Goal: Task Accomplishment & Management: Manage account settings

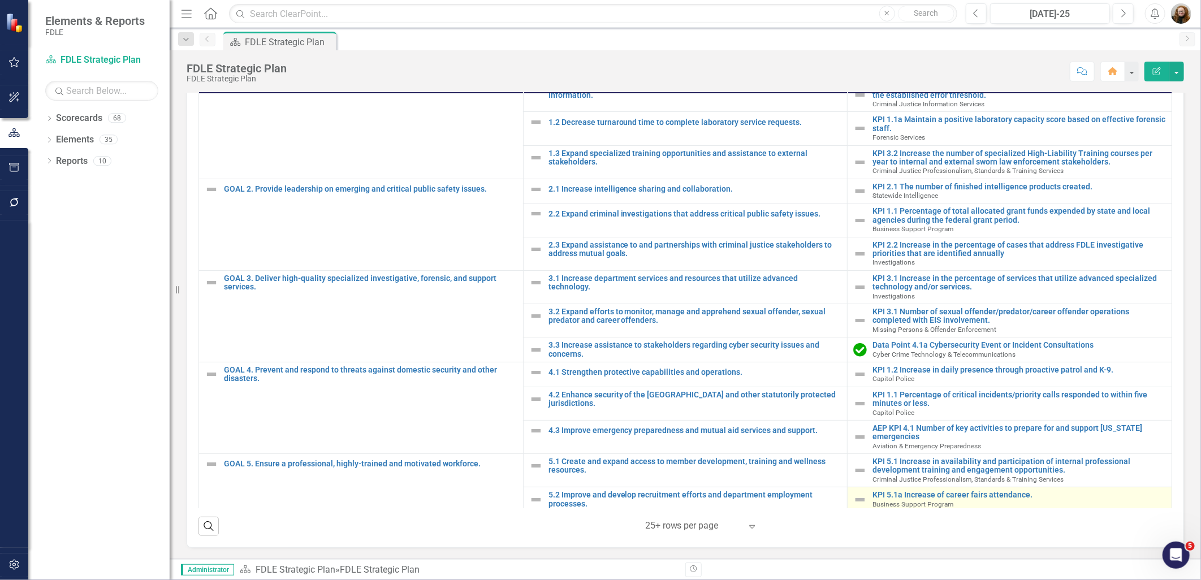
scroll to position [45, 0]
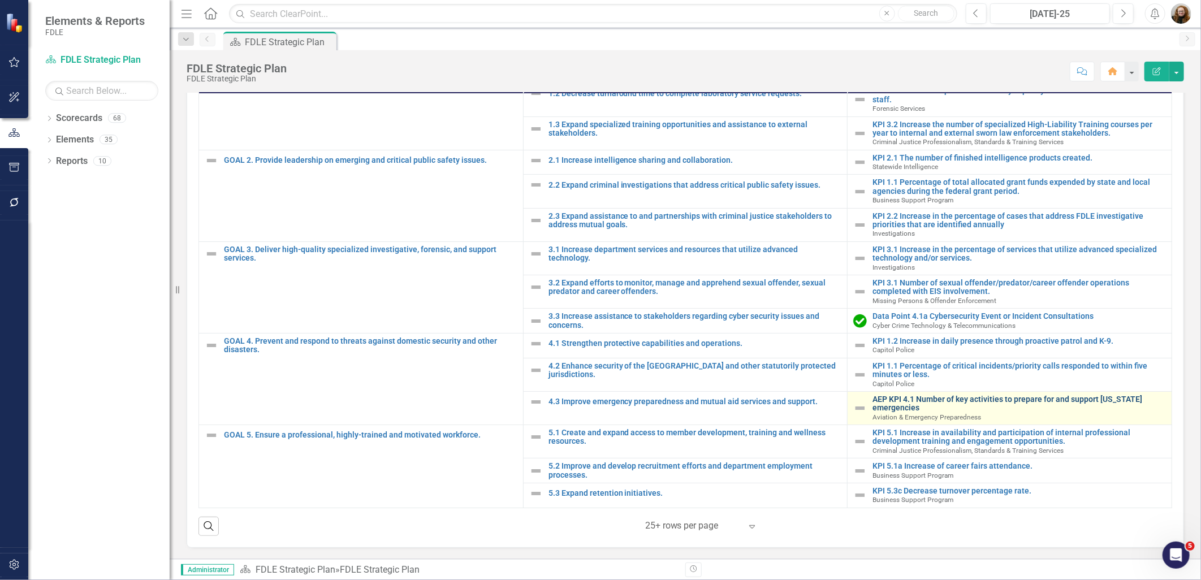
click at [886, 397] on link "AEP KPI 4.1 Number of key activities to prepare for and support Florida emergen…" at bounding box center [1020, 404] width 294 height 18
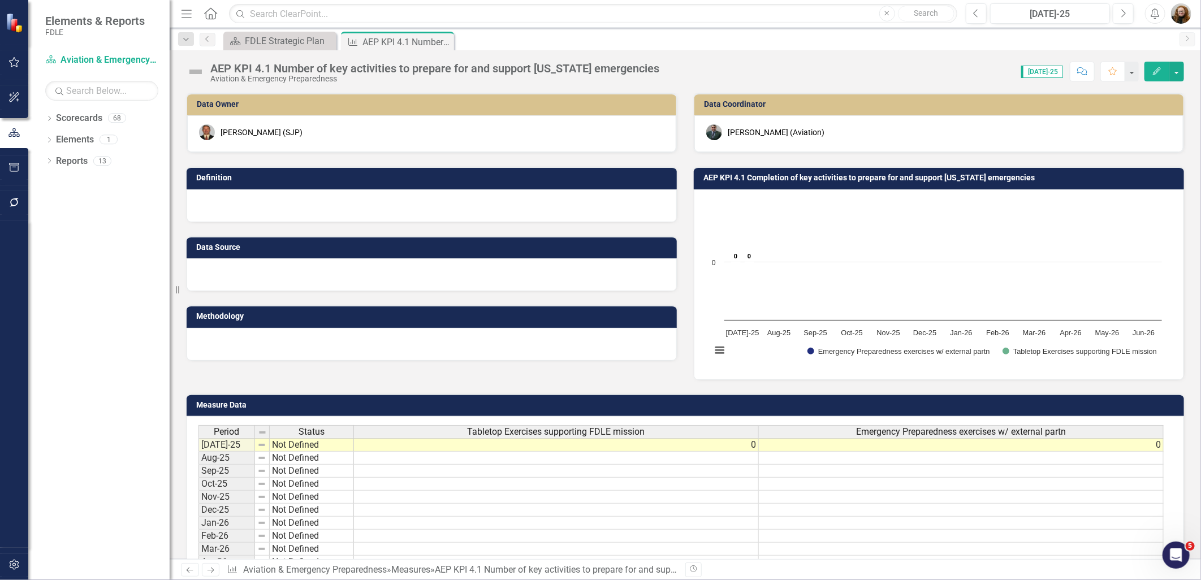
drag, startPoint x: 377, startPoint y: 67, endPoint x: 361, endPoint y: 68, distance: 16.4
click at [376, 67] on div "AEP KPI 4.1 Number of key activities to prepare for and support Florida emergen…" at bounding box center [434, 68] width 449 height 12
click at [361, 68] on div "AEP KPI 4.1 Number of key activities to prepare for and support Florida emergen…" at bounding box center [434, 68] width 449 height 12
click at [245, 68] on div "AEP KPI 4.1 Number of key activities to prepare for and support Florida emergen…" at bounding box center [434, 68] width 449 height 12
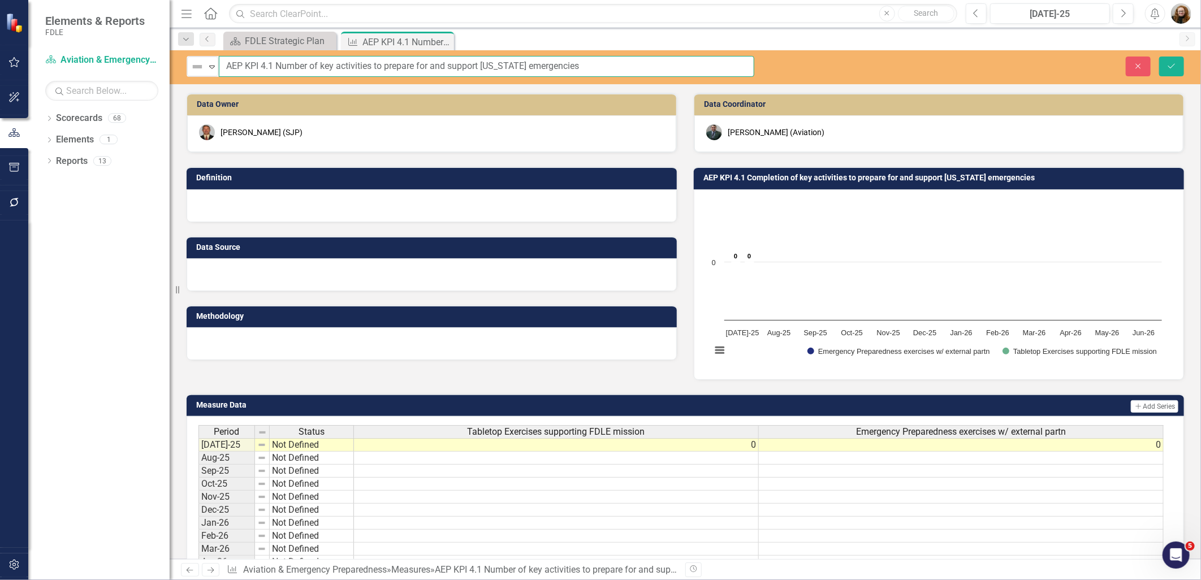
click at [242, 66] on input "AEP KPI 4.1 Number of key activities to prepare for and support Florida emergen…" at bounding box center [487, 66] width 536 height 21
click at [244, 65] on input "AEP KPI 4.1 Number of key activities to prepare for and support Florida emergen…" at bounding box center [487, 66] width 536 height 21
type input "KPI 4.1 Number of key activities to prepare for and support [US_STATE] emergenc…"
click at [1170, 74] on button "Save" at bounding box center [1171, 67] width 25 height 20
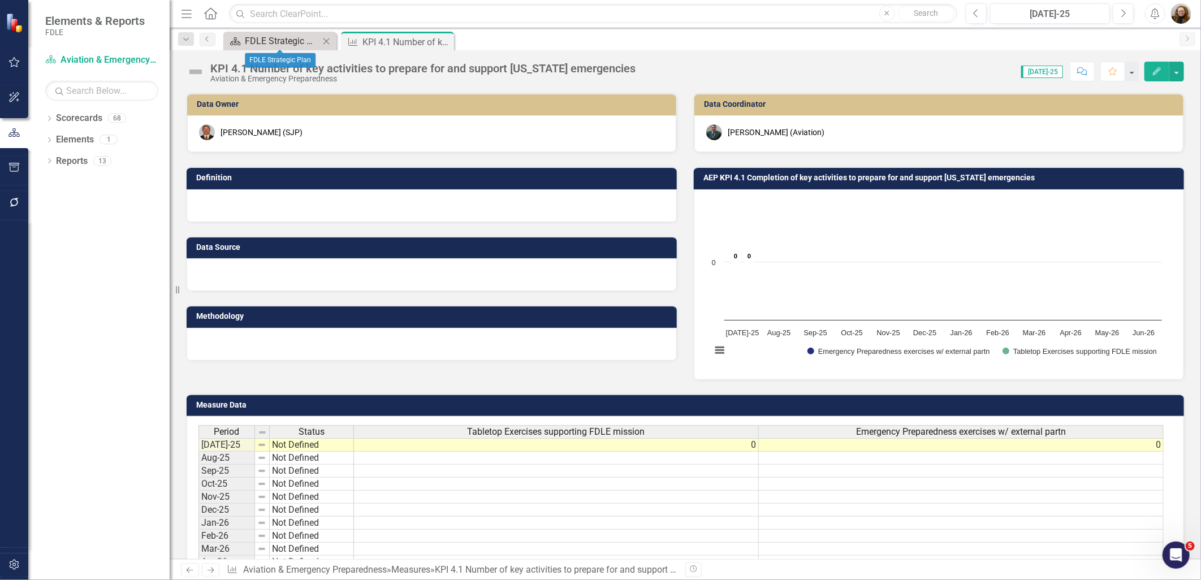
click at [276, 43] on div "FDLE Strategic Plan" at bounding box center [282, 41] width 75 height 14
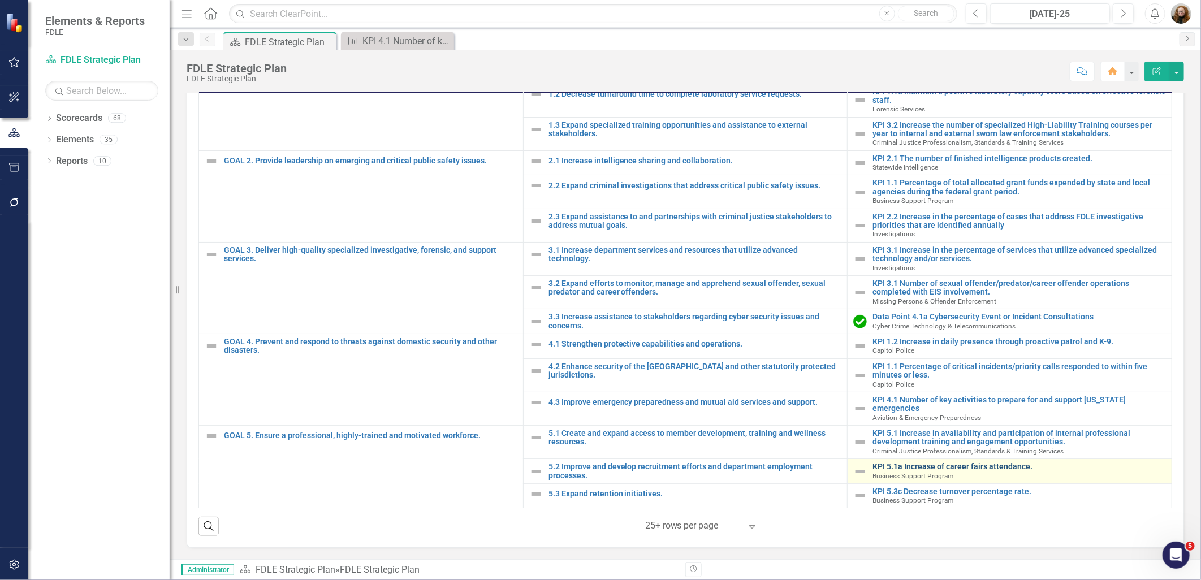
scroll to position [331, 0]
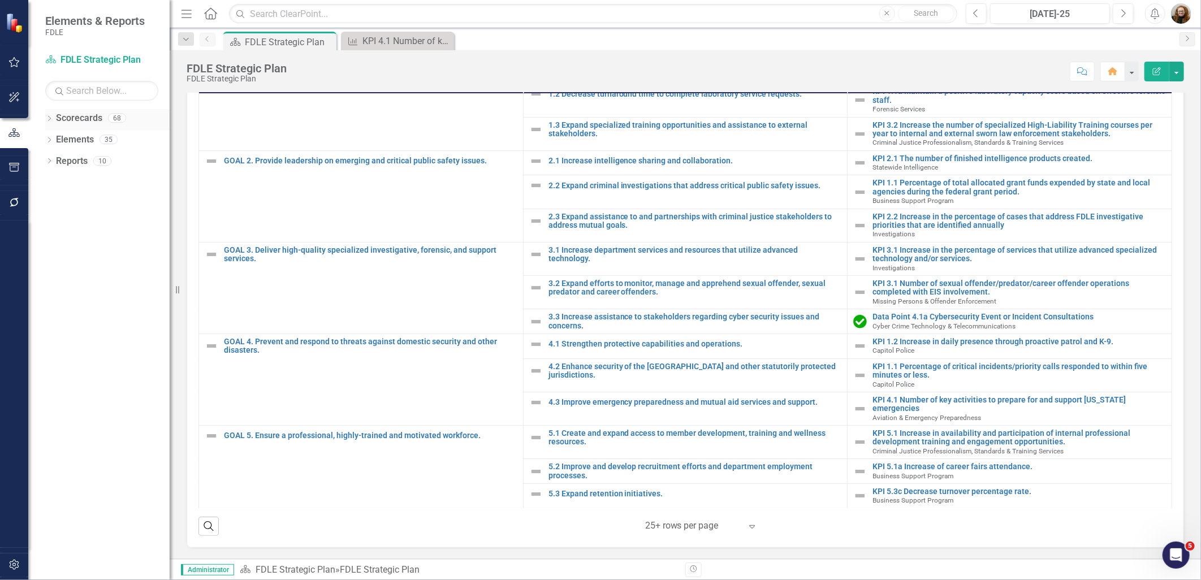
click at [48, 122] on icon "Dropdown" at bounding box center [49, 120] width 8 height 6
click at [54, 185] on icon "Dropdown" at bounding box center [55, 182] width 8 height 7
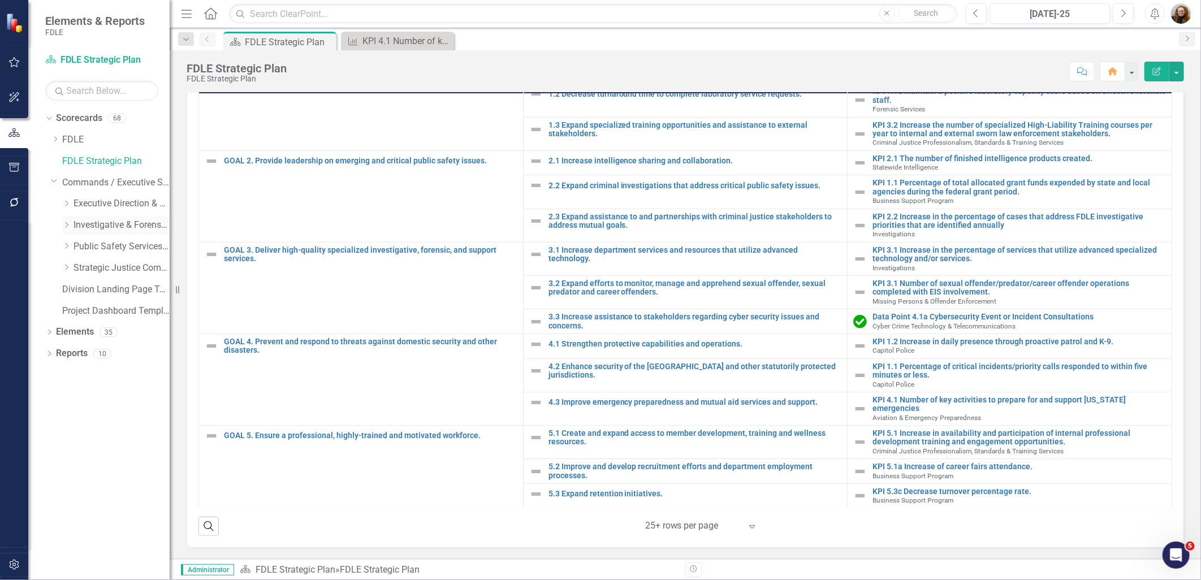
click at [68, 231] on div "Dropdown Investigative & Forensic Services Command" at bounding box center [115, 225] width 107 height 19
click at [67, 249] on icon "Dropdown" at bounding box center [66, 246] width 8 height 7
click at [110, 288] on link "Criminal Justice Information Services" at bounding box center [127, 289] width 85 height 13
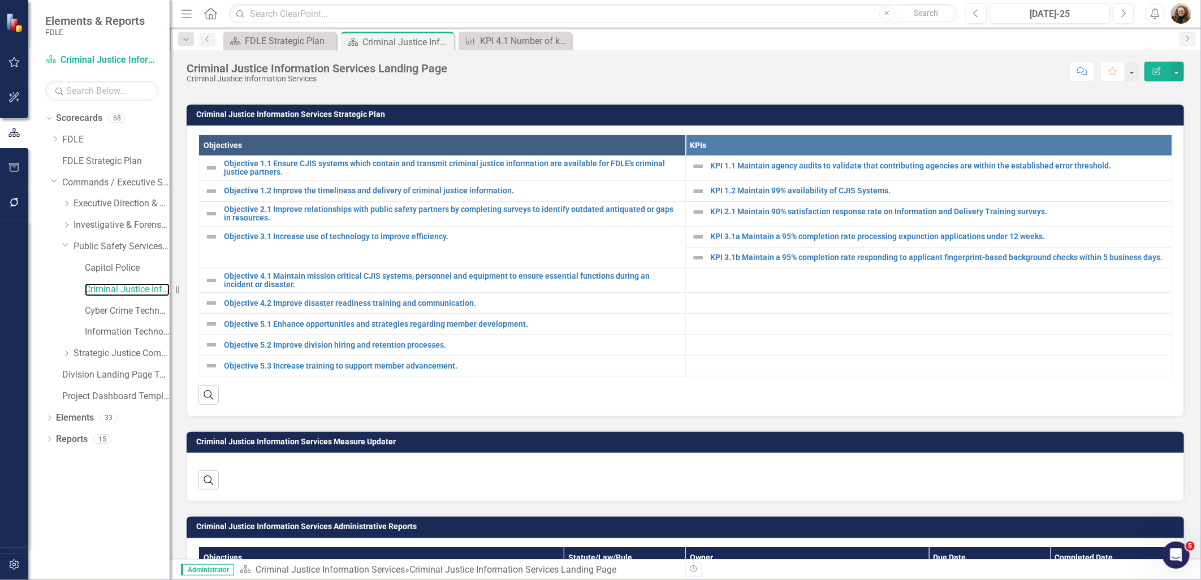
scroll to position [377, 0]
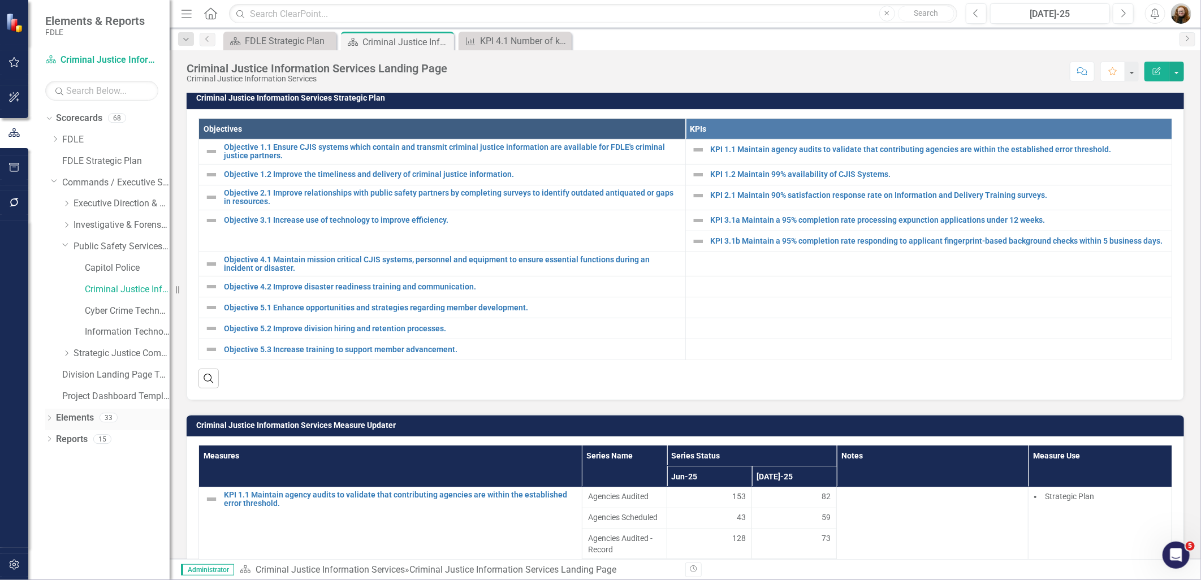
click at [68, 416] on link "Elements" at bounding box center [75, 418] width 38 height 13
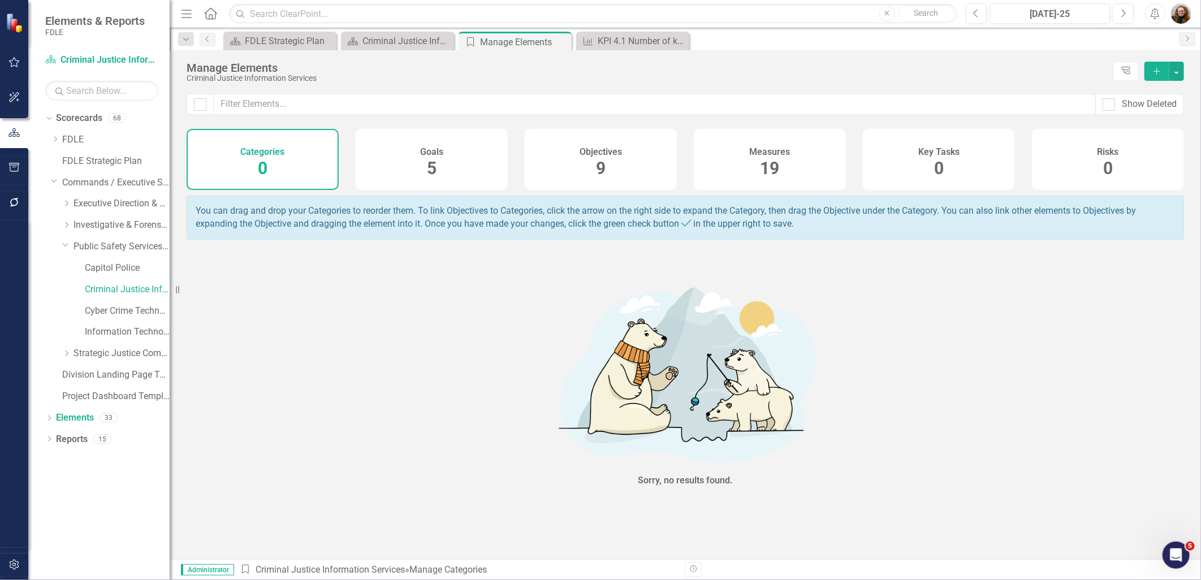
click at [442, 178] on div "Goals 5" at bounding box center [432, 159] width 152 height 61
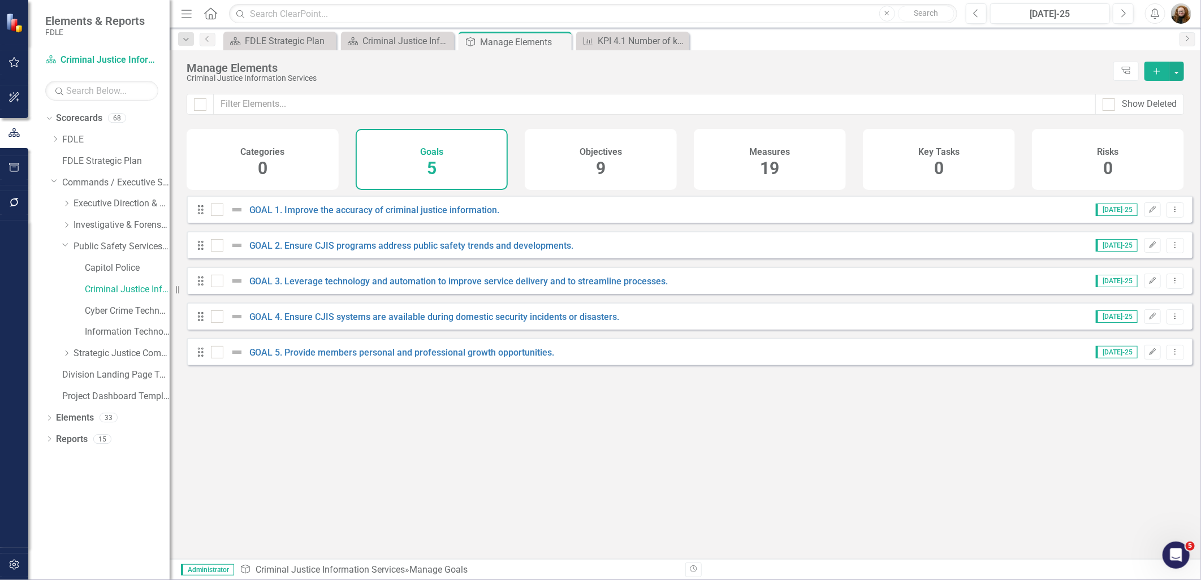
click at [598, 166] on span "9" at bounding box center [601, 168] width 10 height 20
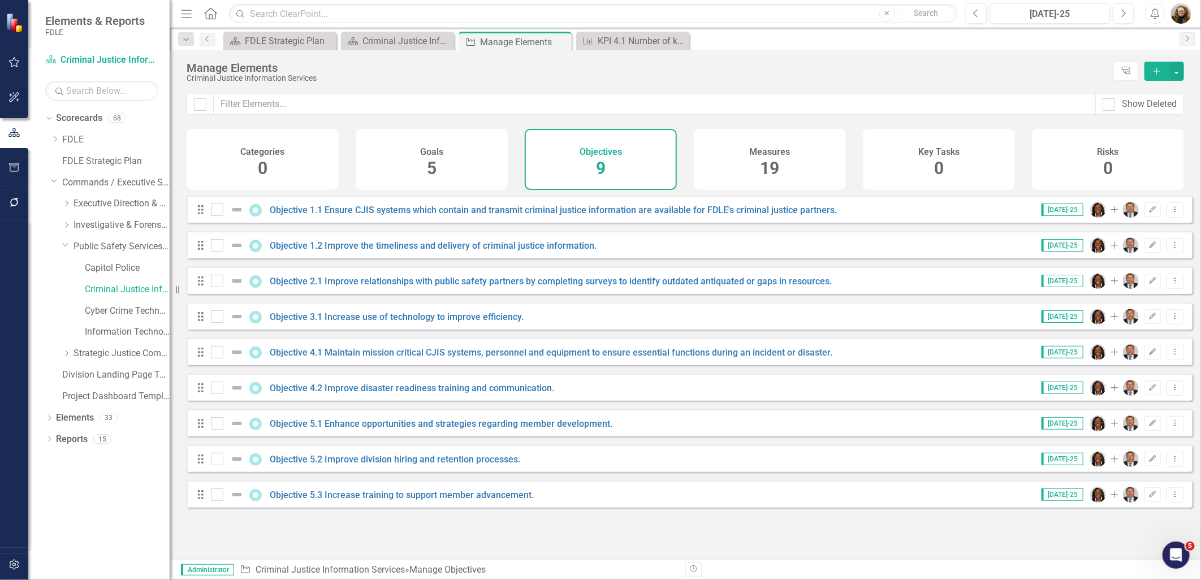
click at [787, 159] on div "Measures 19" at bounding box center [770, 159] width 152 height 61
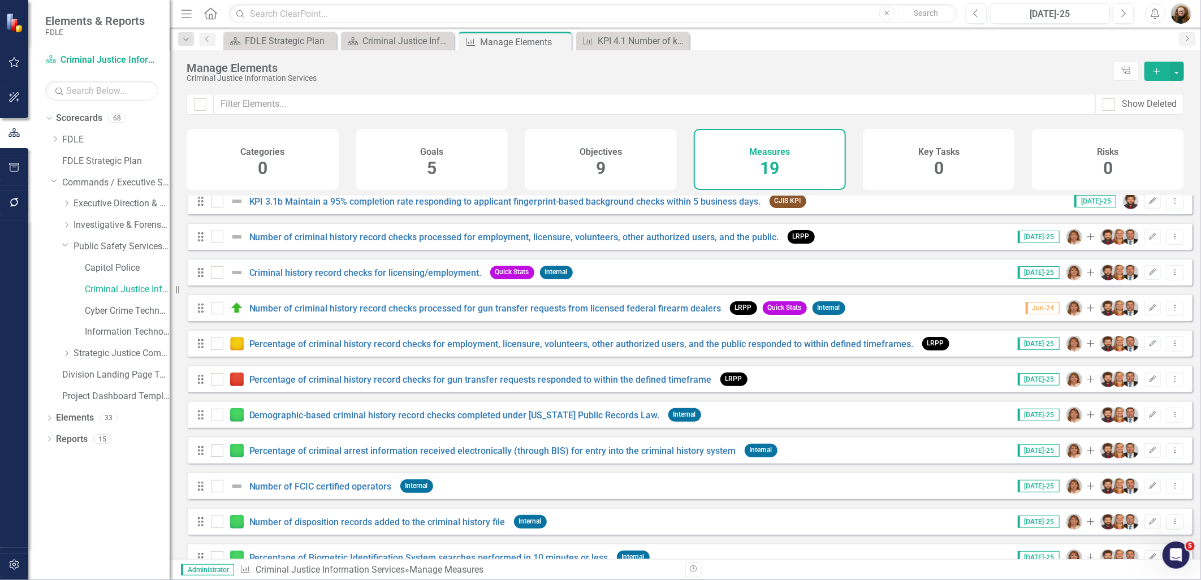
scroll to position [133, 0]
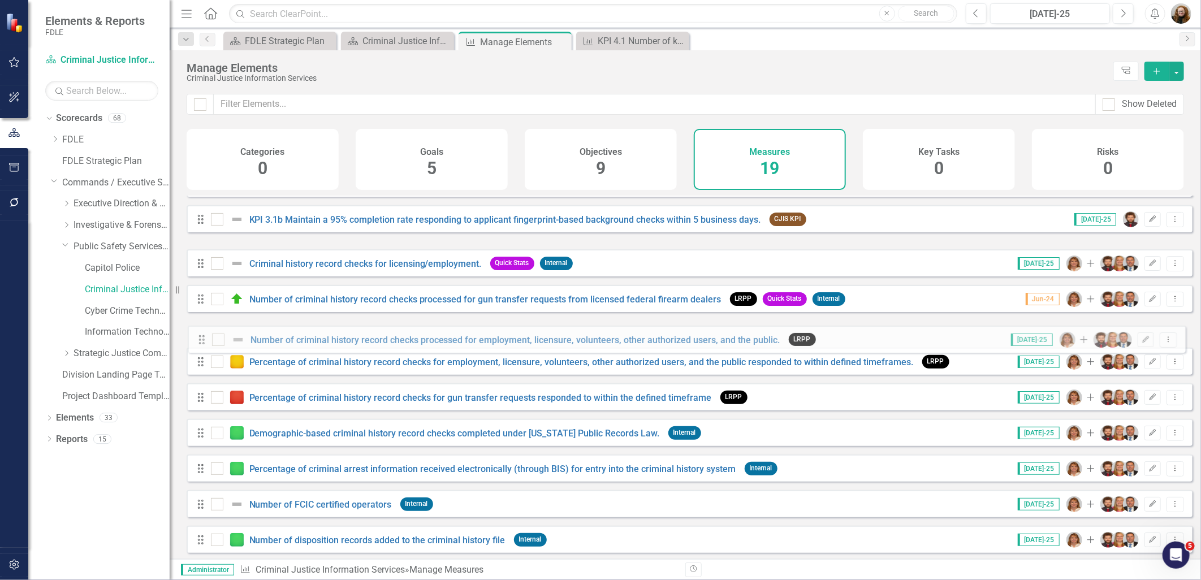
drag, startPoint x: 199, startPoint y: 264, endPoint x: 200, endPoint y: 341, distance: 76.9
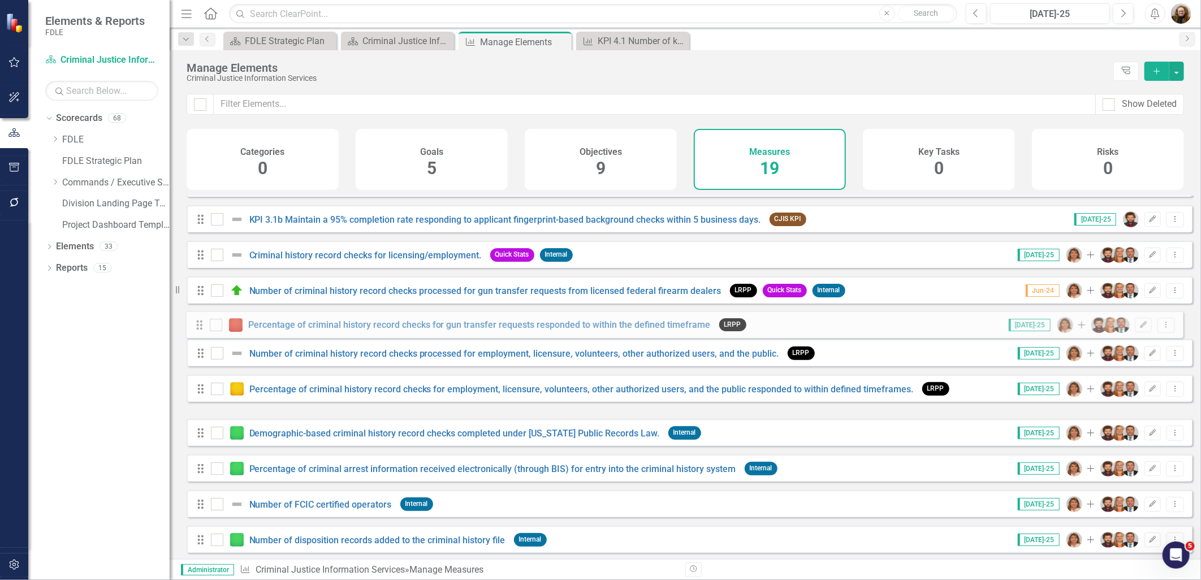
drag, startPoint x: 196, startPoint y: 404, endPoint x: 195, endPoint y: 324, distance: 80.3
click at [195, 324] on div "Drag KPI 1.1 Maintain agency audits to validate that contributing agencies are …" at bounding box center [690, 397] width 1006 height 668
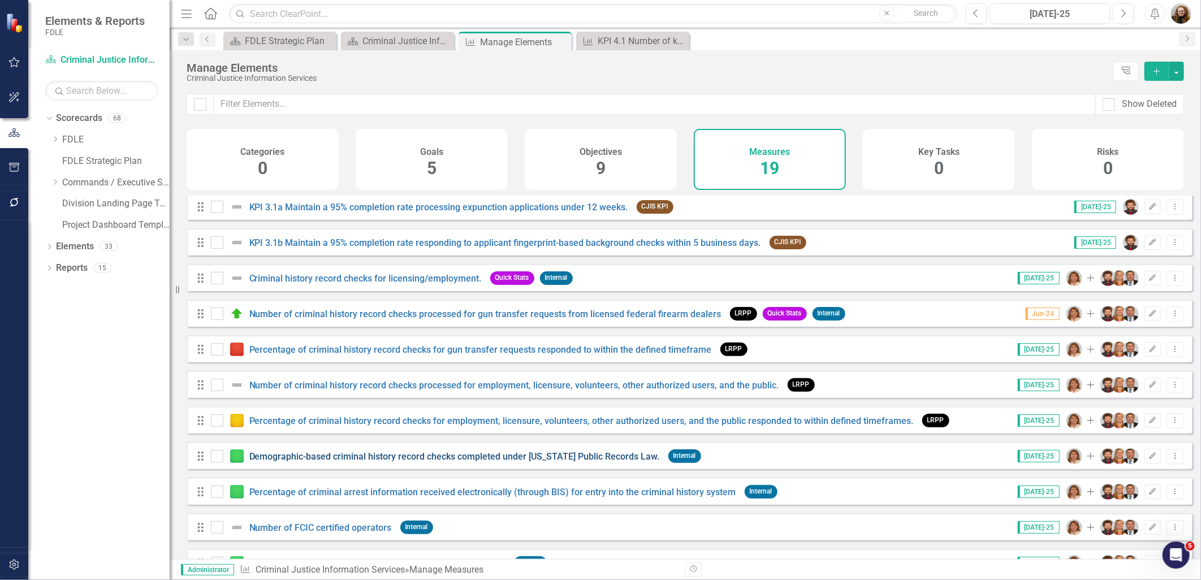
scroll to position [7, 0]
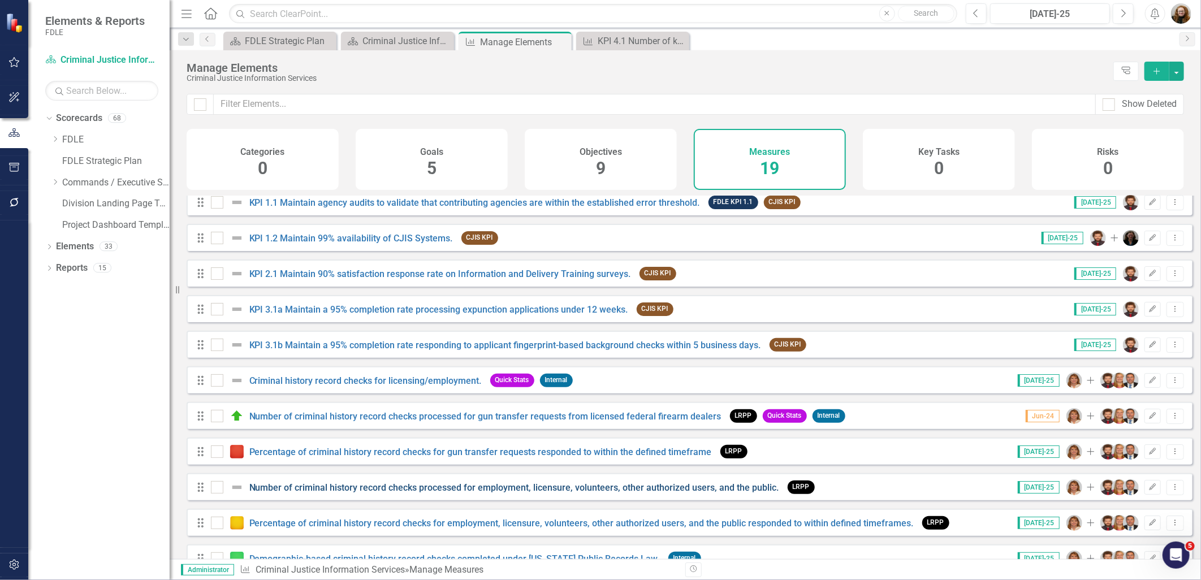
click at [347, 493] on link "Number of criminal history record checks processed for employment, licensure, v…" at bounding box center [514, 487] width 530 height 11
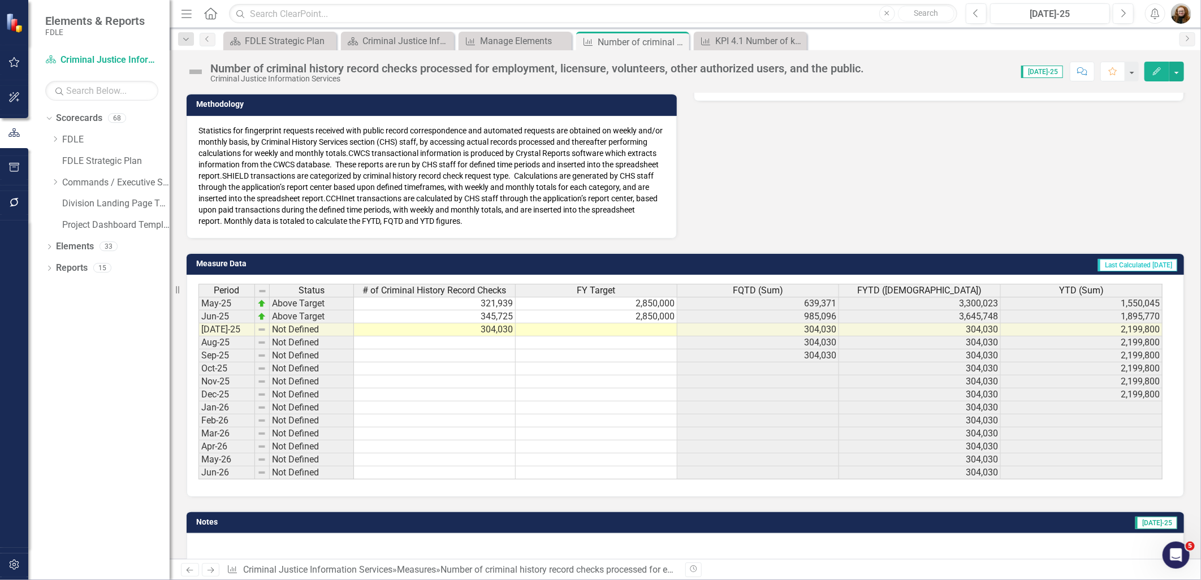
scroll to position [302, 0]
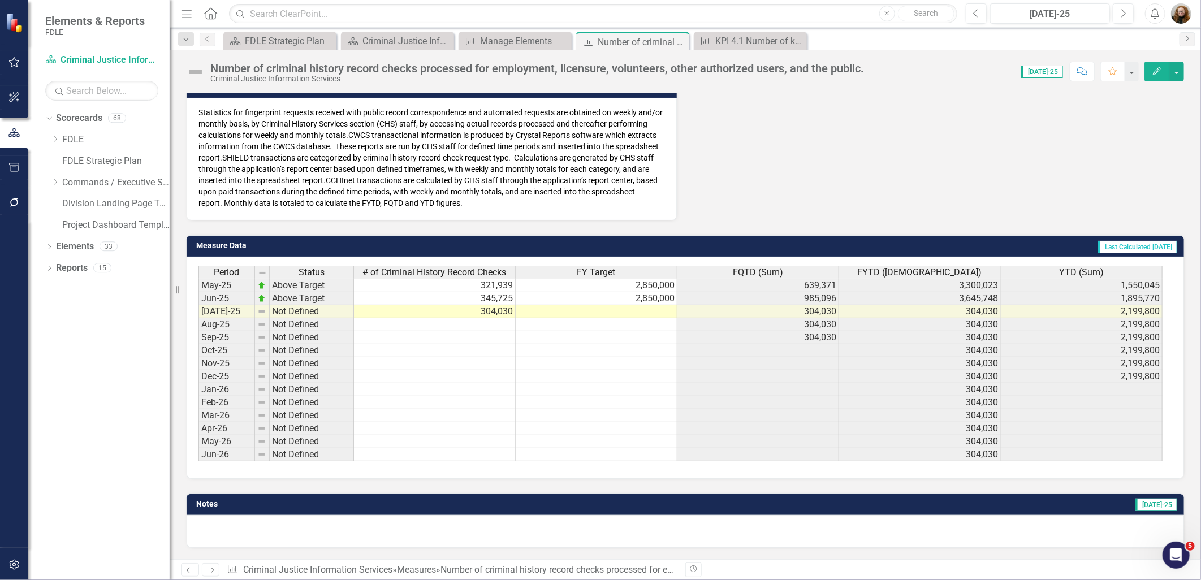
click at [1157, 74] on icon "Edit" at bounding box center [1157, 71] width 10 height 8
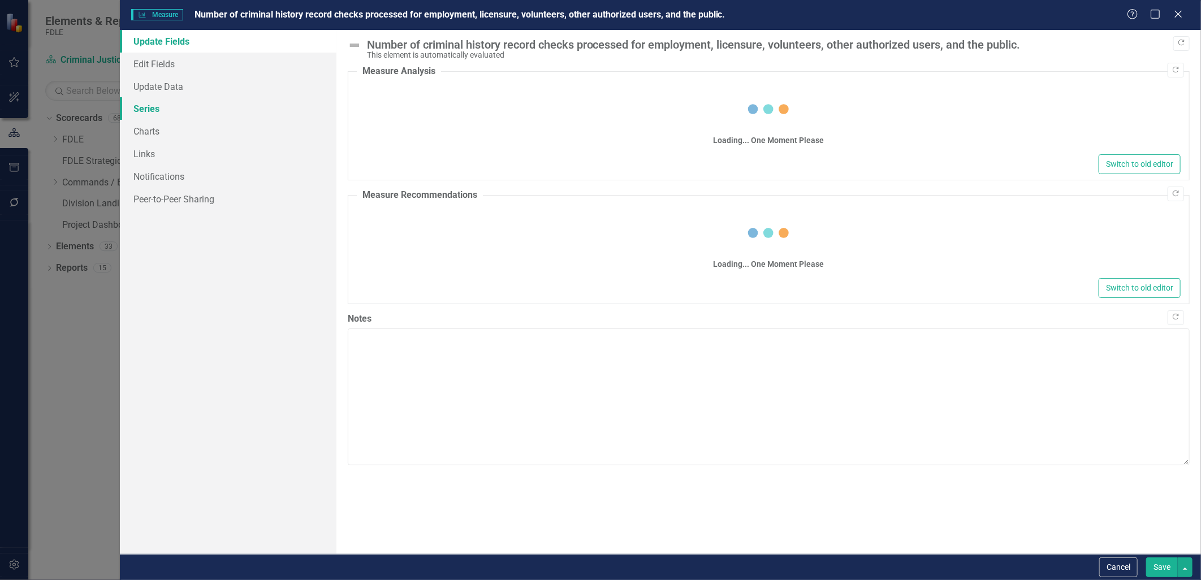
click at [149, 111] on link "Series" at bounding box center [228, 108] width 216 height 23
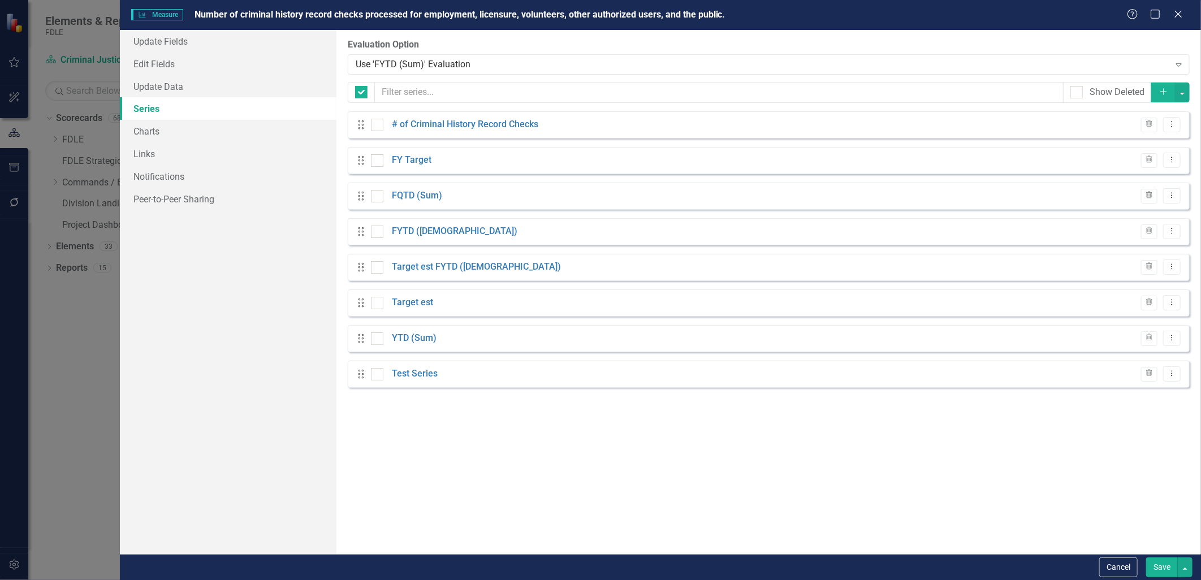
checkbox input "false"
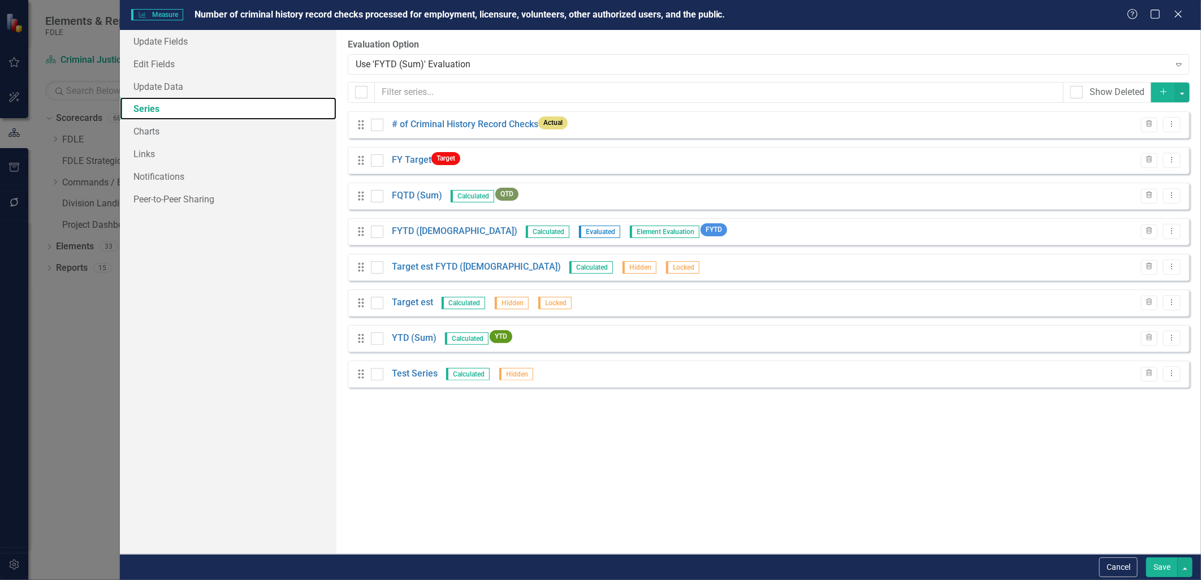
scroll to position [0, 0]
click at [405, 161] on link "FY Target" at bounding box center [412, 160] width 40 height 13
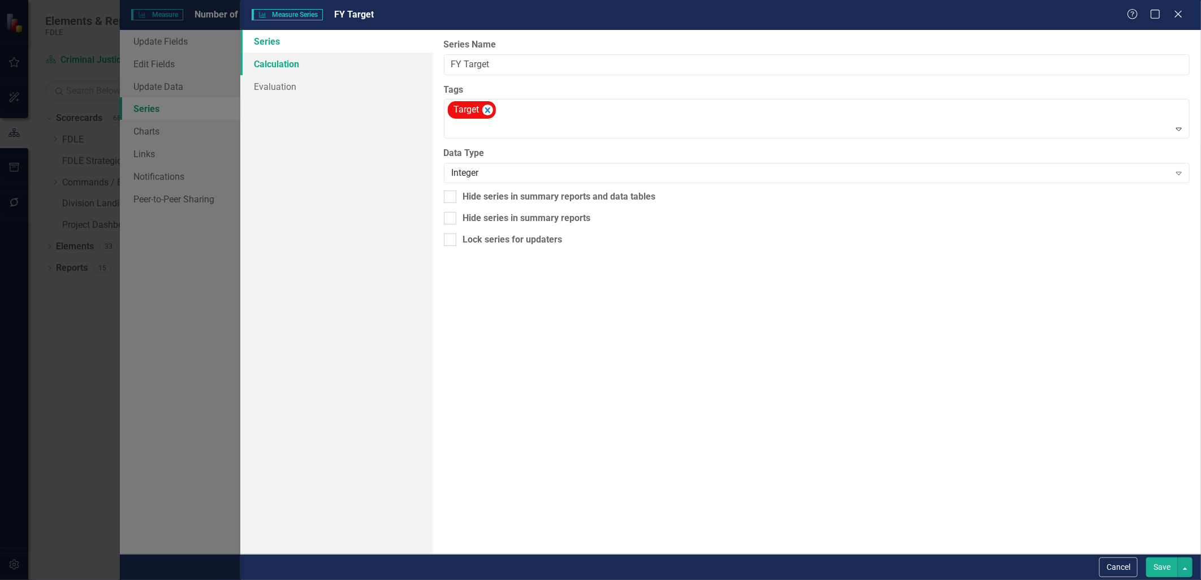
click at [291, 63] on link "Calculation" at bounding box center [336, 64] width 192 height 23
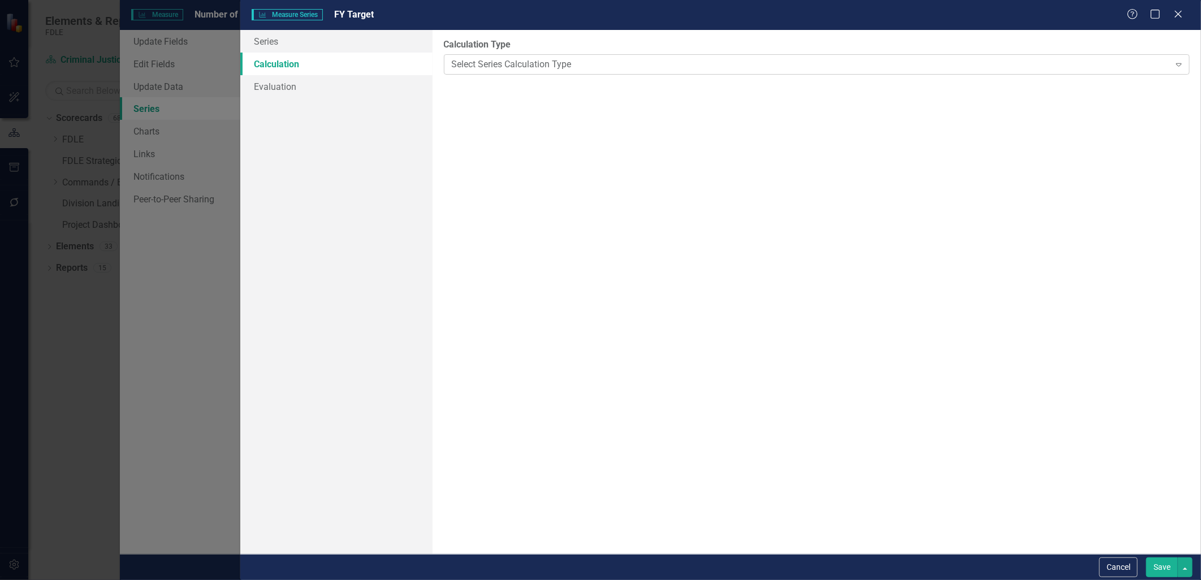
click at [473, 63] on div "Select Series Calculation Type" at bounding box center [811, 64] width 718 height 13
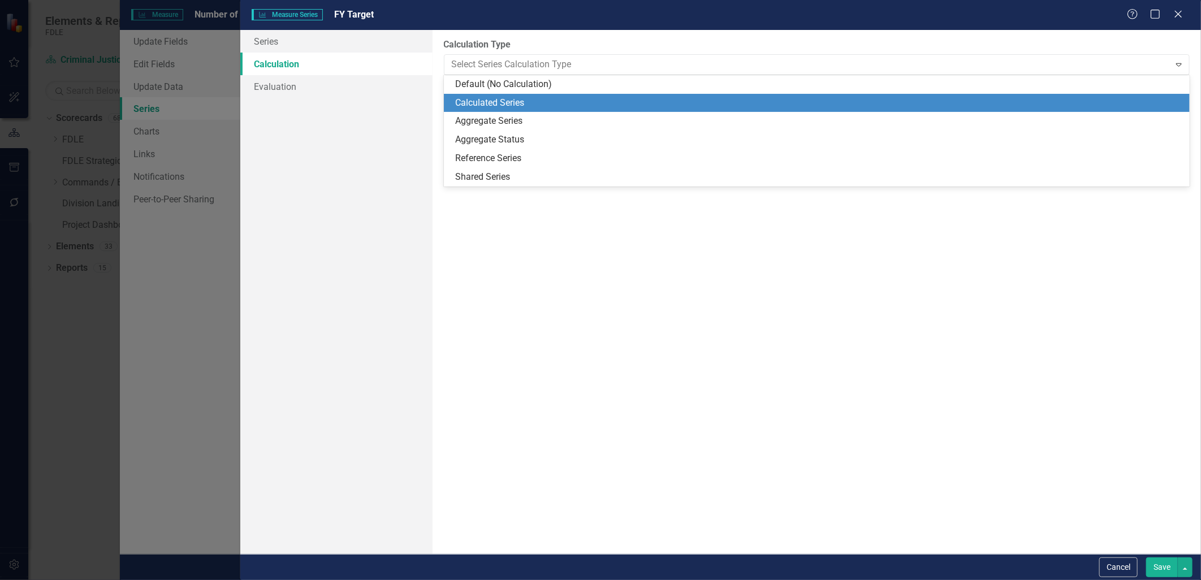
click at [472, 98] on div "Calculated Series" at bounding box center [819, 103] width 728 height 13
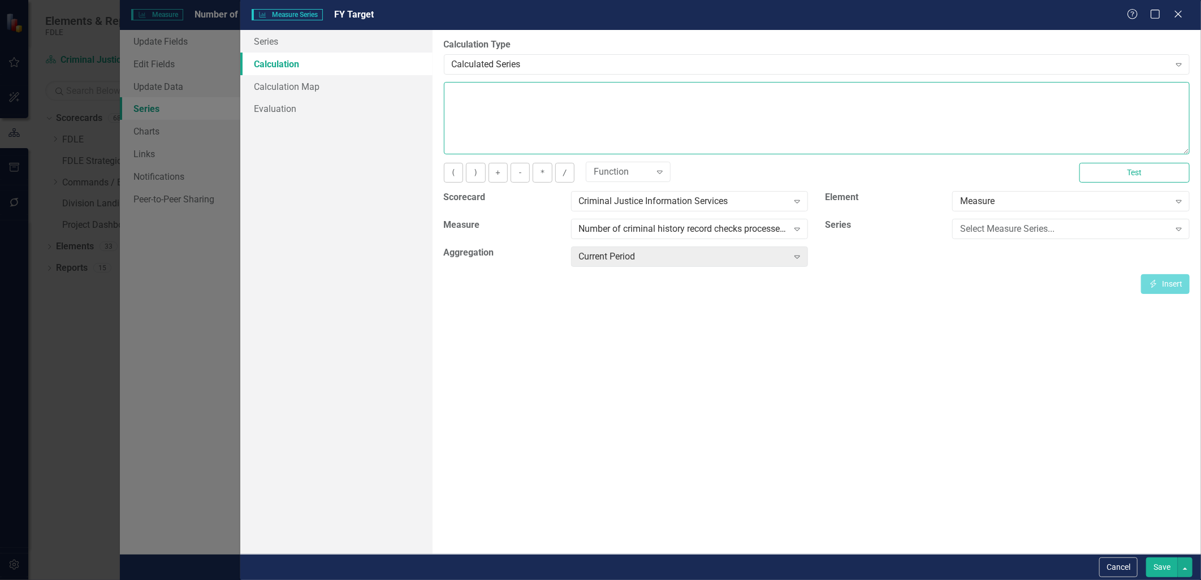
click at [475, 110] on textarea at bounding box center [817, 118] width 746 height 72
type textarea "("
type textarea "*"
click at [1179, 14] on icon "Close" at bounding box center [1178, 13] width 14 height 11
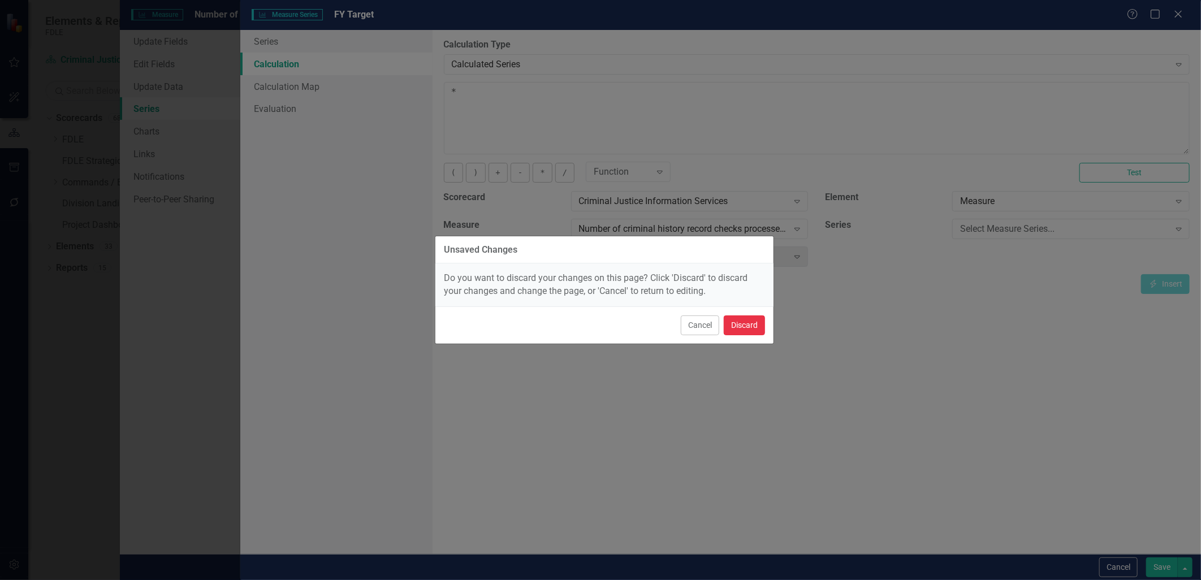
click at [727, 330] on button "Discard" at bounding box center [744, 326] width 41 height 20
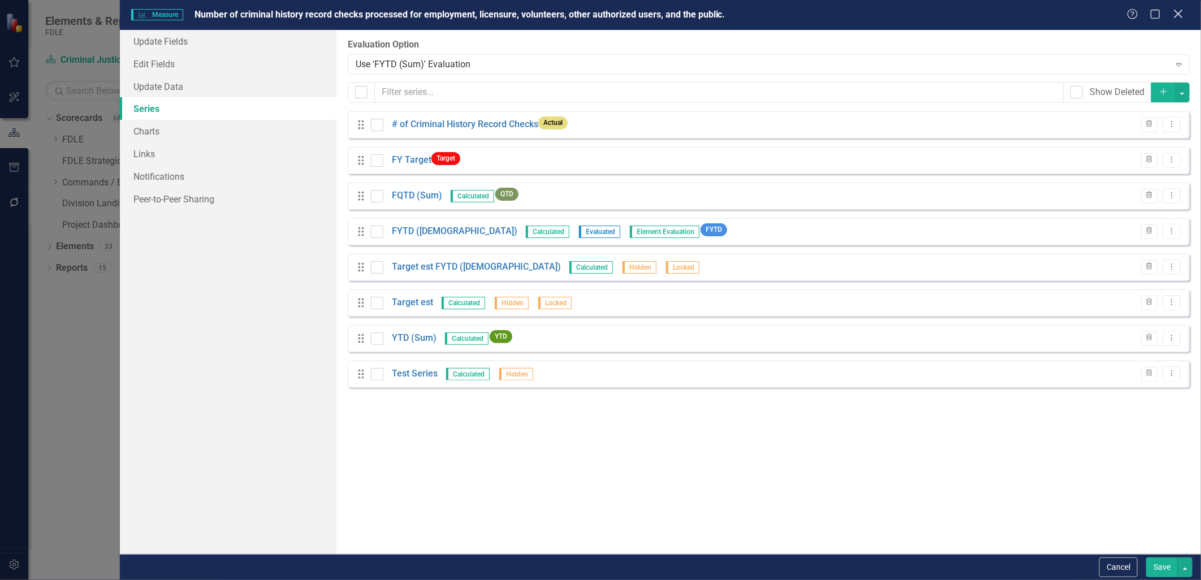
click at [1176, 12] on icon at bounding box center [1178, 14] width 8 height 8
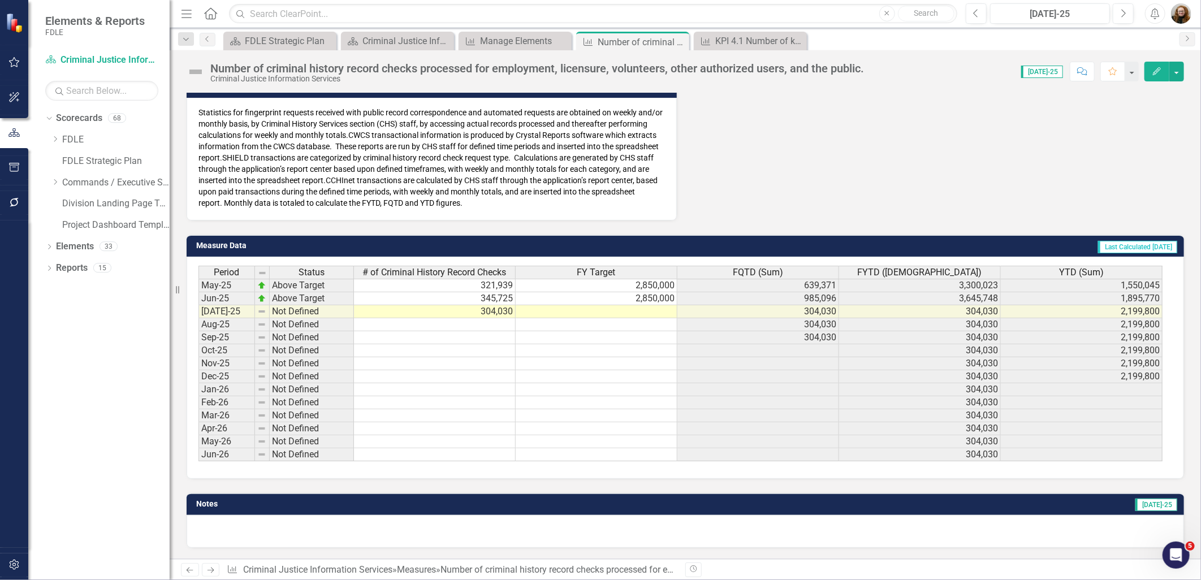
click at [596, 268] on span "FY Target" at bounding box center [596, 273] width 38 height 10
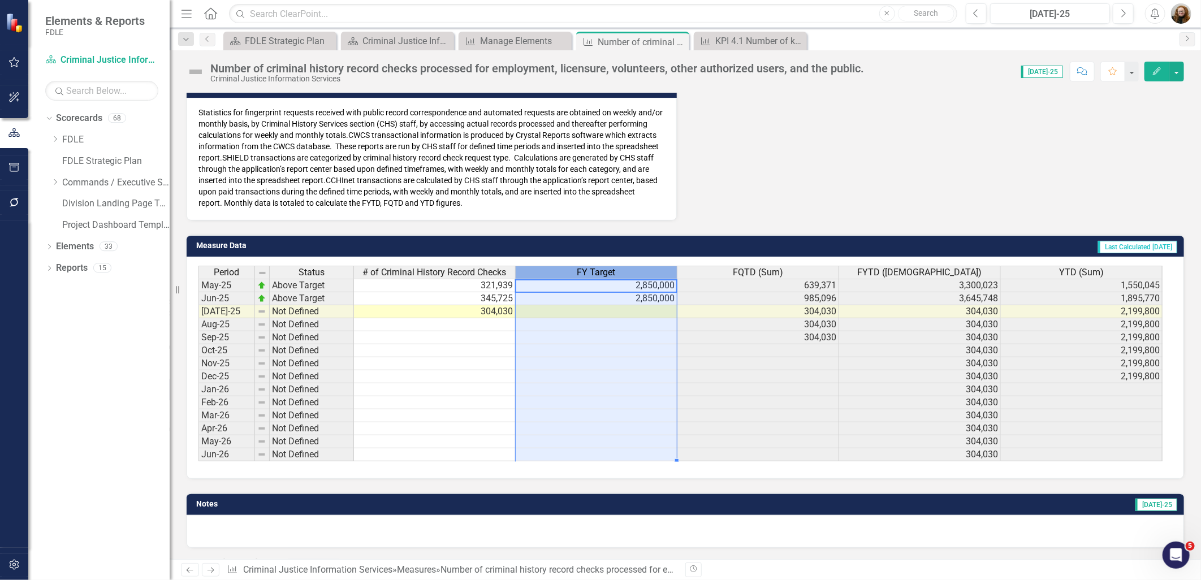
click at [596, 268] on span "FY Target" at bounding box center [596, 273] width 38 height 10
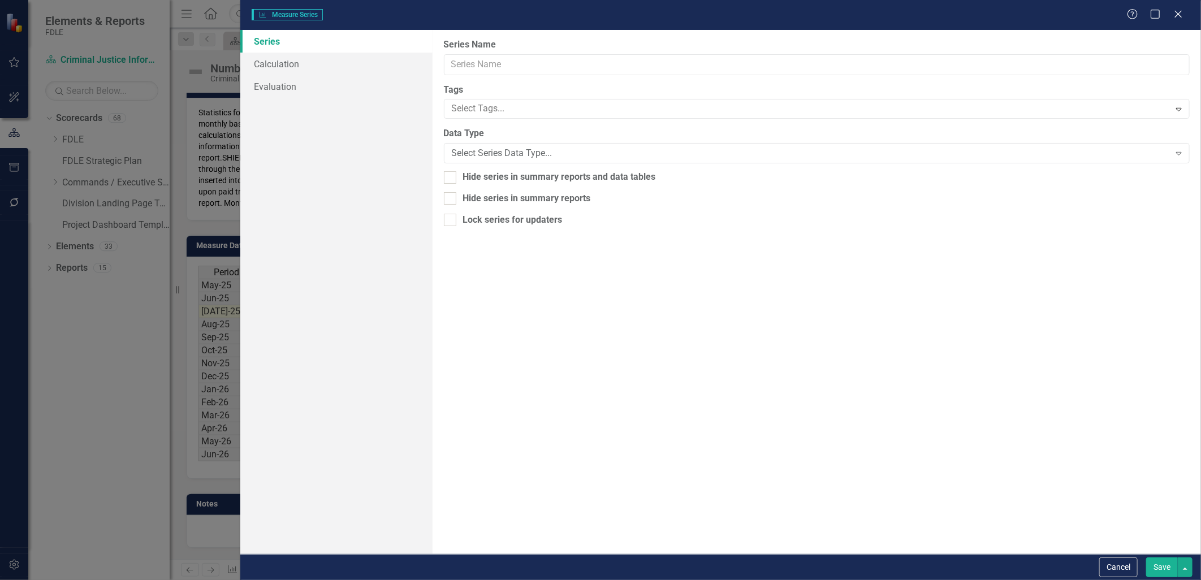
type input "FY Target"
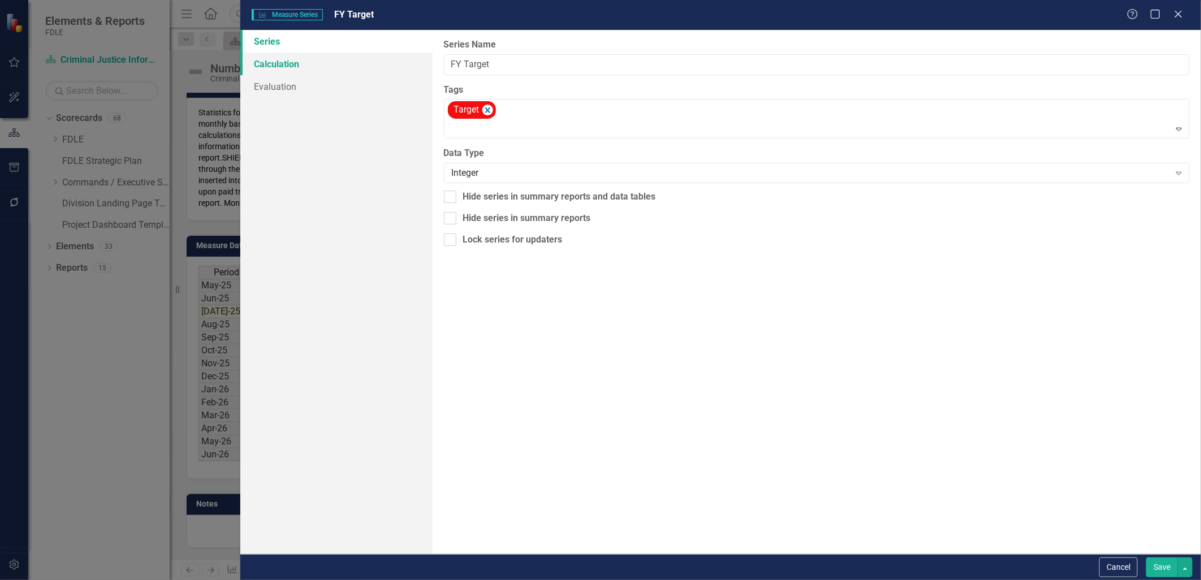
click at [291, 65] on link "Calculation" at bounding box center [336, 64] width 192 height 23
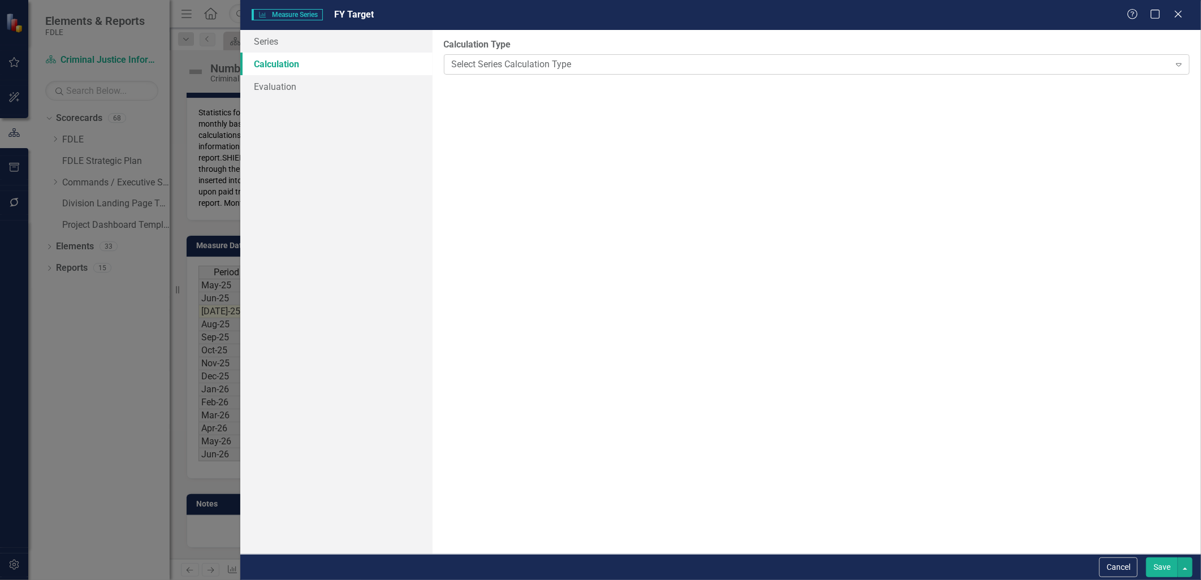
click at [460, 67] on div "Select Series Calculation Type" at bounding box center [811, 64] width 718 height 13
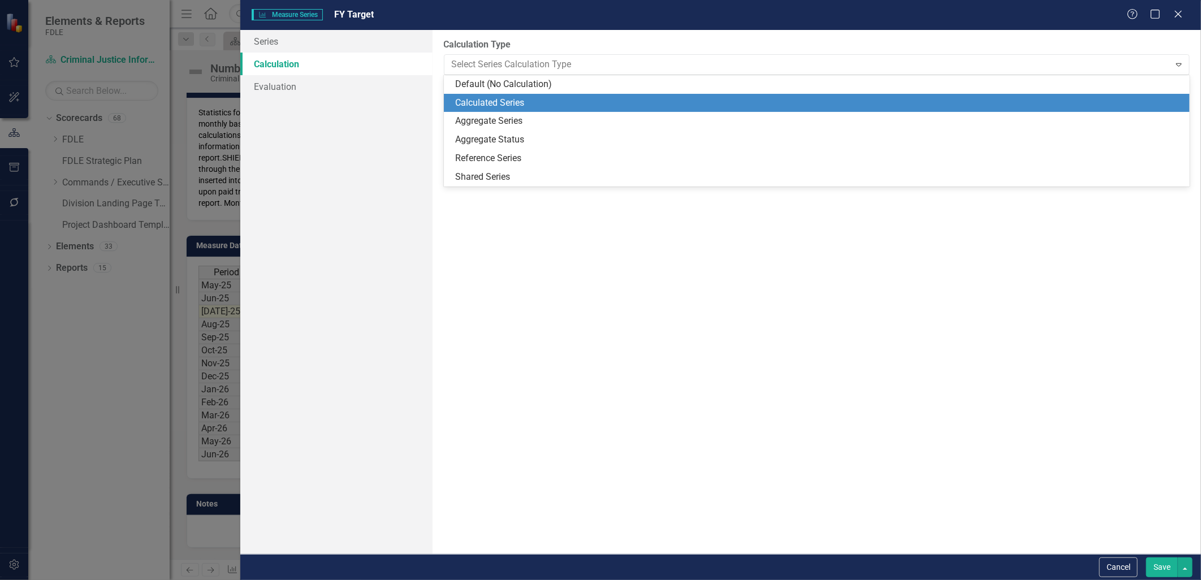
click at [468, 97] on div "Calculated Series" at bounding box center [819, 103] width 728 height 13
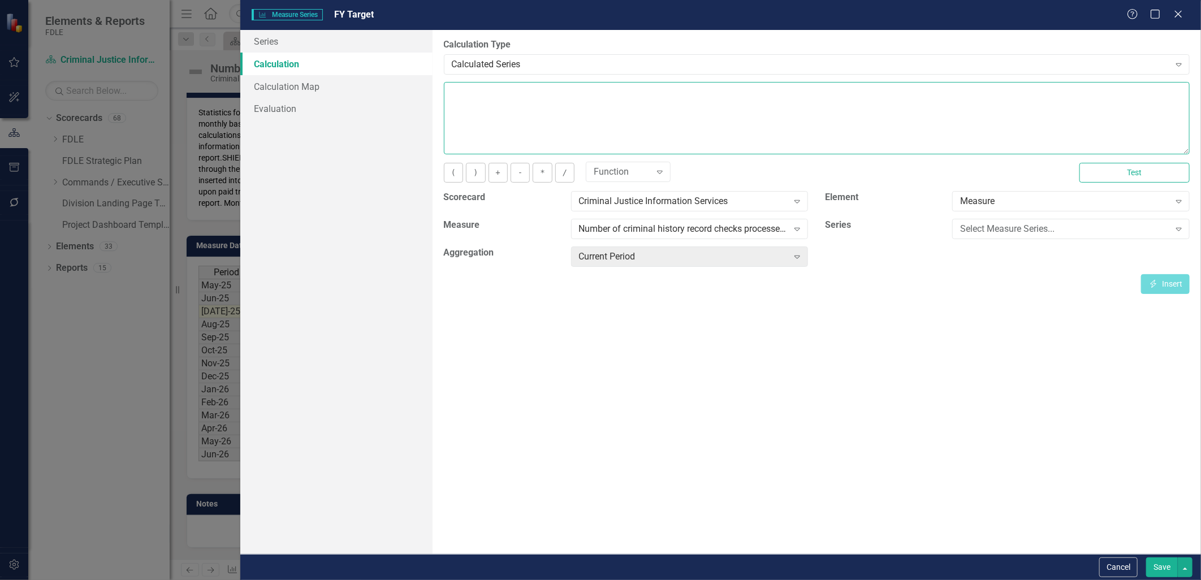
click at [465, 87] on textarea at bounding box center [817, 118] width 746 height 72
type textarea "*2850000"
click at [1156, 568] on button "Save" at bounding box center [1162, 568] width 32 height 20
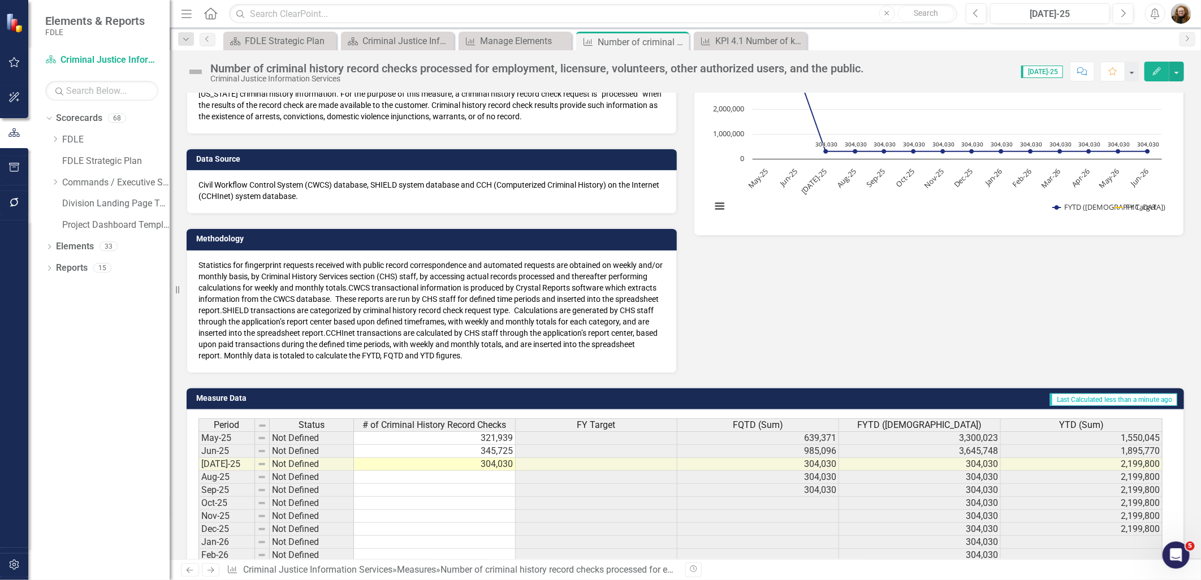
scroll to position [302, 0]
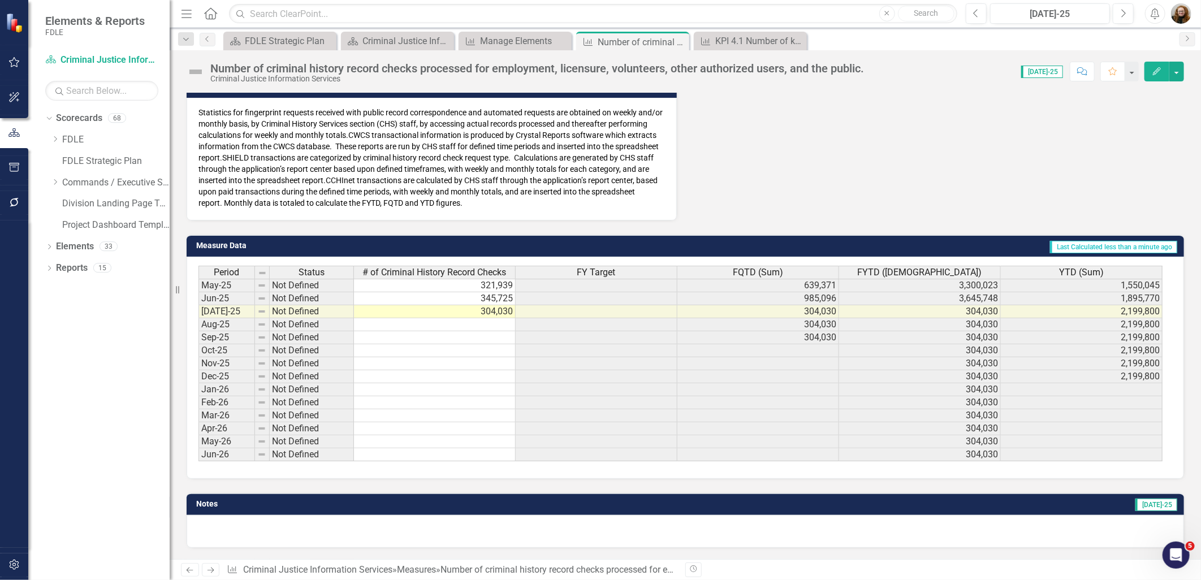
click at [598, 268] on span "FY Target" at bounding box center [596, 273] width 38 height 10
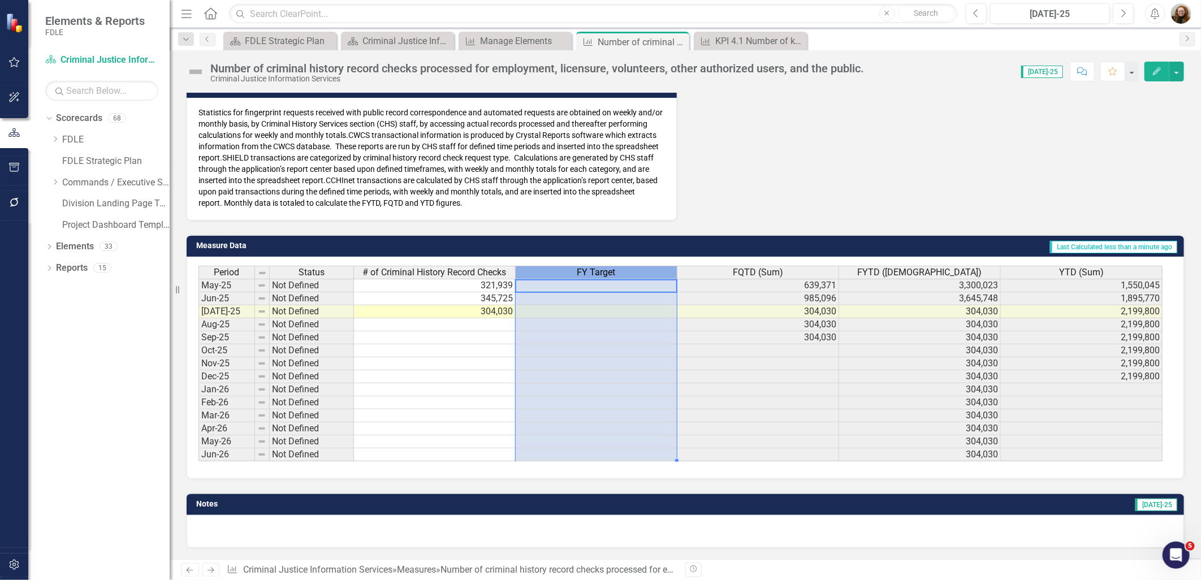
click at [598, 268] on span "FY Target" at bounding box center [596, 273] width 38 height 10
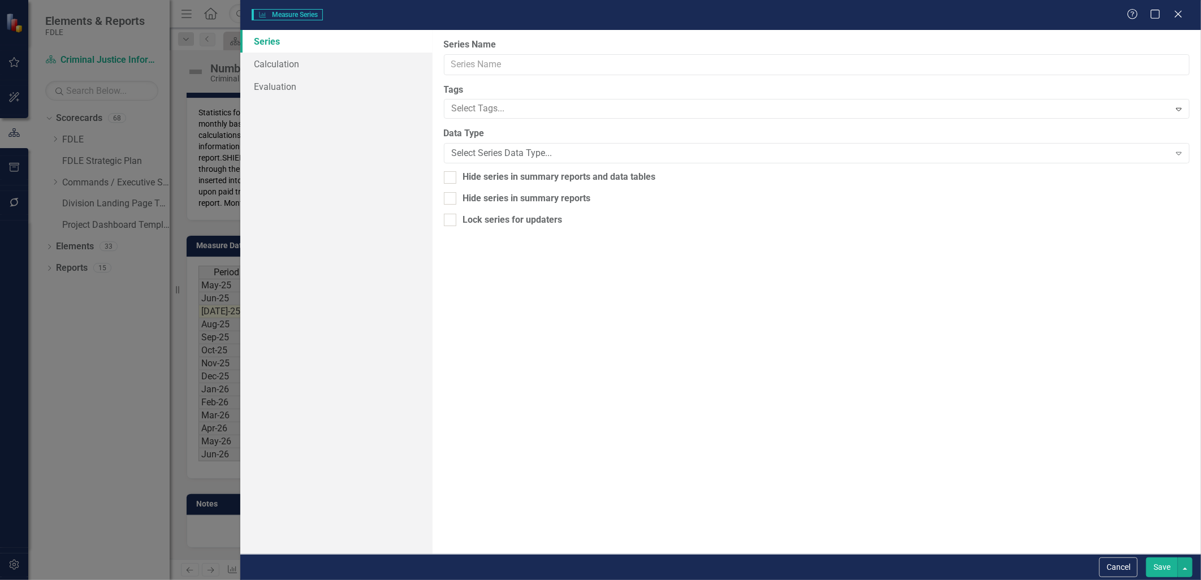
type input "FY Target"
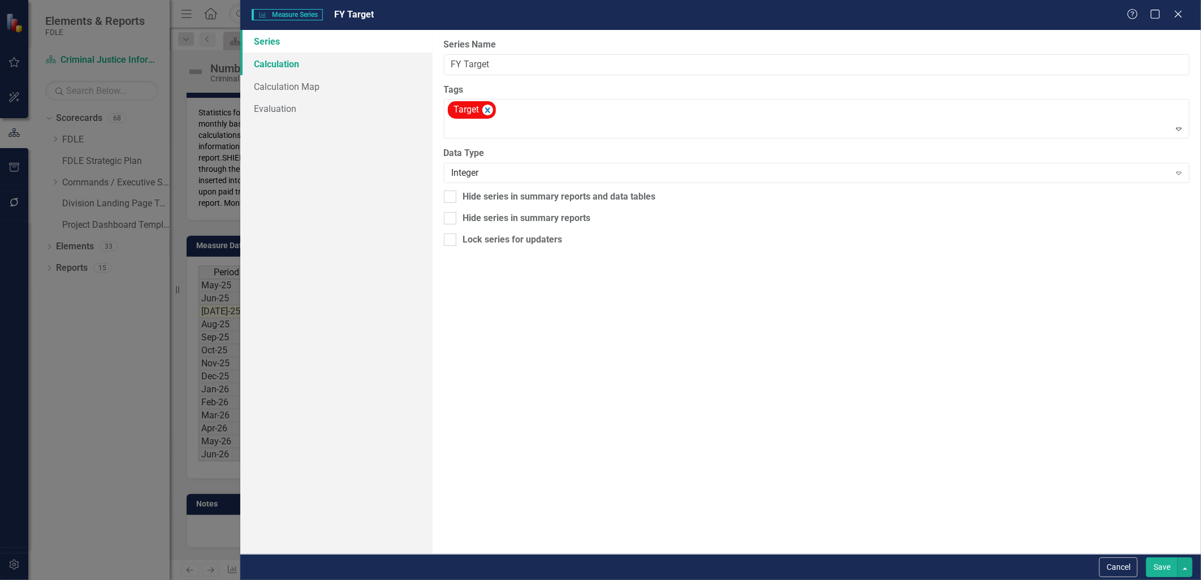
click at [289, 65] on link "Calculation" at bounding box center [336, 64] width 192 height 23
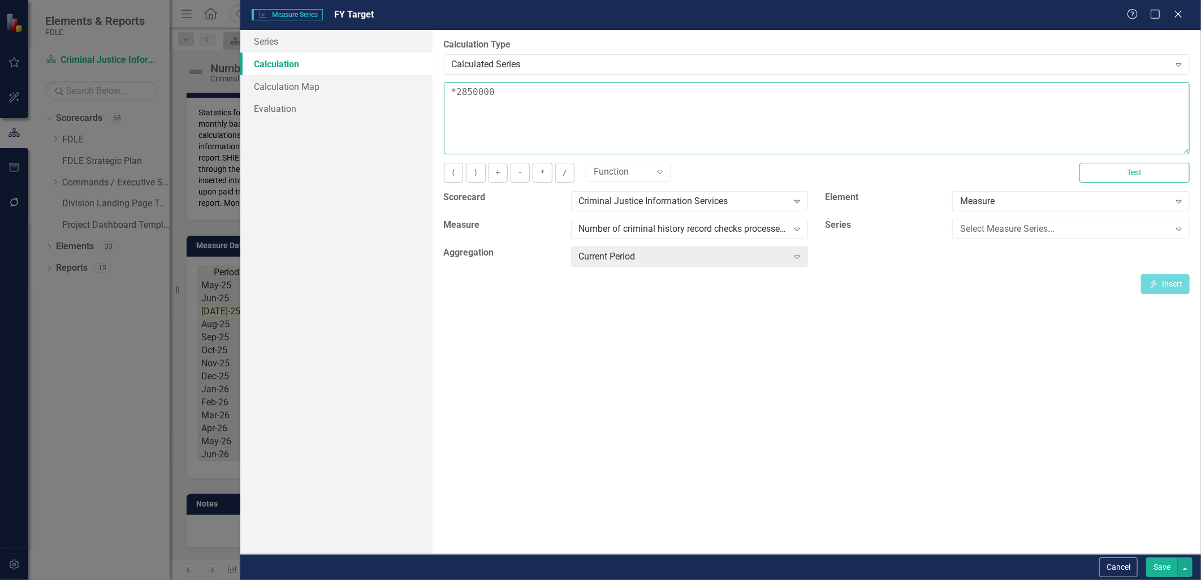
click at [456, 92] on textarea "*2850000" at bounding box center [817, 118] width 746 height 72
type textarea "2850000"
click at [1157, 570] on button "Save" at bounding box center [1162, 568] width 32 height 20
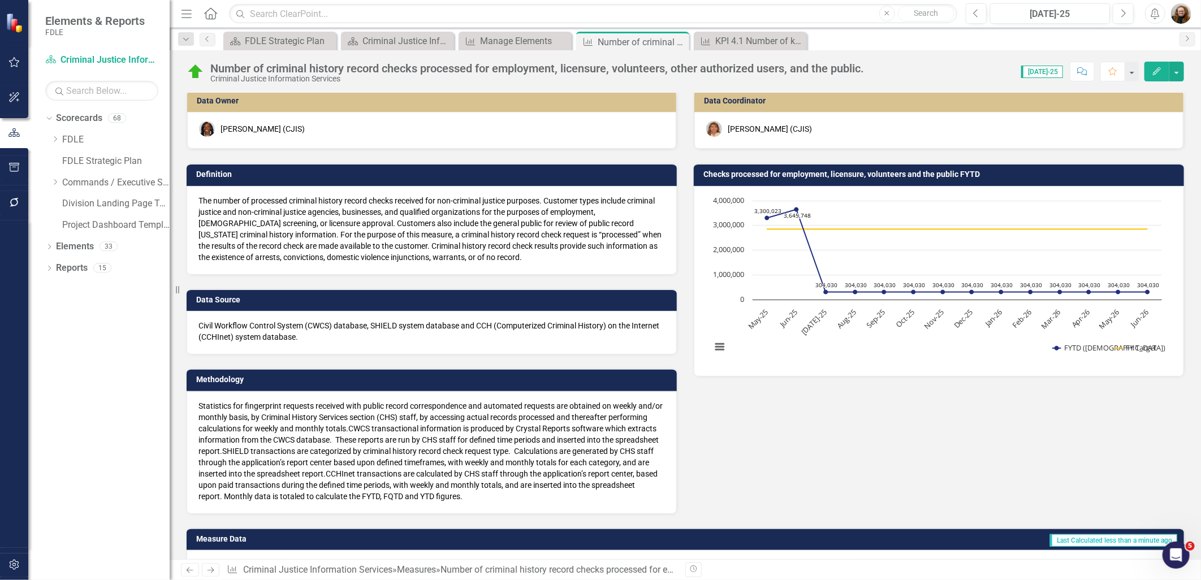
scroll to position [0, 0]
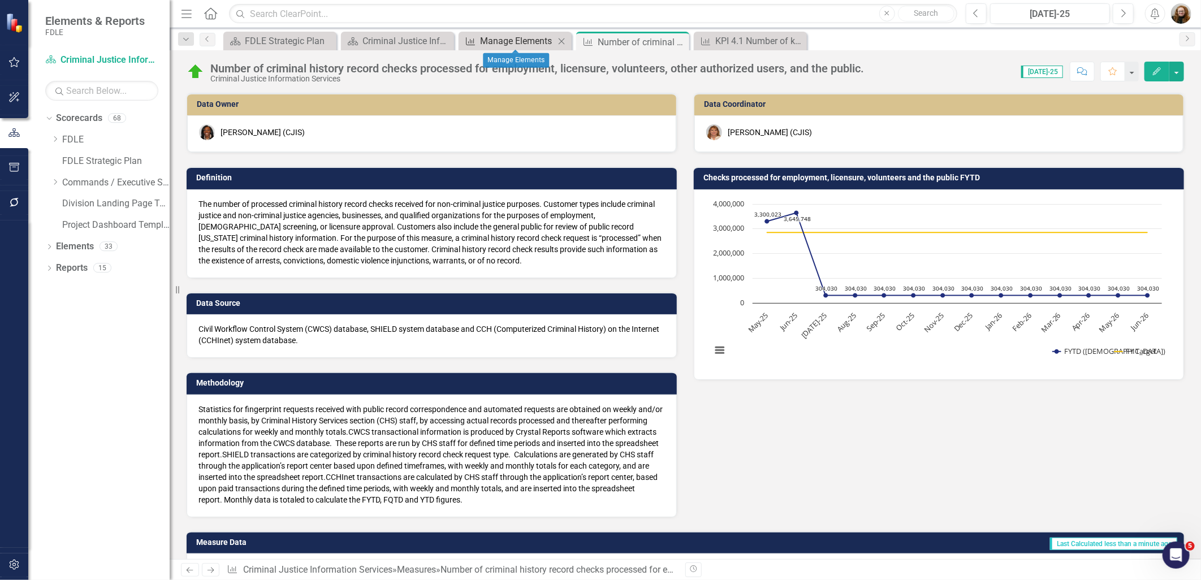
click at [502, 36] on div "Manage Elements" at bounding box center [517, 41] width 75 height 14
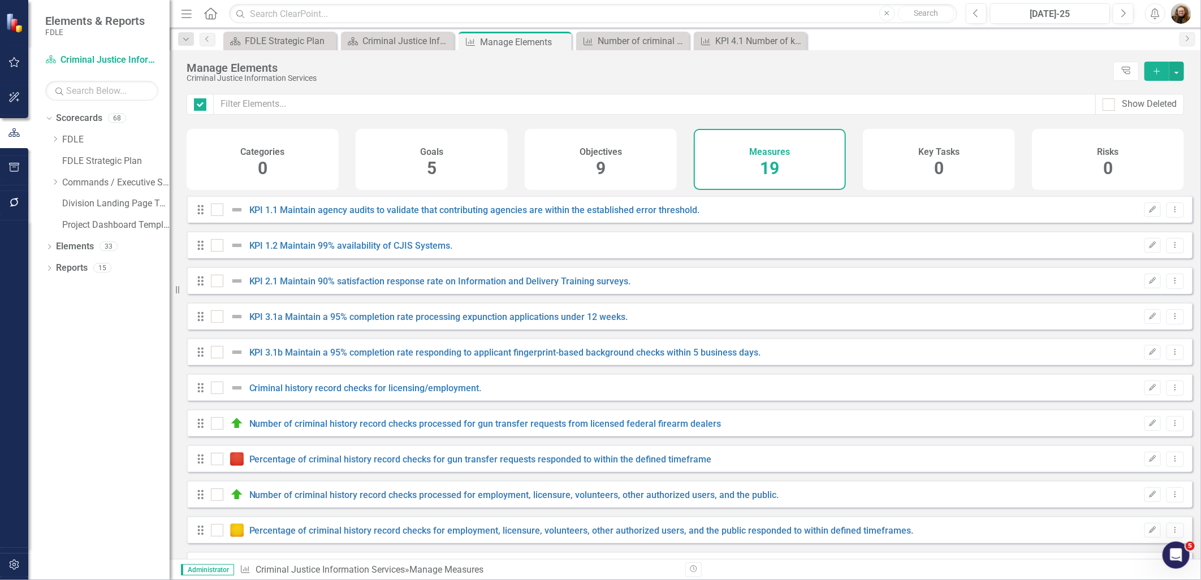
checkbox input "false"
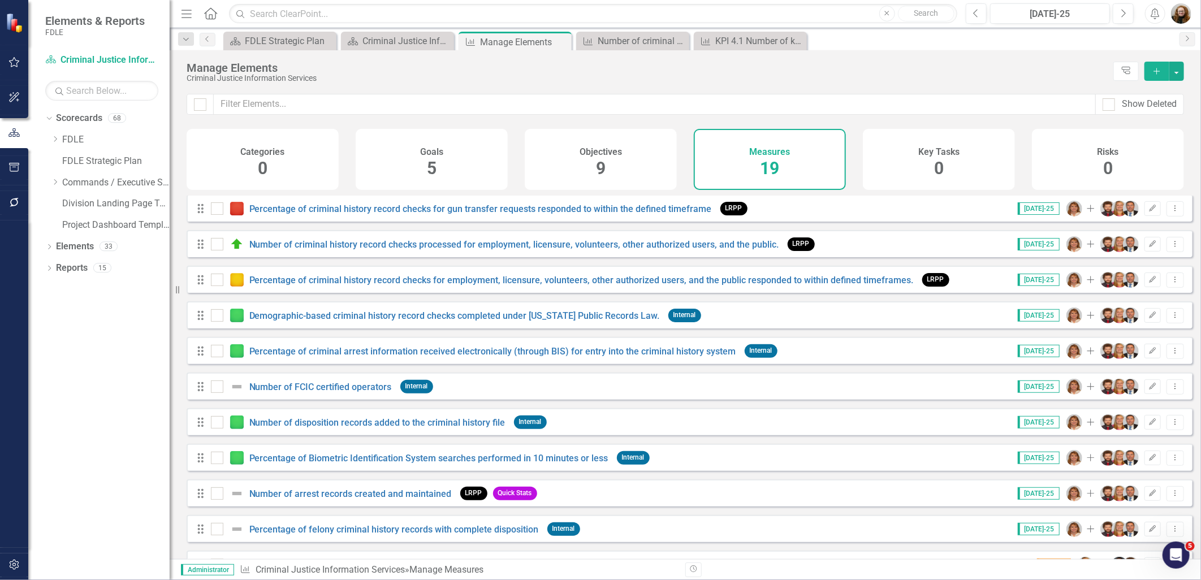
scroll to position [251, 0]
click at [340, 392] on link "Number of FCIC certified operators" at bounding box center [320, 386] width 143 height 11
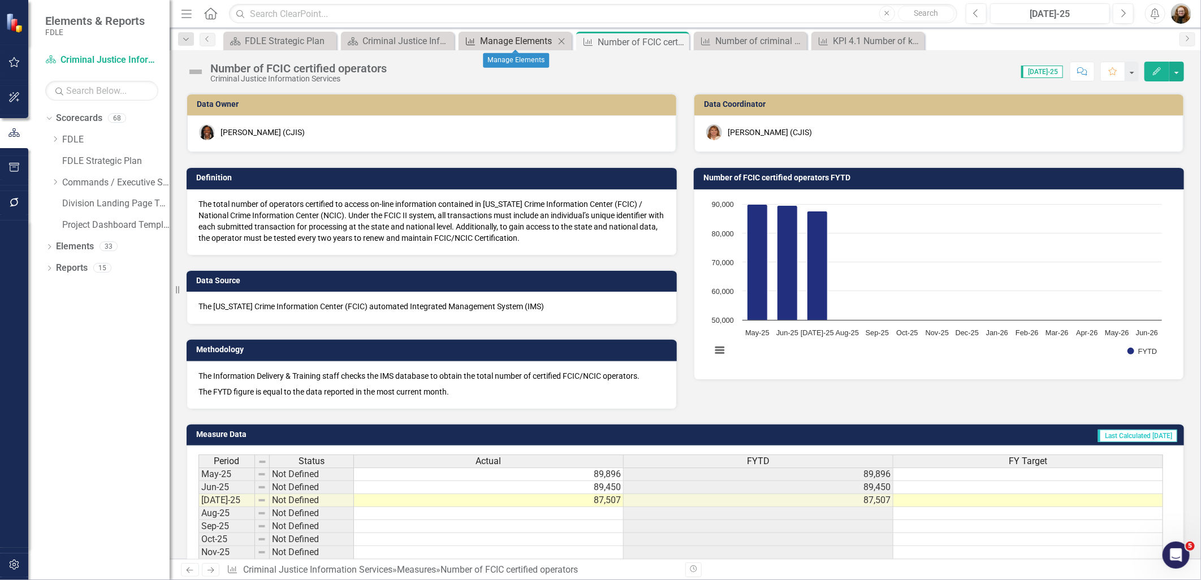
click at [513, 37] on div "Manage Elements" at bounding box center [517, 41] width 75 height 14
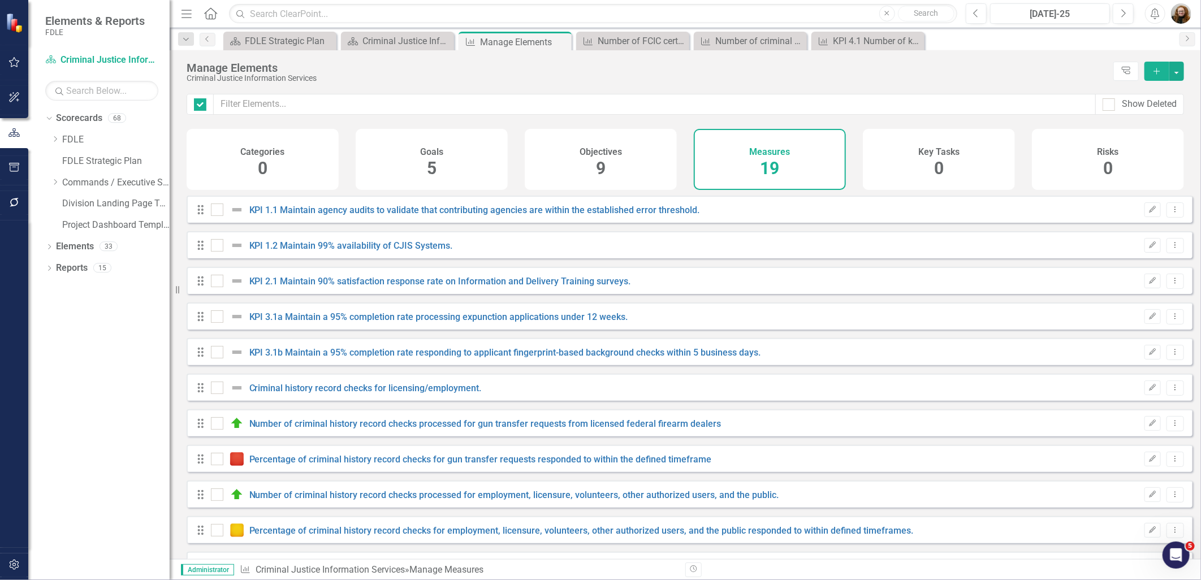
checkbox input "false"
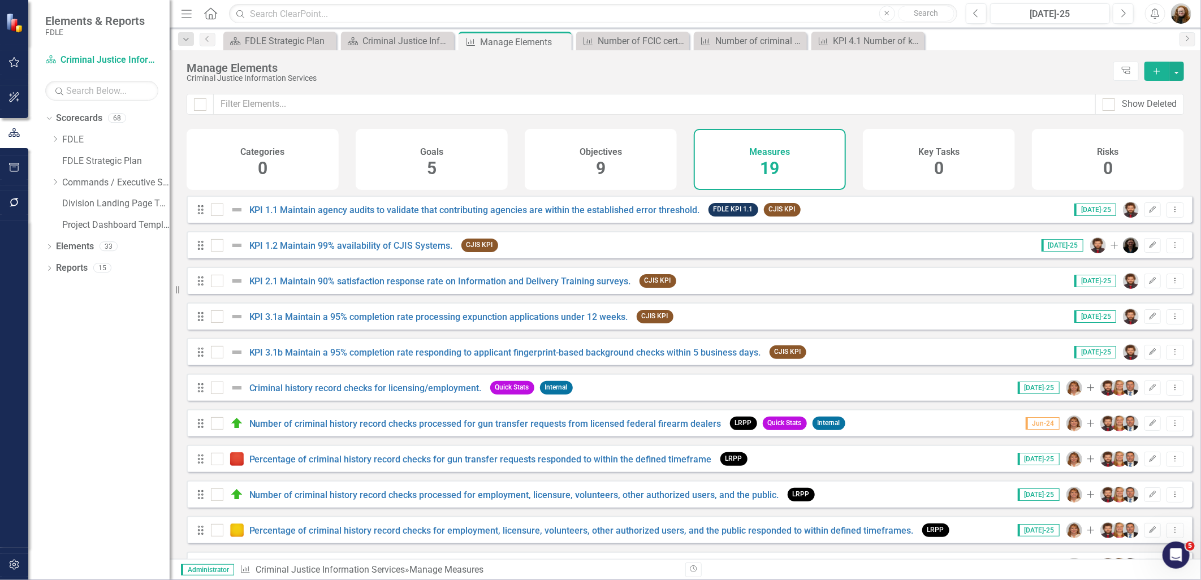
scroll to position [321, 0]
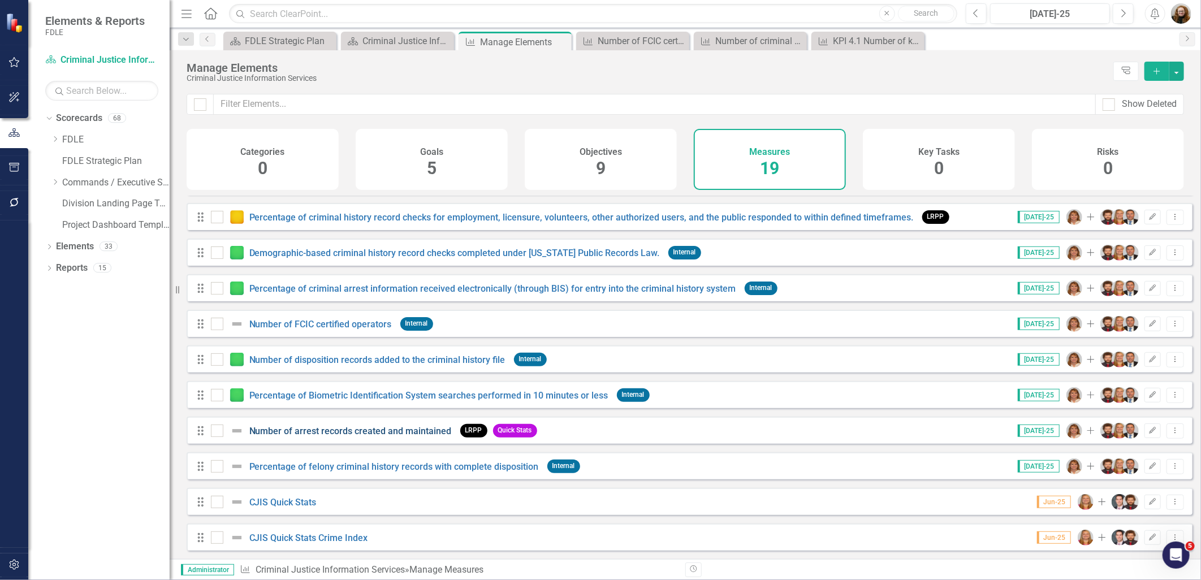
click at [295, 430] on link "Number of arrest records created and maintained" at bounding box center [350, 431] width 202 height 11
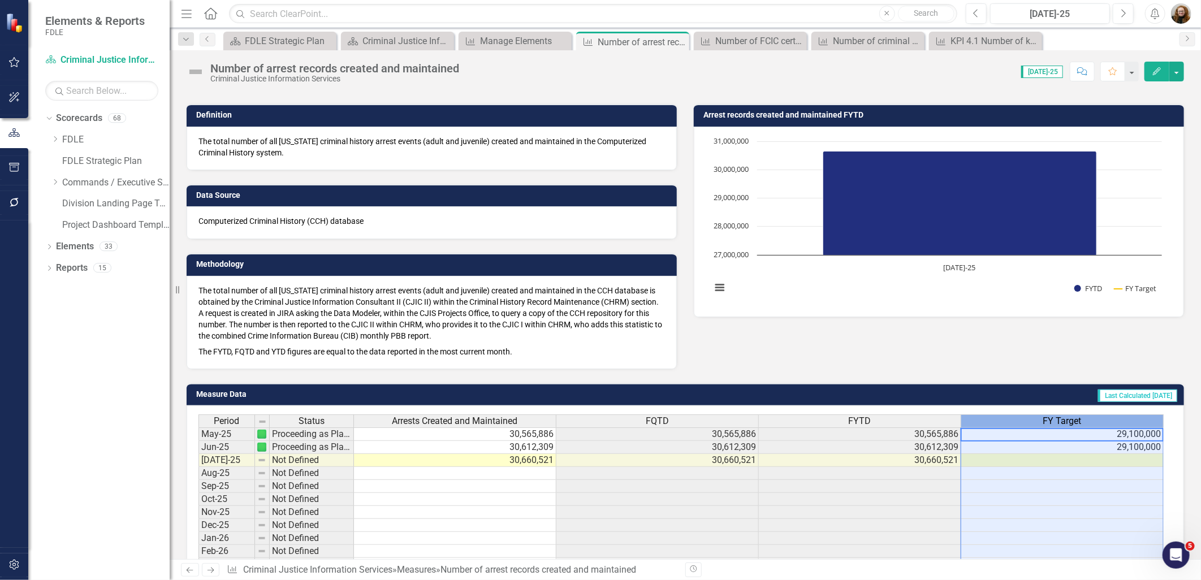
click at [1070, 419] on span "FY Target" at bounding box center [1062, 421] width 38 height 10
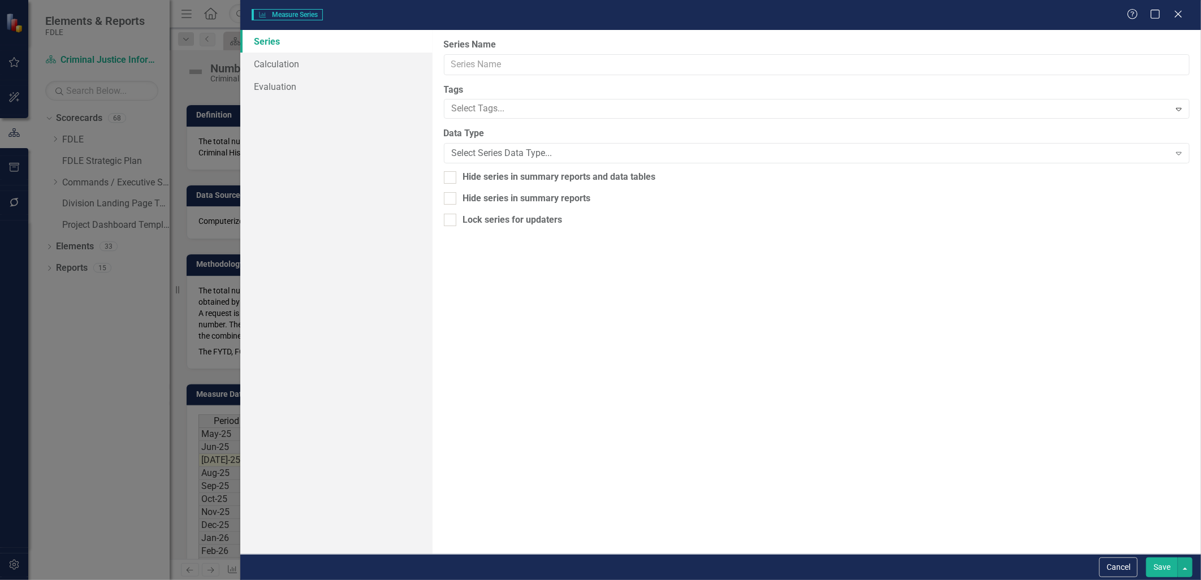
type input "FY Target"
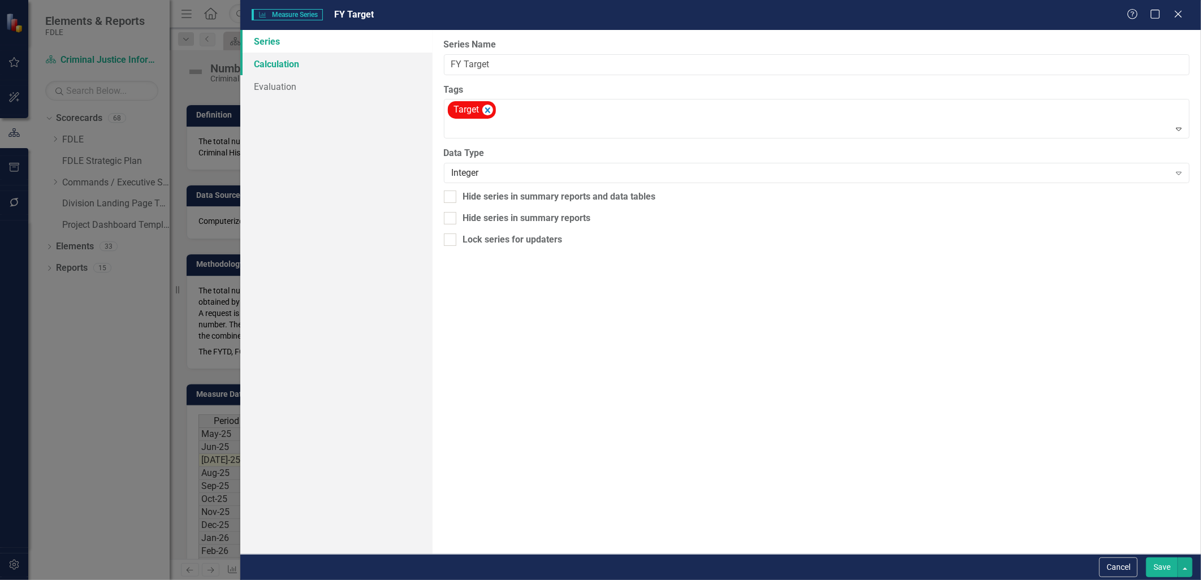
click at [280, 57] on link "Calculation" at bounding box center [336, 64] width 192 height 23
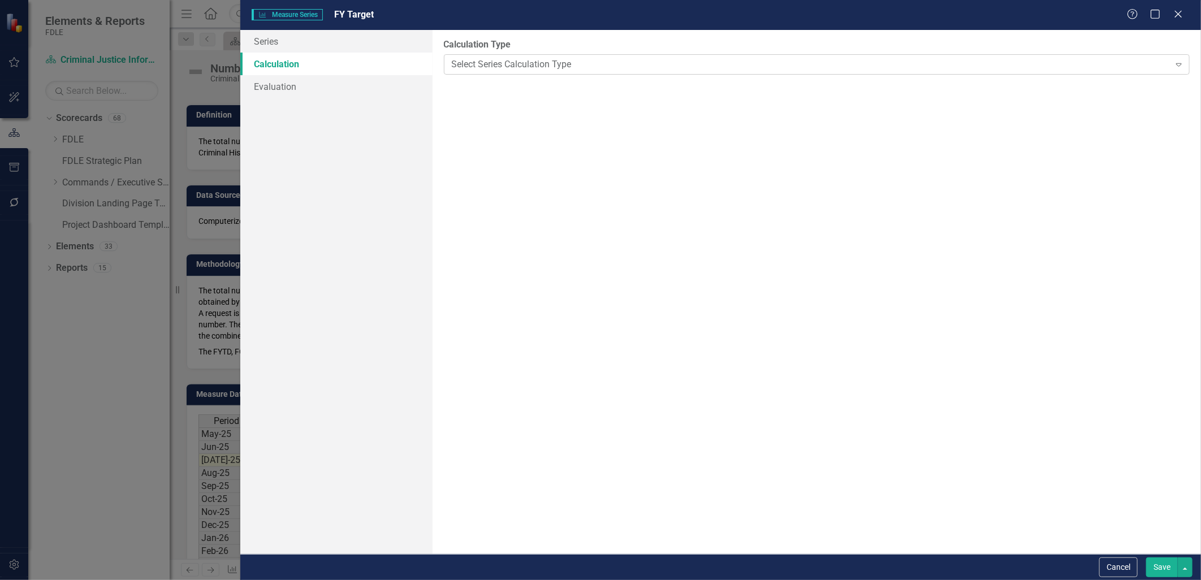
click at [487, 62] on div "Select Series Calculation Type" at bounding box center [811, 64] width 718 height 13
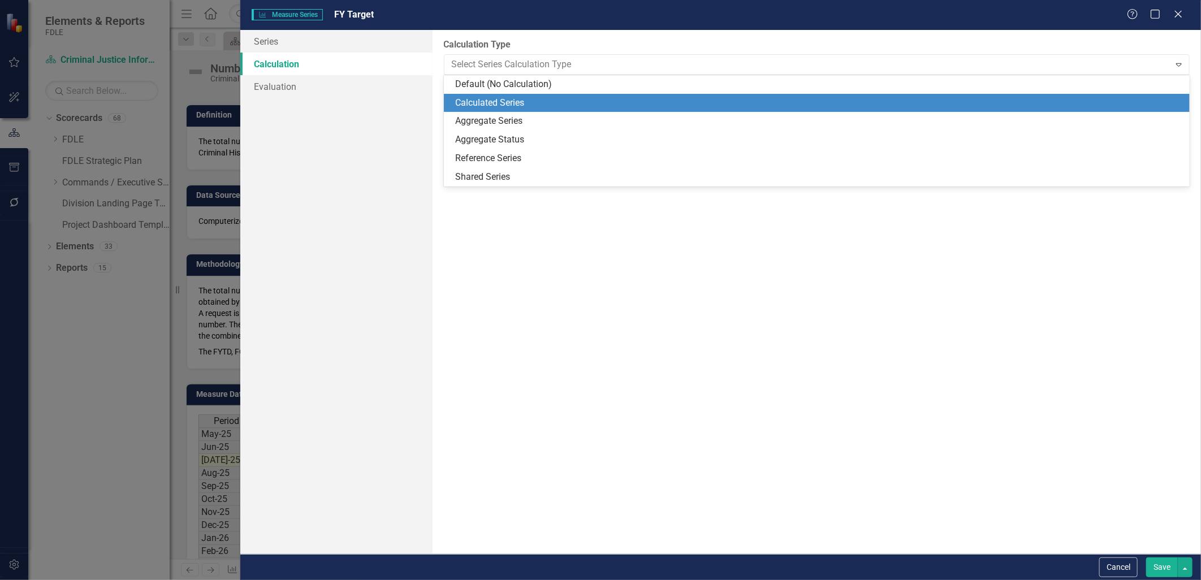
click at [467, 101] on div "Calculated Series" at bounding box center [819, 103] width 728 height 13
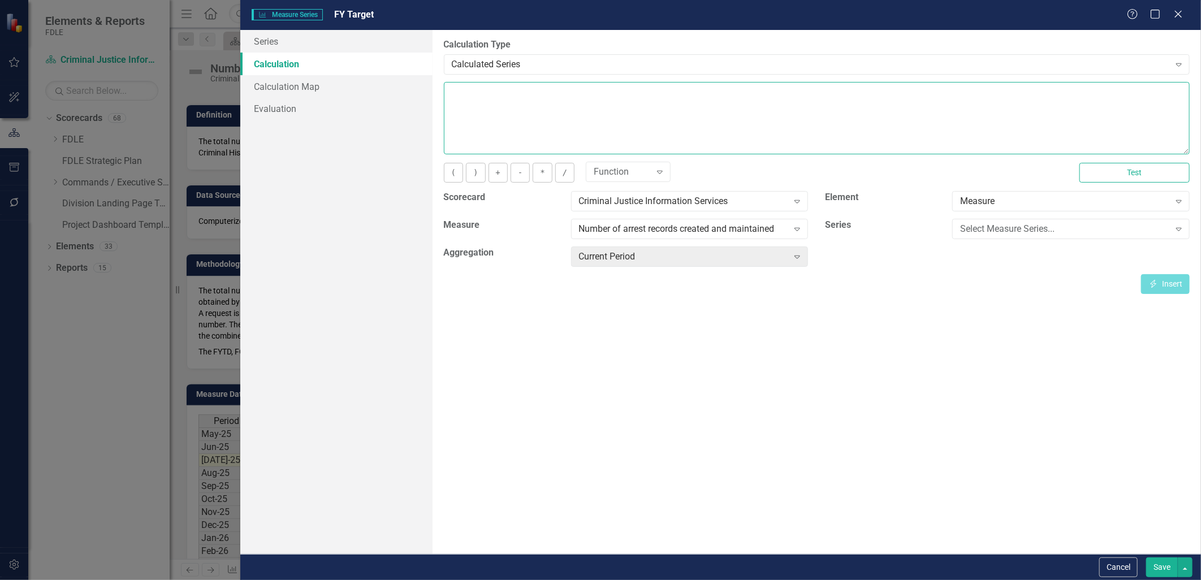
click at [471, 102] on textarea at bounding box center [817, 118] width 746 height 72
type textarea "29"
click at [1179, 20] on div "Close" at bounding box center [1178, 14] width 14 height 15
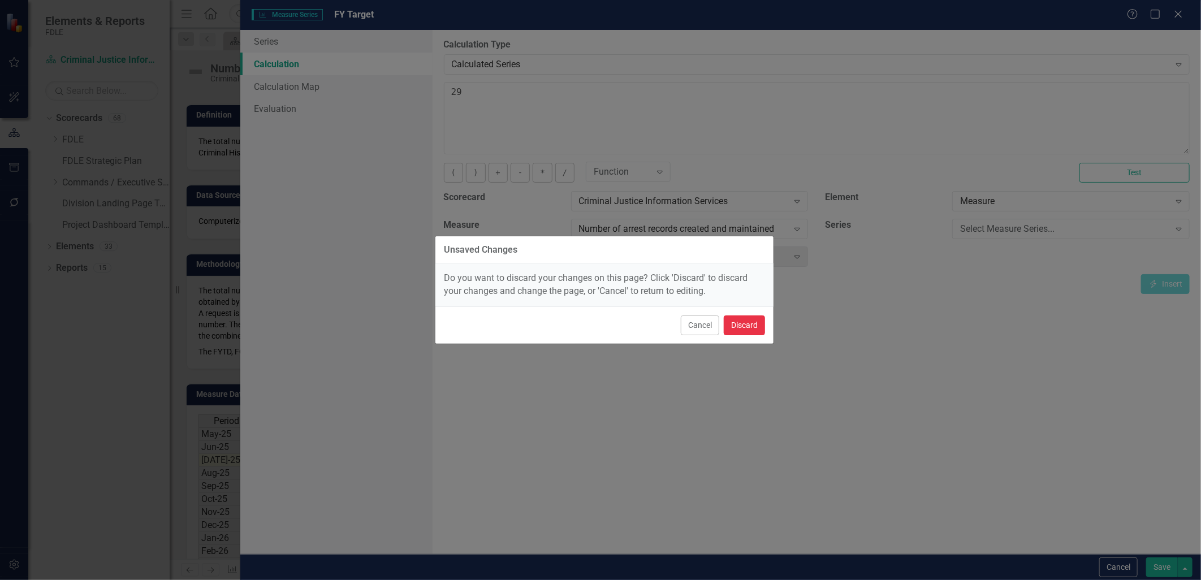
click at [741, 327] on button "Discard" at bounding box center [744, 326] width 41 height 20
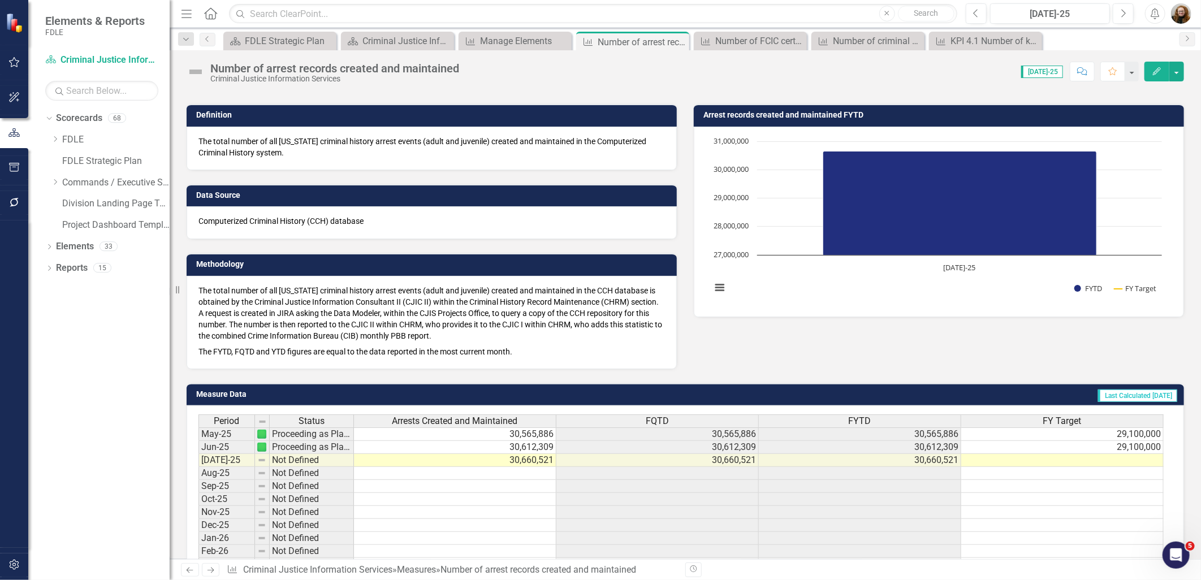
scroll to position [0, 8]
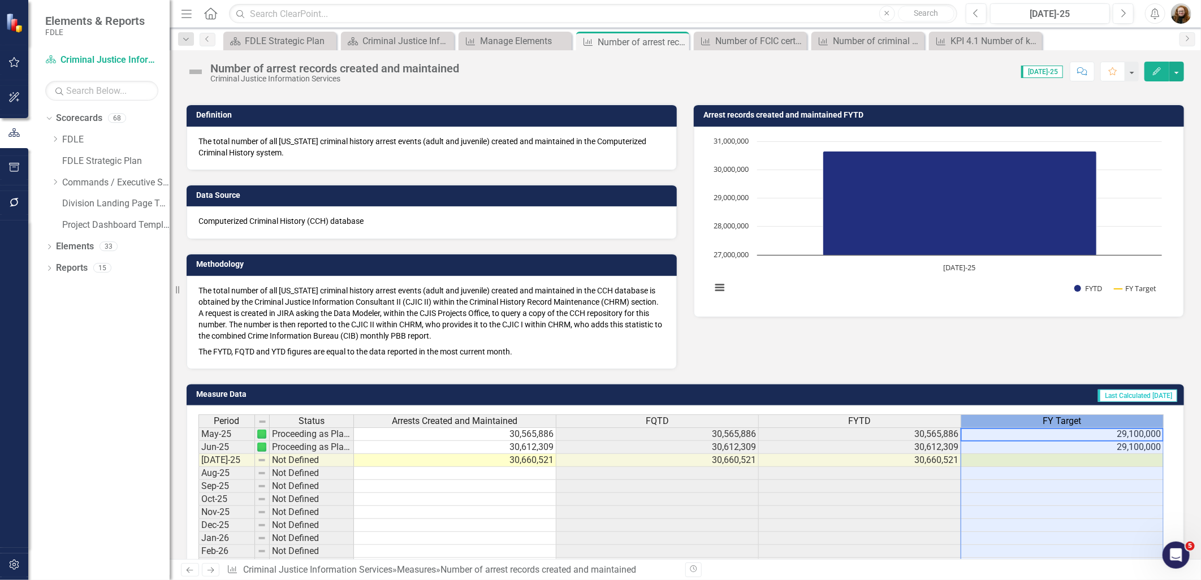
click at [1034, 420] on div "FY Target" at bounding box center [1062, 421] width 202 height 12
click at [1048, 419] on span "FY Target" at bounding box center [1062, 421] width 38 height 10
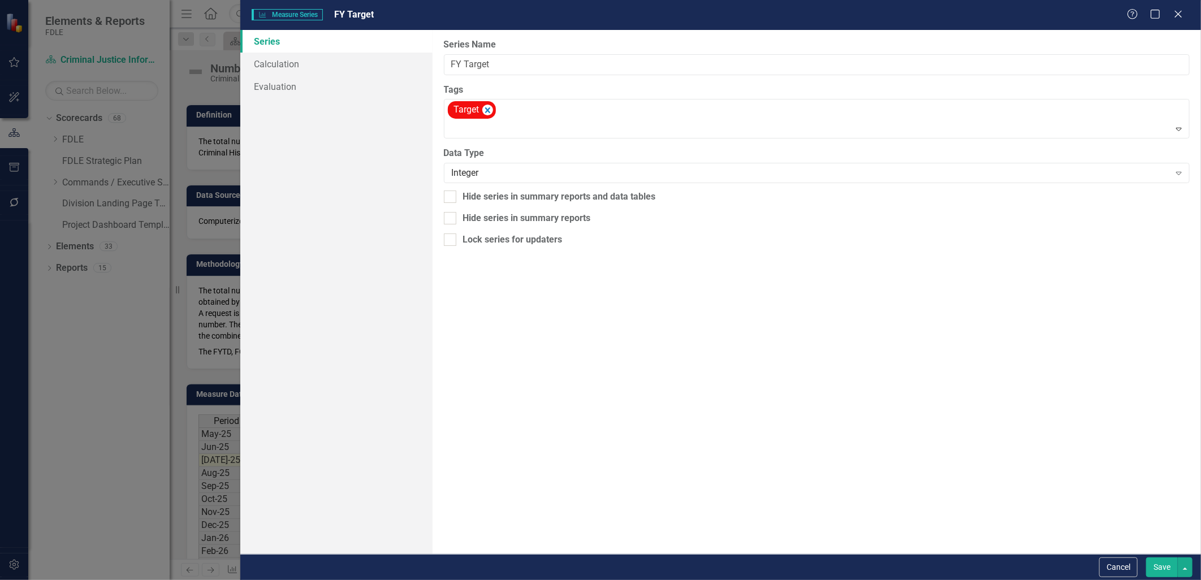
scroll to position [0, 0]
click at [276, 62] on link "Calculation" at bounding box center [336, 64] width 192 height 23
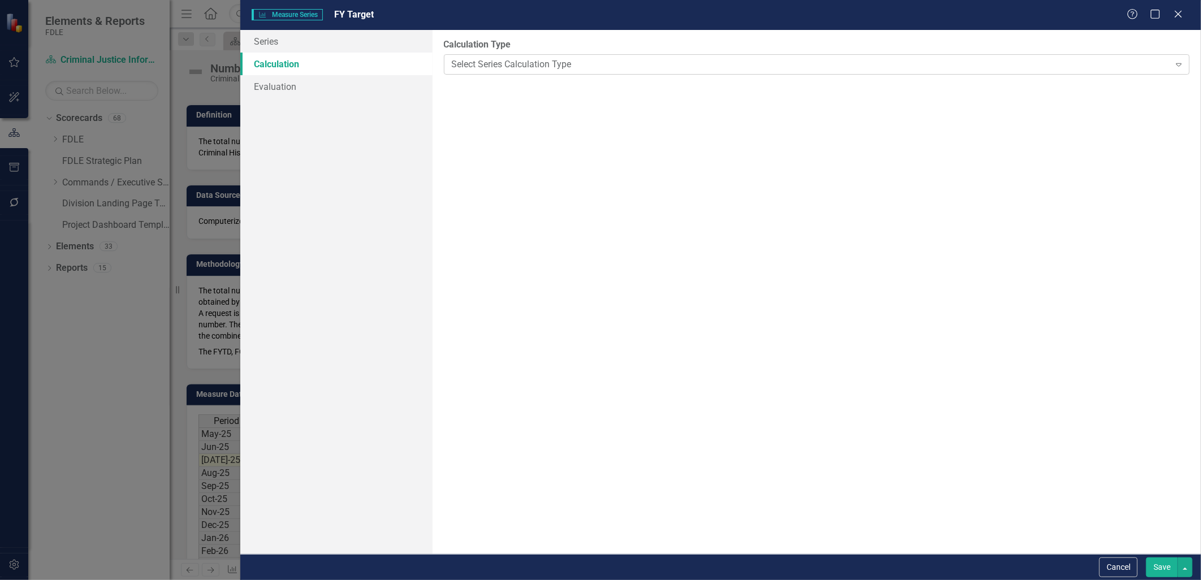
click at [466, 68] on div "Select Series Calculation Type" at bounding box center [811, 64] width 718 height 13
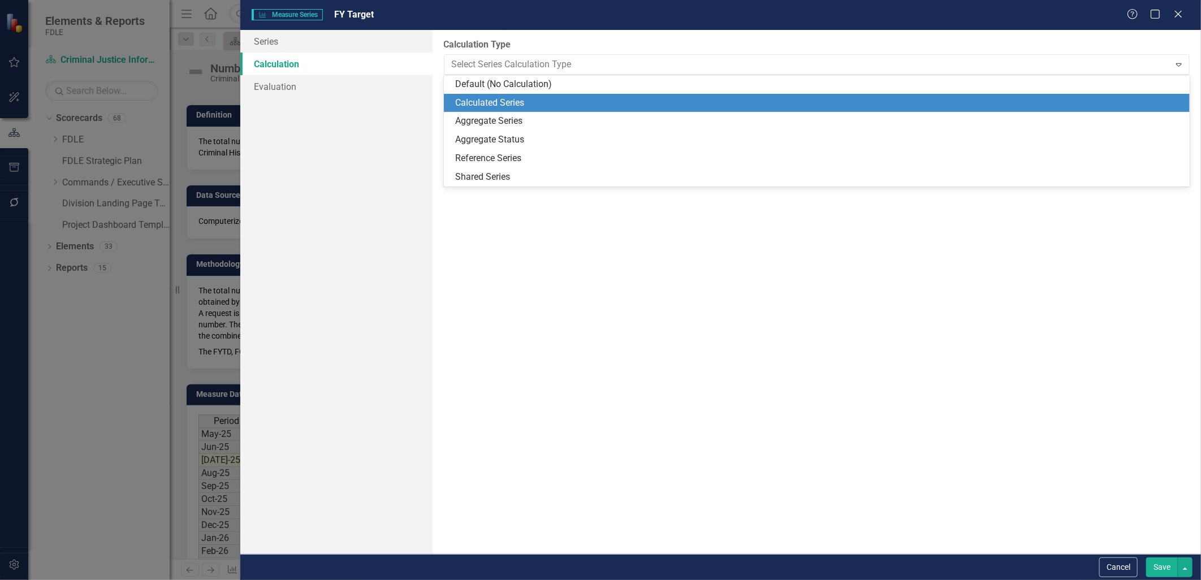
click at [471, 104] on div "Calculated Series" at bounding box center [819, 103] width 728 height 13
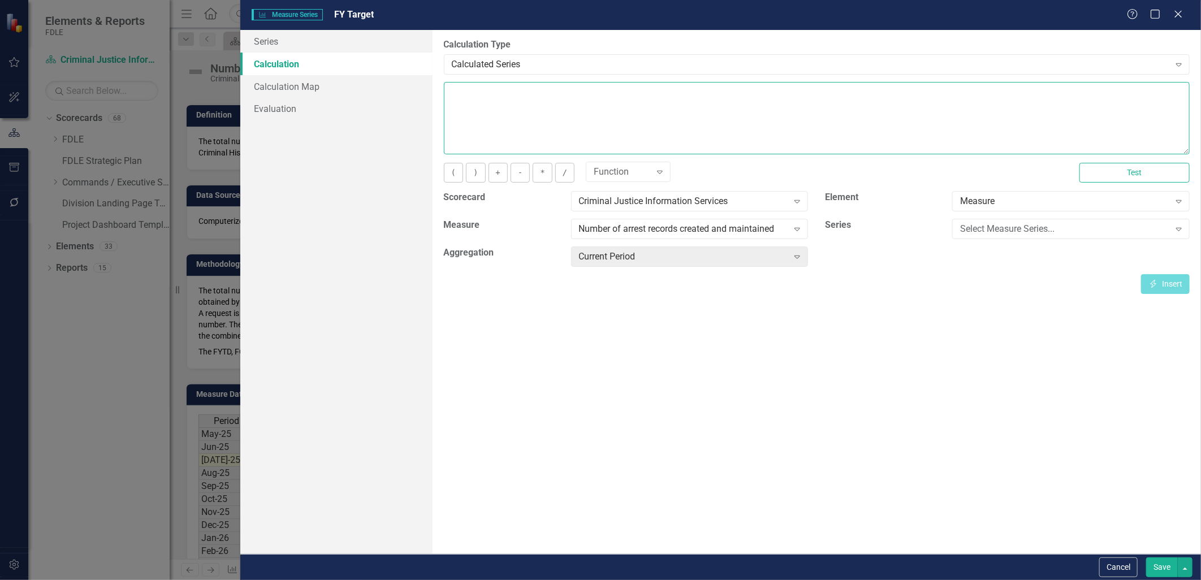
click at [478, 110] on textarea at bounding box center [817, 118] width 746 height 72
type textarea "29100000"
click at [1150, 566] on button "Save" at bounding box center [1162, 568] width 32 height 20
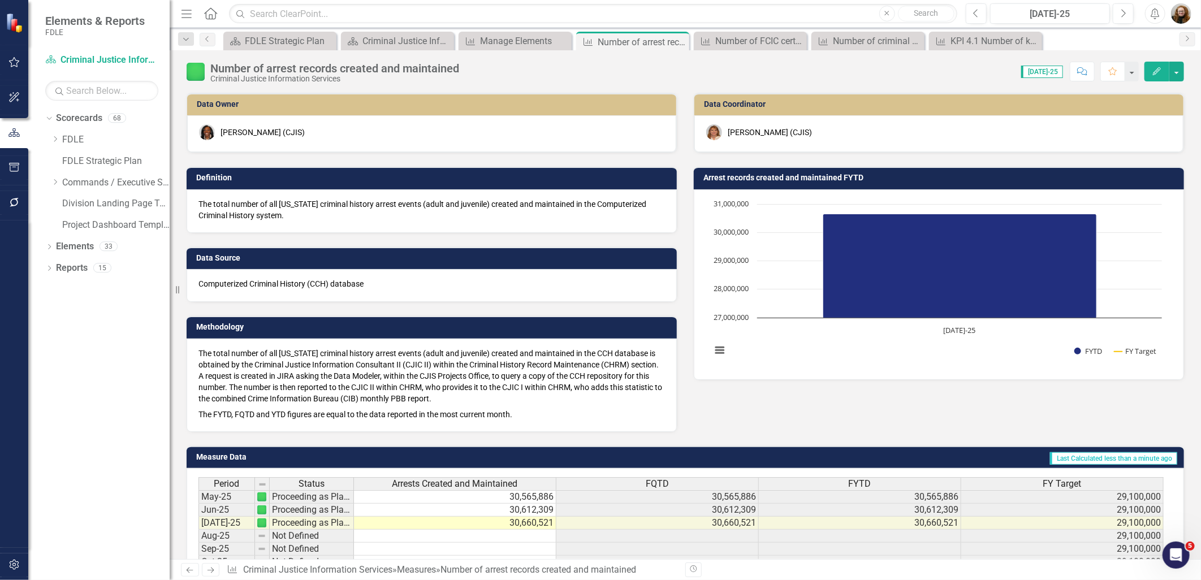
click at [817, 179] on h3 "Arrest records created and maintained FYTD" at bounding box center [941, 178] width 475 height 8
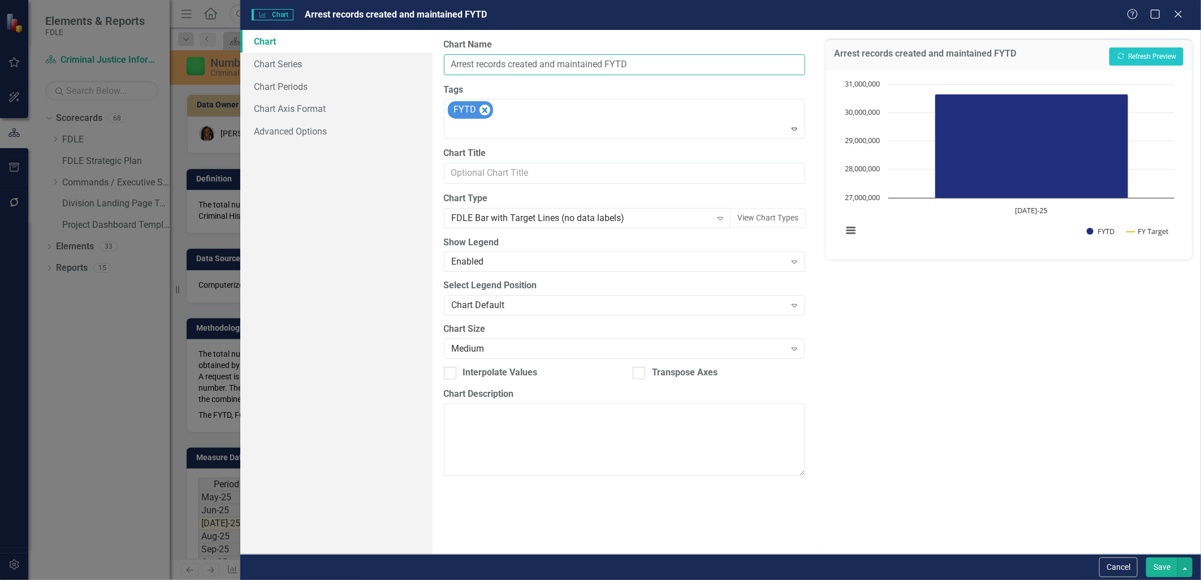
click at [455, 63] on input "Arrest records created and maintained FYTD" at bounding box center [625, 64] width 362 height 21
type input "Number of arrest records created and maintained FYTD"
click at [266, 62] on link "Chart Series" at bounding box center [336, 64] width 192 height 23
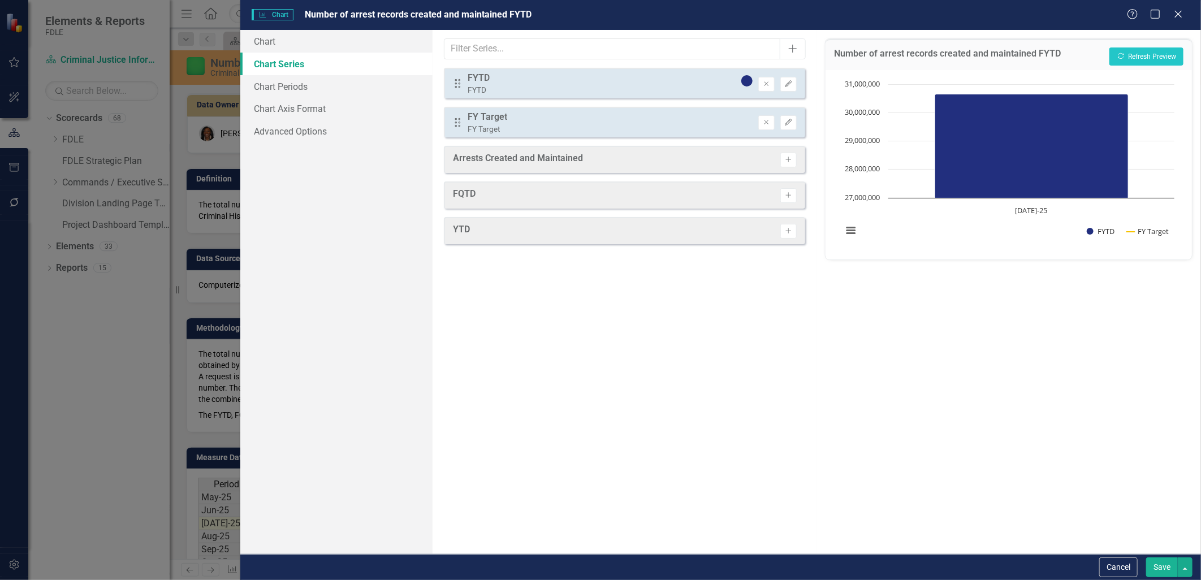
click at [779, 160] on div "Activate" at bounding box center [786, 160] width 22 height 15
click at [787, 161] on icon "Activate" at bounding box center [788, 160] width 8 height 7
click at [1166, 572] on button "Save" at bounding box center [1162, 568] width 32 height 20
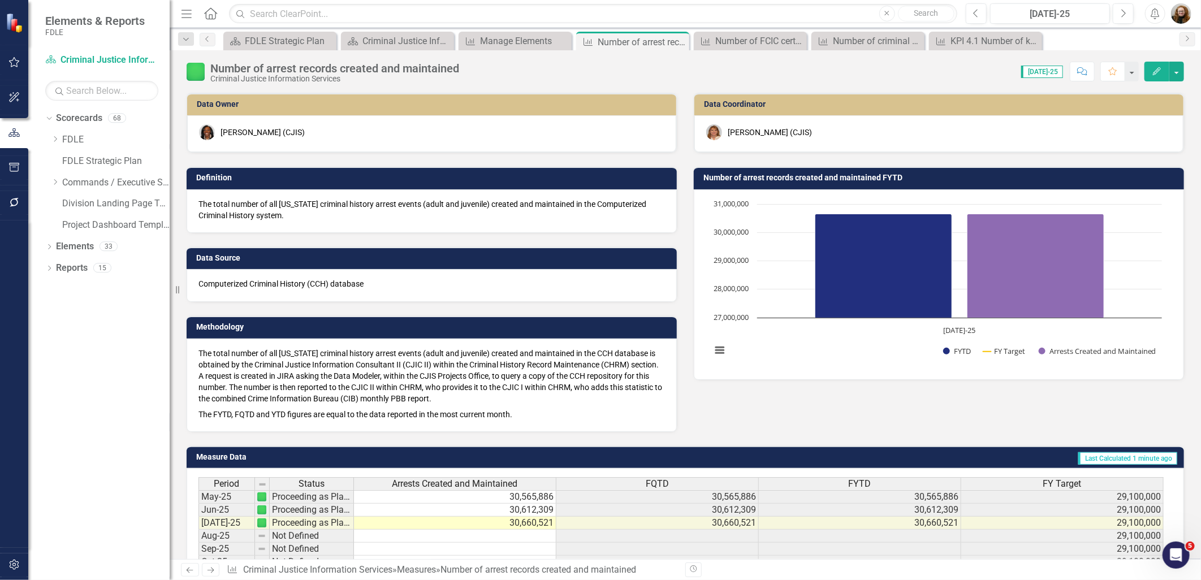
click at [776, 202] on rect "Interactive chart" at bounding box center [937, 284] width 462 height 170
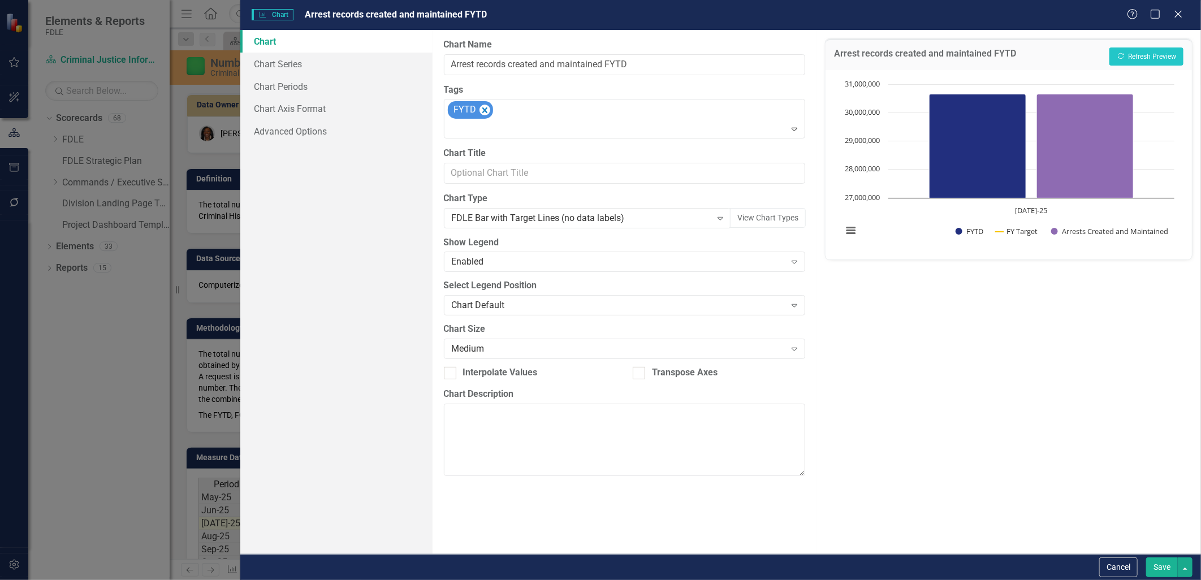
type input "Number of arrest records created and maintained FYTD"
click at [288, 61] on link "Chart Series" at bounding box center [336, 64] width 192 height 23
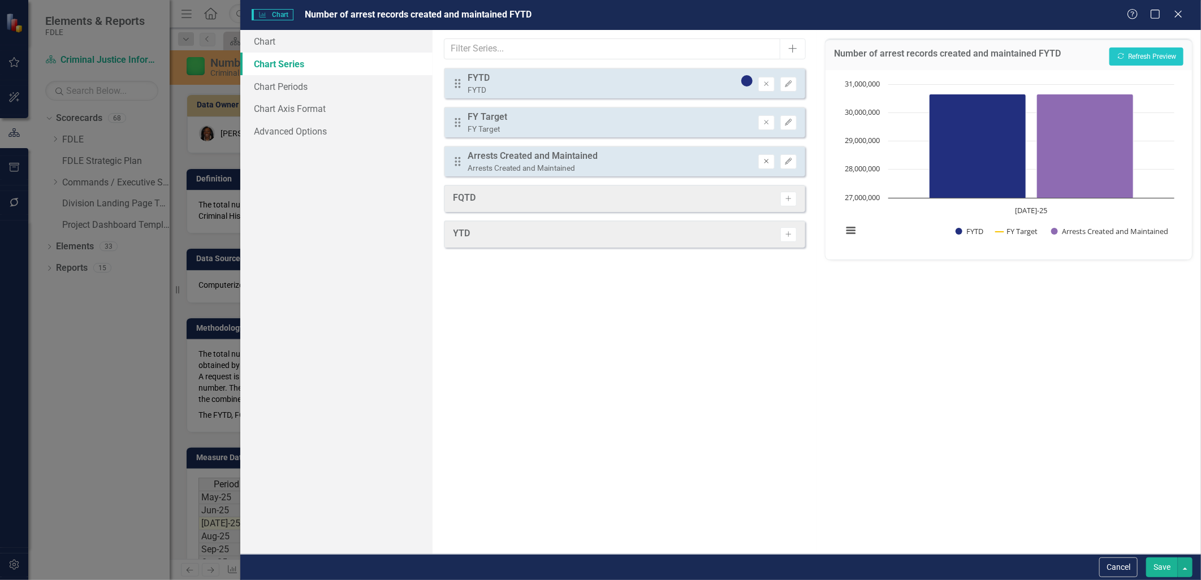
click at [766, 163] on button "Remove" at bounding box center [766, 161] width 16 height 15
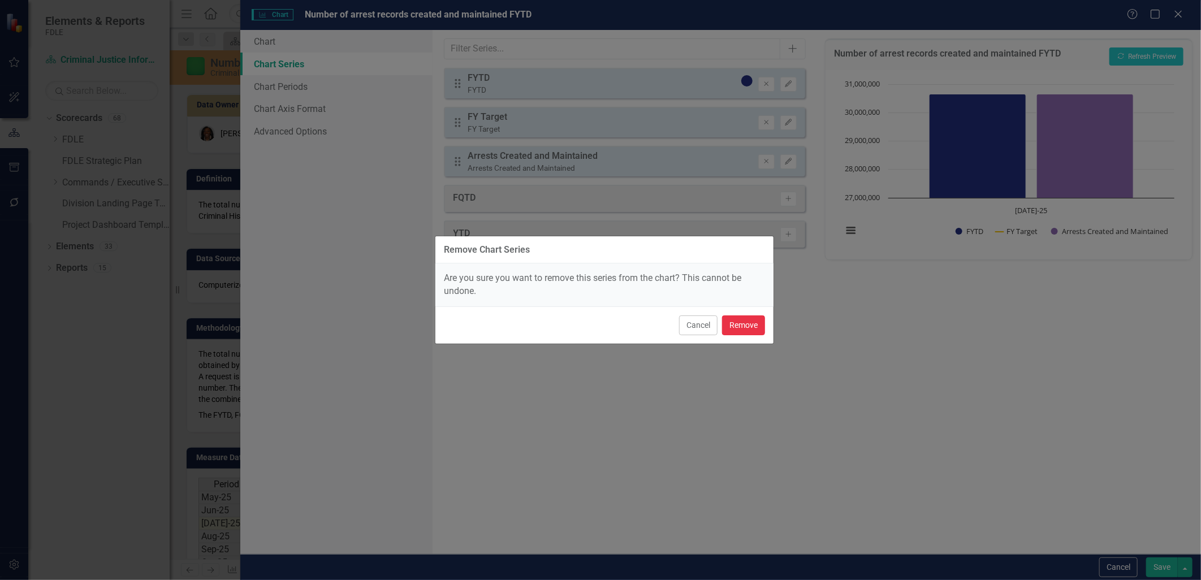
click at [739, 326] on button "Remove" at bounding box center [743, 326] width 43 height 20
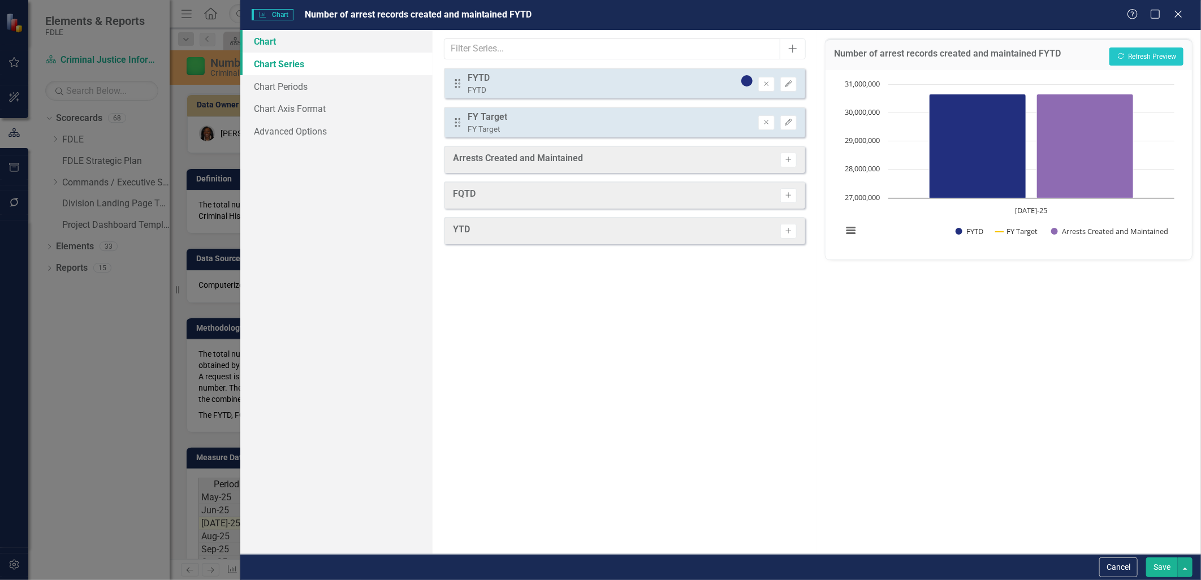
click at [270, 40] on link "Chart" at bounding box center [336, 41] width 192 height 23
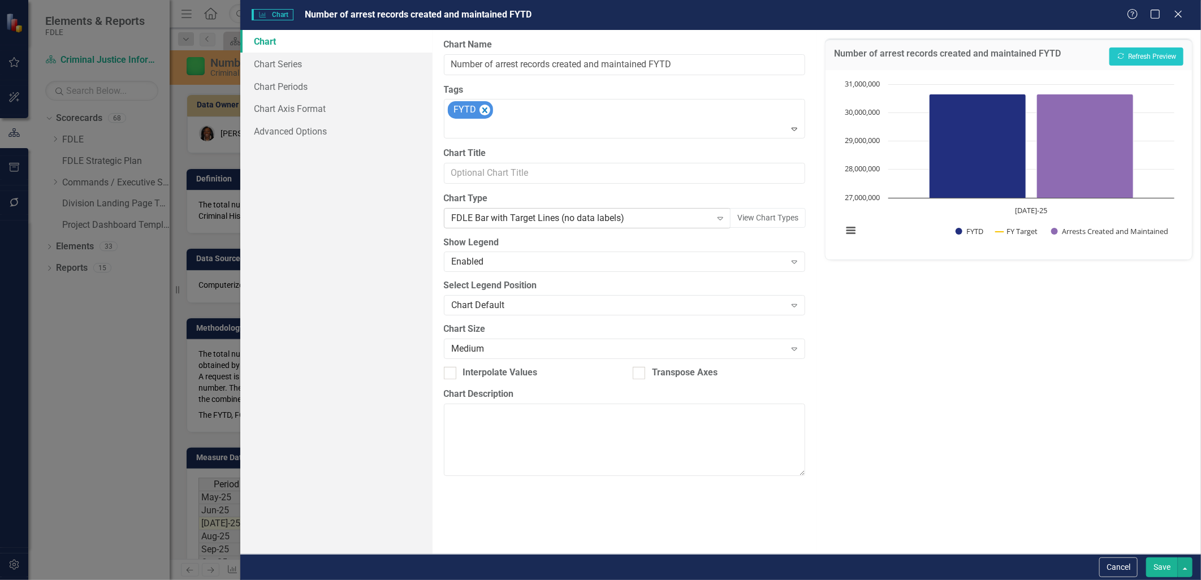
click at [703, 219] on div "FDLE Bar with Target Lines (no data labels)" at bounding box center [582, 218] width 260 height 13
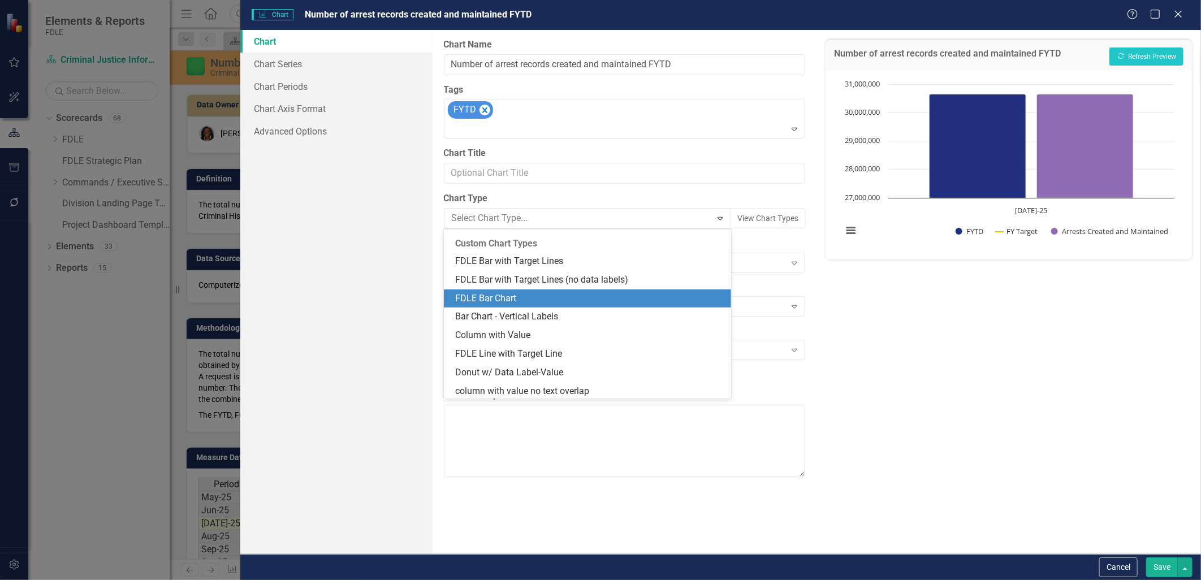
scroll to position [990, 0]
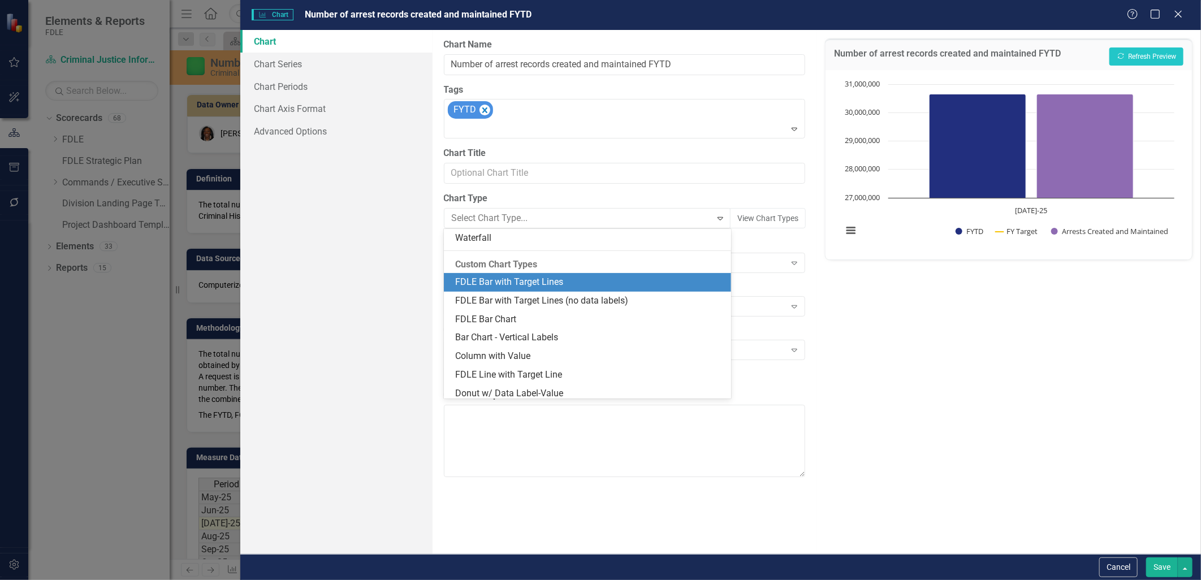
click at [590, 278] on div "FDLE Bar with Target Lines" at bounding box center [590, 282] width 270 height 13
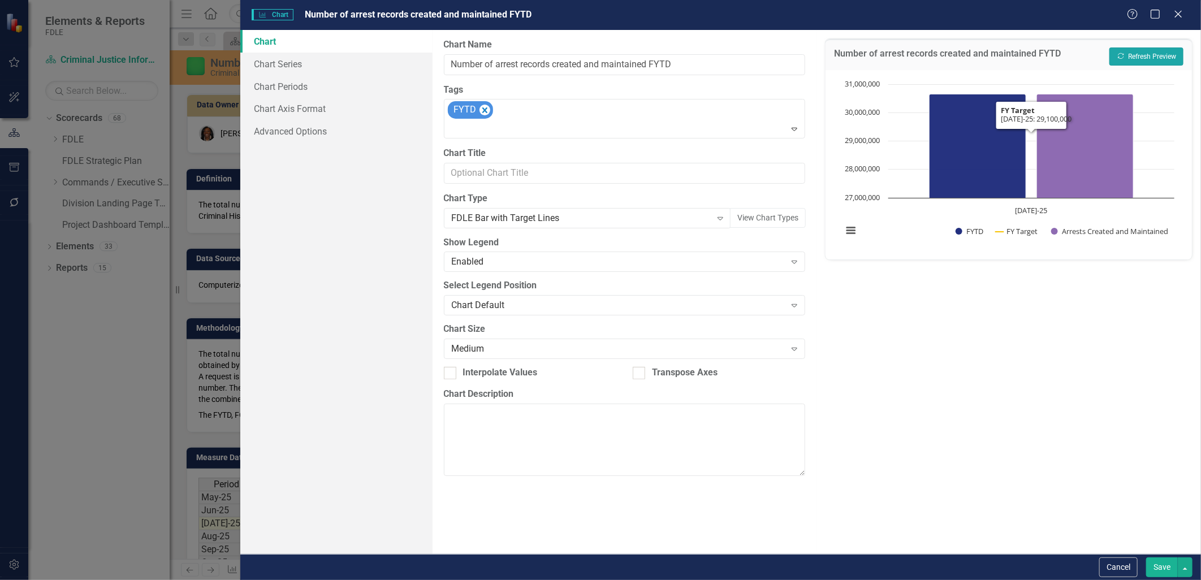
click at [1169, 55] on button "Recalculate Refresh Preview" at bounding box center [1147, 57] width 74 height 18
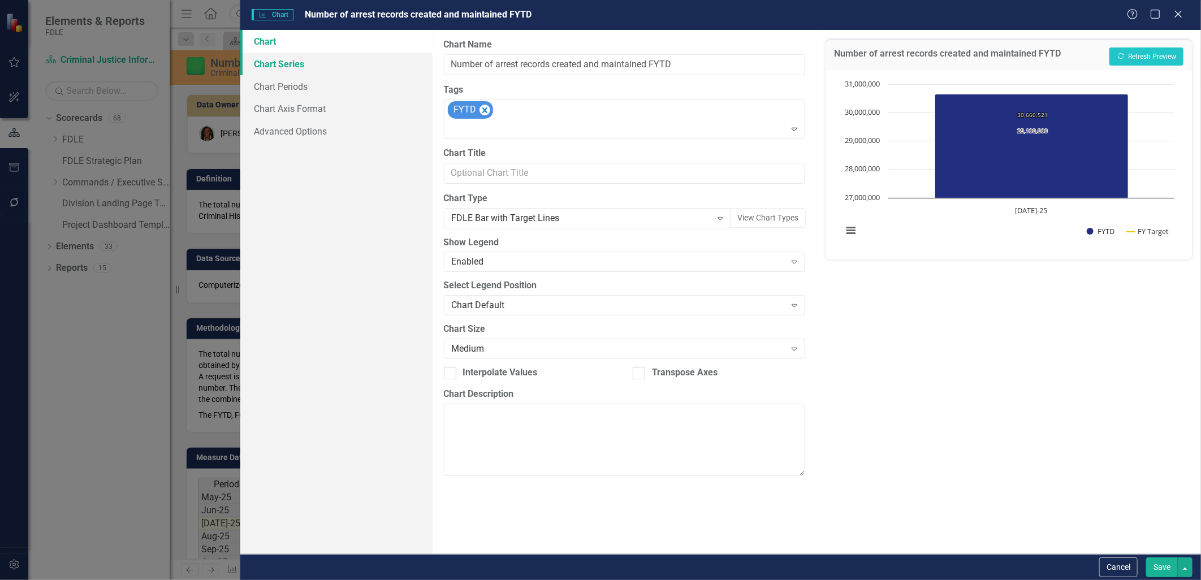
click at [286, 66] on link "Chart Series" at bounding box center [336, 64] width 192 height 23
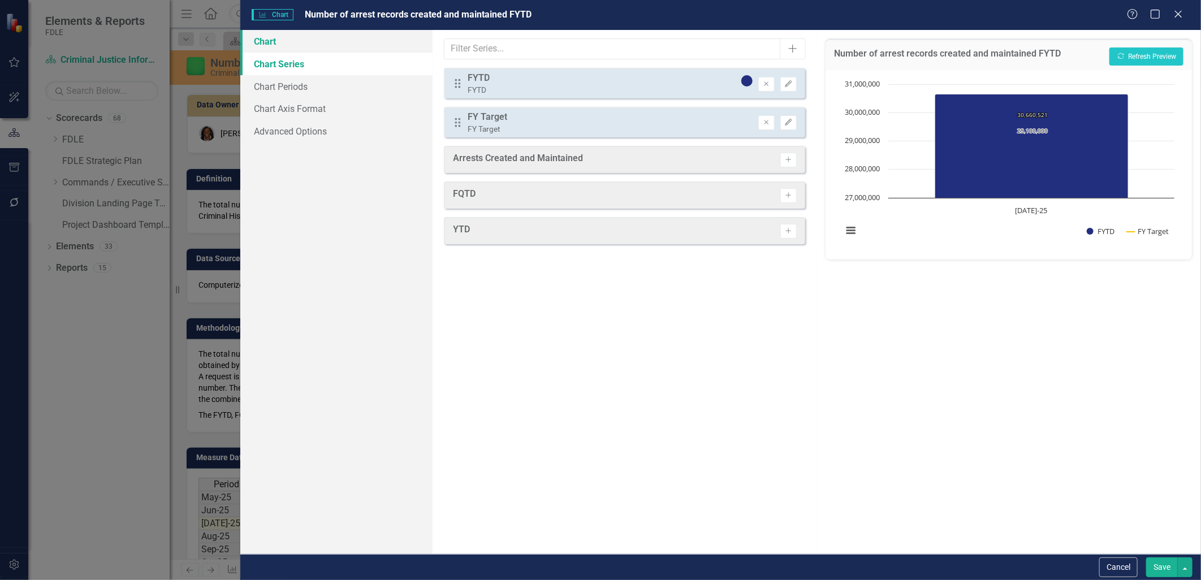
click at [266, 37] on link "Chart" at bounding box center [336, 41] width 192 height 23
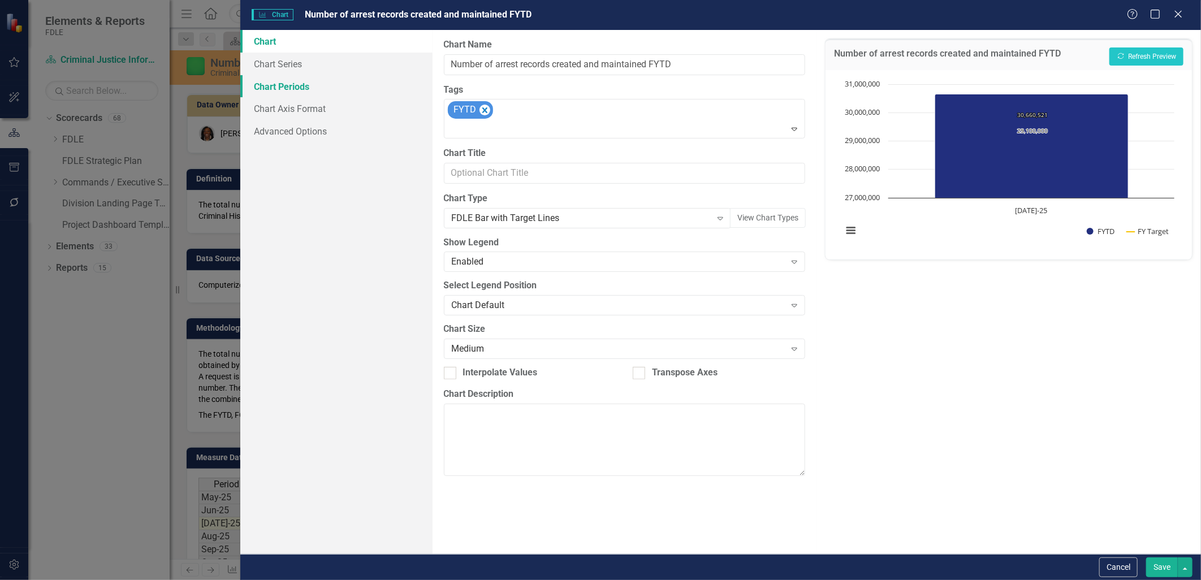
click at [278, 92] on link "Chart Periods" at bounding box center [336, 86] width 192 height 23
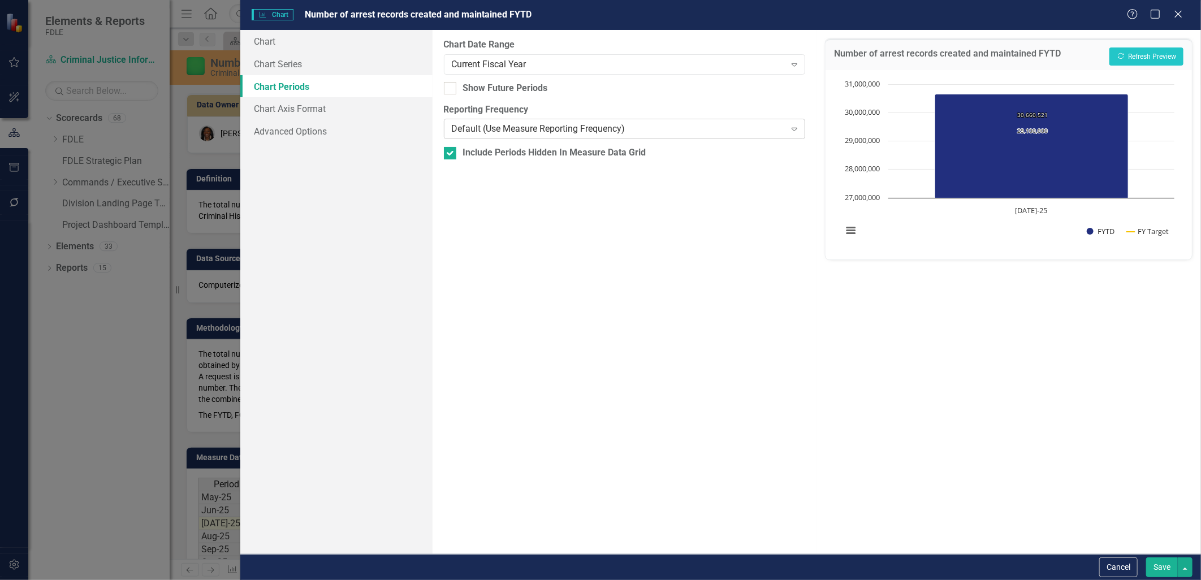
click at [669, 135] on div "Default (Use Measure Reporting Frequency)" at bounding box center [619, 129] width 334 height 13
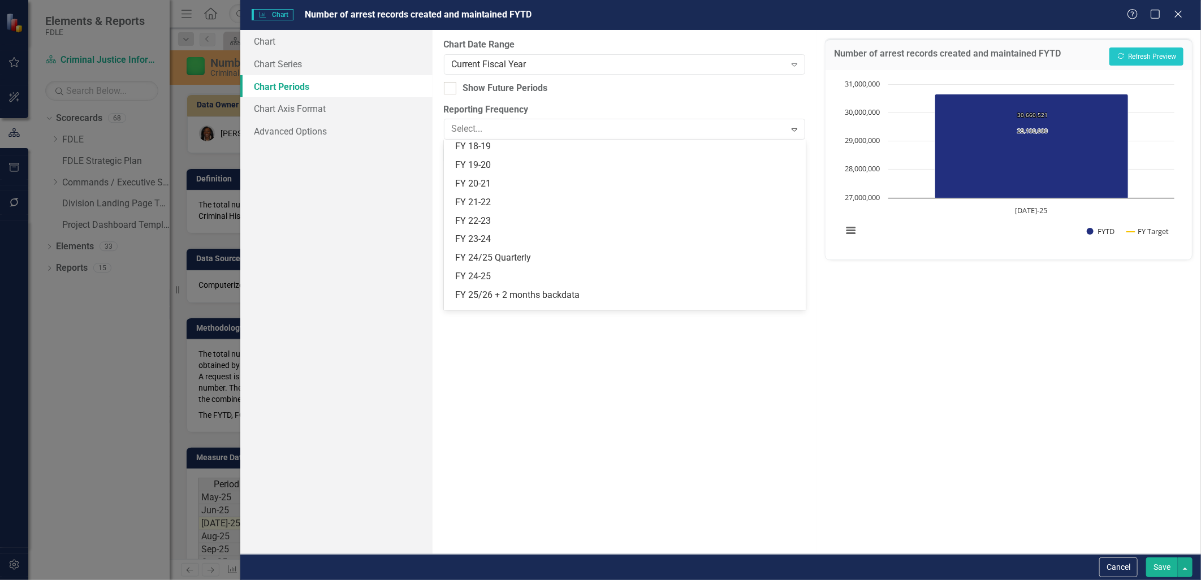
scroll to position [331, 0]
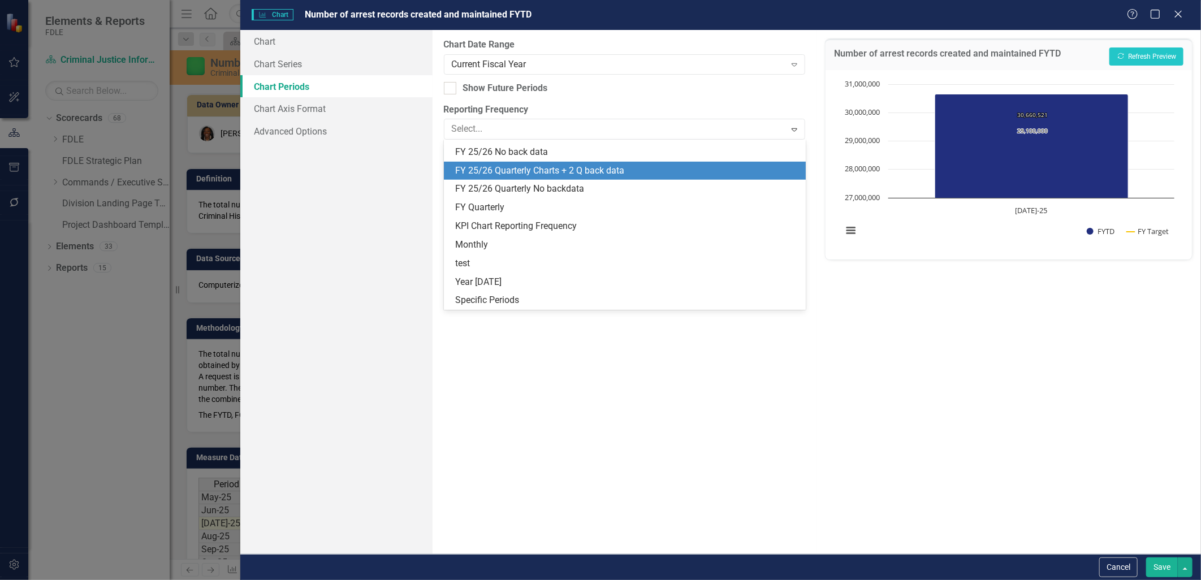
drag, startPoint x: 588, startPoint y: 170, endPoint x: 599, endPoint y: 167, distance: 11.7
click at [599, 167] on div "FY 25/26 Quarterly Charts + 2 Q back data" at bounding box center [627, 171] width 344 height 13
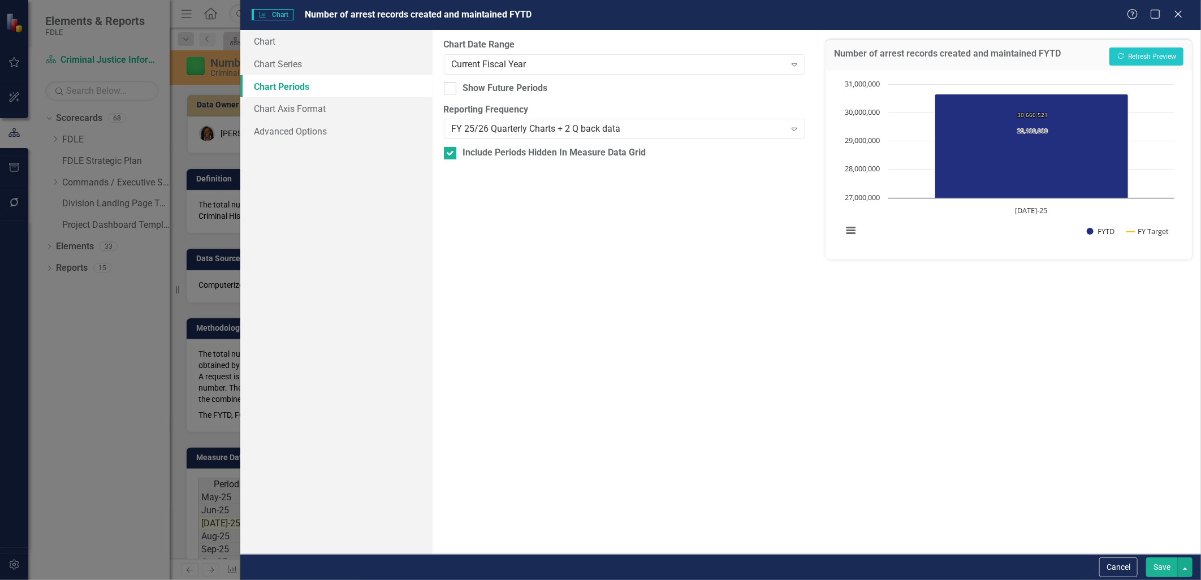
click at [1159, 570] on button "Save" at bounding box center [1162, 568] width 32 height 20
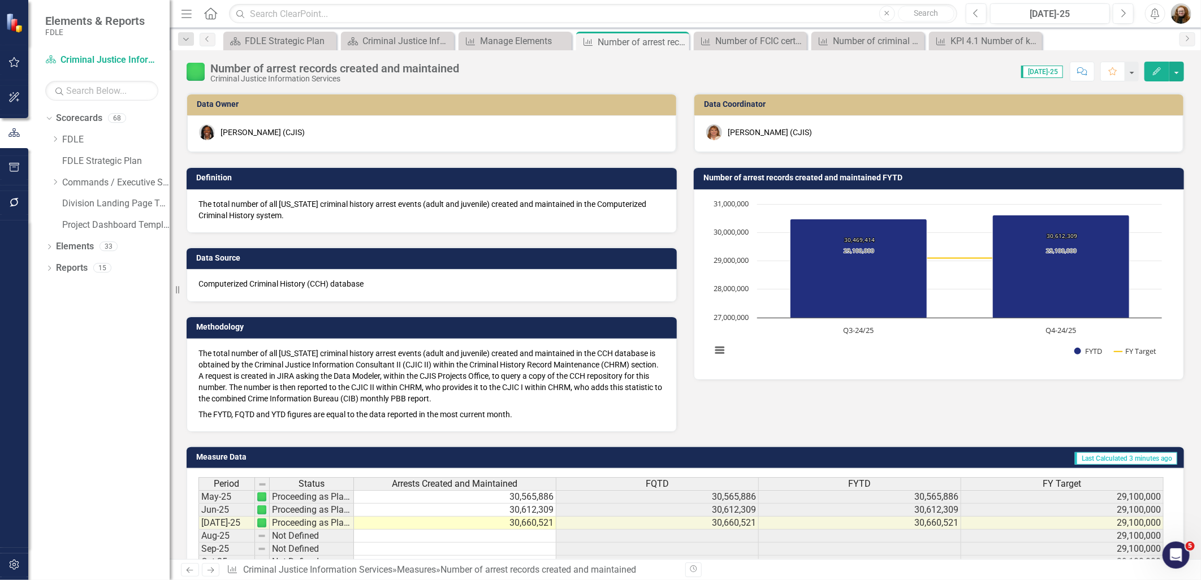
click at [843, 178] on h3 "Number of arrest records created and maintained FYTD" at bounding box center [941, 178] width 475 height 8
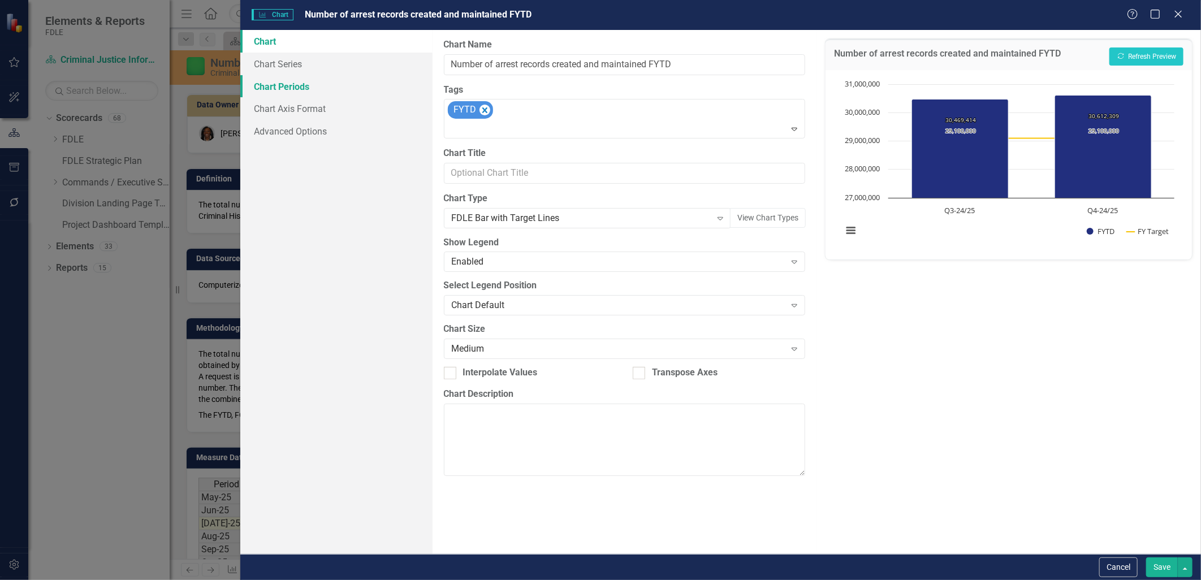
click at [270, 90] on link "Chart Periods" at bounding box center [336, 86] width 192 height 23
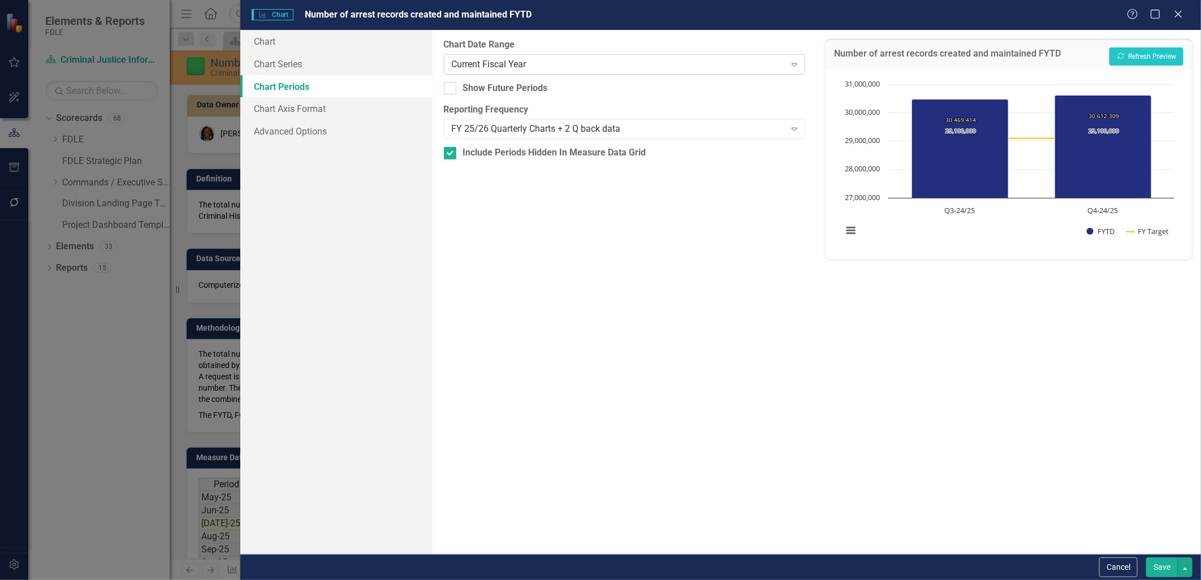
click at [475, 68] on div "Current Fiscal Year" at bounding box center [619, 64] width 334 height 13
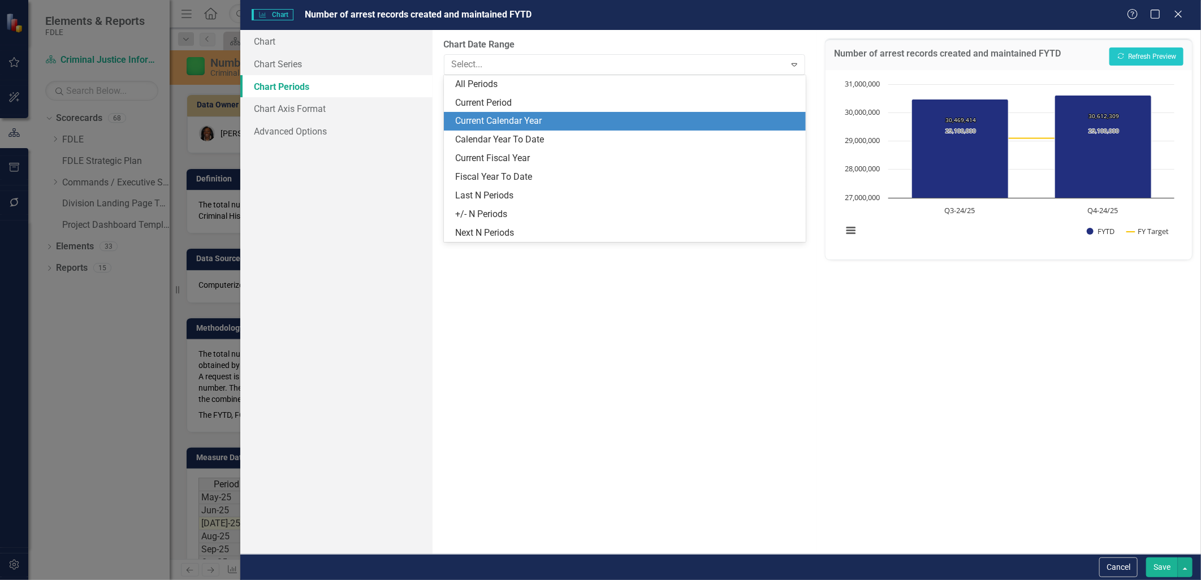
click at [517, 355] on div "From this tab, you define the periods you want included in the chart. For examp…" at bounding box center [625, 292] width 385 height 524
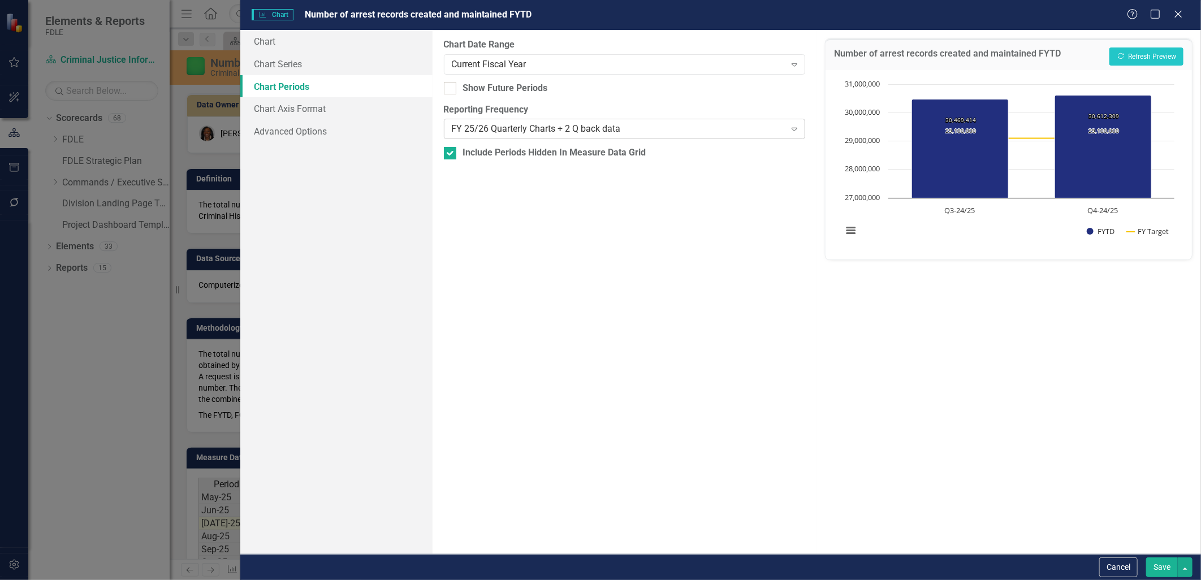
click at [512, 132] on div "FY 25/26 Quarterly Charts + 2 Q back data" at bounding box center [619, 129] width 334 height 13
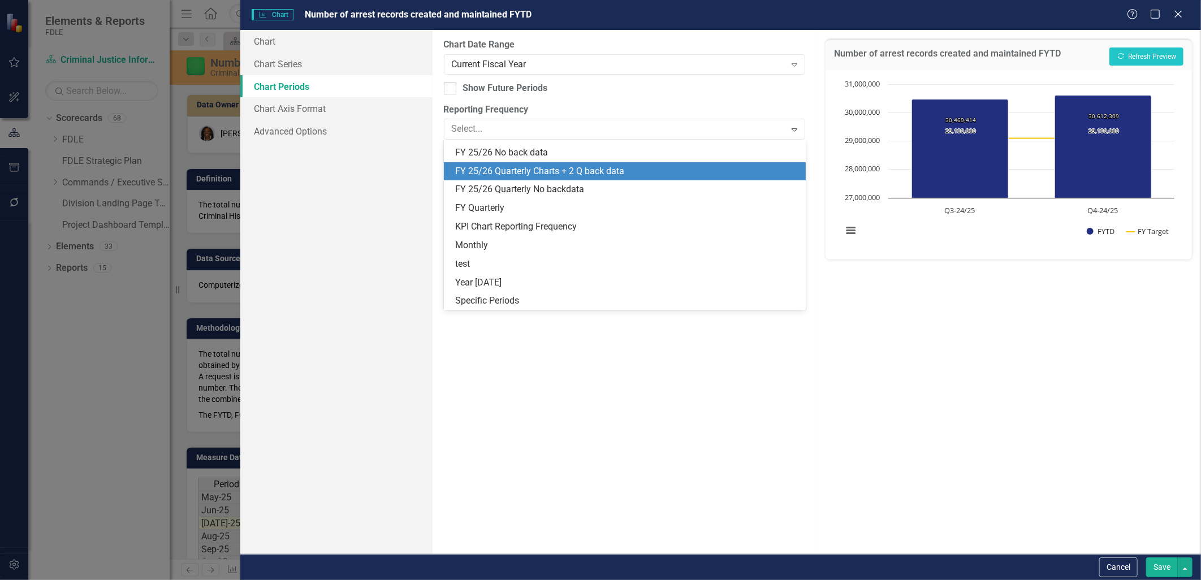
scroll to position [331, 0]
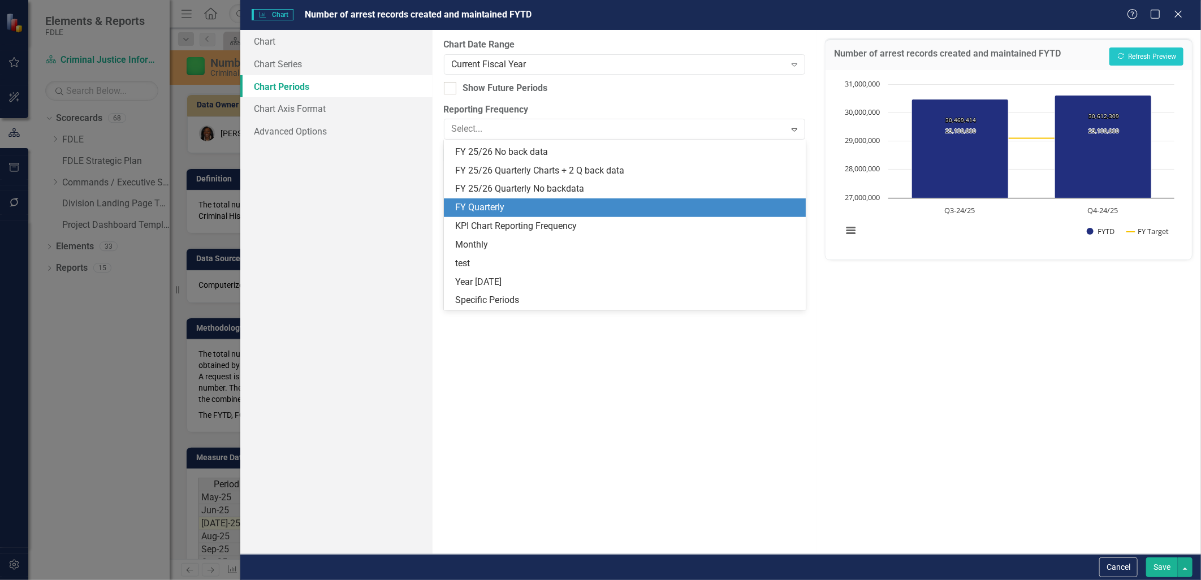
drag, startPoint x: 533, startPoint y: 228, endPoint x: 535, endPoint y: 208, distance: 20.5
click at [535, 208] on div "Default (Use Measure Reporting Frequency) Annual Current FY Fiscal Years FY 14-…" at bounding box center [625, 225] width 362 height 170
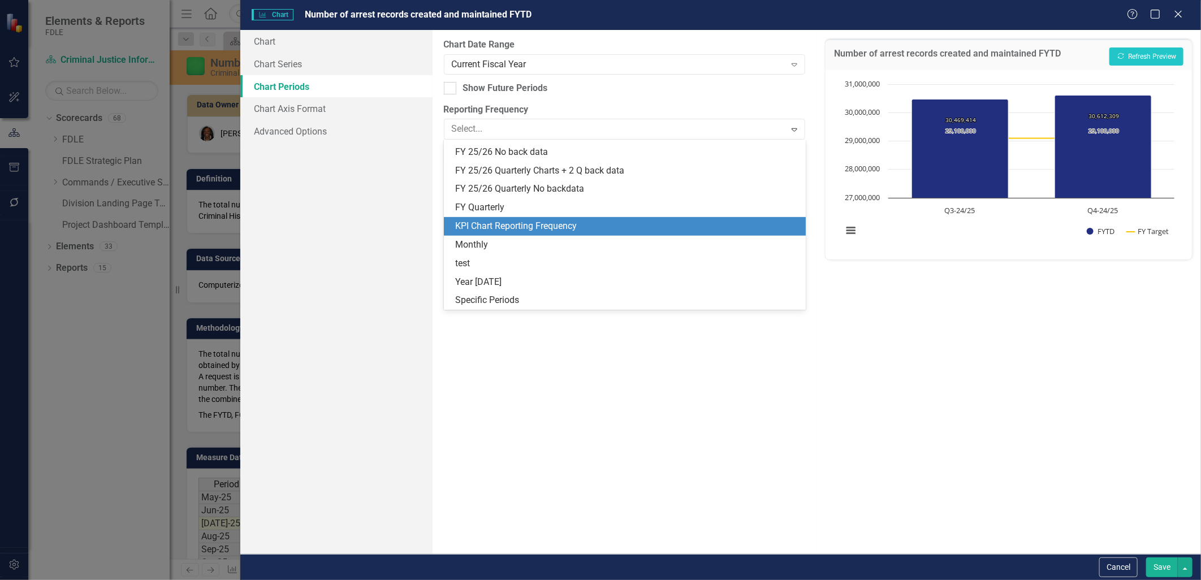
click at [538, 230] on div "KPI Chart Reporting Frequency" at bounding box center [627, 226] width 344 height 13
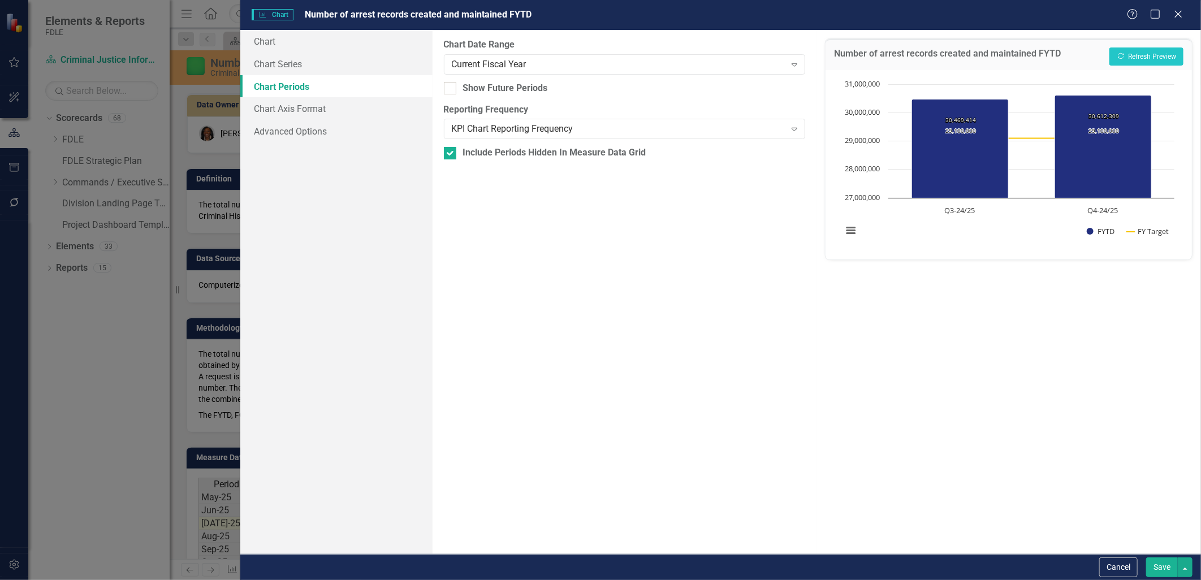
click at [1160, 570] on button "Save" at bounding box center [1162, 568] width 32 height 20
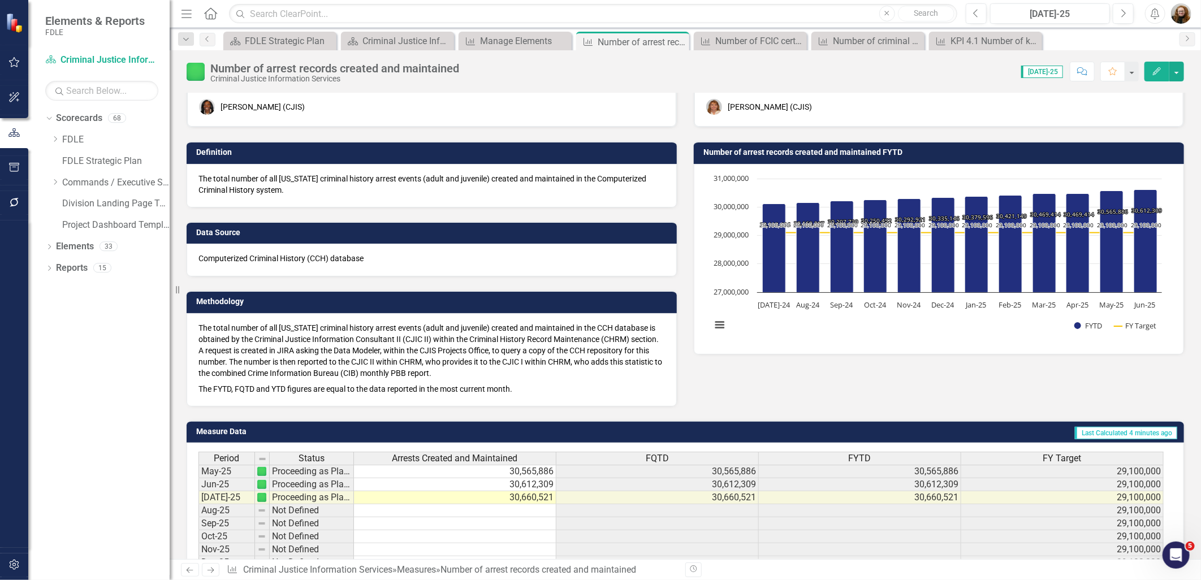
scroll to position [63, 0]
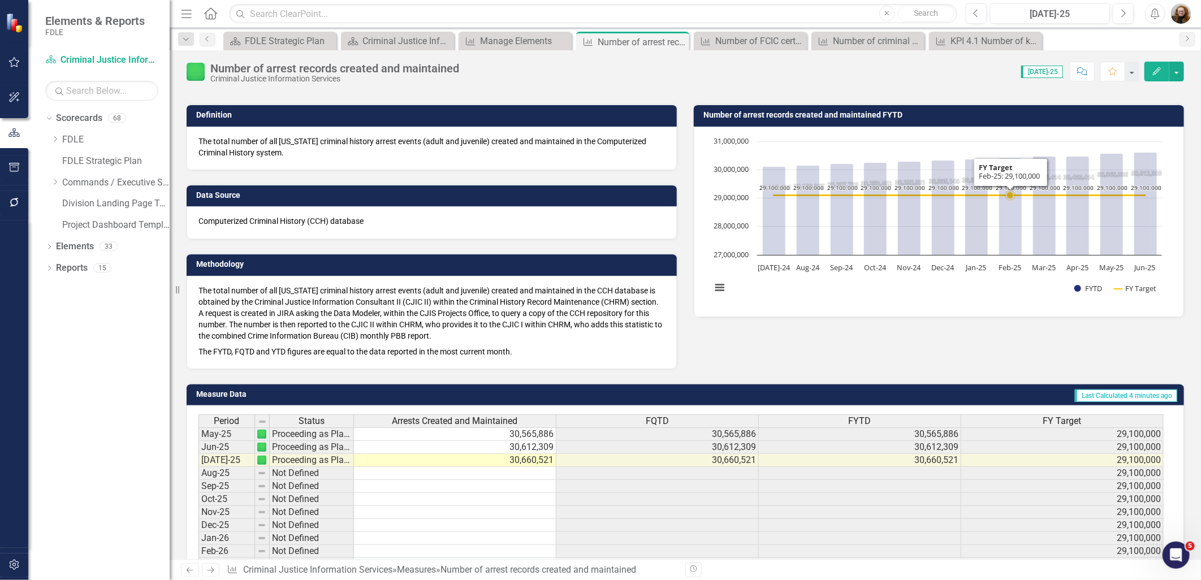
click at [990, 234] on rect "Interactive chart" at bounding box center [937, 221] width 462 height 170
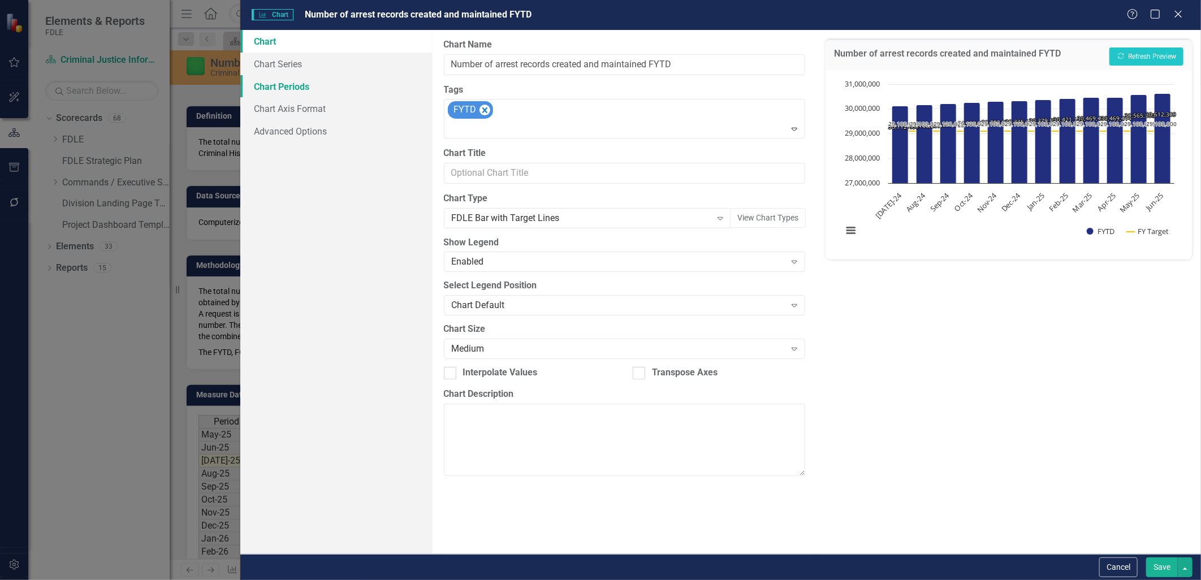
click at [283, 86] on link "Chart Periods" at bounding box center [336, 86] width 192 height 23
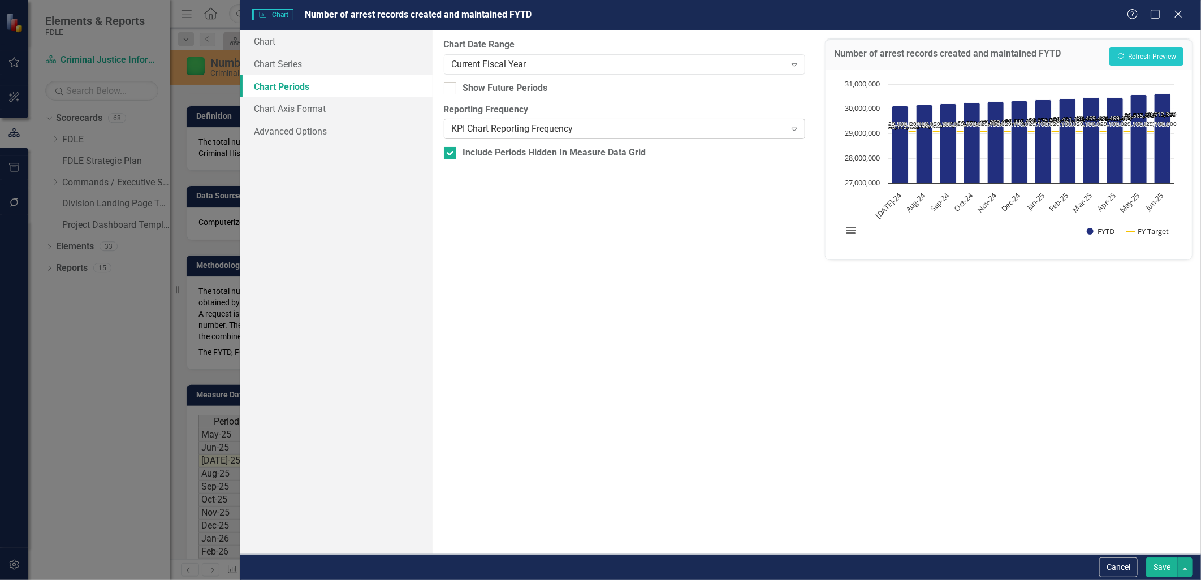
click at [560, 127] on div "KPI Chart Reporting Frequency" at bounding box center [619, 129] width 334 height 13
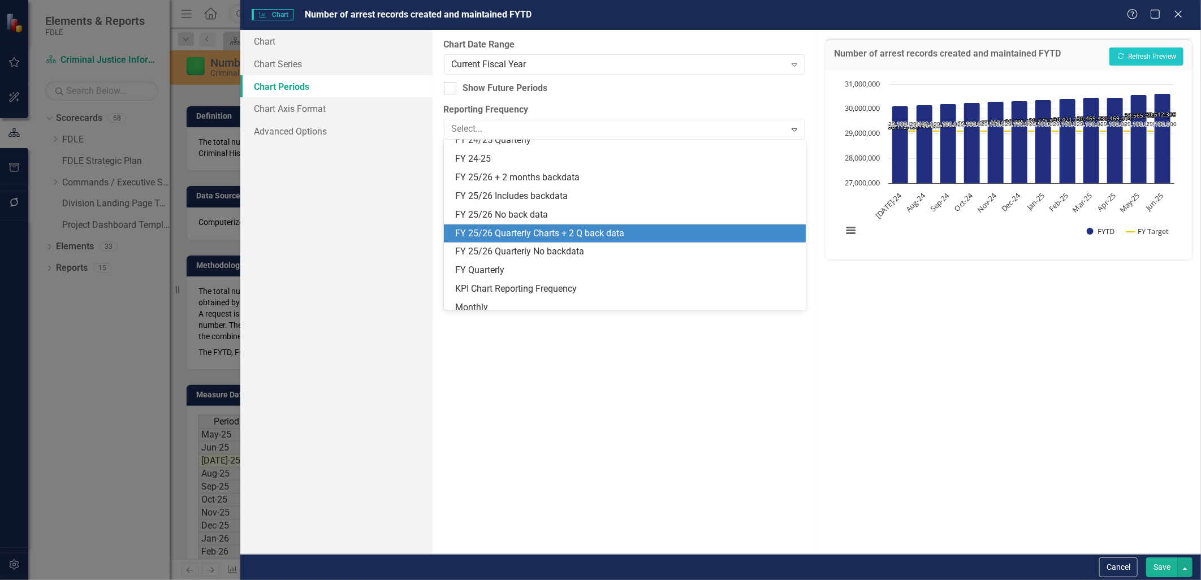
scroll to position [206, 0]
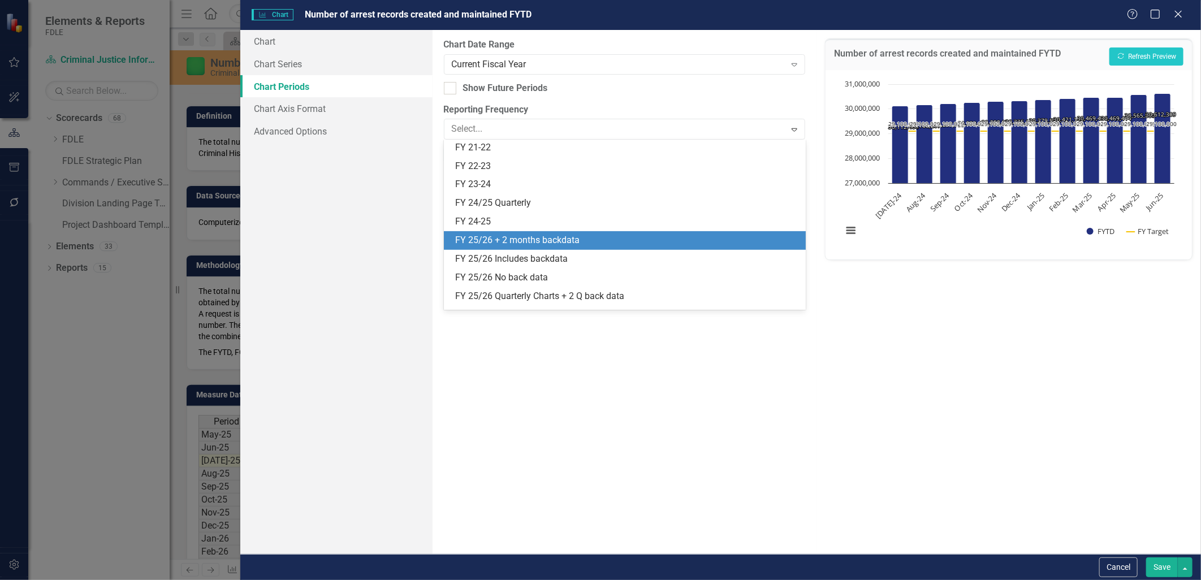
drag, startPoint x: 541, startPoint y: 256, endPoint x: 545, endPoint y: 239, distance: 17.6
click at [545, 239] on div "Default (Use Measure Reporting Frequency) Annual Current FY Fiscal Years FY 14-…" at bounding box center [625, 225] width 362 height 170
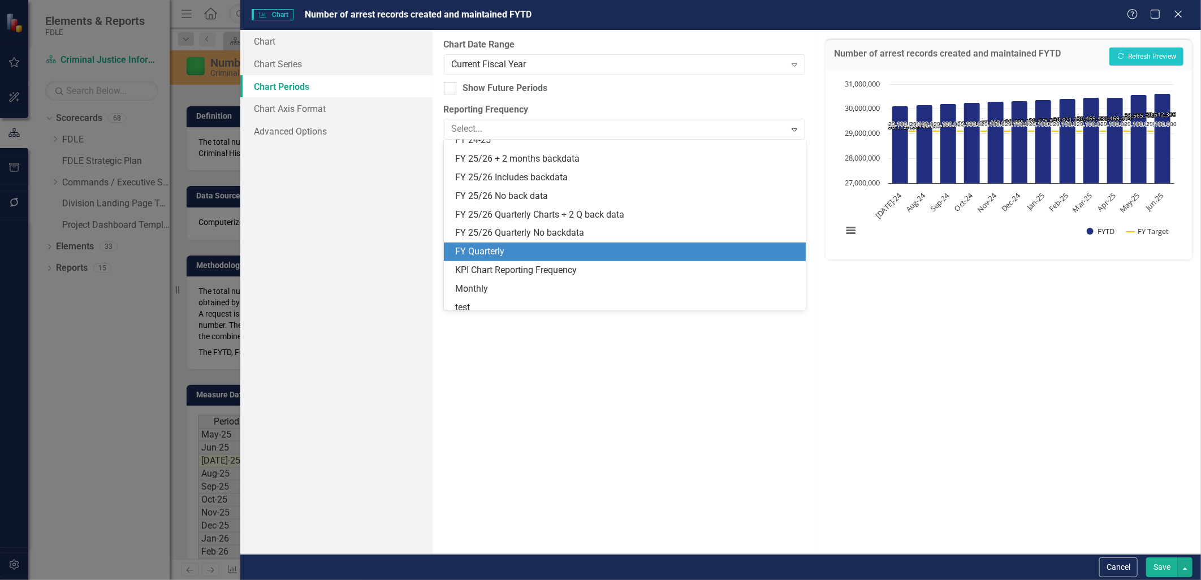
scroll to position [269, 0]
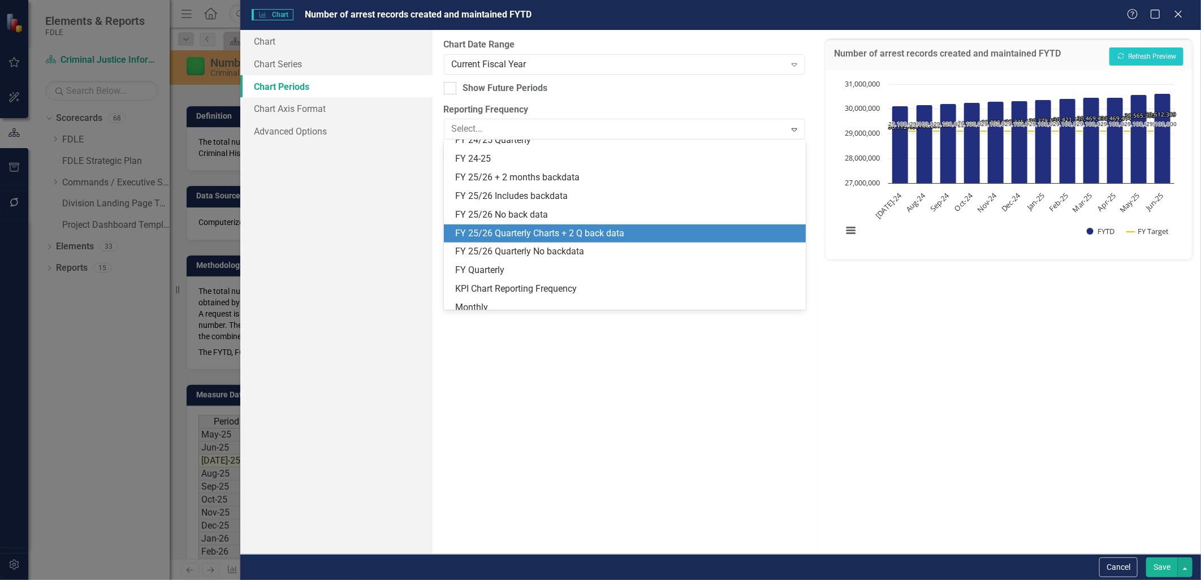
click at [648, 235] on div "FY 25/26 Quarterly Charts + 2 Q back data" at bounding box center [627, 233] width 344 height 13
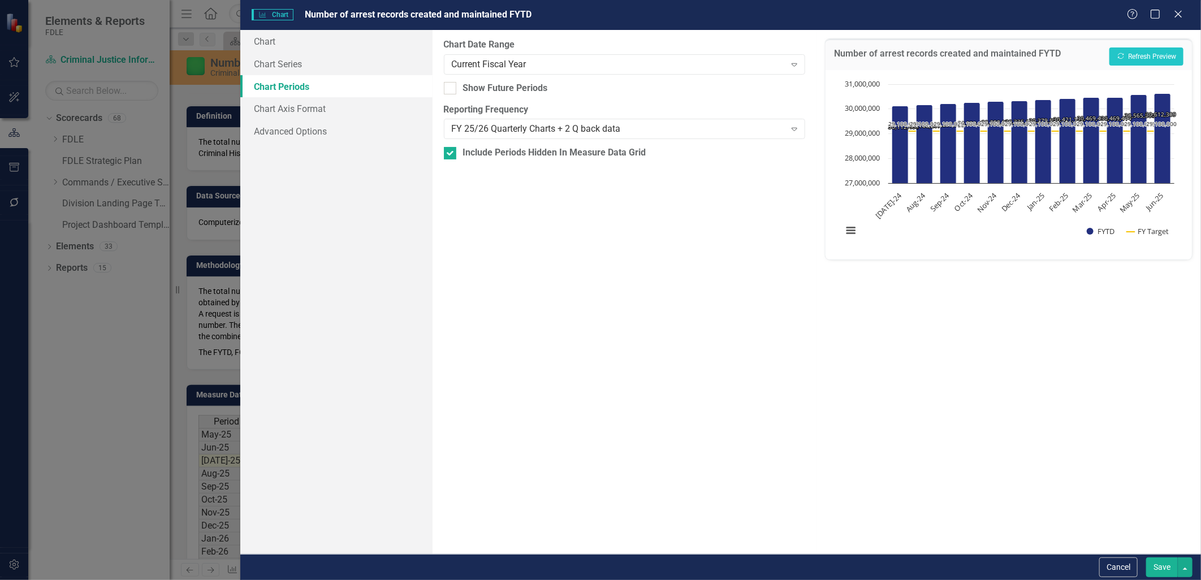
click at [1158, 567] on button "Save" at bounding box center [1162, 568] width 32 height 20
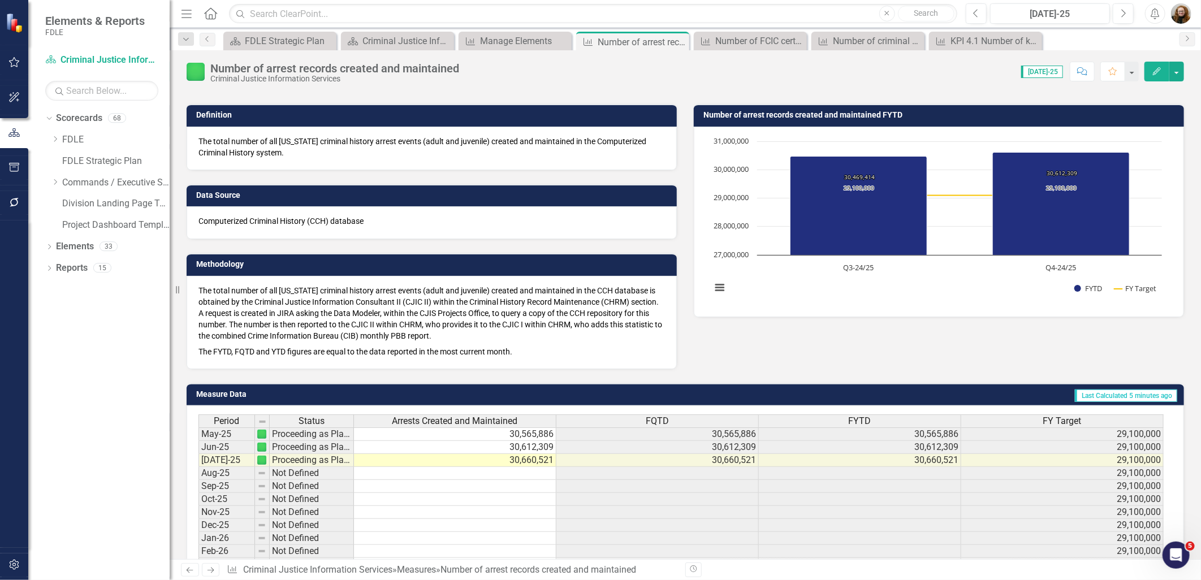
click at [1150, 70] on button "Edit" at bounding box center [1157, 72] width 25 height 20
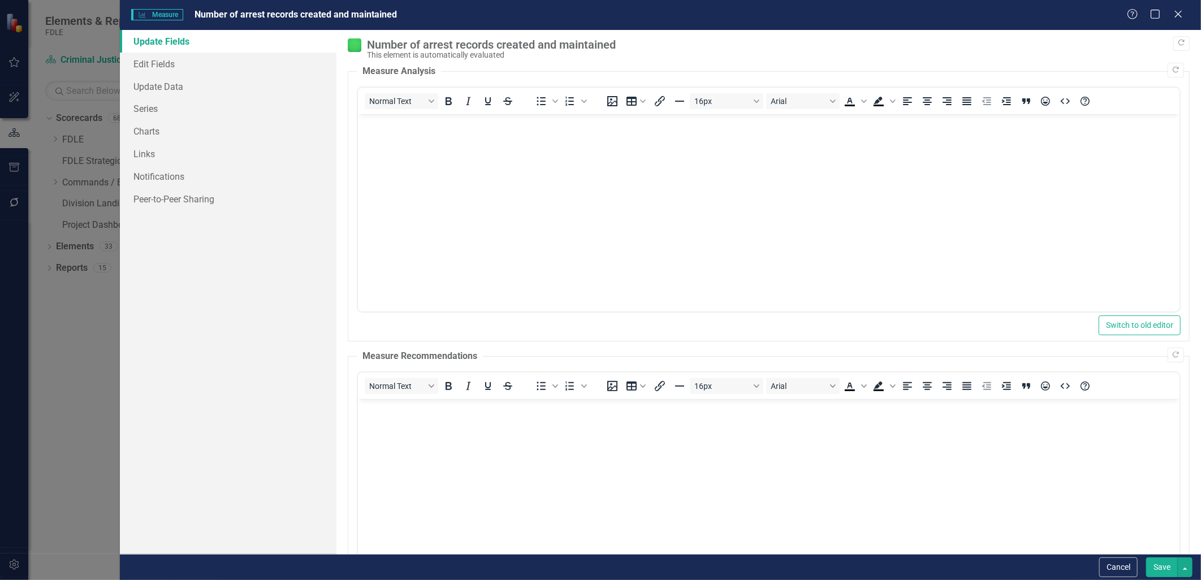
scroll to position [0, 0]
click at [163, 64] on link "Edit Fields" at bounding box center [228, 64] width 216 height 23
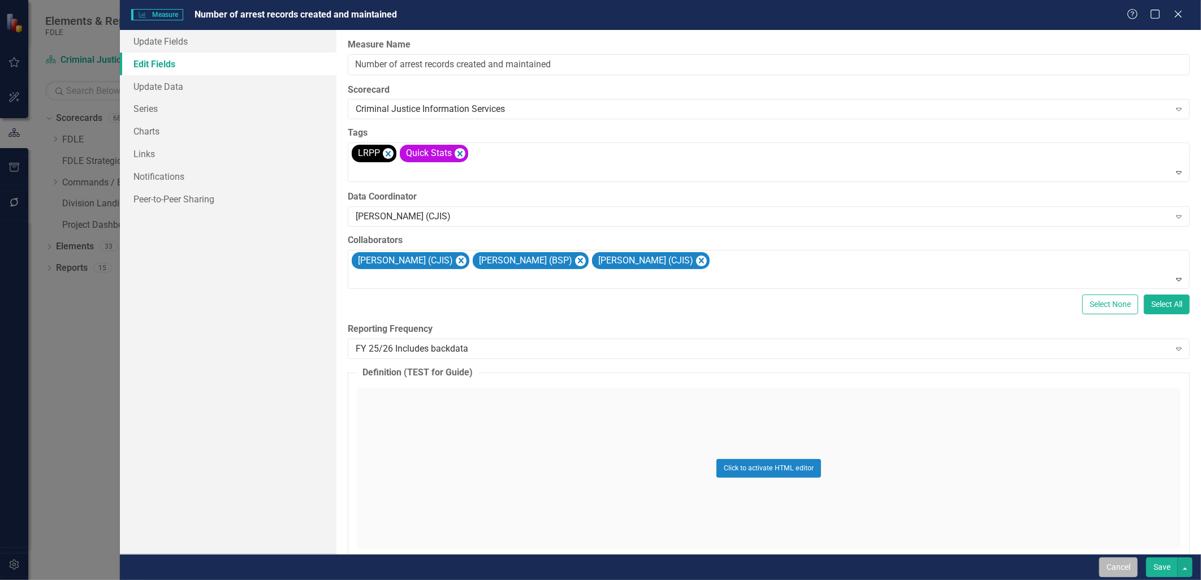
click at [1131, 568] on button "Cancel" at bounding box center [1118, 568] width 38 height 20
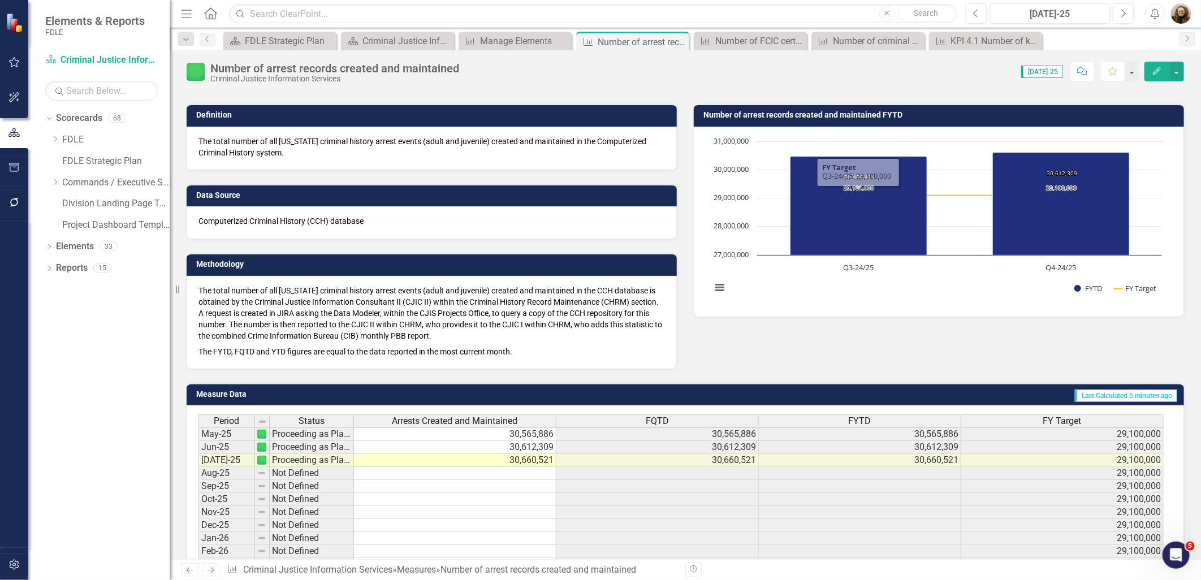
click at [787, 109] on td "Number of arrest records created and maintained FYTD" at bounding box center [941, 116] width 475 height 17
click at [810, 114] on h3 "Number of arrest records created and maintained FYTD" at bounding box center [941, 115] width 475 height 8
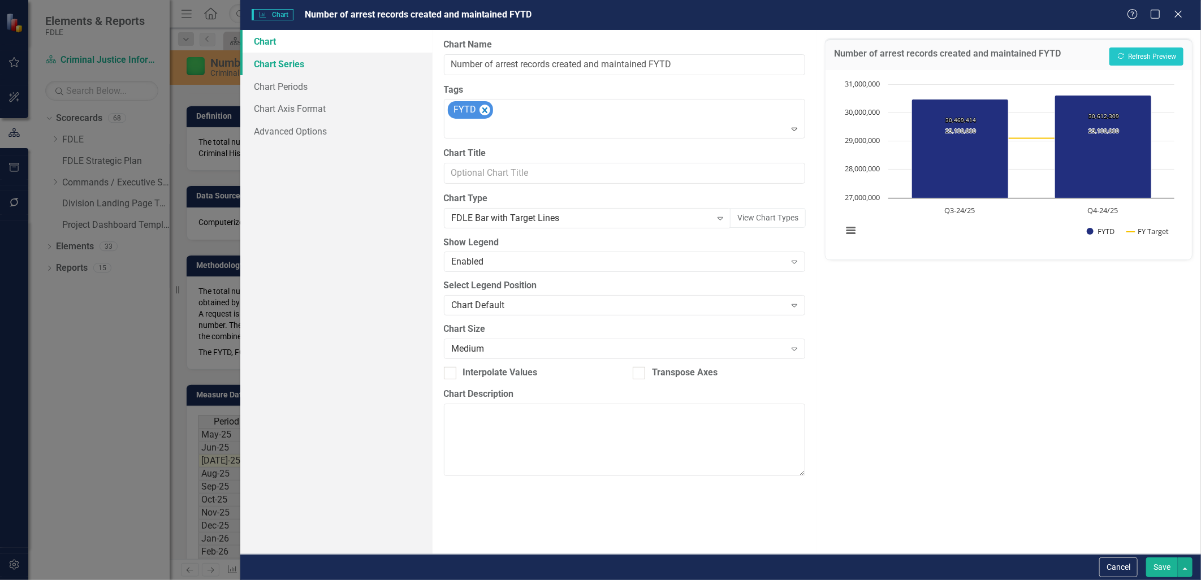
click at [274, 63] on link "Chart Series" at bounding box center [336, 64] width 192 height 23
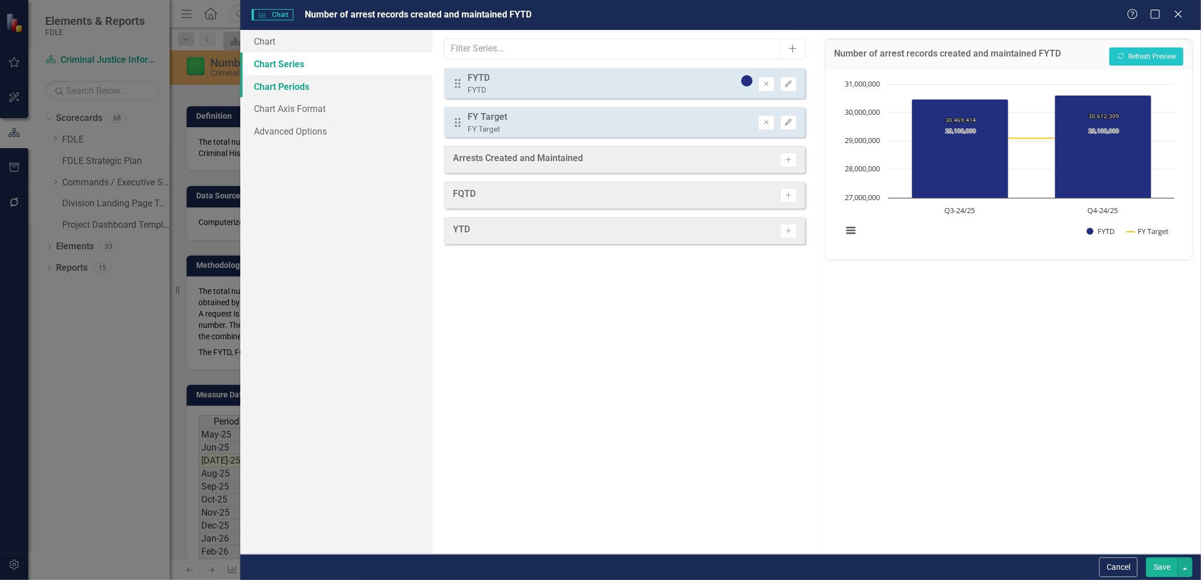
click at [284, 87] on link "Chart Periods" at bounding box center [336, 86] width 192 height 23
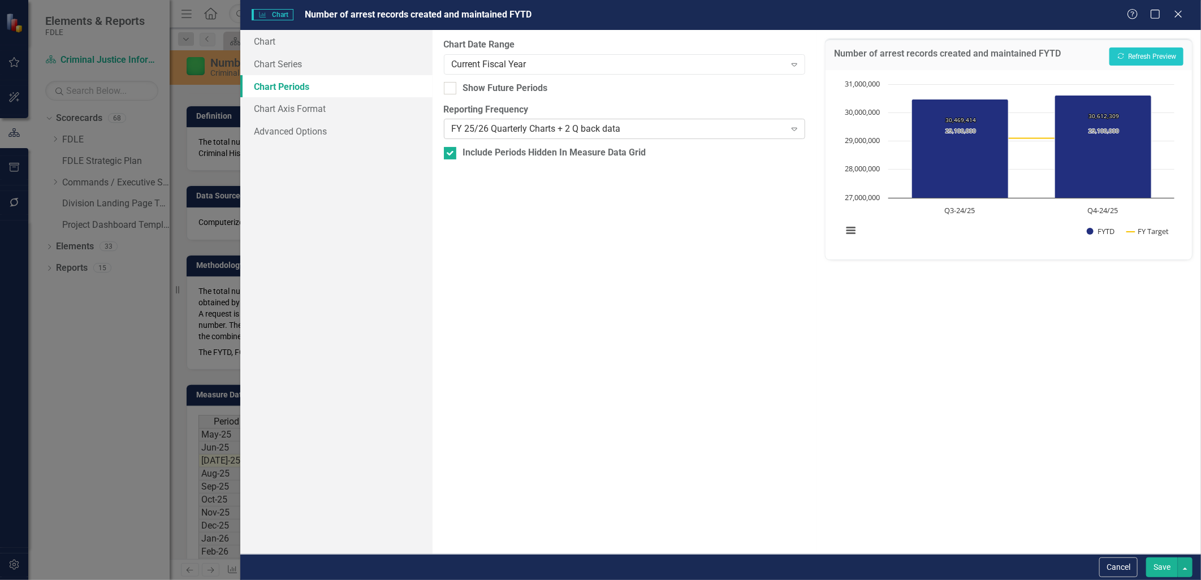
click at [527, 131] on div "FY 25/26 Quarterly Charts + 2 Q back data" at bounding box center [619, 129] width 334 height 13
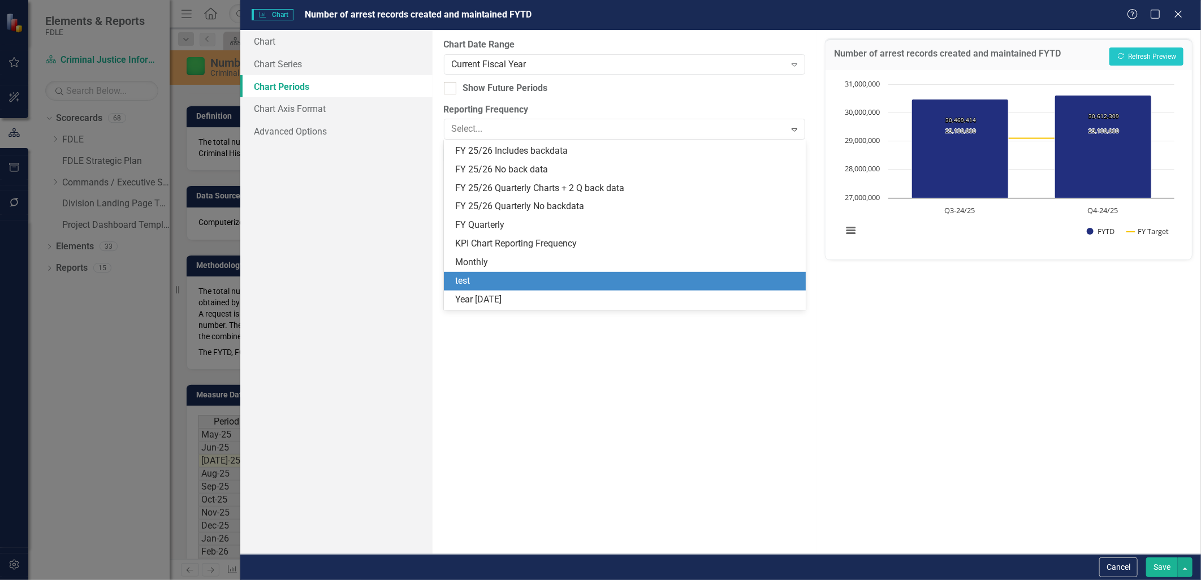
scroll to position [332, 0]
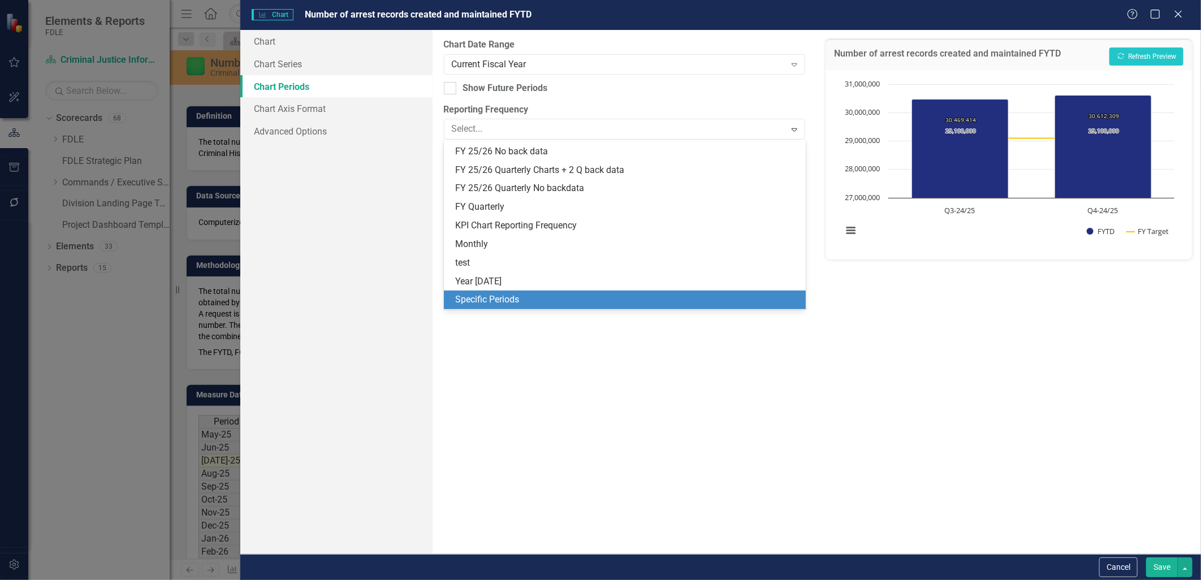
click at [596, 300] on div "Specific Periods" at bounding box center [627, 300] width 344 height 13
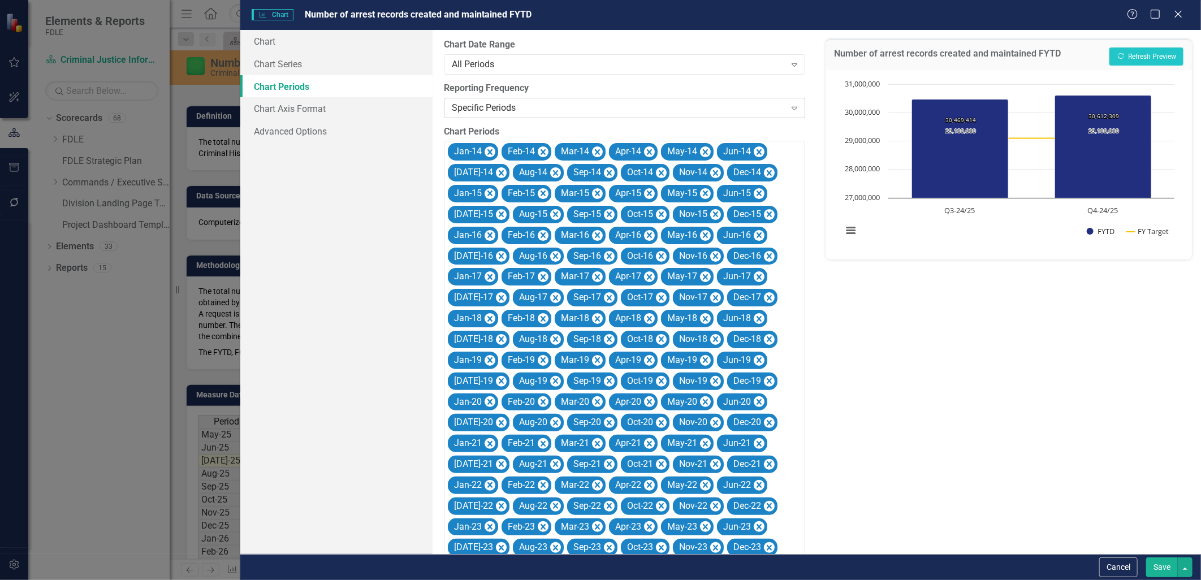
click at [665, 110] on div "Specific Periods" at bounding box center [619, 107] width 334 height 13
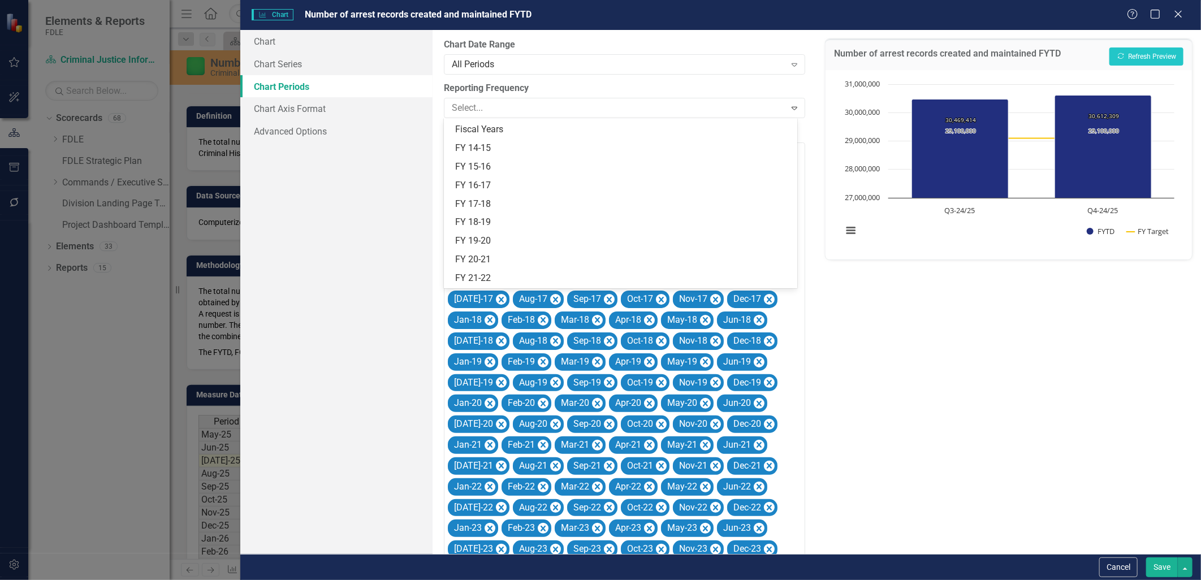
scroll to position [0, 0]
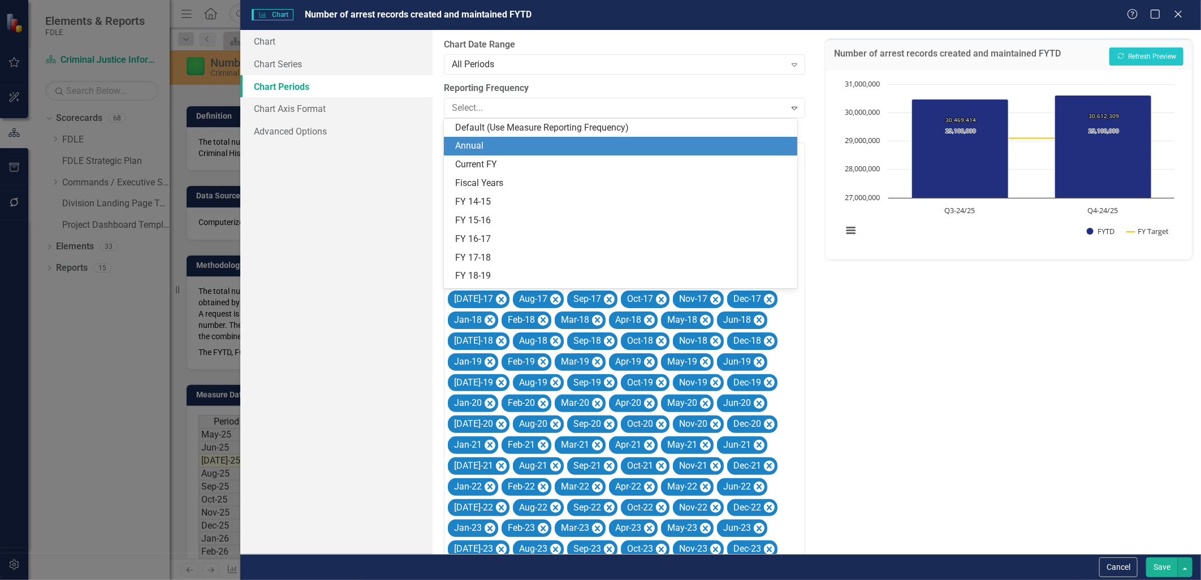
click at [515, 149] on div "Annual" at bounding box center [622, 146] width 335 height 13
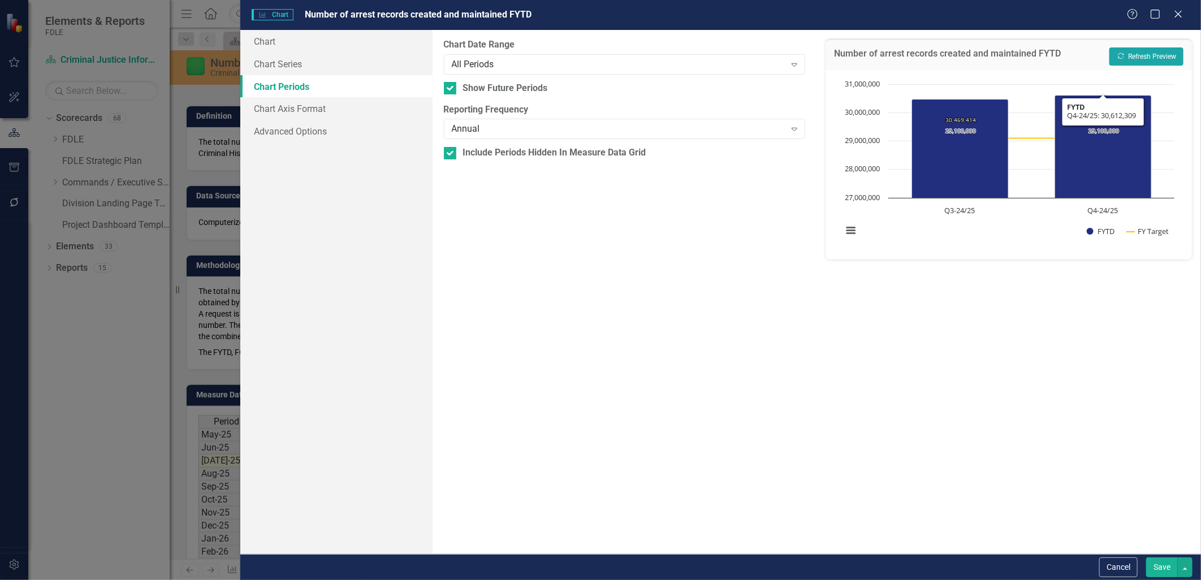
click at [1156, 55] on button "Recalculate Refresh Preview" at bounding box center [1147, 57] width 74 height 18
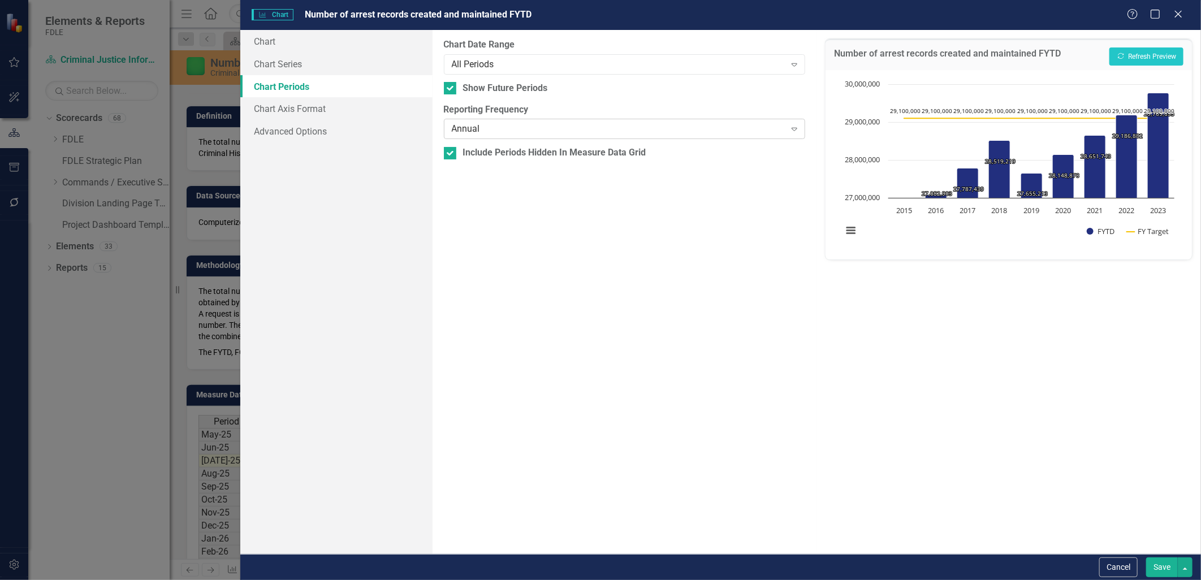
click at [521, 133] on div "Annual" at bounding box center [619, 129] width 334 height 13
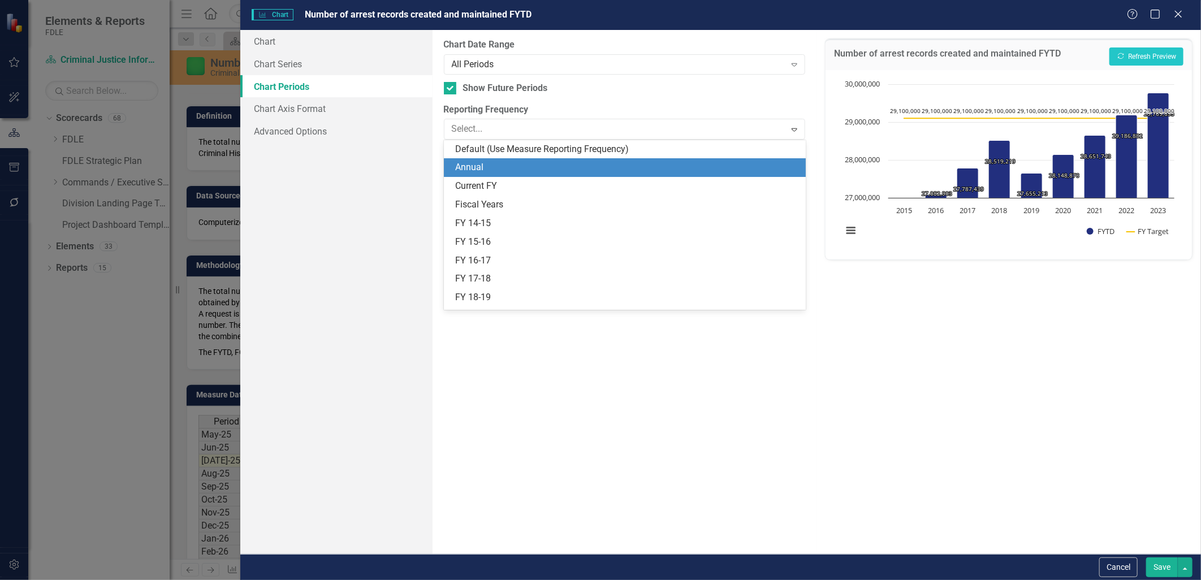
scroll to position [19, 0]
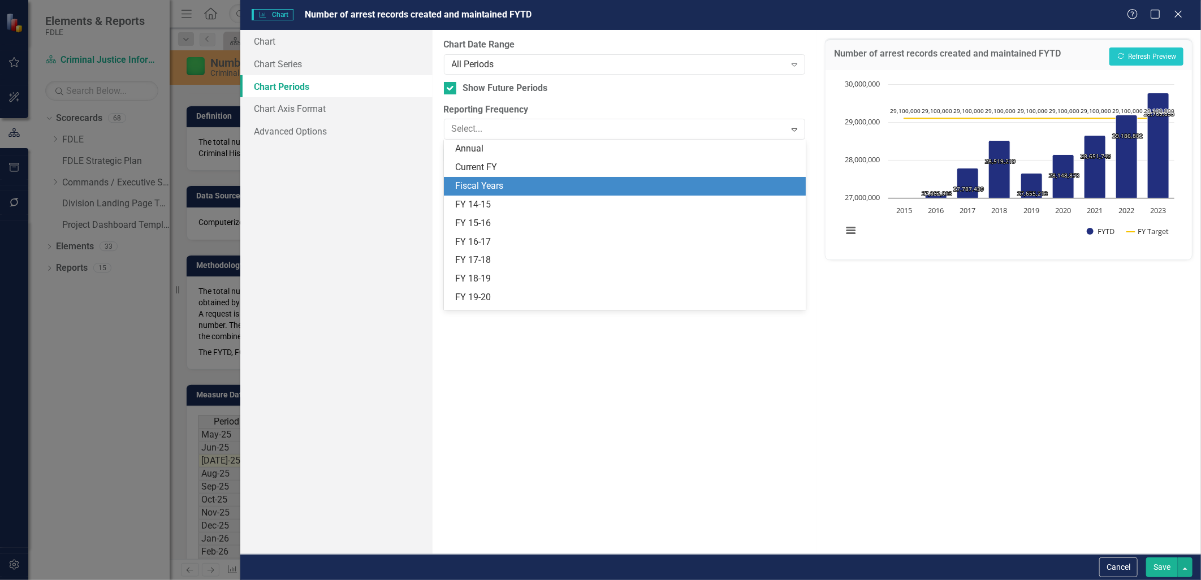
click at [515, 187] on div "Fiscal Years" at bounding box center [627, 186] width 344 height 13
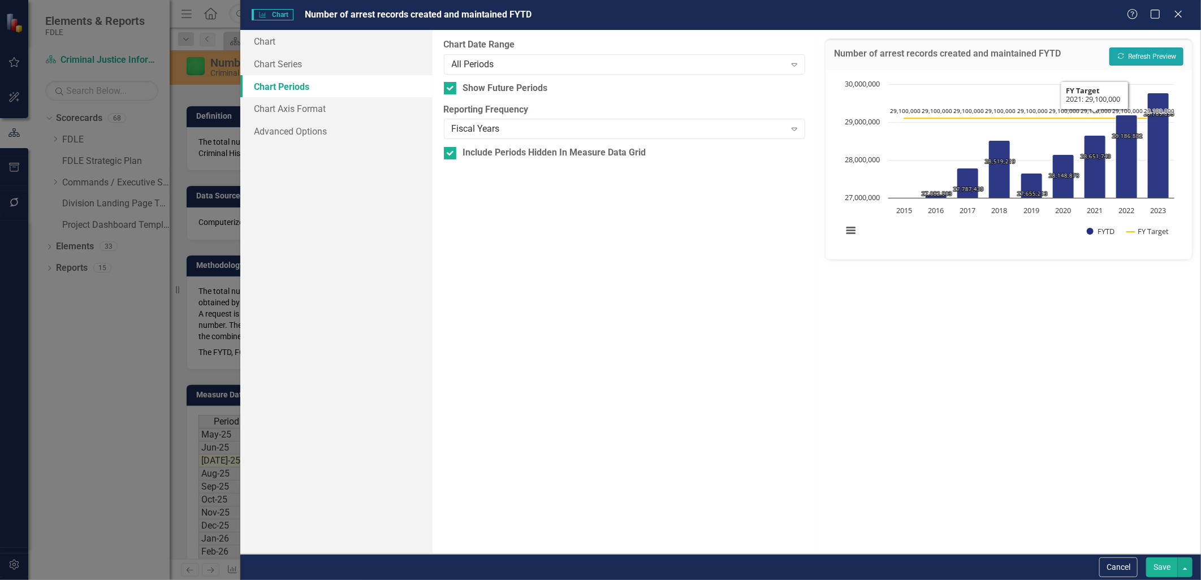
click at [1157, 55] on button "Recalculate Refresh Preview" at bounding box center [1147, 57] width 74 height 18
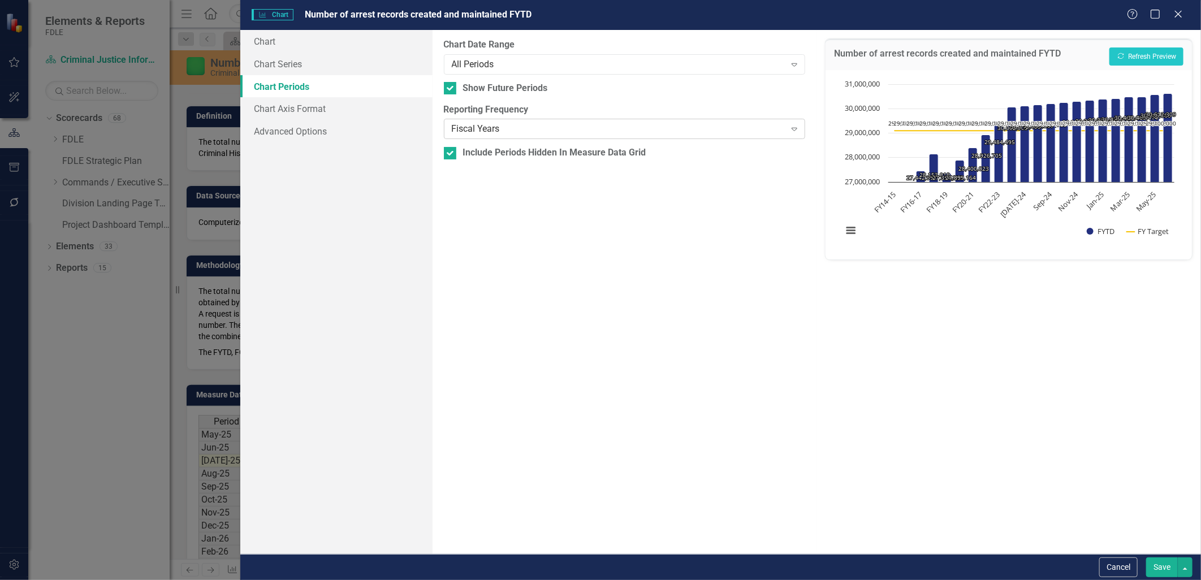
click at [519, 123] on div "Fiscal Years" at bounding box center [619, 129] width 334 height 13
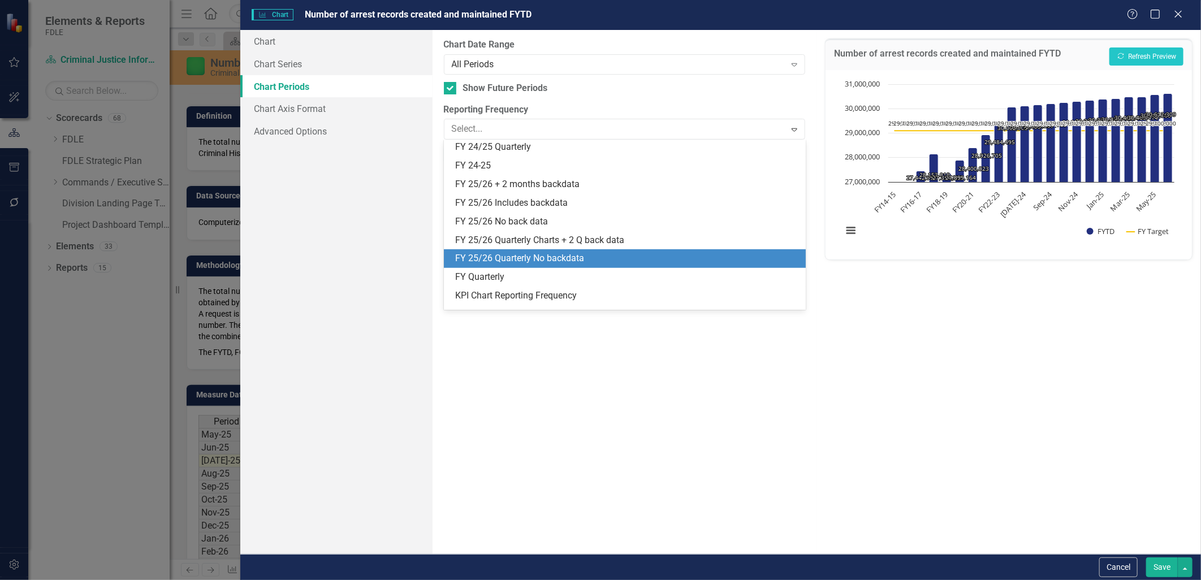
scroll to position [244, 0]
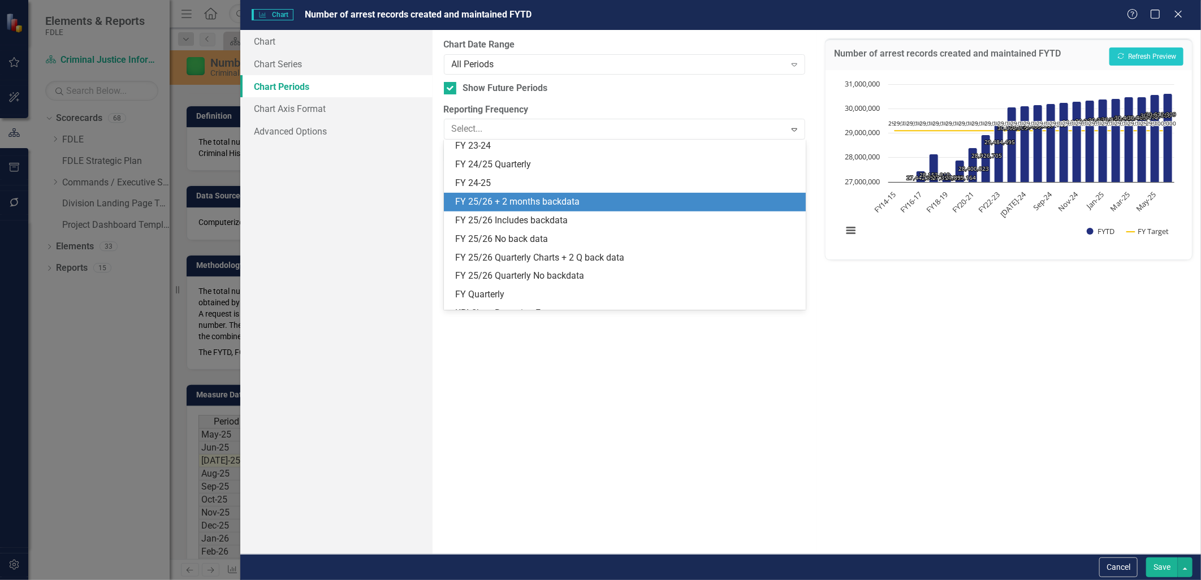
click at [504, 205] on div "FY 25/26 + 2 months backdata" at bounding box center [627, 202] width 344 height 13
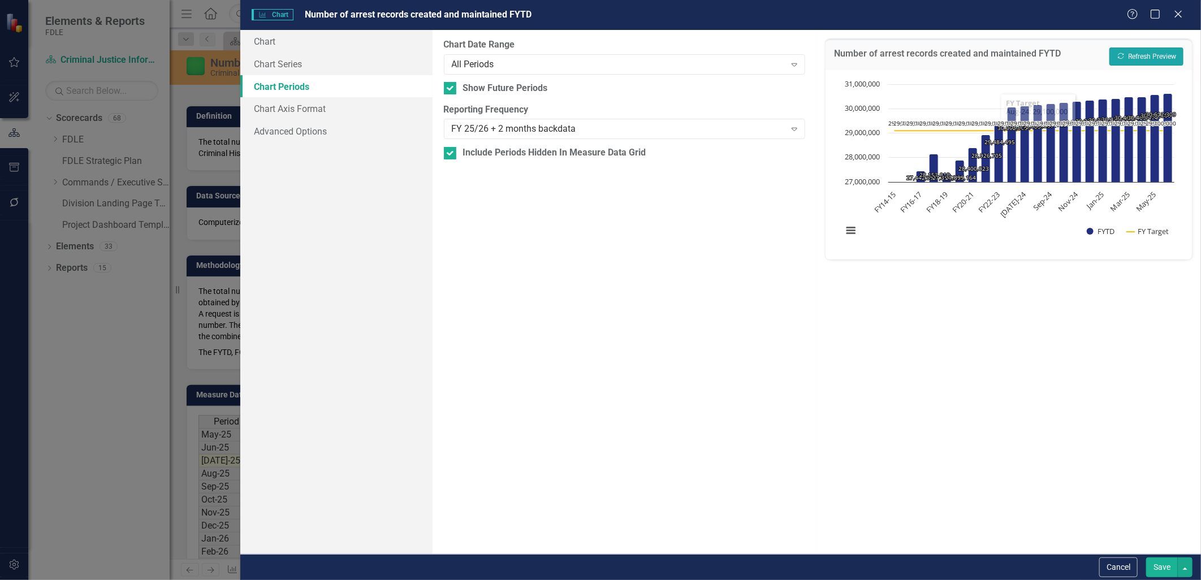
click at [1163, 55] on button "Recalculate Refresh Preview" at bounding box center [1147, 57] width 74 height 18
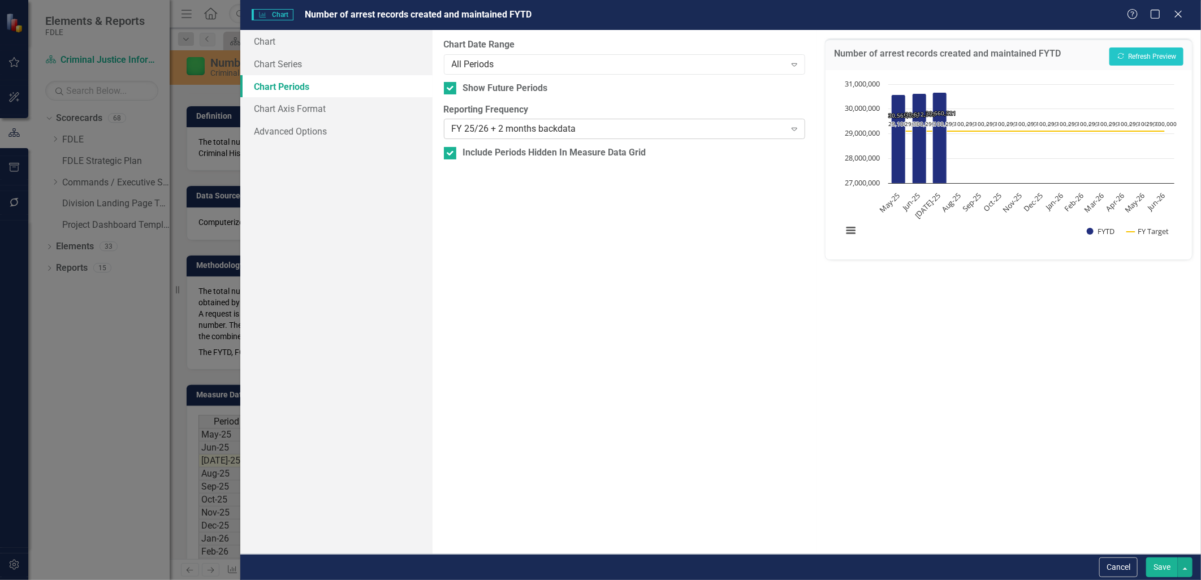
click at [498, 124] on div "FY 25/26 + 2 months backdata" at bounding box center [619, 129] width 334 height 13
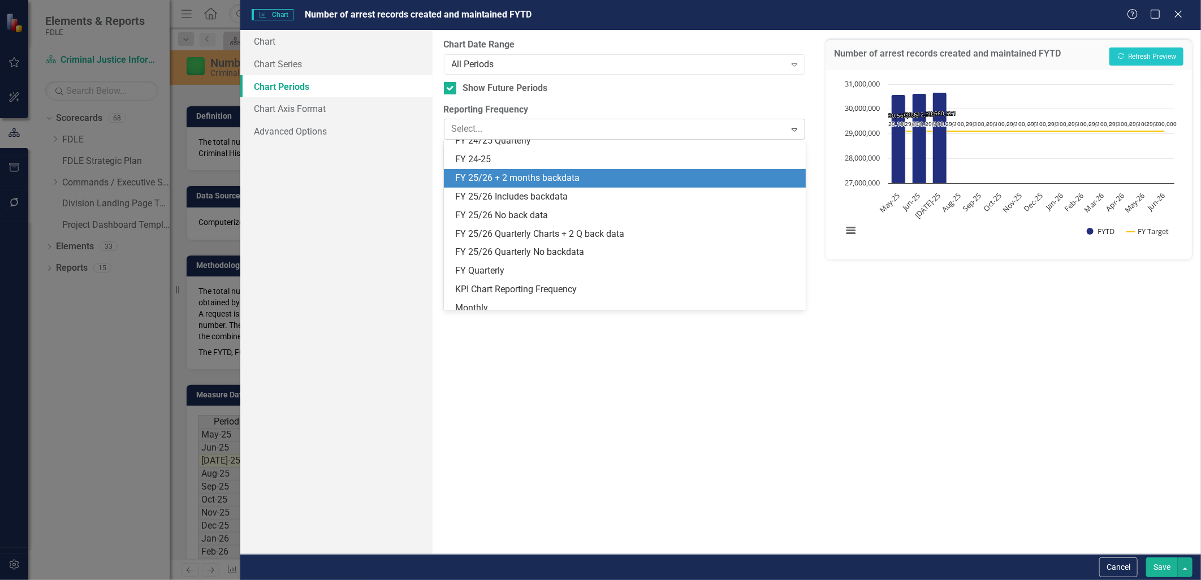
scroll to position [297, 0]
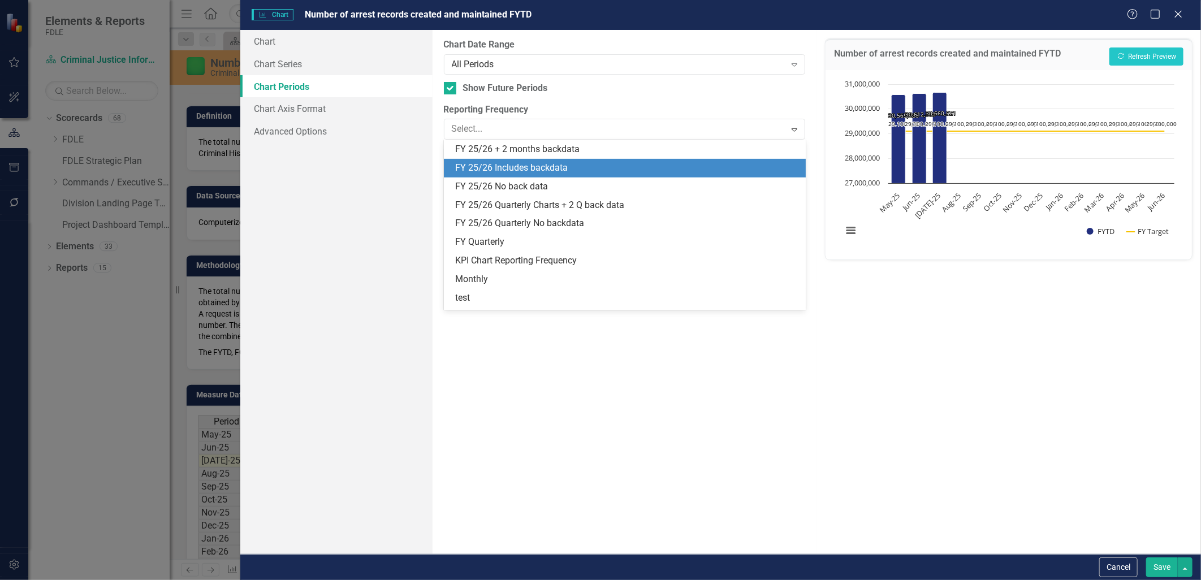
click at [506, 172] on div "FY 25/26 Includes backdata" at bounding box center [627, 168] width 344 height 13
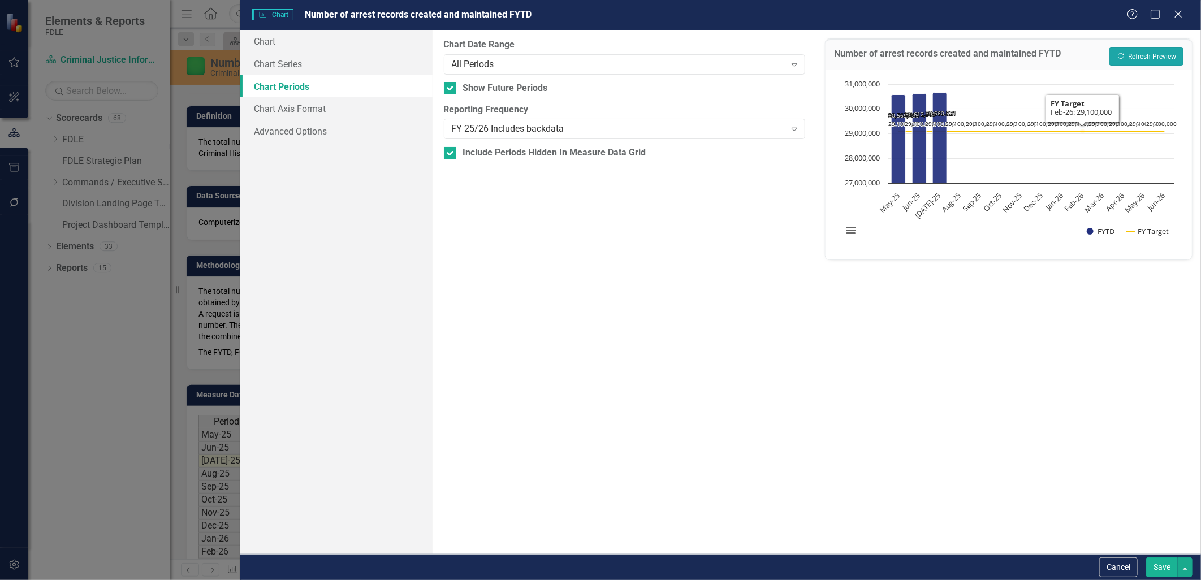
click at [1174, 57] on button "Recalculate Refresh Preview" at bounding box center [1147, 57] width 74 height 18
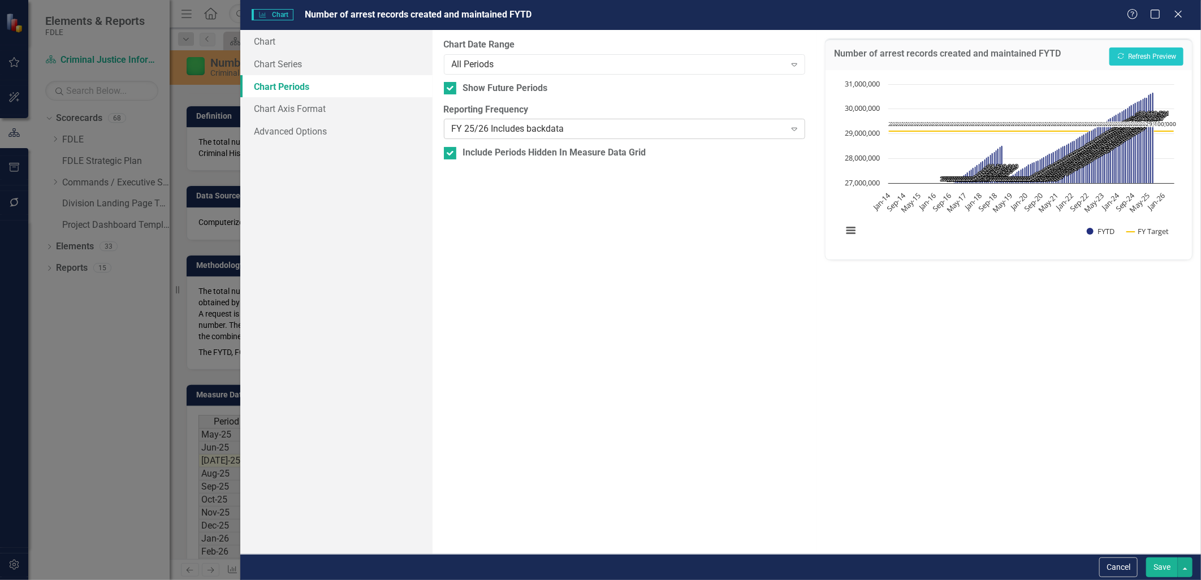
click at [657, 131] on div "FY 25/26 Includes backdata" at bounding box center [619, 129] width 334 height 13
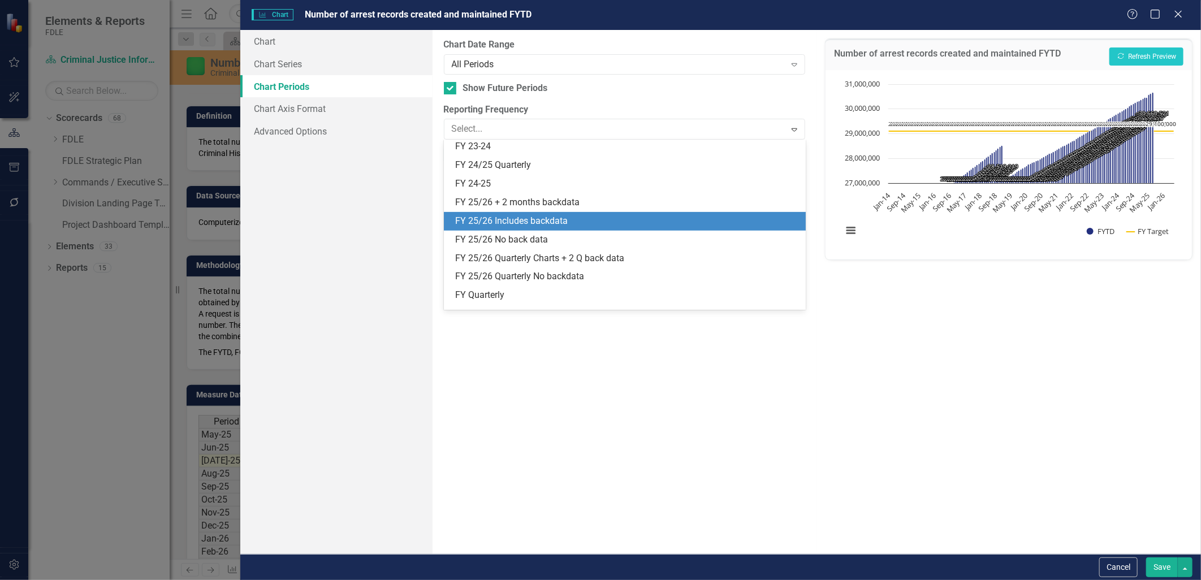
scroll to position [316, 0]
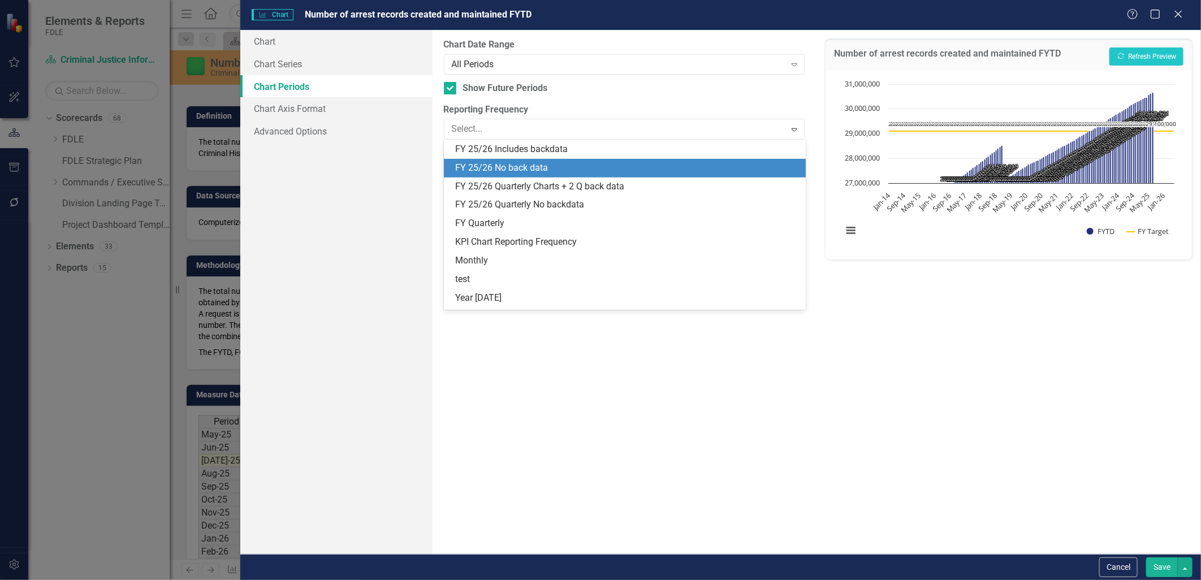
click at [644, 163] on div "FY 25/26 No back data" at bounding box center [627, 168] width 344 height 13
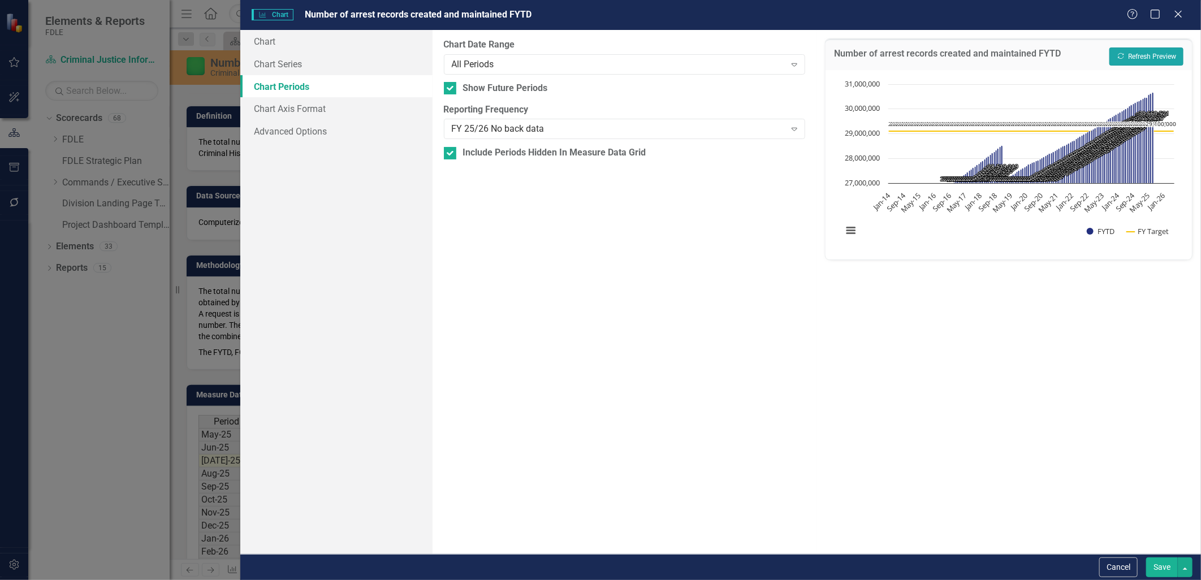
click at [1158, 49] on button "Recalculate Refresh Preview" at bounding box center [1147, 57] width 74 height 18
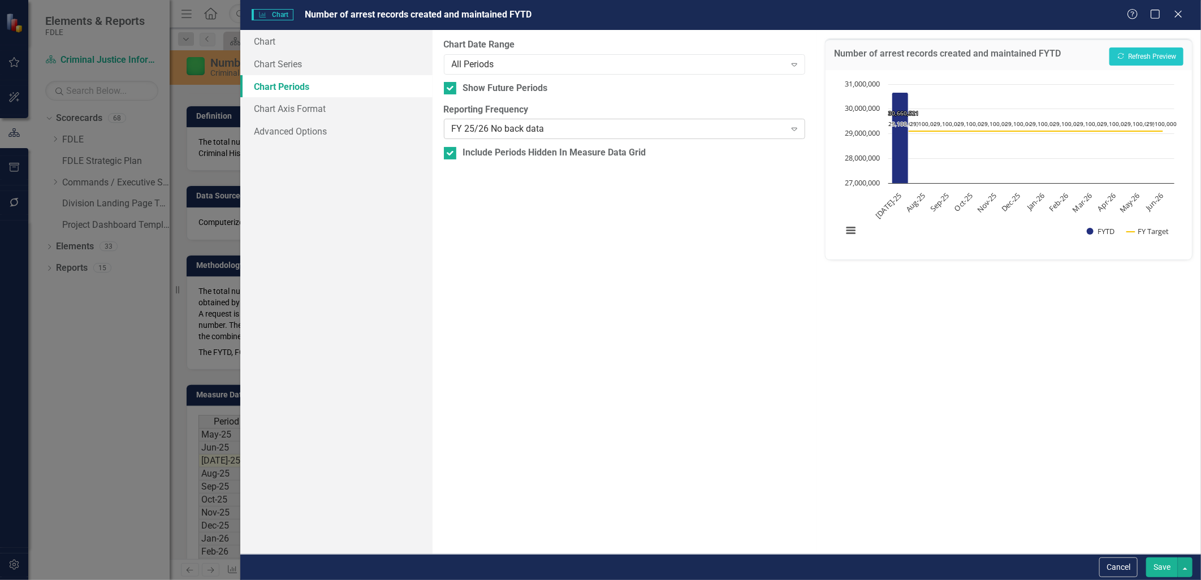
click at [549, 130] on div "FY 25/26 No back data" at bounding box center [619, 129] width 334 height 13
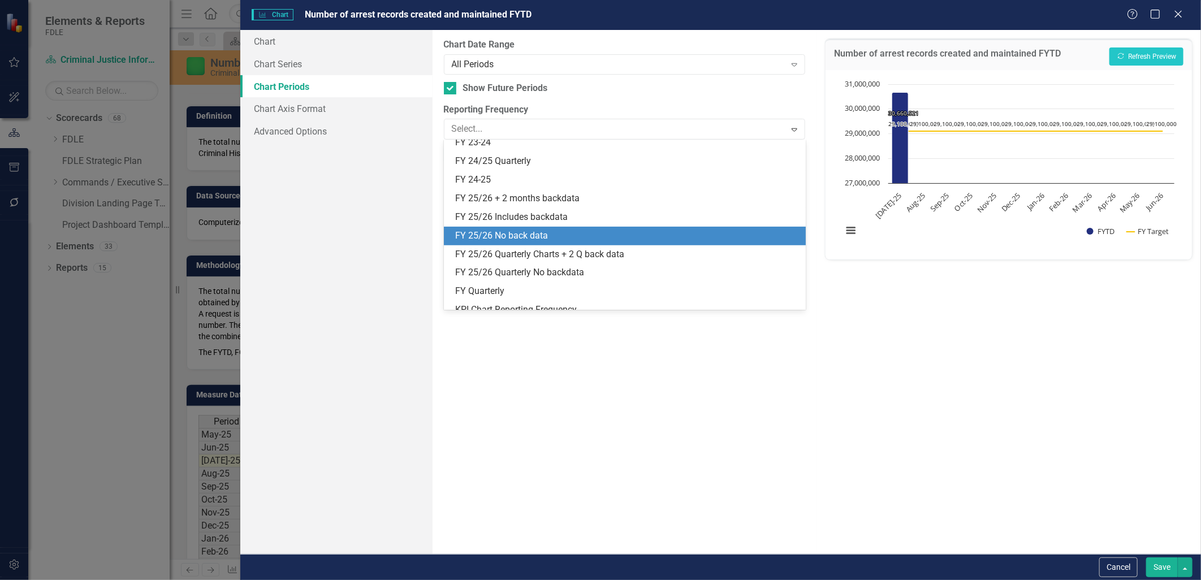
scroll to position [331, 0]
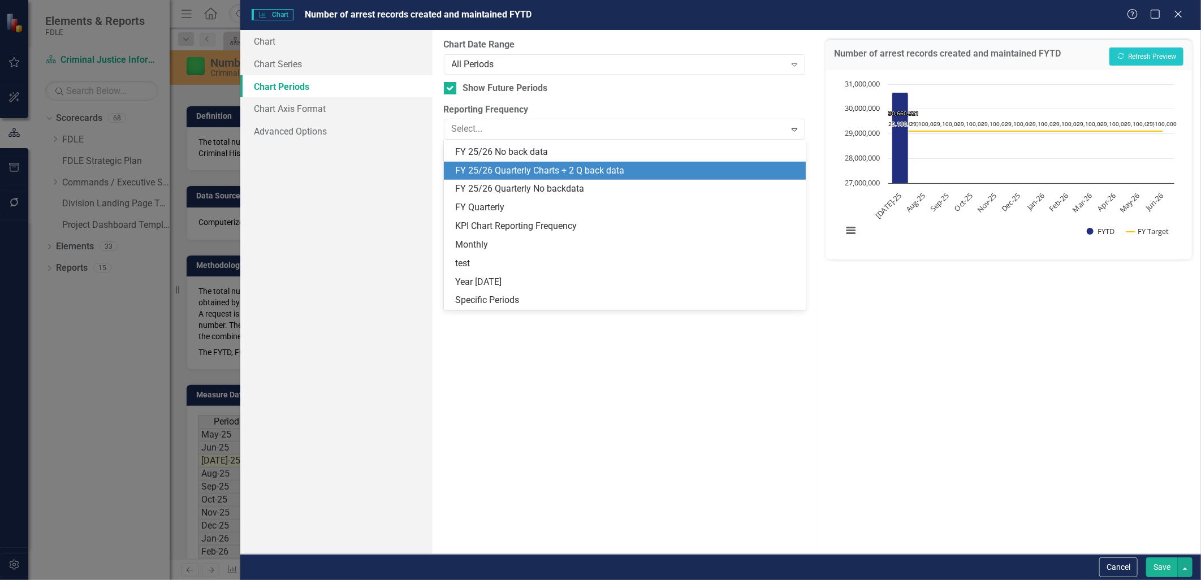
click at [547, 174] on div "FY 25/26 Quarterly Charts + 2 Q back data" at bounding box center [627, 171] width 344 height 13
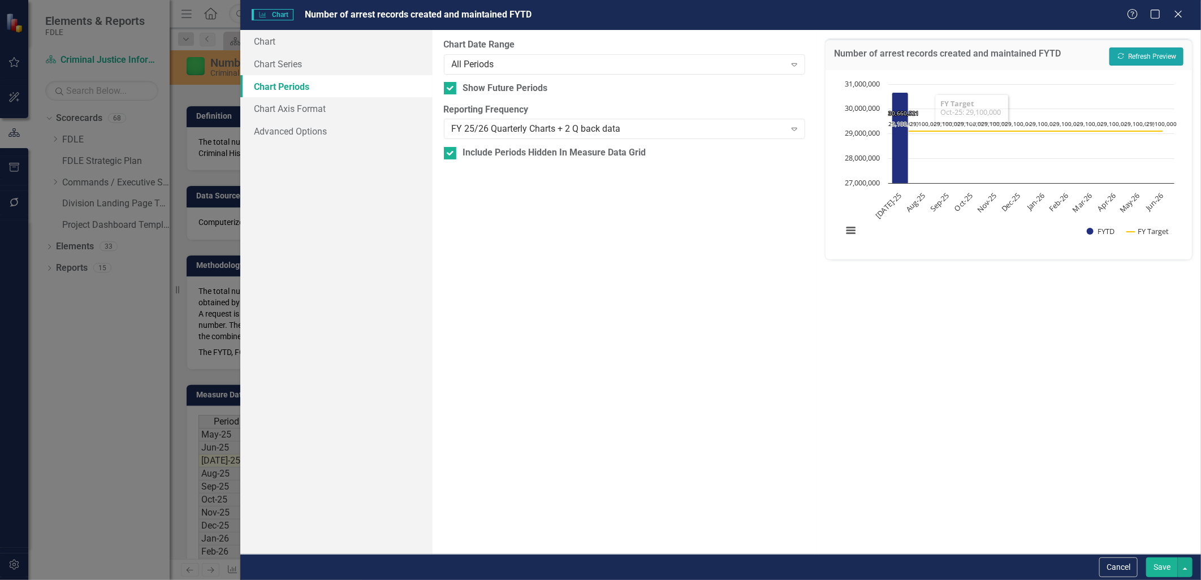
click at [1169, 55] on button "Recalculate Refresh Preview" at bounding box center [1147, 57] width 74 height 18
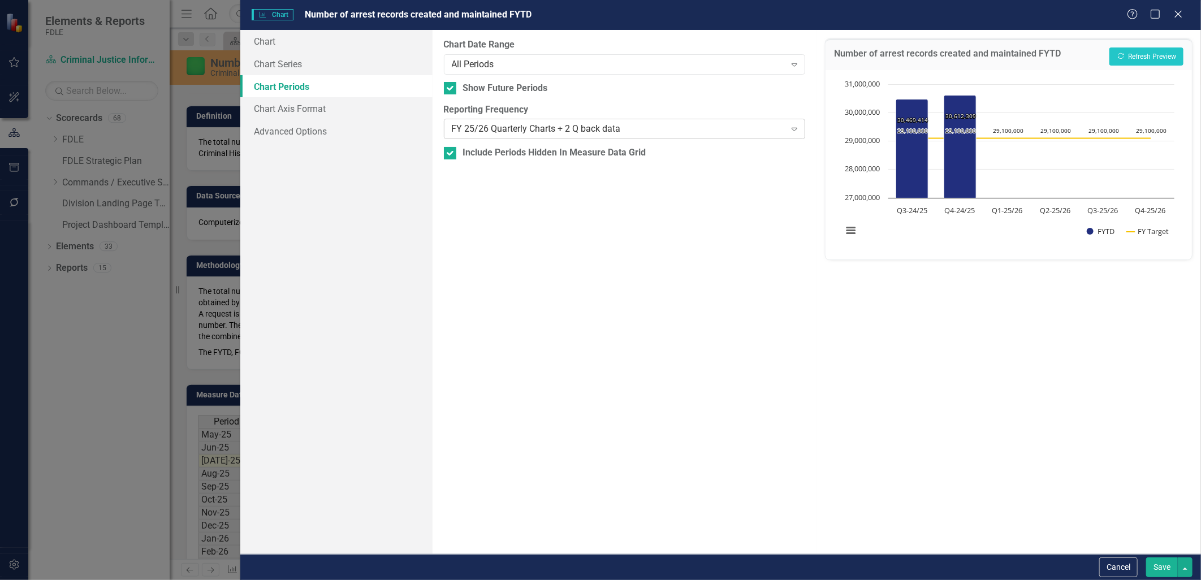
click at [562, 130] on div "FY 25/26 Quarterly Charts + 2 Q back data" at bounding box center [619, 129] width 334 height 13
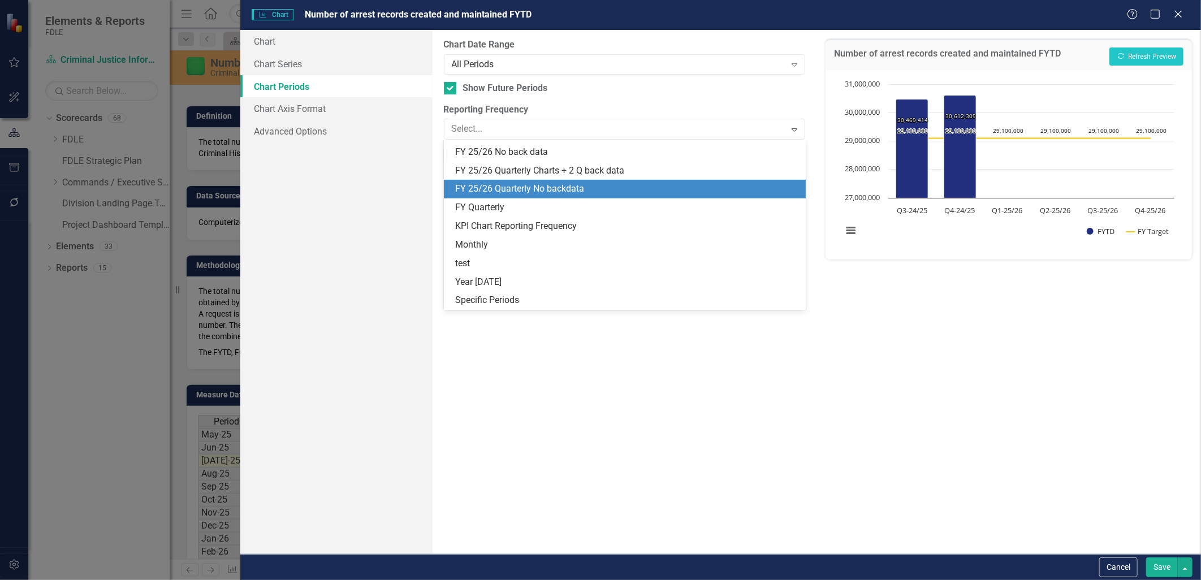
click at [557, 187] on div "FY 25/26 Quarterly No backdata" at bounding box center [627, 189] width 344 height 13
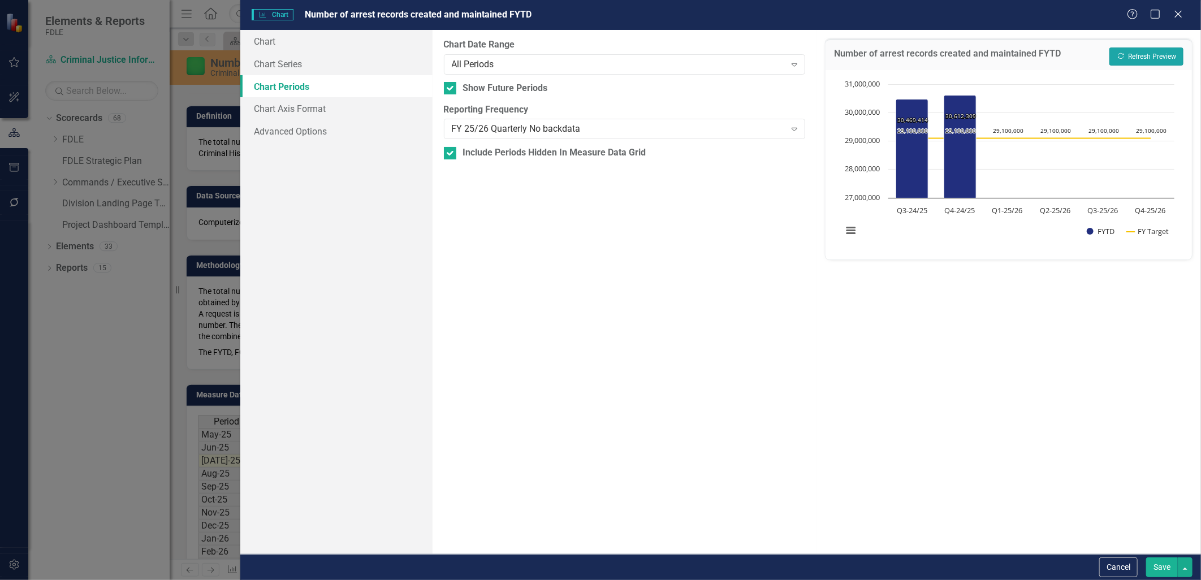
click at [1135, 58] on button "Recalculate Refresh Preview" at bounding box center [1147, 57] width 74 height 18
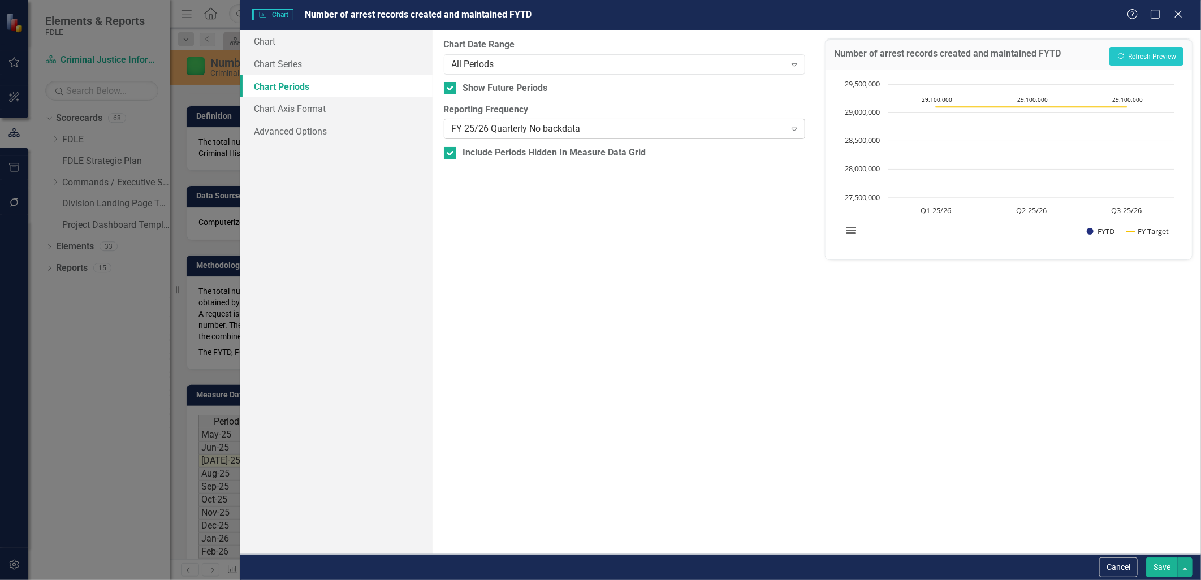
click at [526, 130] on div "FY 25/26 Quarterly No backdata" at bounding box center [619, 129] width 334 height 13
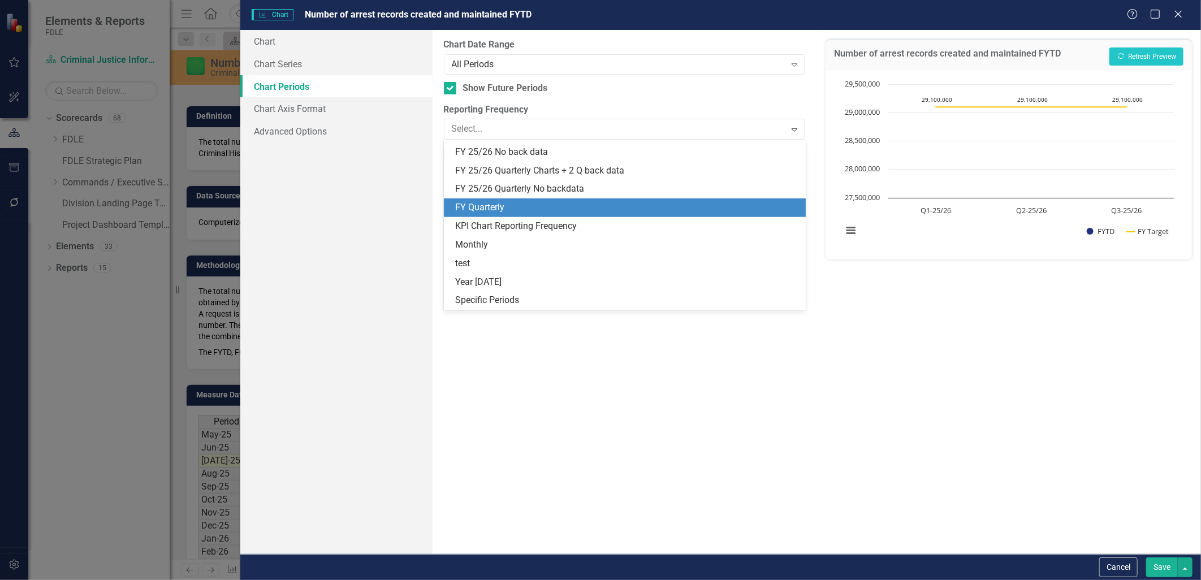
click at [526, 209] on div "FY Quarterly" at bounding box center [627, 207] width 344 height 13
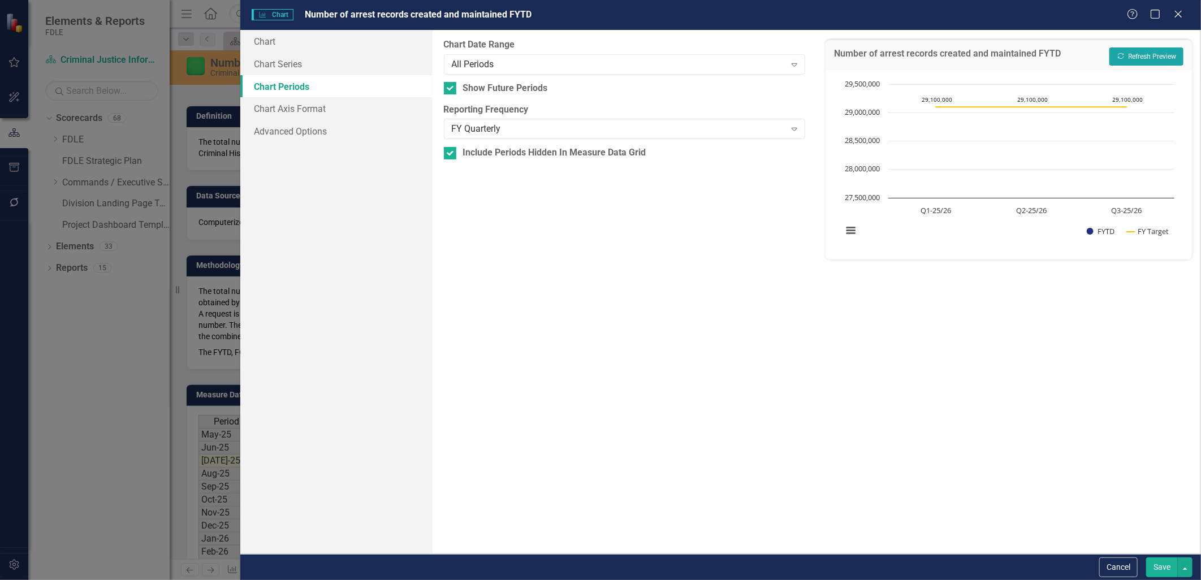
click at [1129, 58] on button "Recalculate Refresh Preview" at bounding box center [1147, 57] width 74 height 18
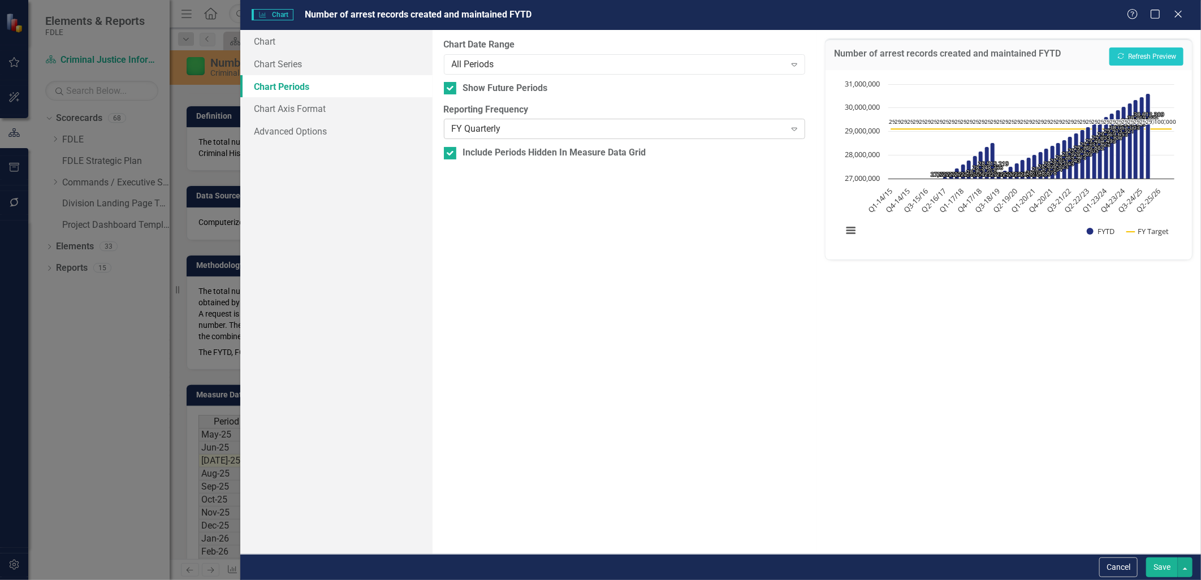
click at [557, 127] on div "FY Quarterly" at bounding box center [619, 129] width 334 height 13
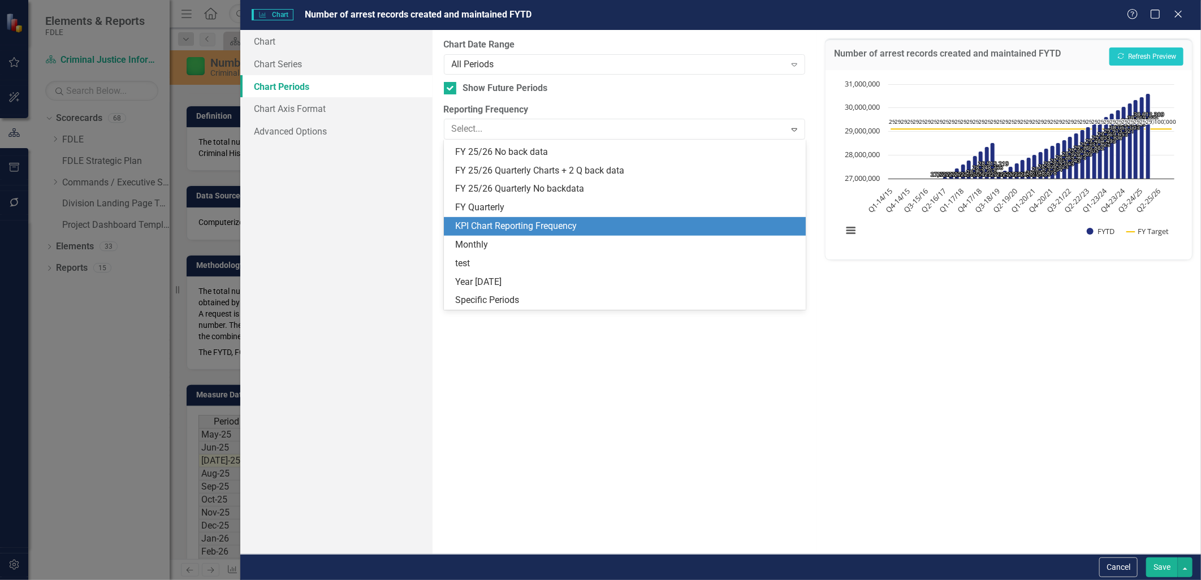
click at [541, 228] on div "KPI Chart Reporting Frequency" at bounding box center [627, 226] width 344 height 13
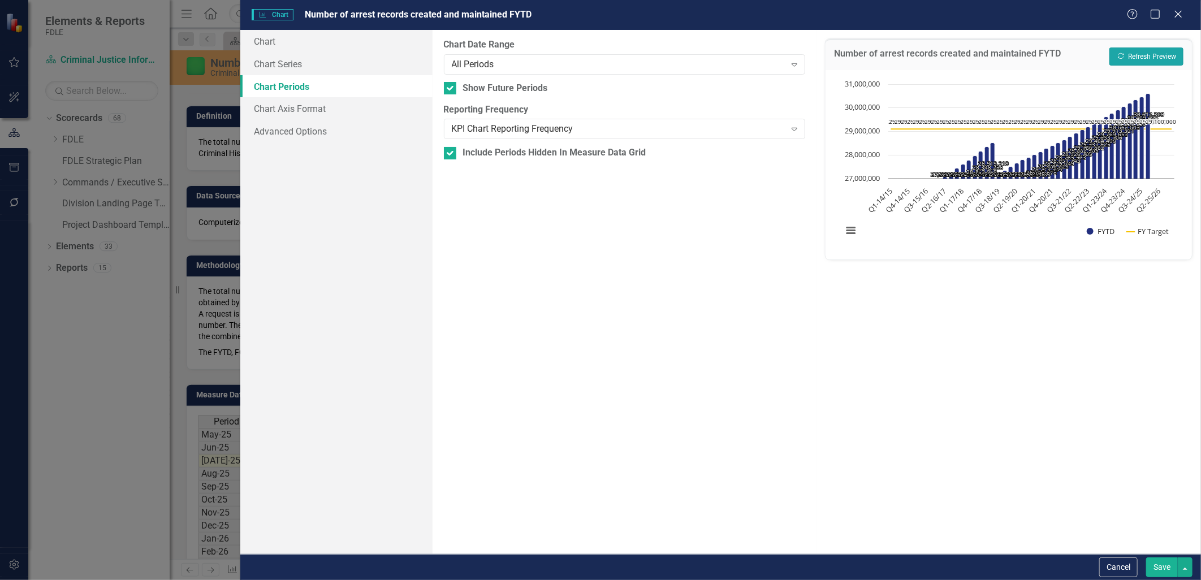
click at [1152, 55] on button "Recalculate Refresh Preview" at bounding box center [1147, 57] width 74 height 18
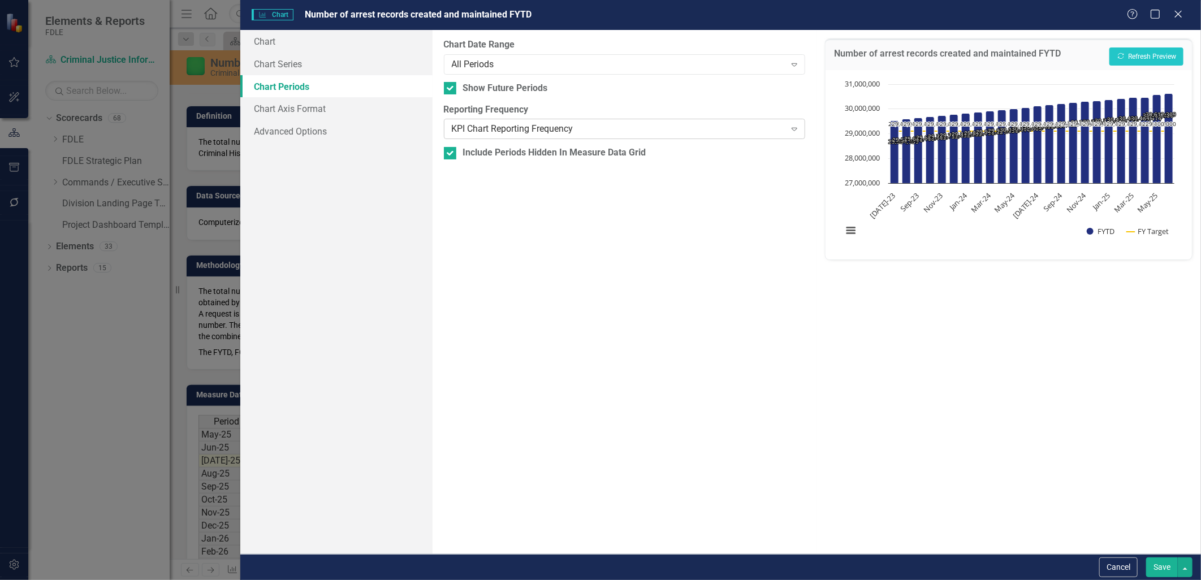
click at [517, 133] on div "KPI Chart Reporting Frequency" at bounding box center [619, 129] width 334 height 13
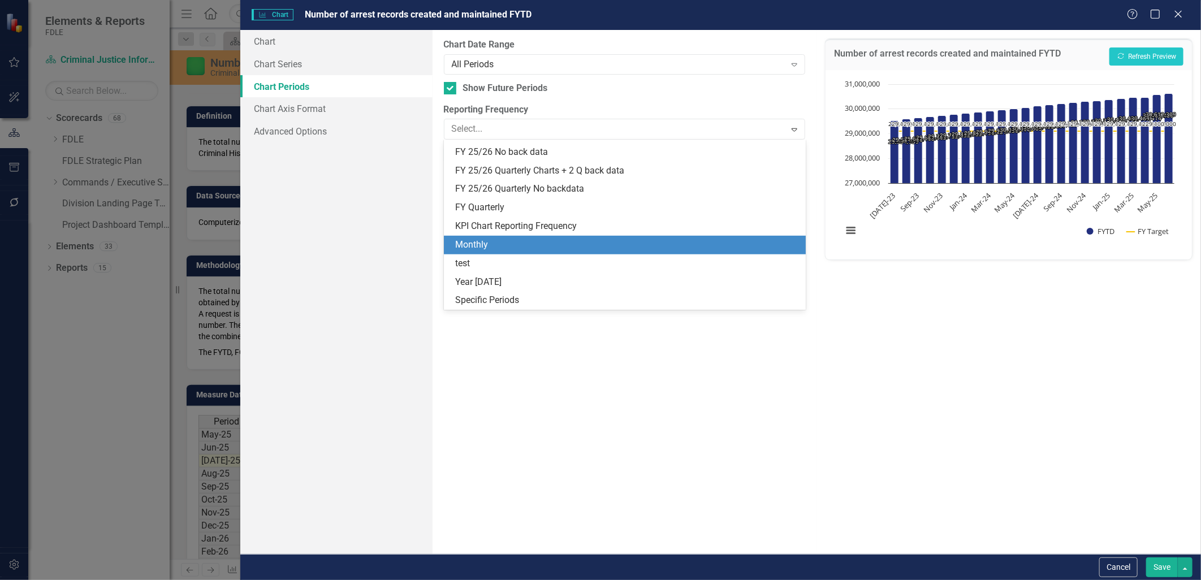
click at [509, 245] on div "Monthly" at bounding box center [627, 245] width 344 height 13
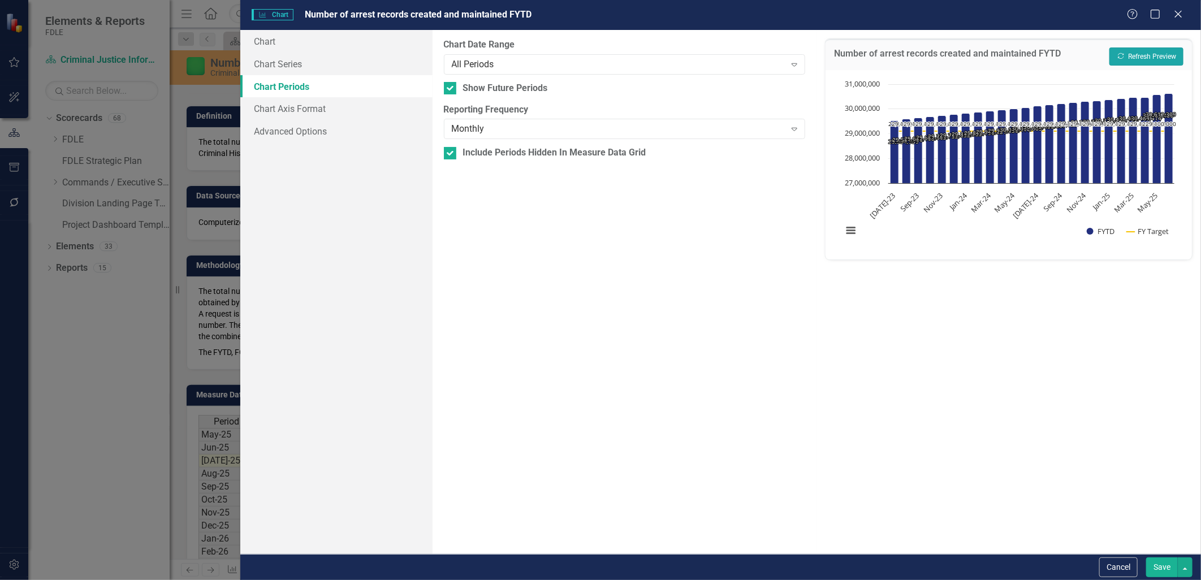
click at [1166, 51] on button "Recalculate Refresh Preview" at bounding box center [1147, 57] width 74 height 18
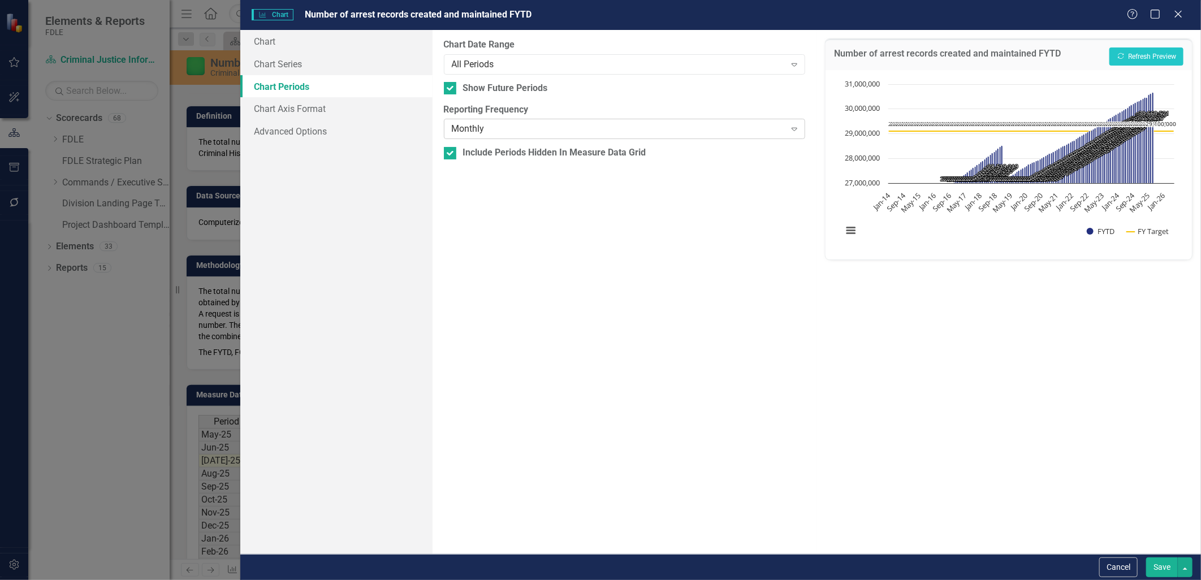
click at [518, 128] on div "Monthly" at bounding box center [619, 129] width 334 height 13
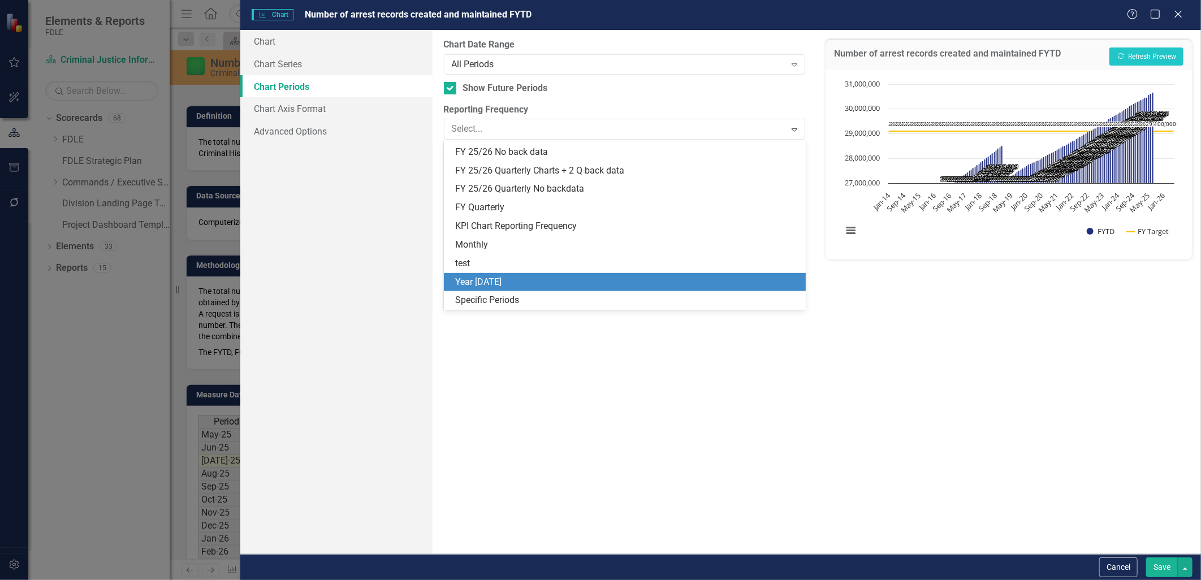
click at [503, 278] on div "Year [DATE]" at bounding box center [627, 282] width 344 height 13
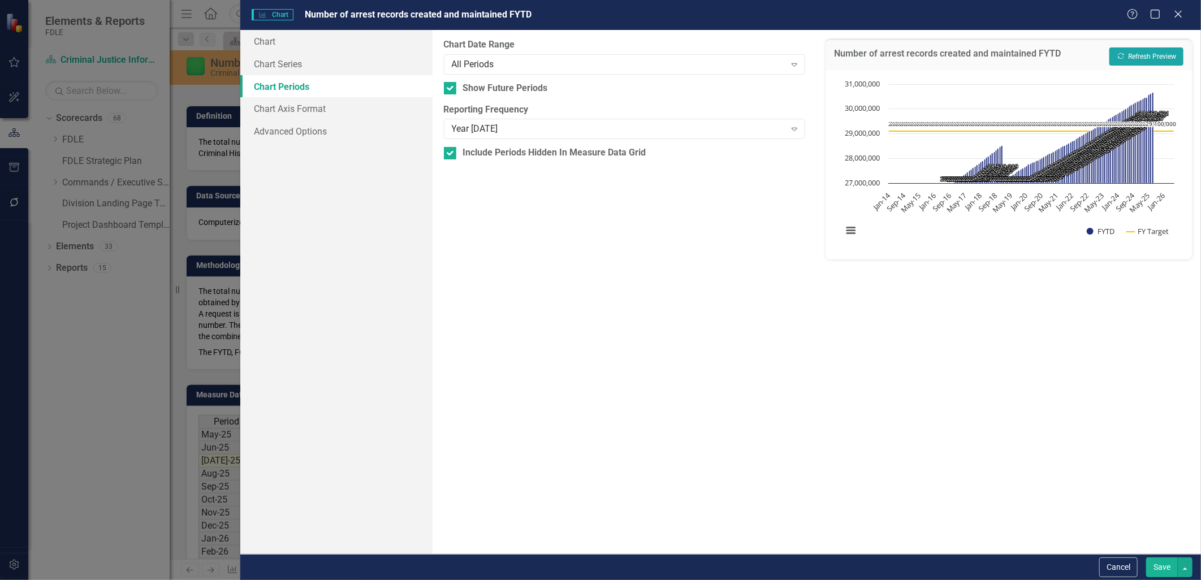
click at [1129, 55] on button "Recalculate Refresh Preview" at bounding box center [1147, 57] width 74 height 18
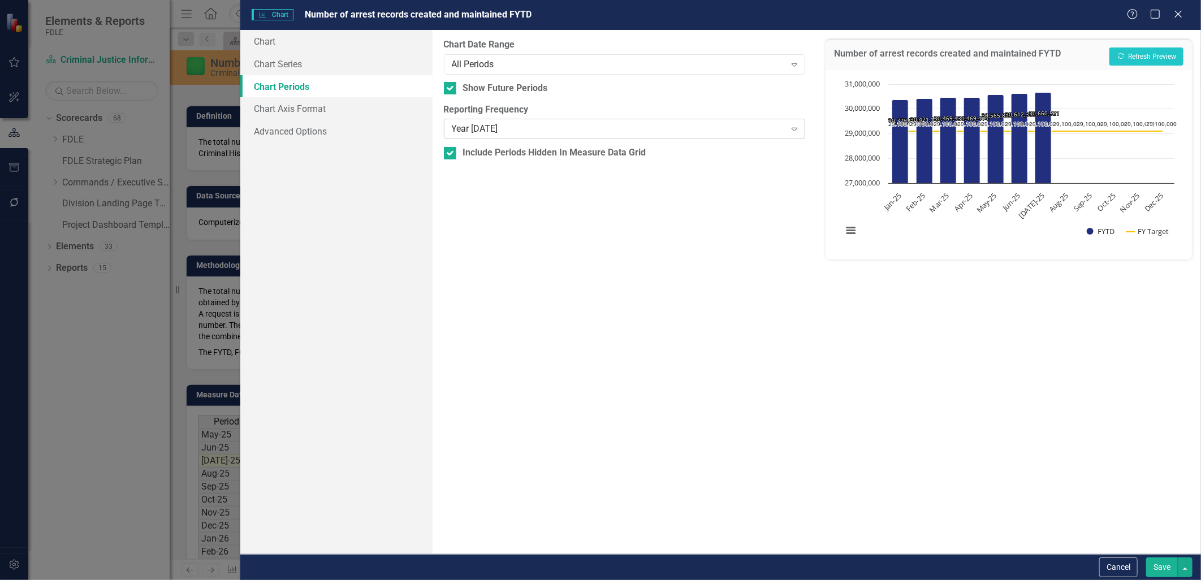
click at [533, 127] on div "Year [DATE]" at bounding box center [619, 129] width 334 height 13
click at [1173, 17] on icon "Close" at bounding box center [1178, 13] width 14 height 11
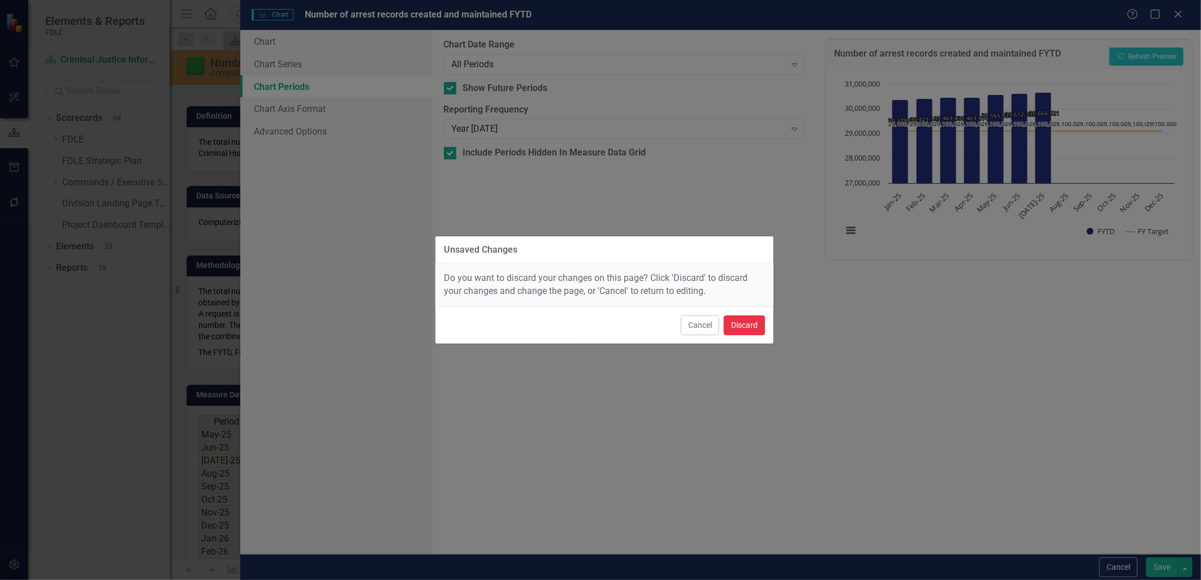
click at [739, 328] on button "Discard" at bounding box center [744, 326] width 41 height 20
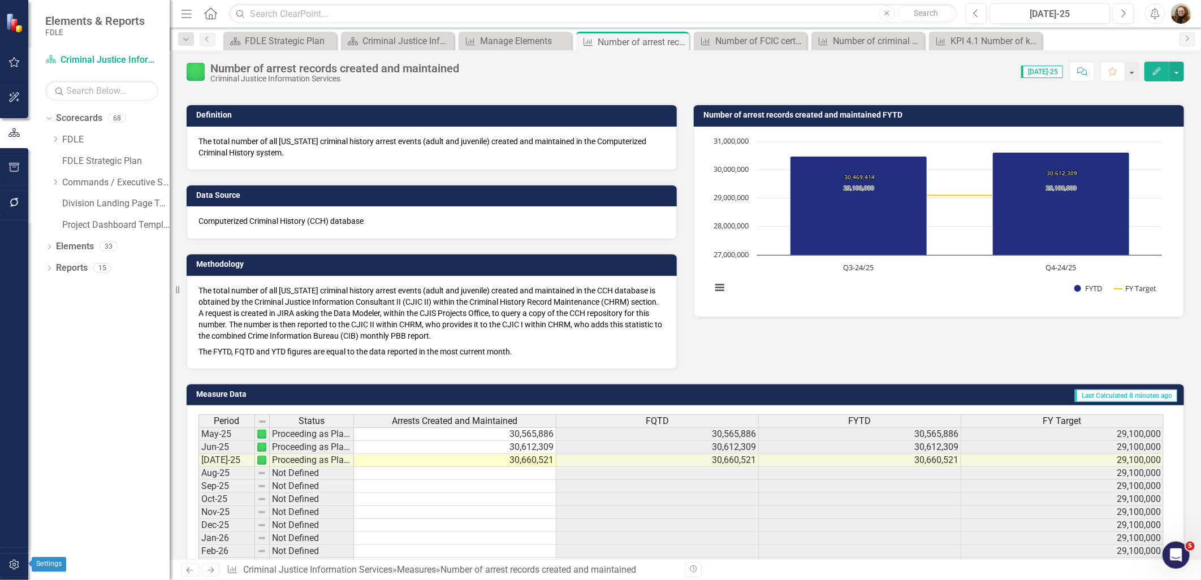
click at [13, 572] on button "button" at bounding box center [14, 566] width 25 height 24
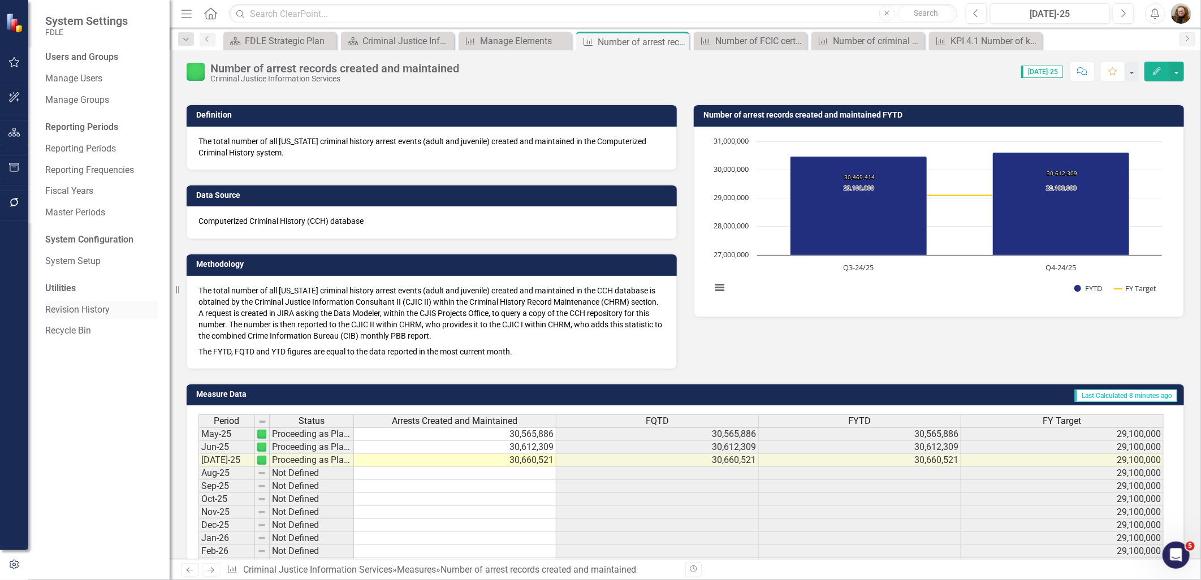
click at [82, 306] on link "Revision History" at bounding box center [101, 310] width 113 height 13
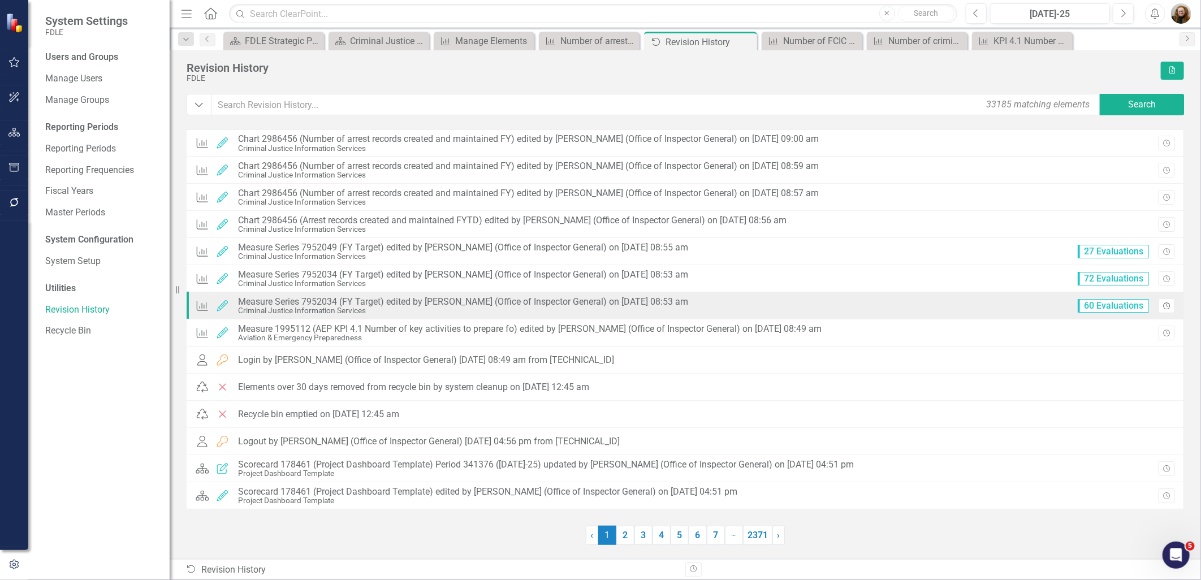
click at [1163, 308] on icon "Revision History" at bounding box center [1167, 306] width 8 height 7
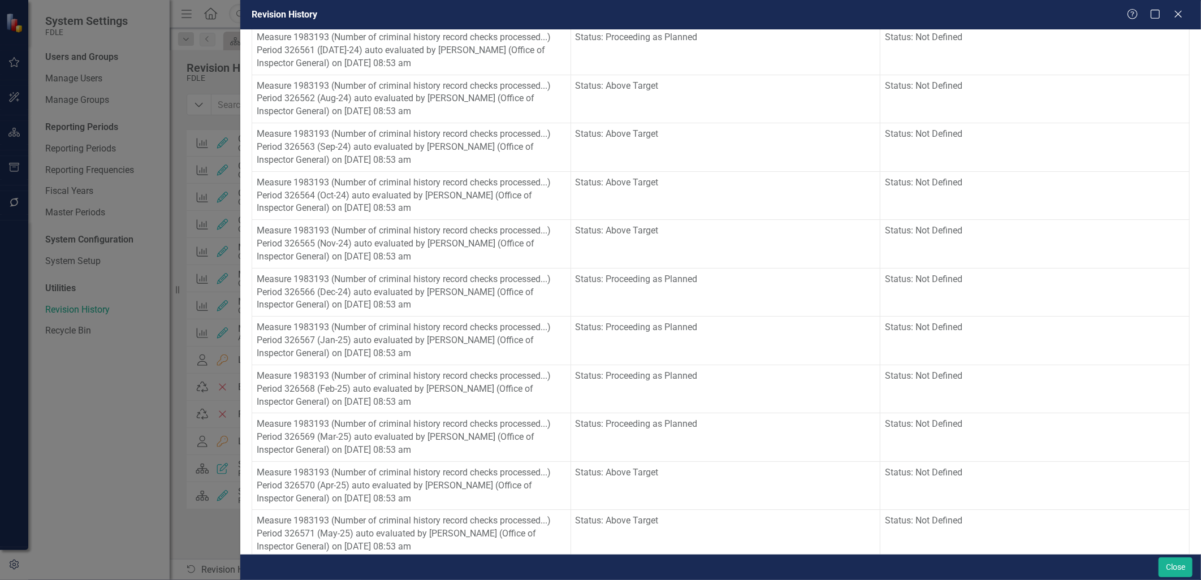
scroll to position [2587, 0]
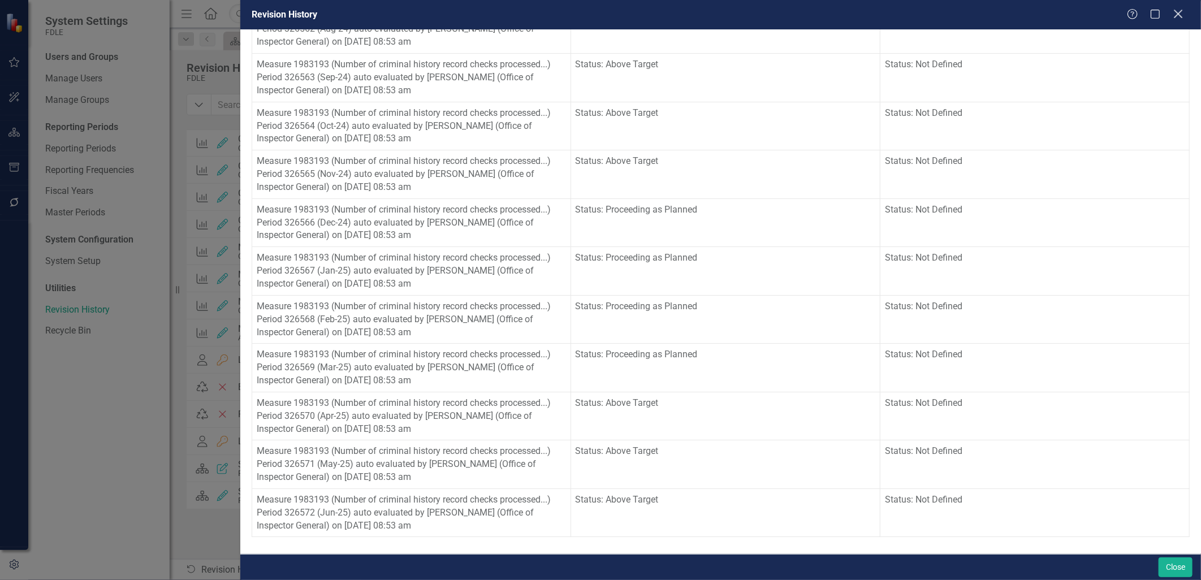
click at [1183, 17] on icon "Close" at bounding box center [1178, 13] width 14 height 11
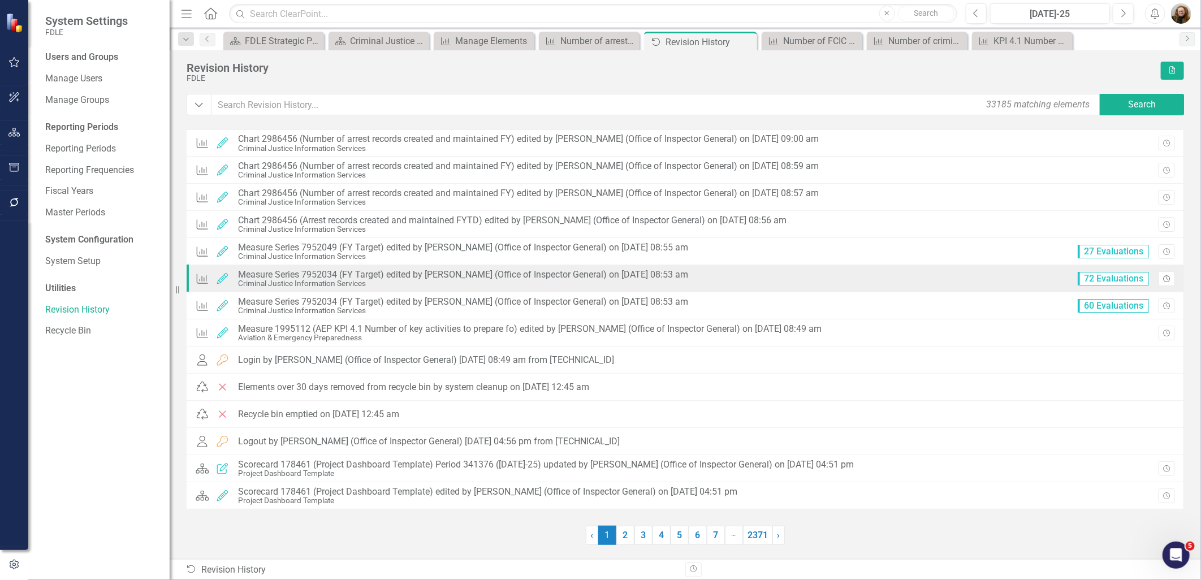
click at [1168, 278] on icon "Revision History" at bounding box center [1167, 279] width 8 height 7
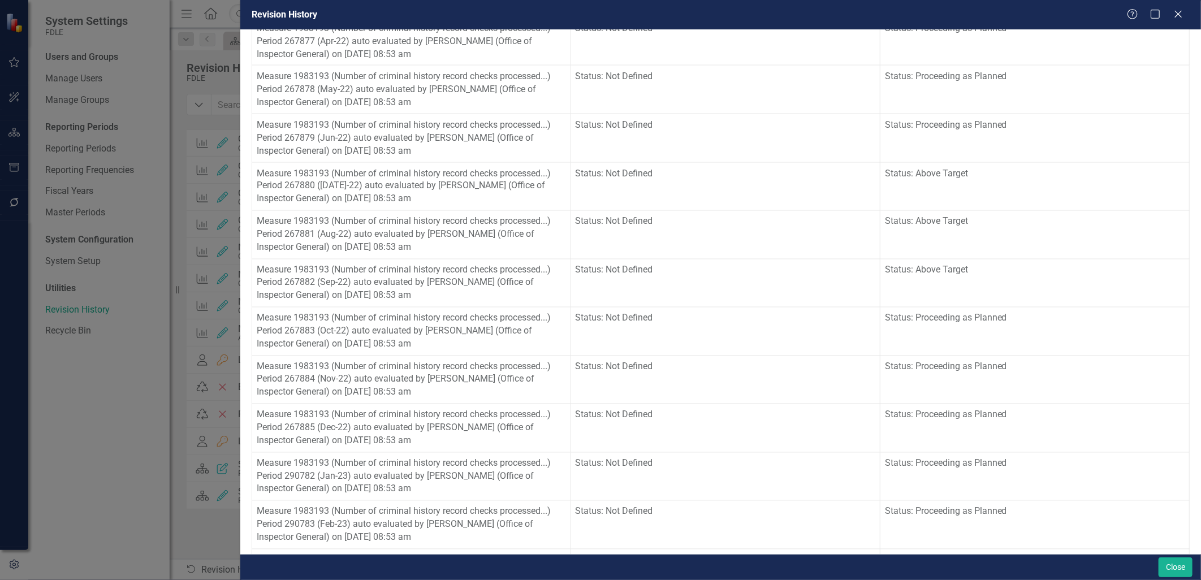
scroll to position [947, 0]
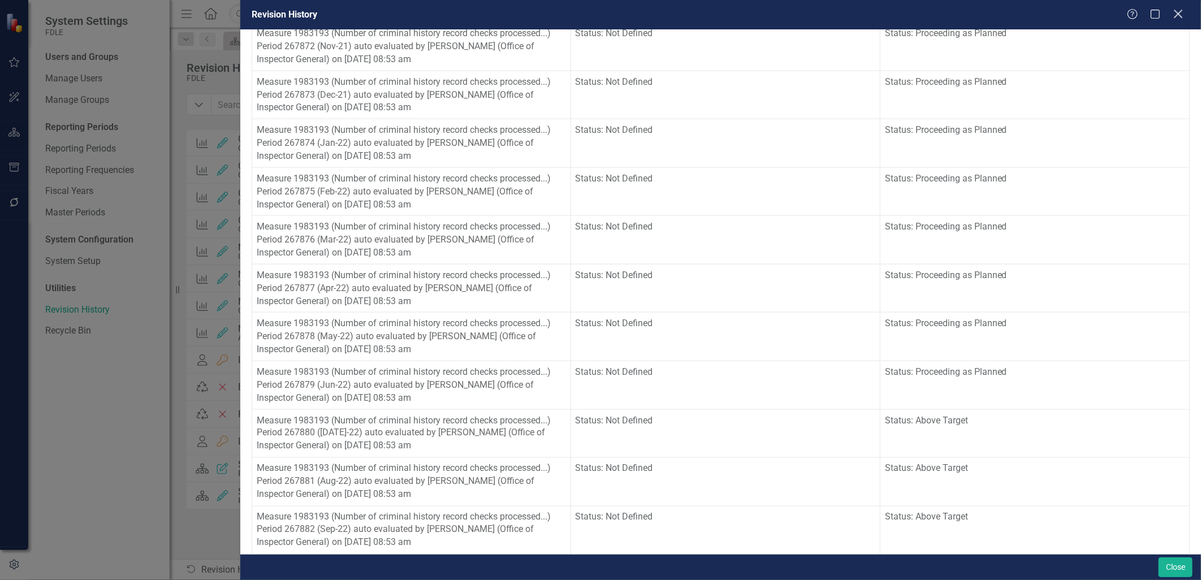
click at [1175, 11] on icon at bounding box center [1178, 14] width 8 height 8
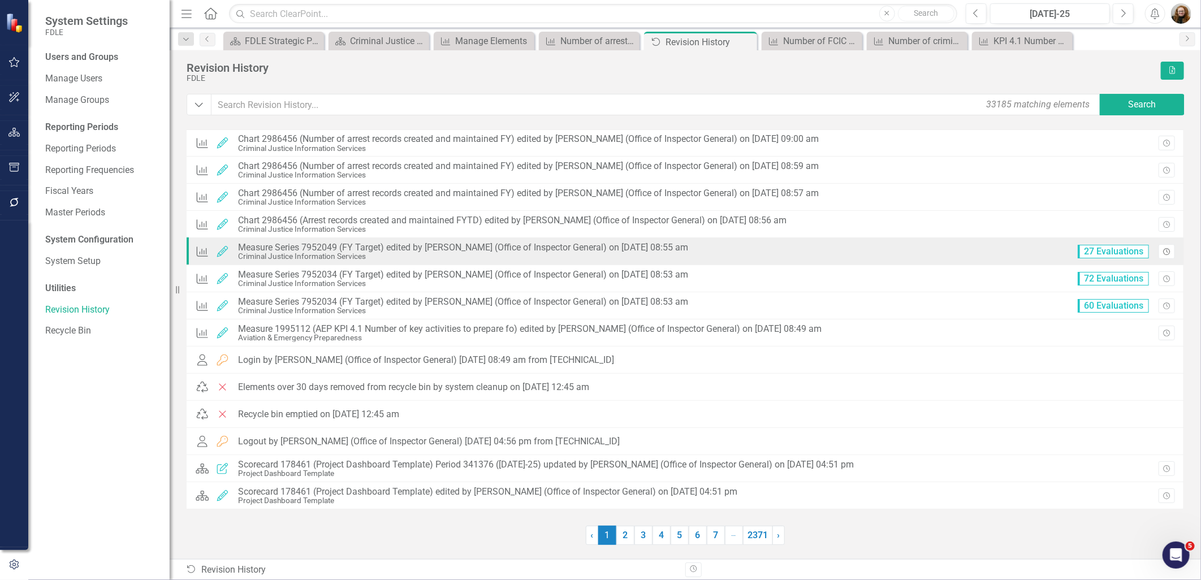
click at [1162, 253] on button "Revision History" at bounding box center [1167, 251] width 16 height 15
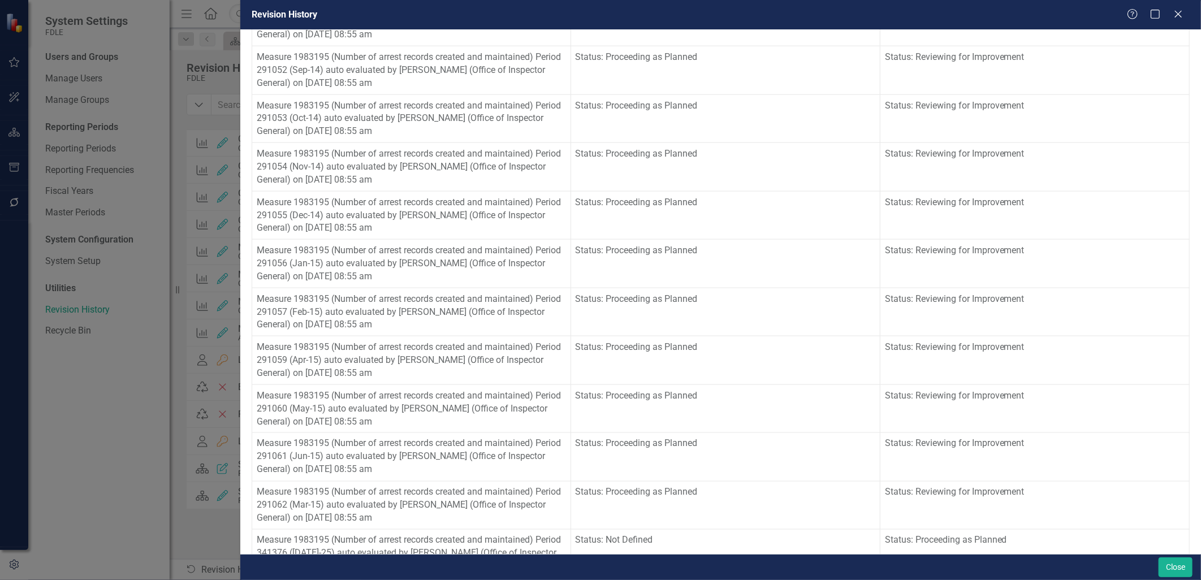
scroll to position [988, 0]
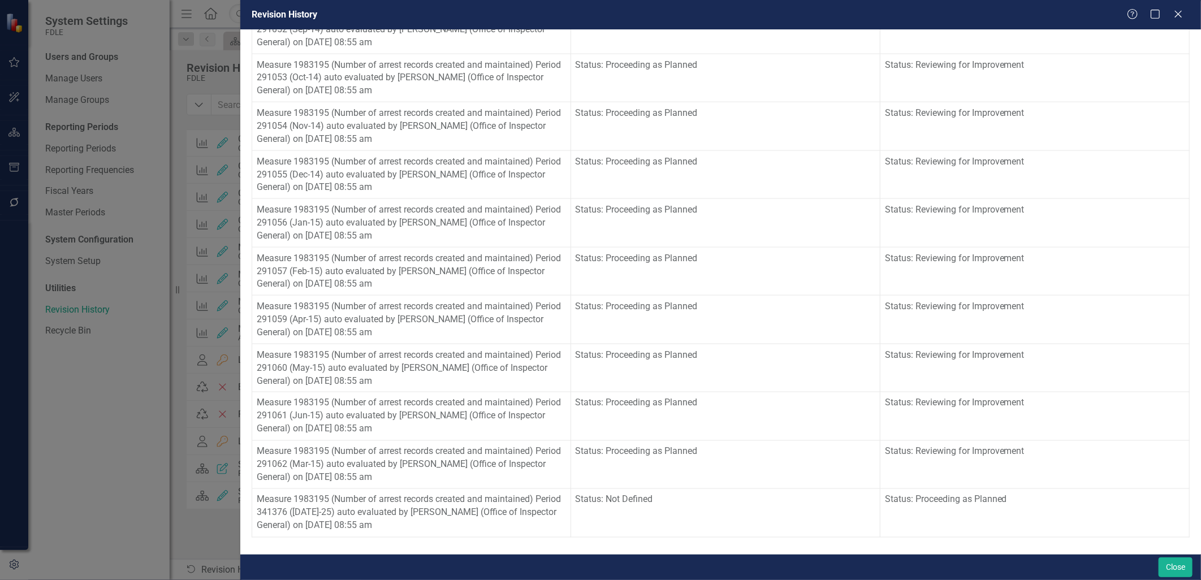
click at [1185, 12] on div "Help Maximize Close" at bounding box center [1158, 14] width 63 height 13
click at [1172, 18] on icon "Close" at bounding box center [1178, 13] width 14 height 11
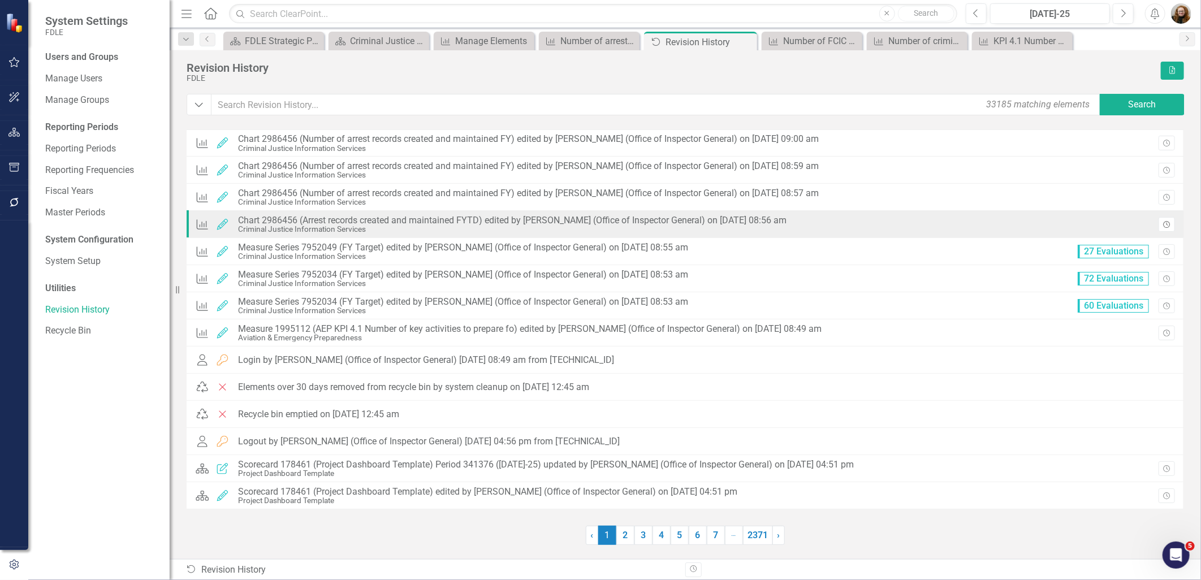
click at [1163, 222] on icon "Revision History" at bounding box center [1167, 225] width 8 height 7
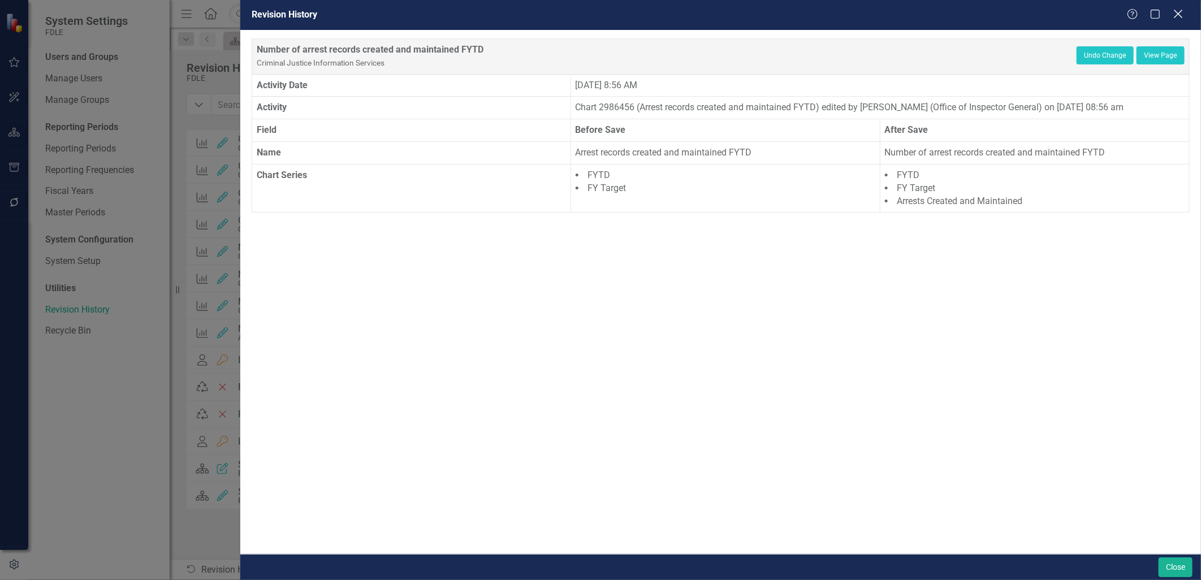
click at [1183, 14] on icon "Close" at bounding box center [1178, 13] width 14 height 11
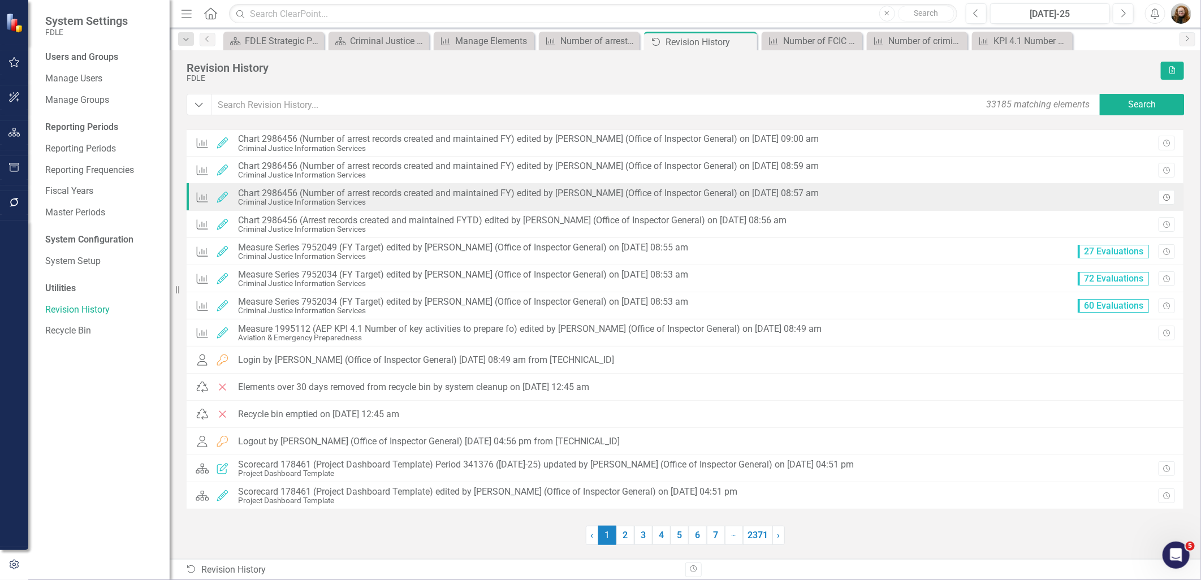
click at [1163, 195] on icon "Revision History" at bounding box center [1167, 198] width 8 height 7
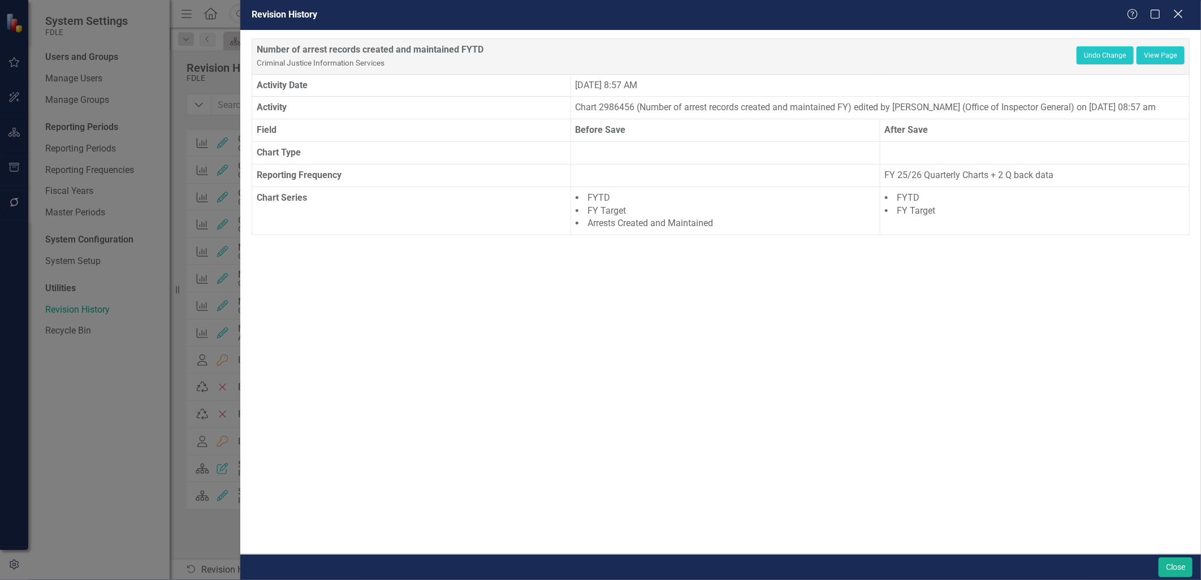
click at [1178, 16] on icon "Close" at bounding box center [1178, 13] width 14 height 11
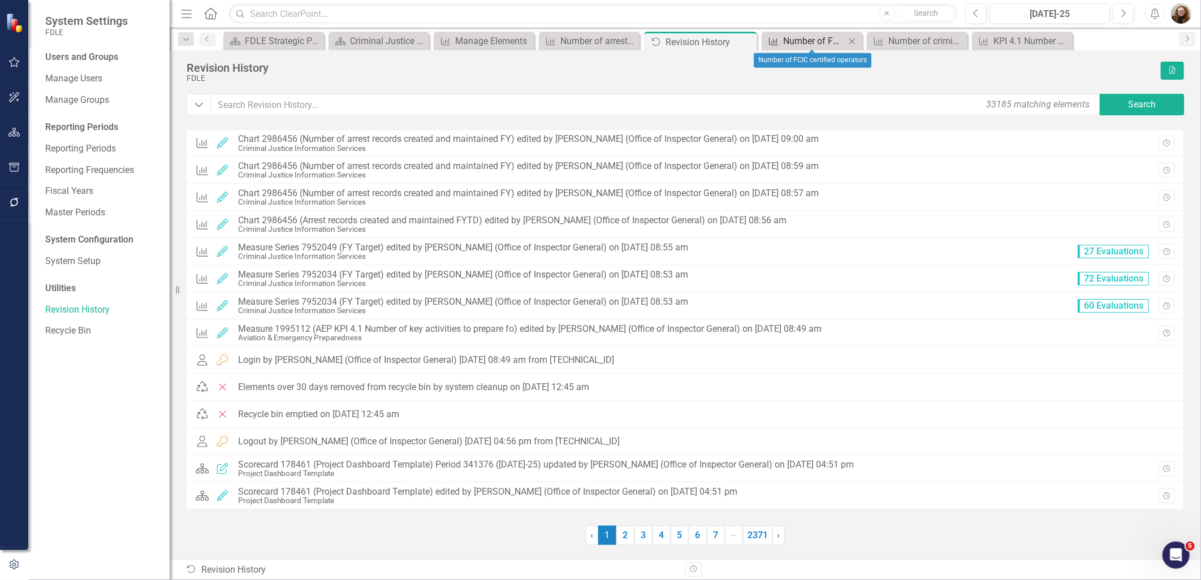
click at [826, 46] on div "Number of FCIC certified operators" at bounding box center [814, 41] width 62 height 14
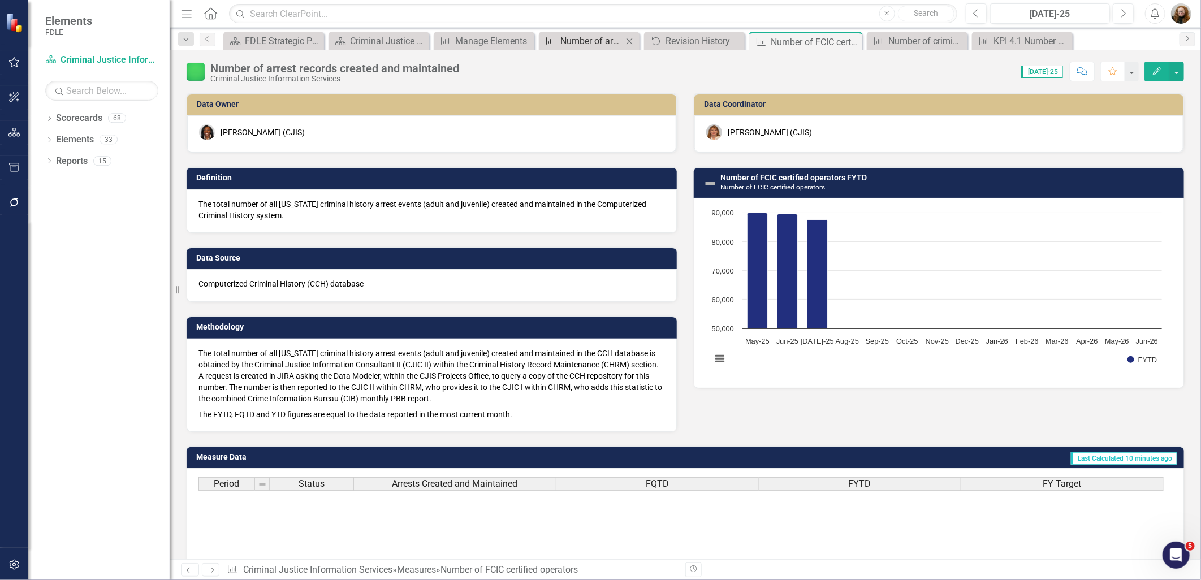
click at [596, 40] on div "Number of arrest records created and maintained" at bounding box center [591, 41] width 62 height 14
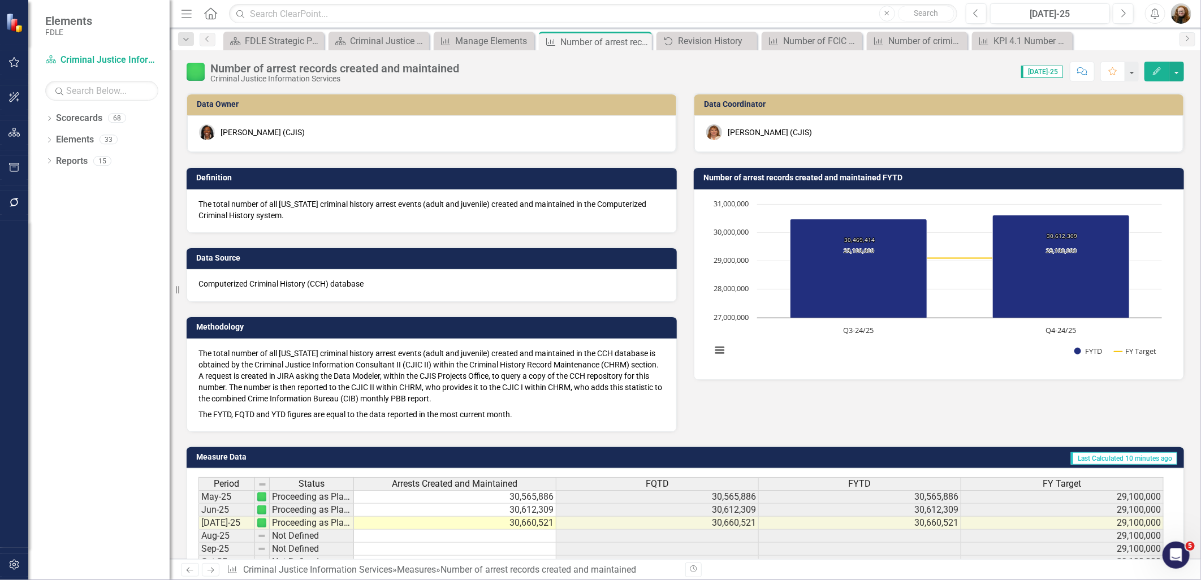
click at [890, 174] on h3 "Number of arrest records created and maintained FYTD" at bounding box center [941, 178] width 475 height 8
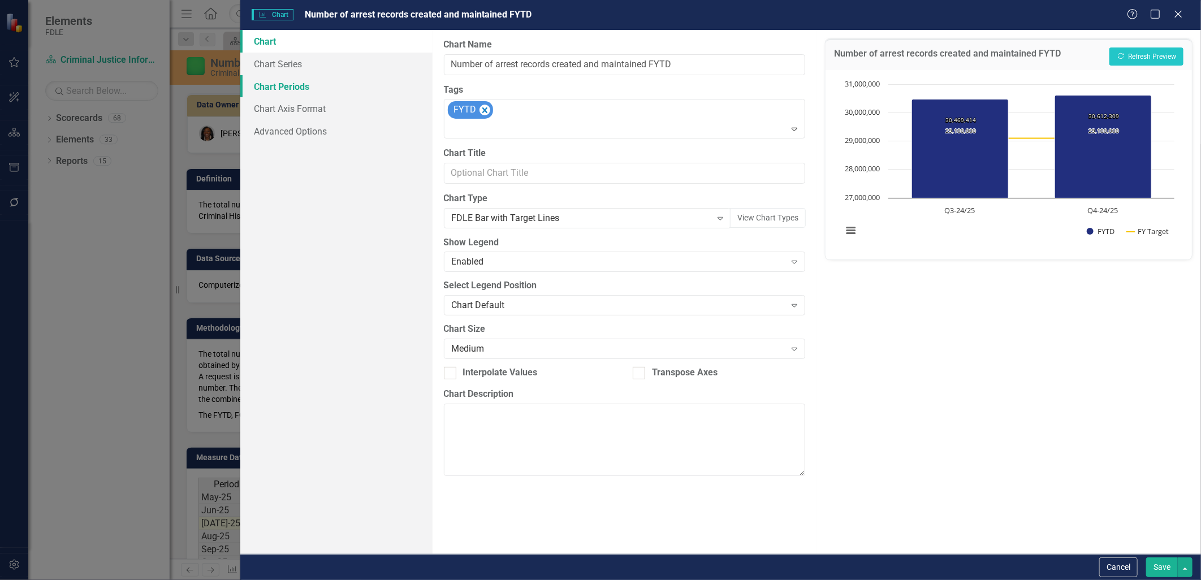
click at [302, 92] on link "Chart Periods" at bounding box center [336, 86] width 192 height 23
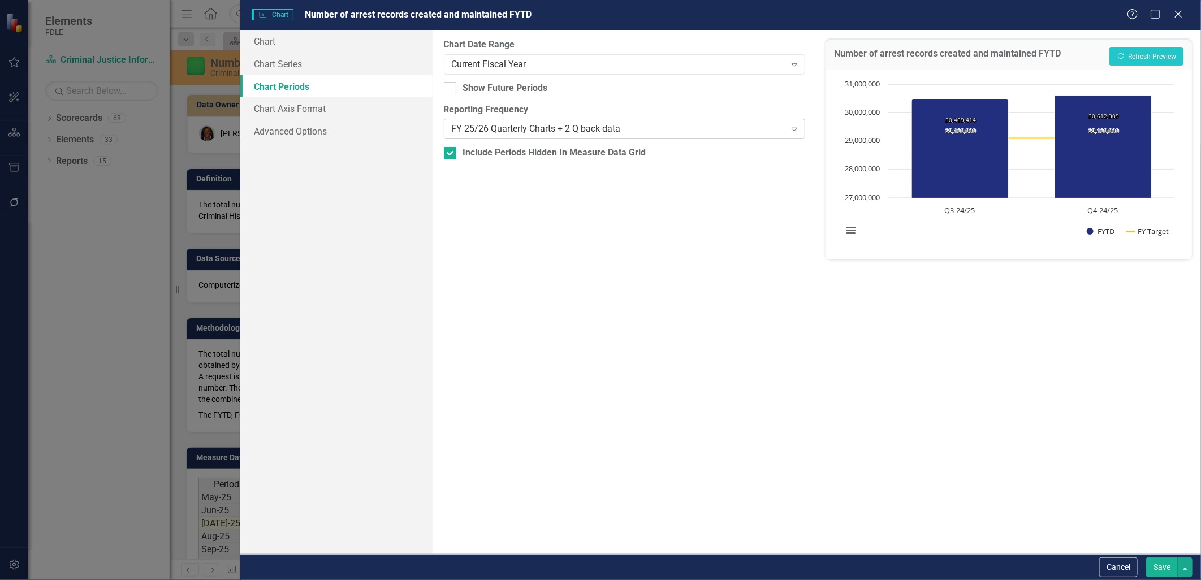
click at [470, 133] on div "FY 25/26 Quarterly Charts + 2 Q back data" at bounding box center [619, 129] width 334 height 13
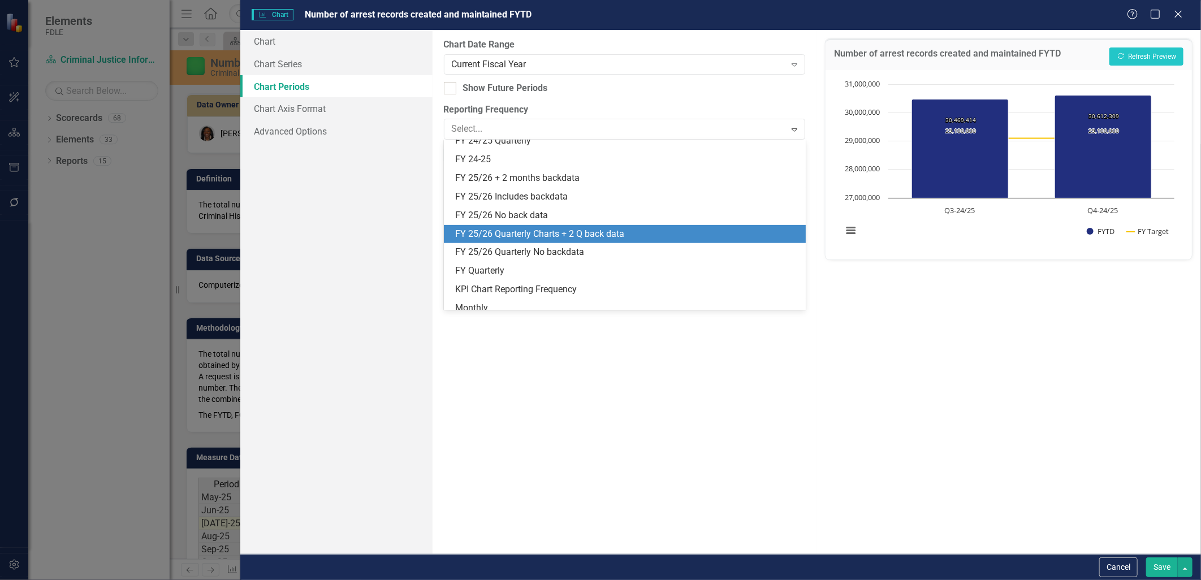
scroll to position [331, 0]
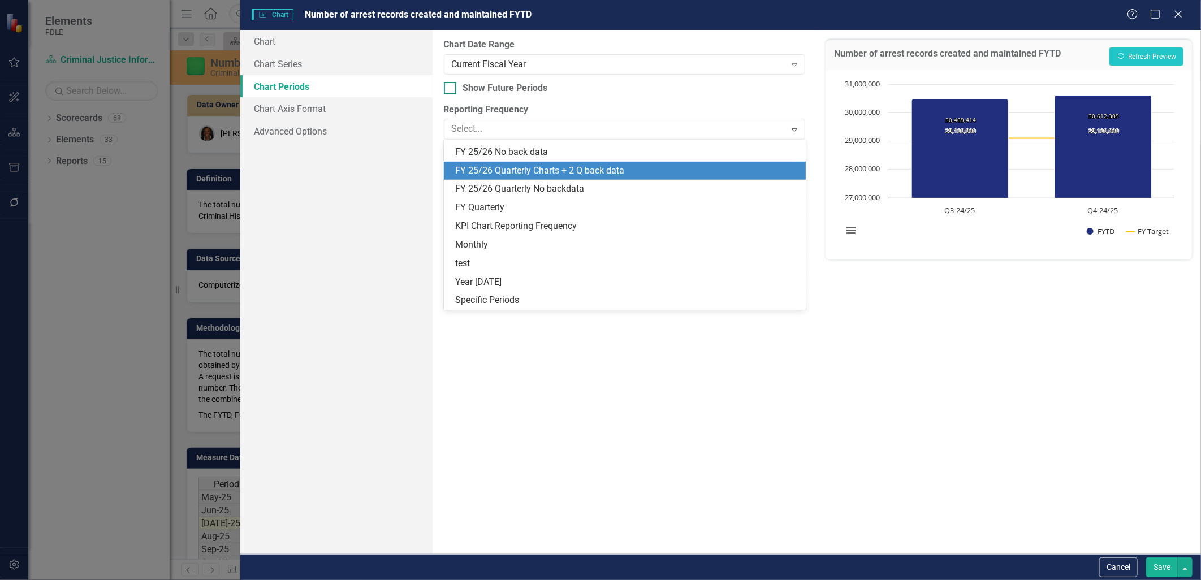
click at [451, 85] on div at bounding box center [450, 88] width 12 height 12
click at [451, 85] on input "Show Future Periods" at bounding box center [447, 85] width 7 height 7
checkbox input "true"
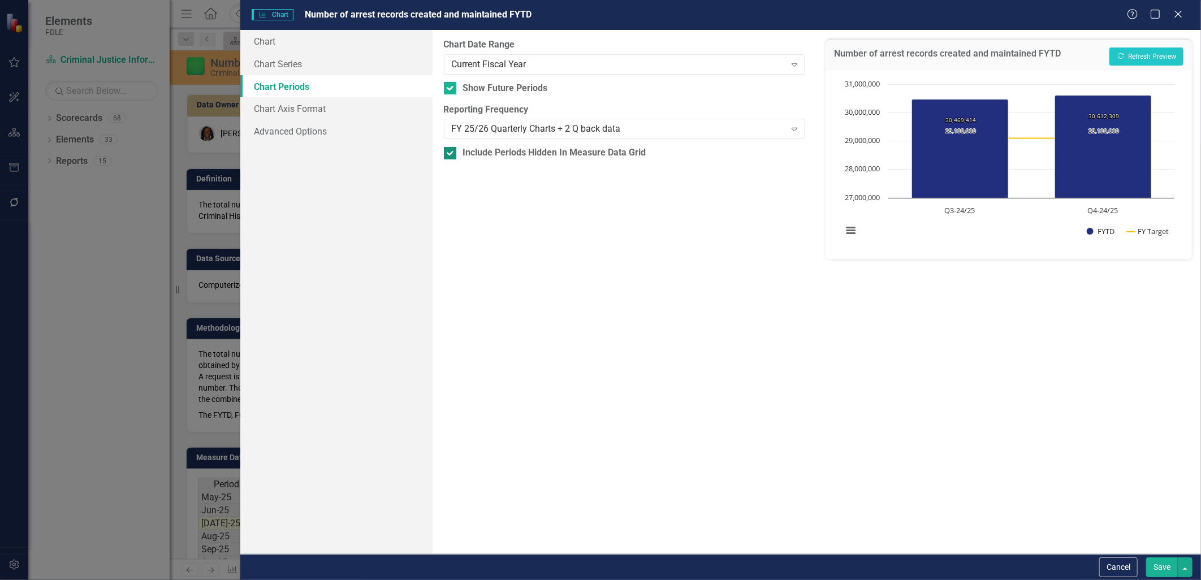
click at [452, 157] on div at bounding box center [450, 153] width 12 height 12
click at [451, 154] on input "Include Periods Hidden In Measure Data Grid" at bounding box center [447, 150] width 7 height 7
checkbox input "false"
click at [1129, 55] on button "Recalculate Refresh Preview" at bounding box center [1147, 57] width 74 height 18
click at [580, 129] on div "FY 25/26 Quarterly Charts + 2 Q back data" at bounding box center [619, 129] width 334 height 13
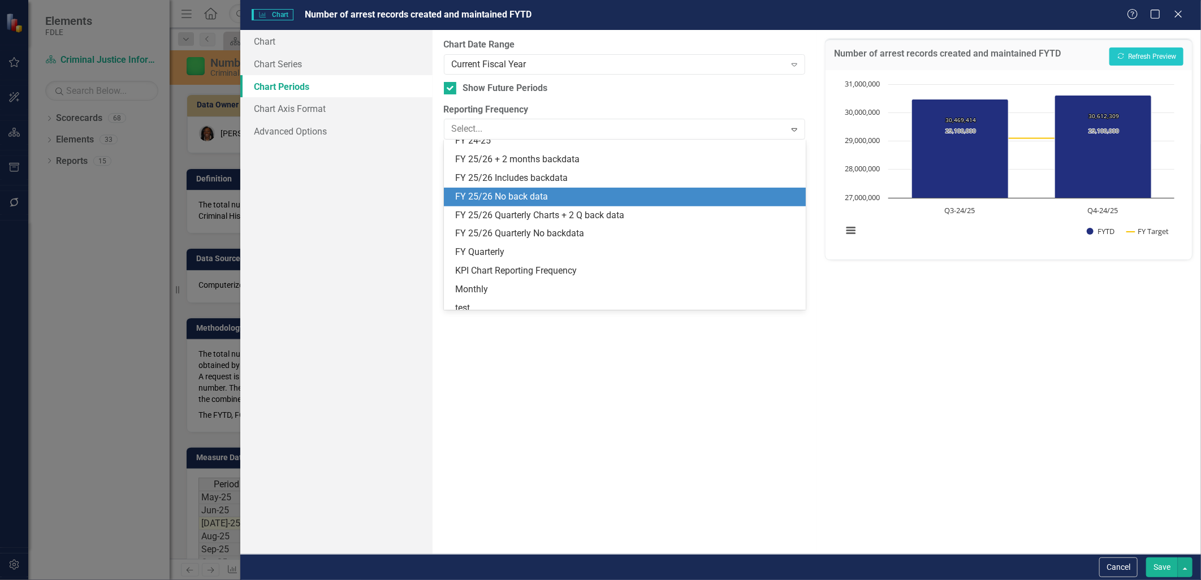
scroll to position [269, 0]
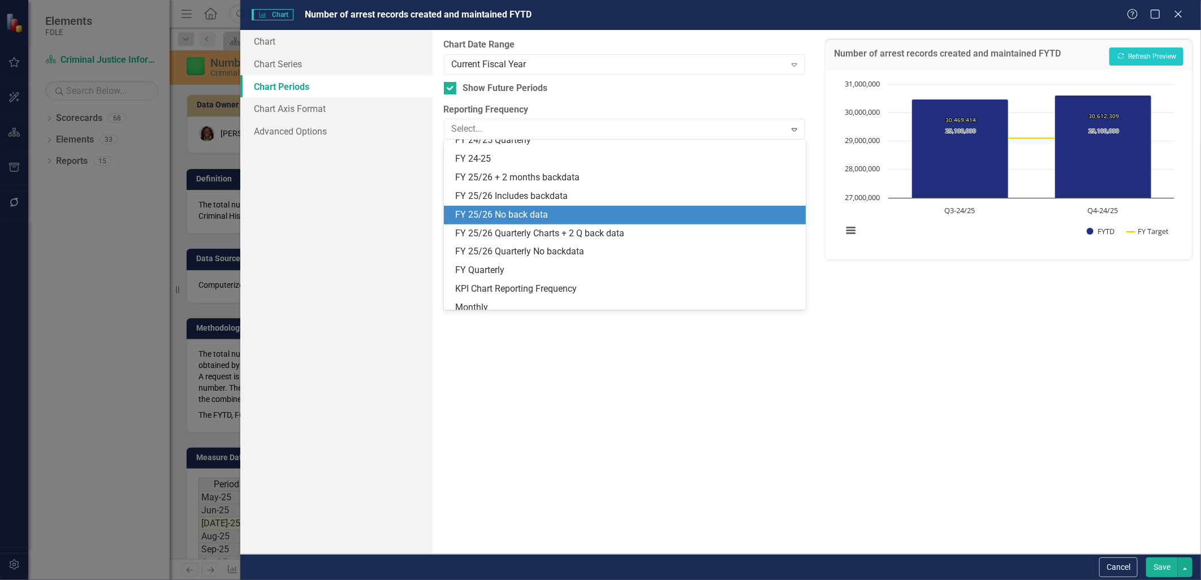
click at [561, 216] on div "FY 25/26 No back data" at bounding box center [627, 215] width 344 height 13
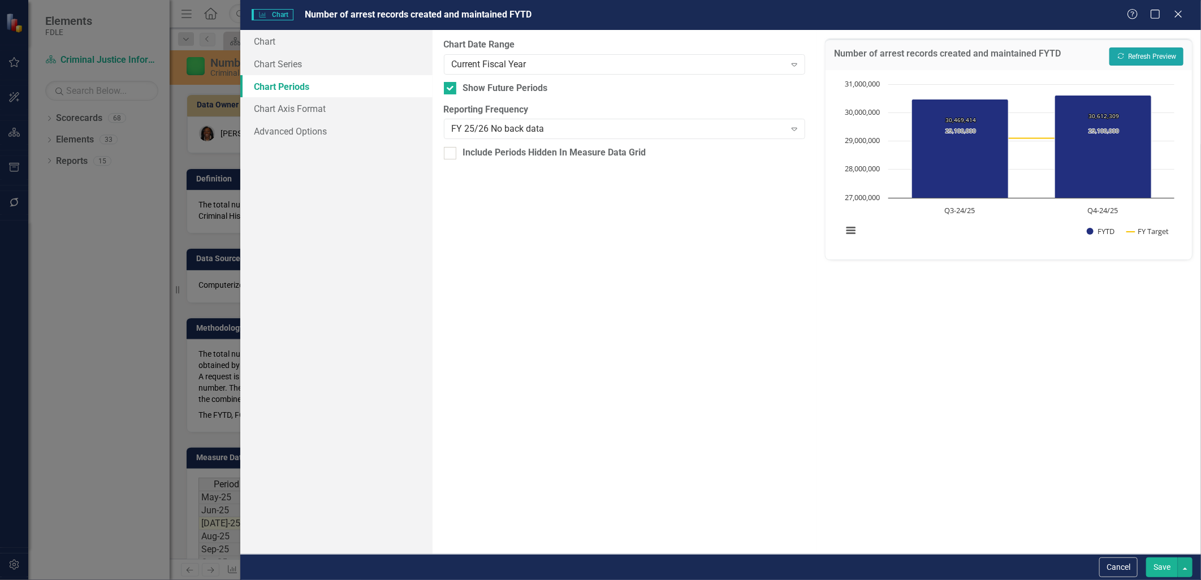
click at [1165, 54] on button "Recalculate Refresh Preview" at bounding box center [1147, 57] width 74 height 18
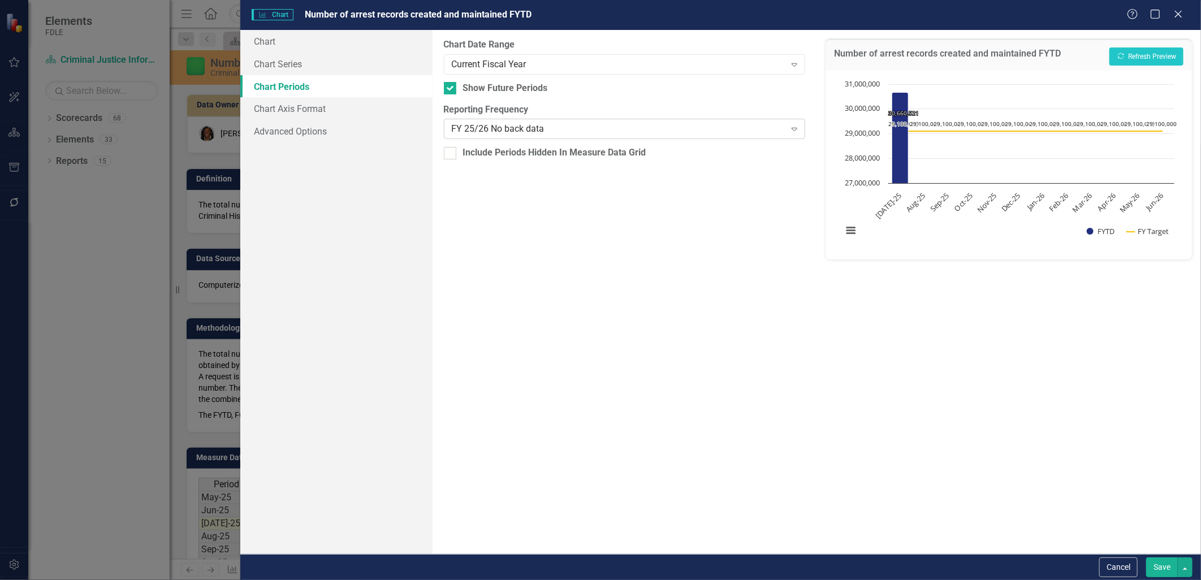
click at [492, 126] on div "FY 25/26 No back data" at bounding box center [619, 129] width 334 height 13
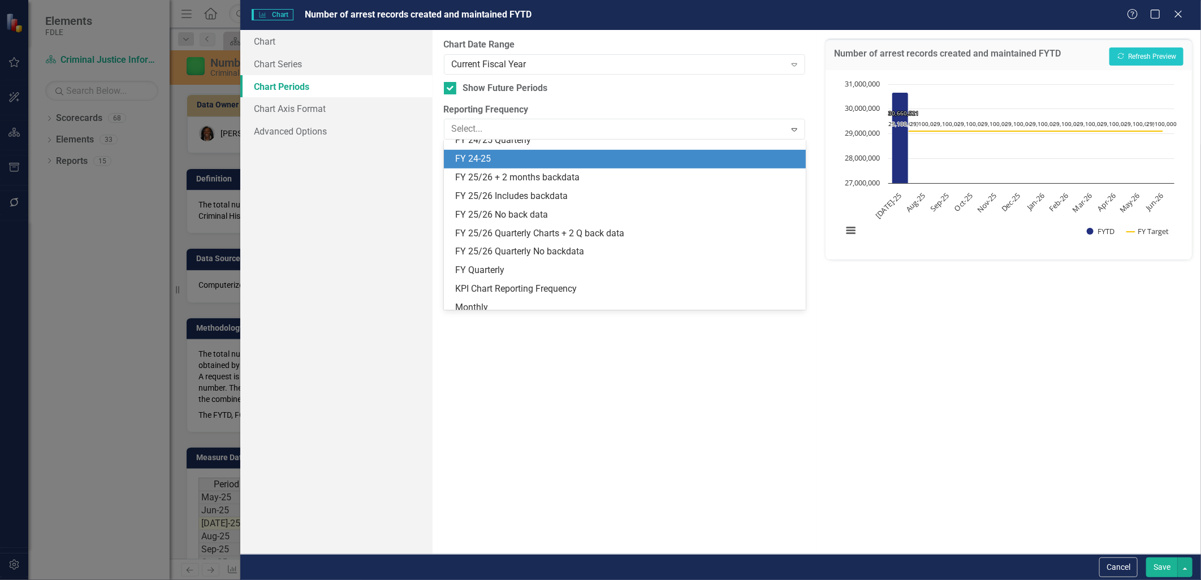
click at [499, 153] on div "FY 24-25" at bounding box center [627, 159] width 344 height 13
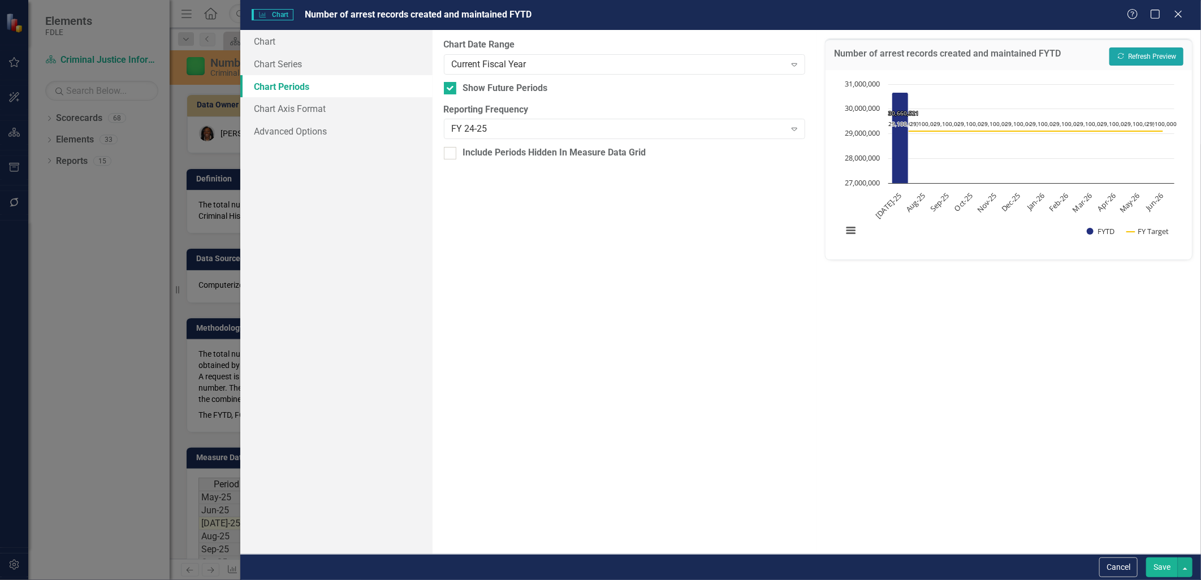
click at [1160, 55] on button "Recalculate Refresh Preview" at bounding box center [1147, 57] width 74 height 18
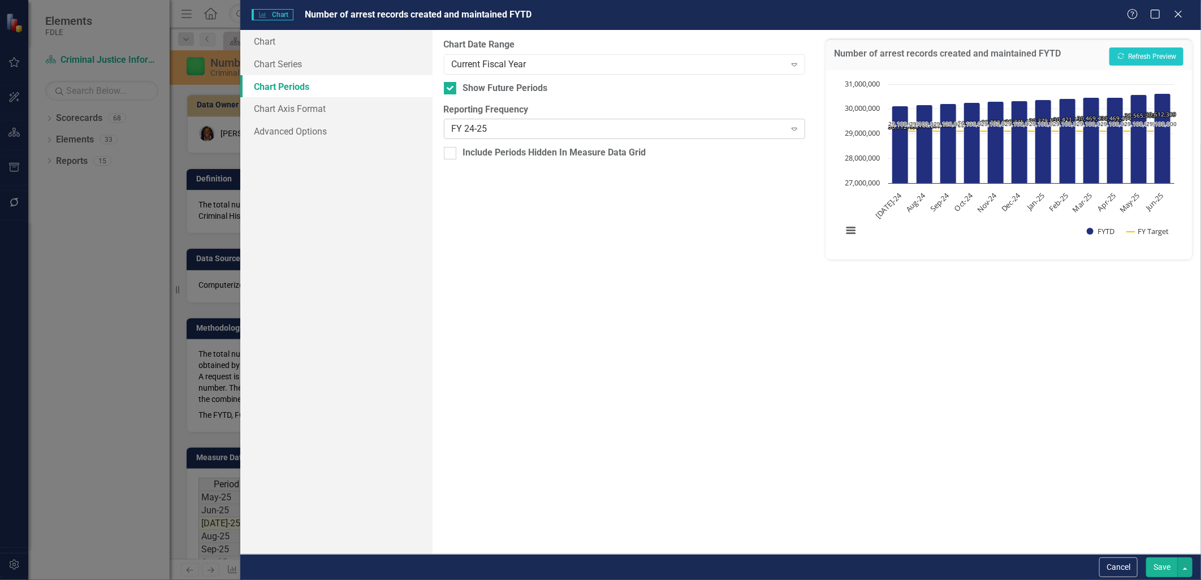
click at [507, 128] on div "FY 24-25" at bounding box center [619, 129] width 334 height 13
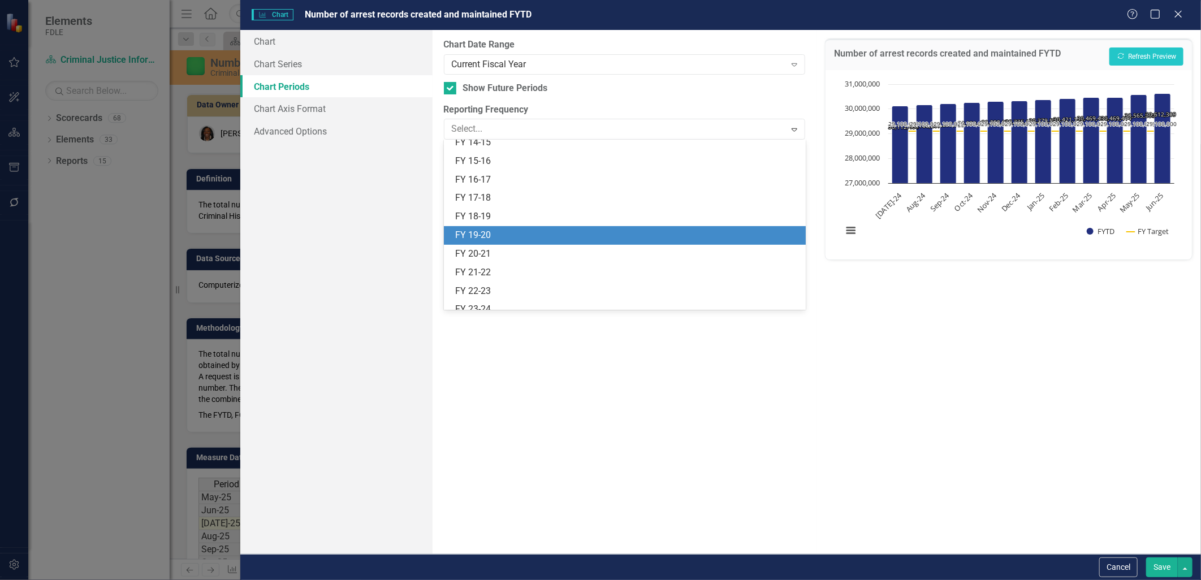
scroll to position [0, 0]
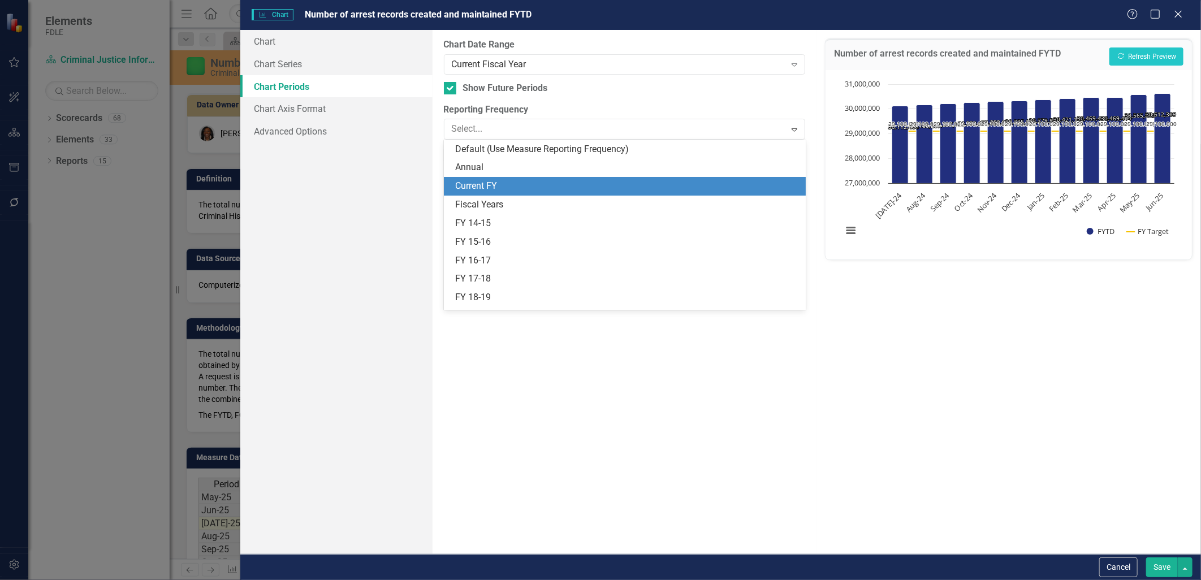
click at [500, 188] on div "Current FY" at bounding box center [627, 186] width 344 height 13
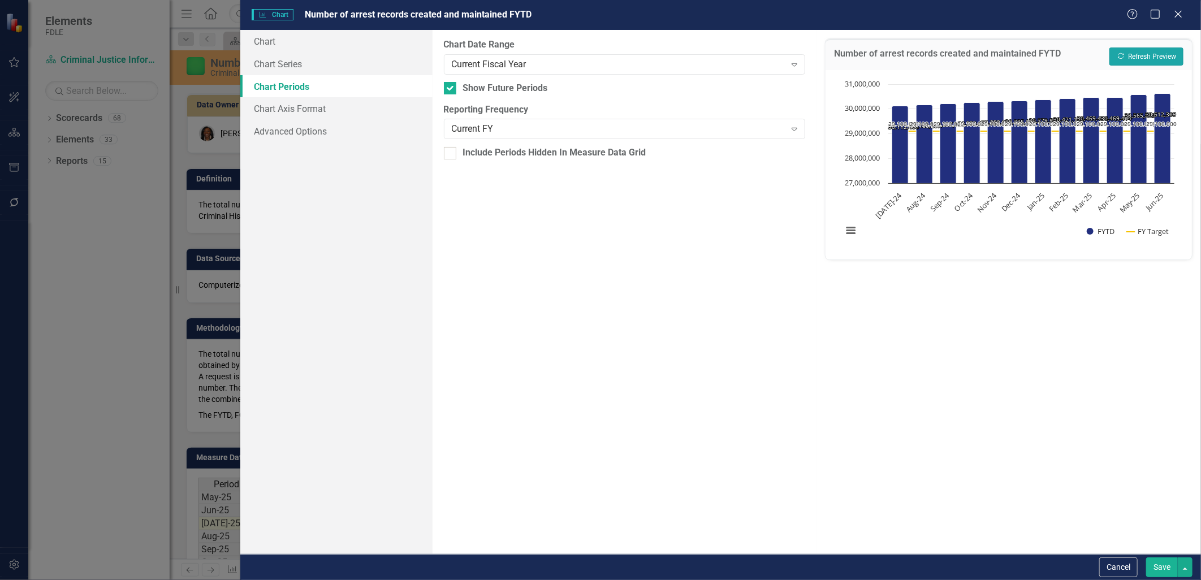
click at [1144, 54] on button "Recalculate Refresh Preview" at bounding box center [1147, 57] width 74 height 18
click at [1145, 57] on button "Recalculate Refresh Preview" at bounding box center [1147, 57] width 74 height 18
click at [509, 131] on div "Current FY" at bounding box center [619, 129] width 334 height 13
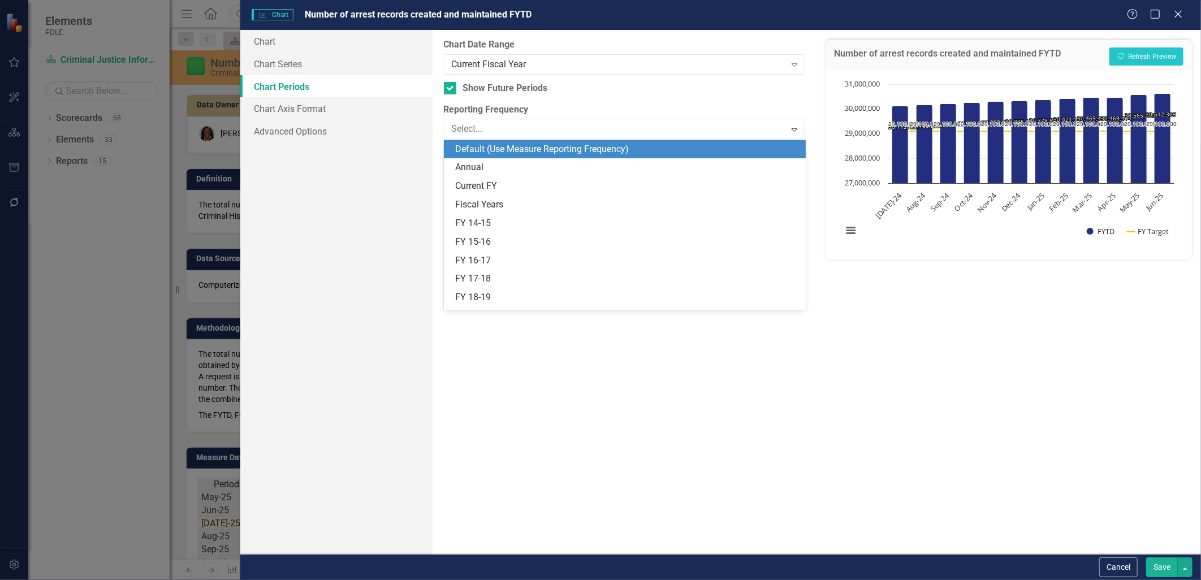
click at [521, 154] on div "Default (Use Measure Reporting Frequency)" at bounding box center [627, 149] width 344 height 13
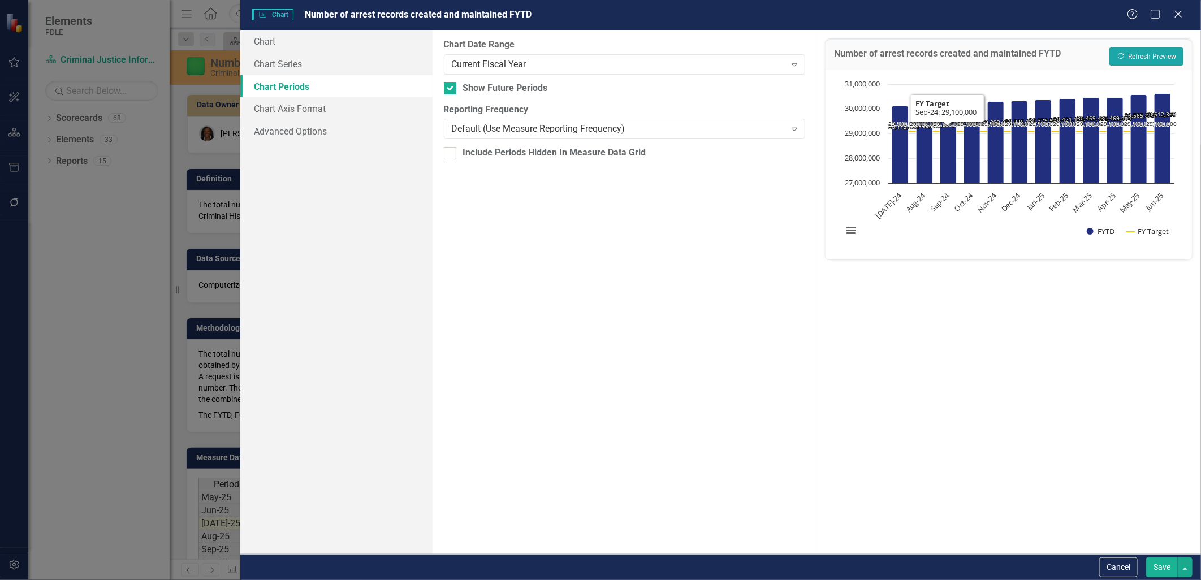
click at [1169, 57] on button "Recalculate Refresh Preview" at bounding box center [1147, 57] width 74 height 18
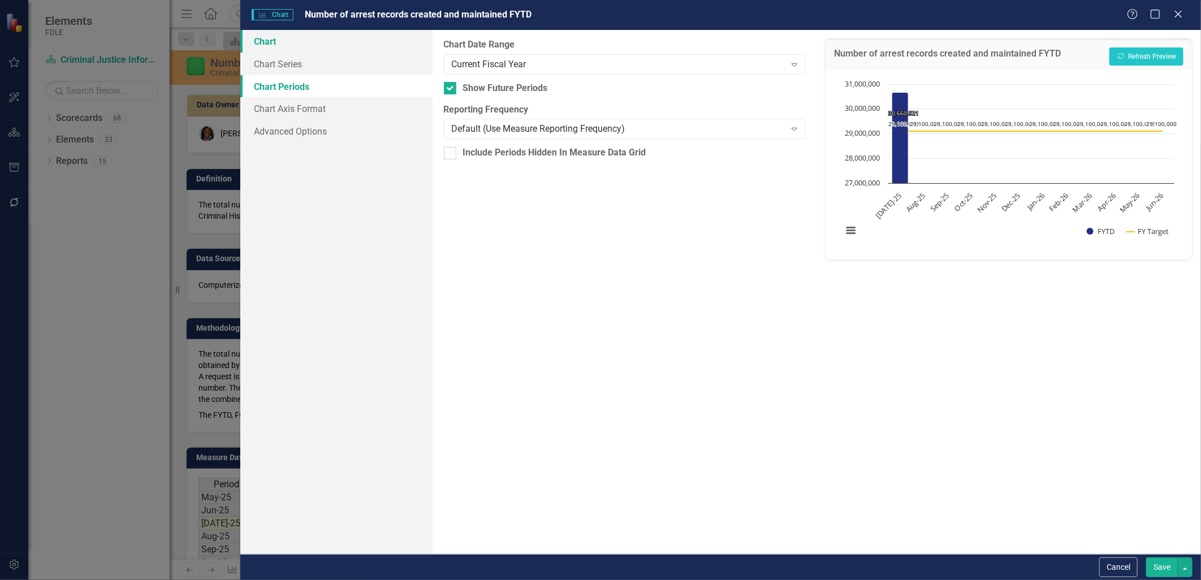
click at [268, 44] on link "Chart" at bounding box center [336, 41] width 192 height 23
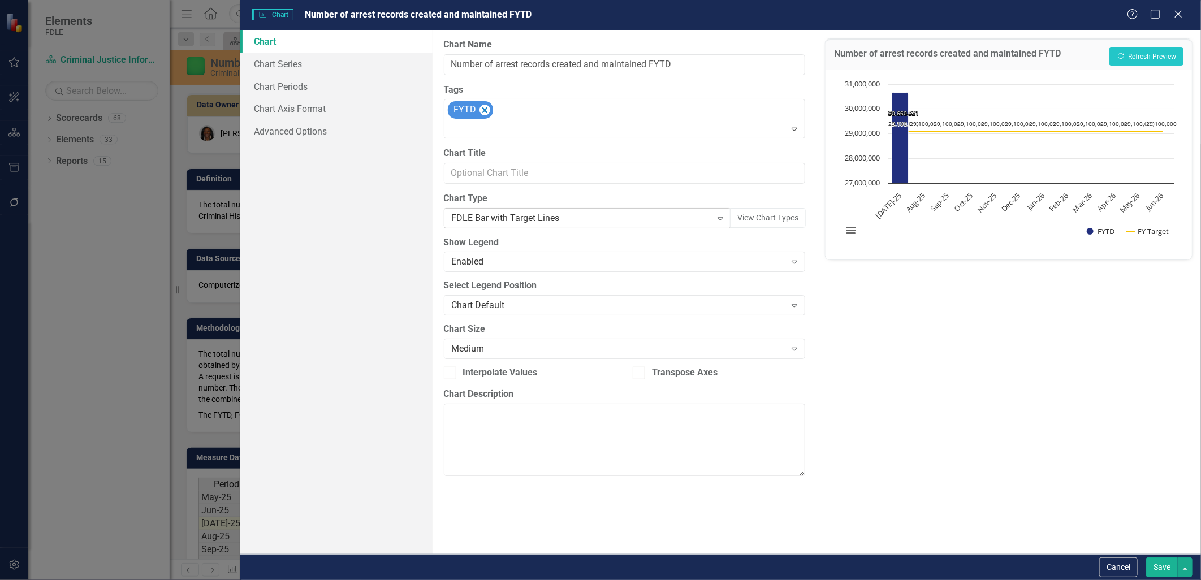
click at [520, 217] on div "FDLE Bar with Target Lines" at bounding box center [582, 218] width 260 height 13
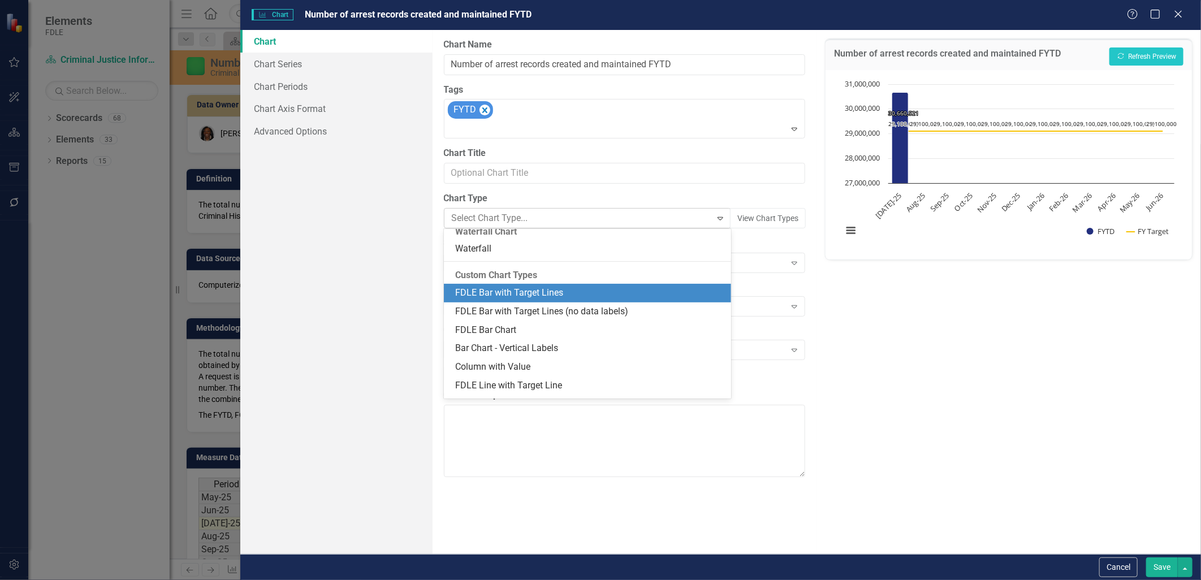
scroll to position [1033, 0]
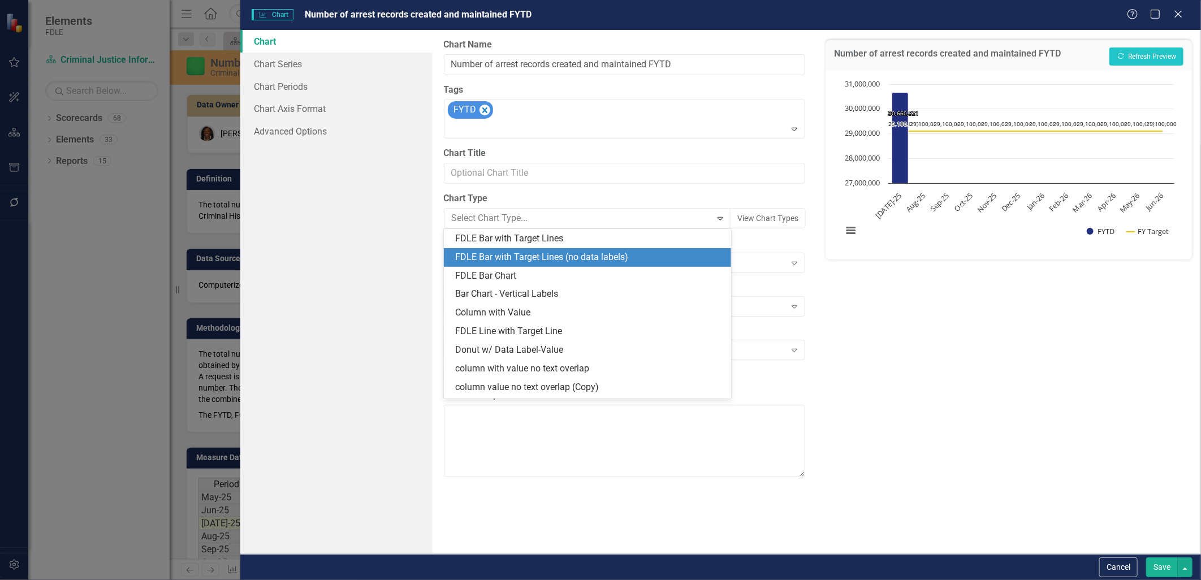
click at [536, 259] on div "FDLE Bar with Target Lines (no data labels)" at bounding box center [590, 257] width 270 height 13
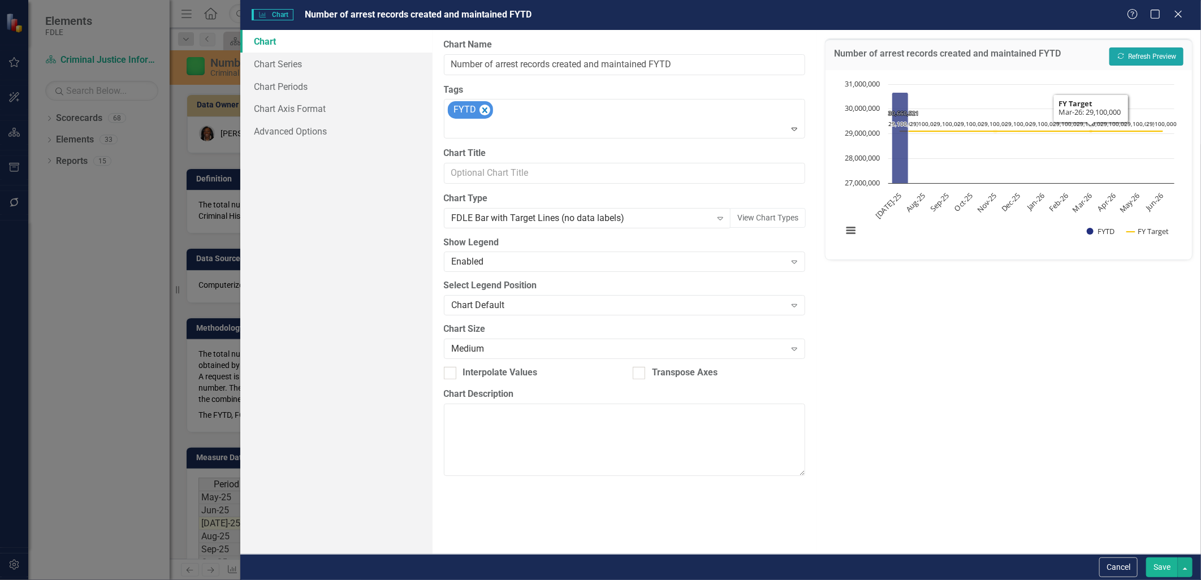
click at [1151, 57] on button "Recalculate Refresh Preview" at bounding box center [1147, 57] width 74 height 18
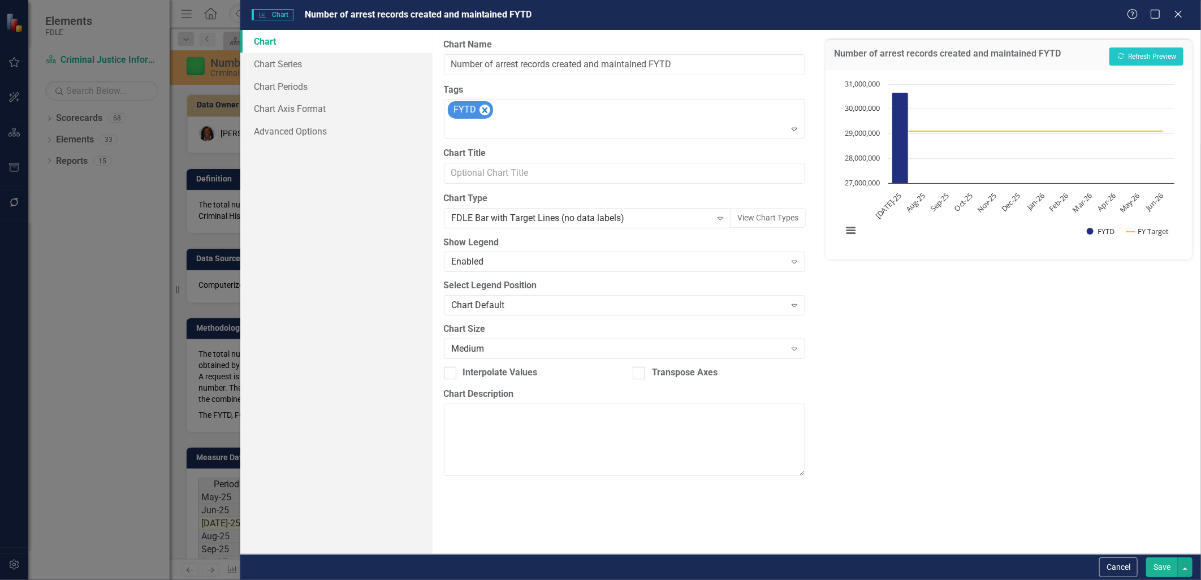
click at [1157, 561] on button "Save" at bounding box center [1162, 568] width 32 height 20
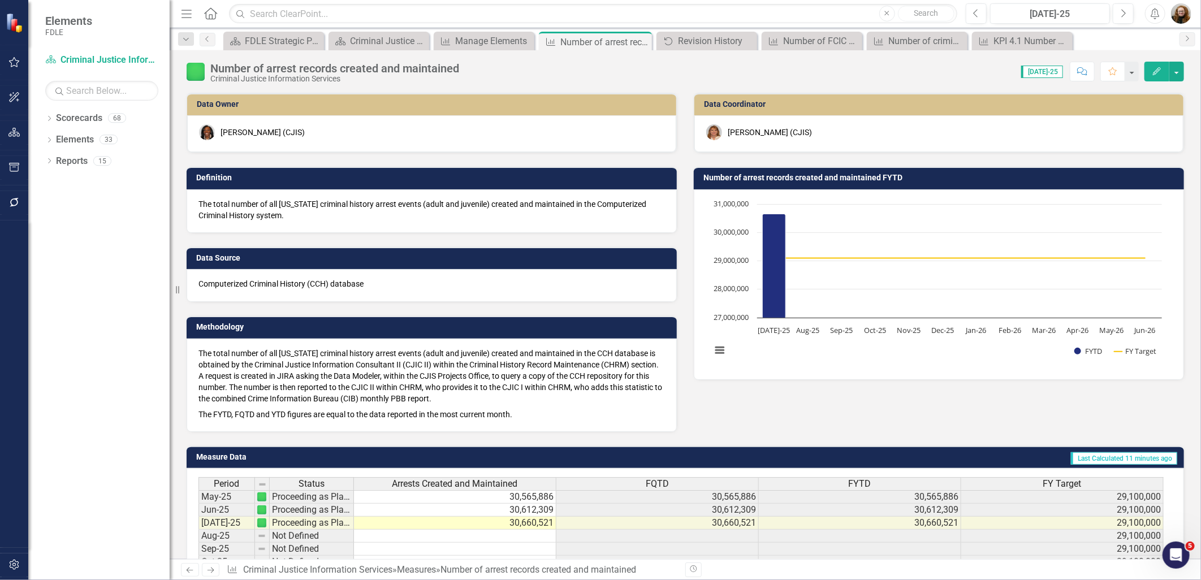
click at [1158, 70] on icon "Edit" at bounding box center [1157, 71] width 10 height 8
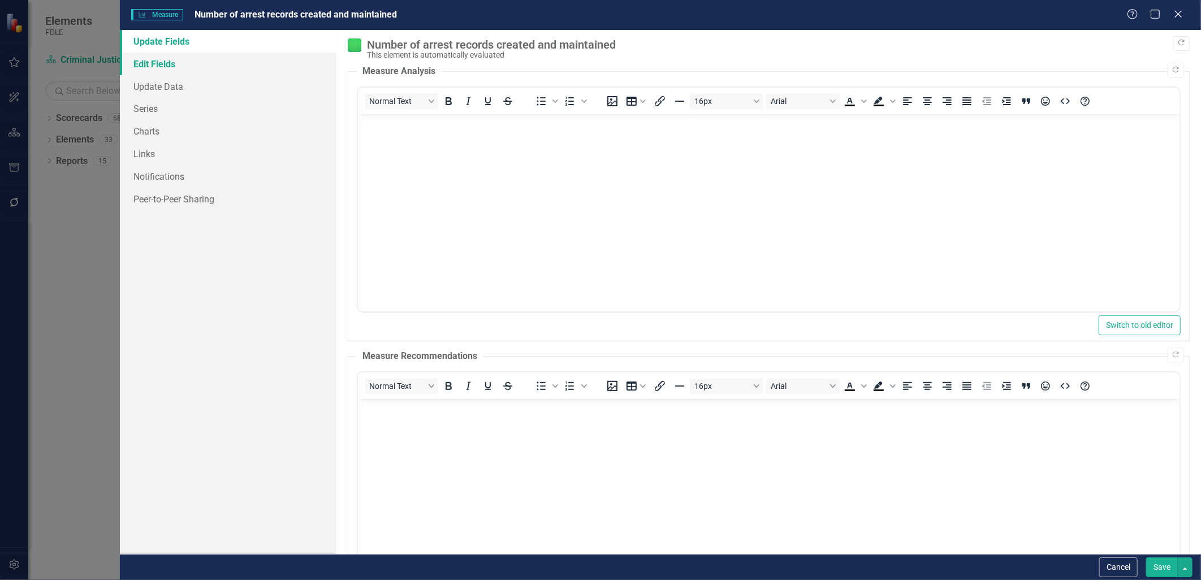
scroll to position [0, 0]
click at [147, 109] on link "Series" at bounding box center [228, 108] width 216 height 23
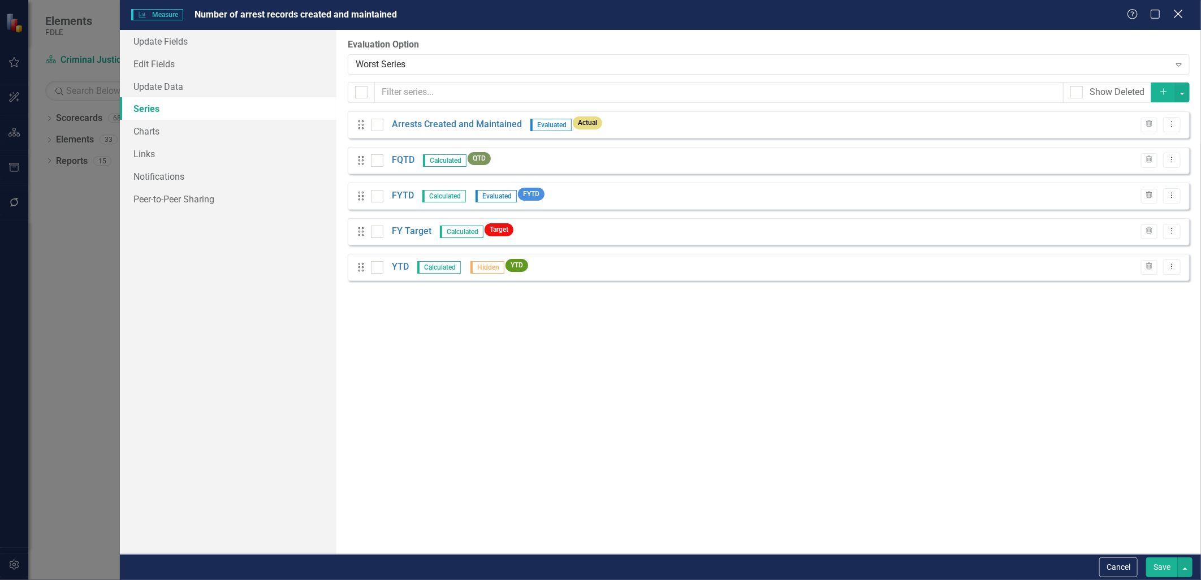
click at [1180, 14] on icon "Close" at bounding box center [1178, 13] width 14 height 11
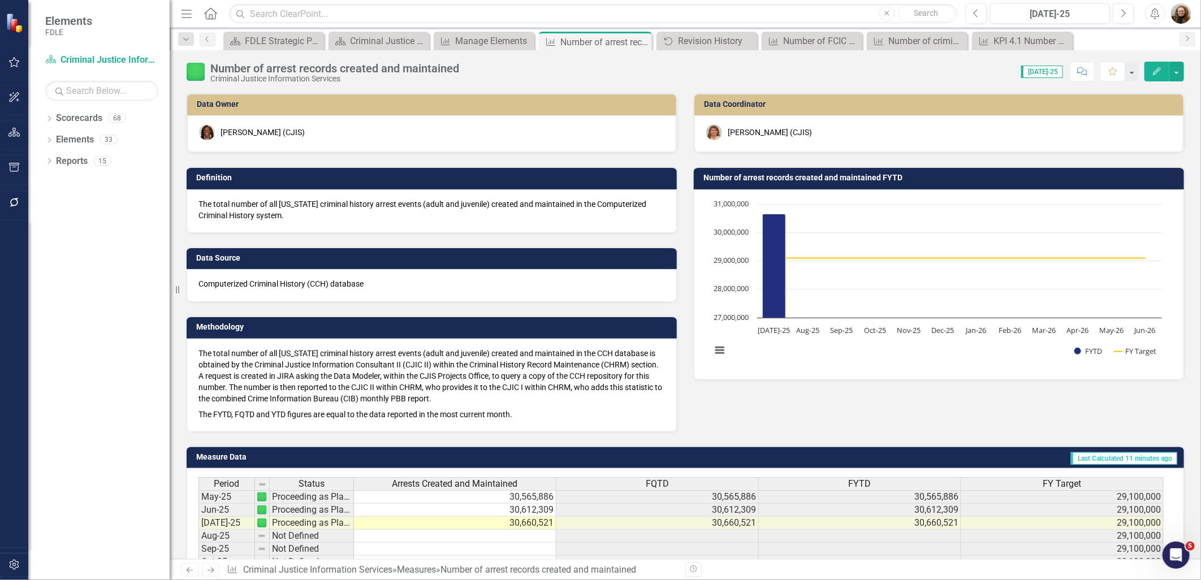
click at [716, 179] on h3 "Number of arrest records created and maintained FYTD" at bounding box center [941, 178] width 475 height 8
click at [734, 174] on h3 "Number of arrest records created and maintained FYTD" at bounding box center [941, 178] width 475 height 8
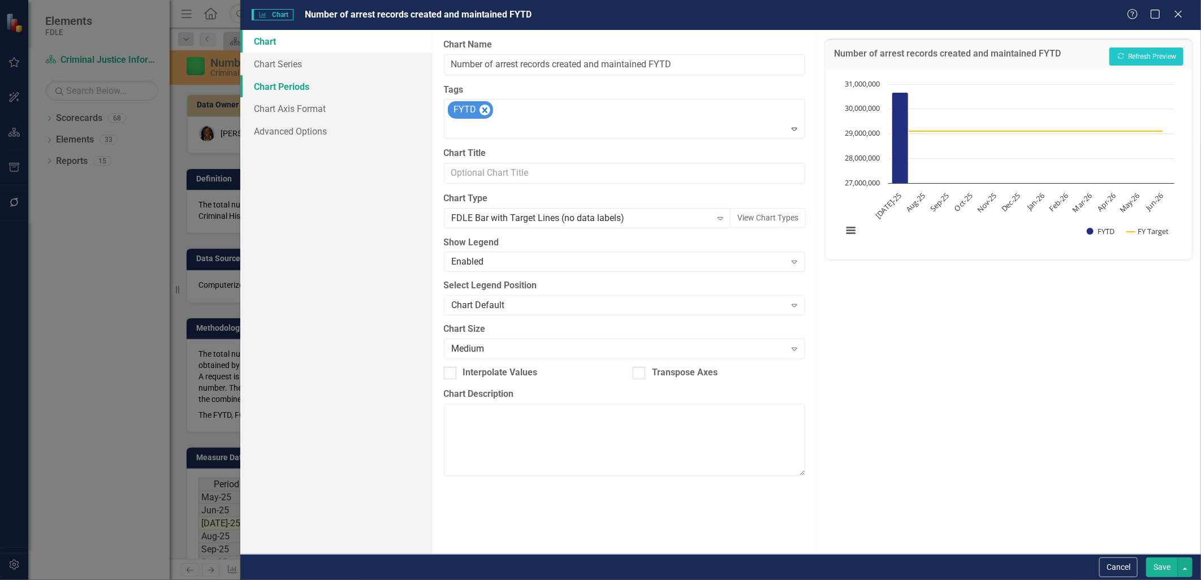
click at [268, 89] on link "Chart Periods" at bounding box center [336, 86] width 192 height 23
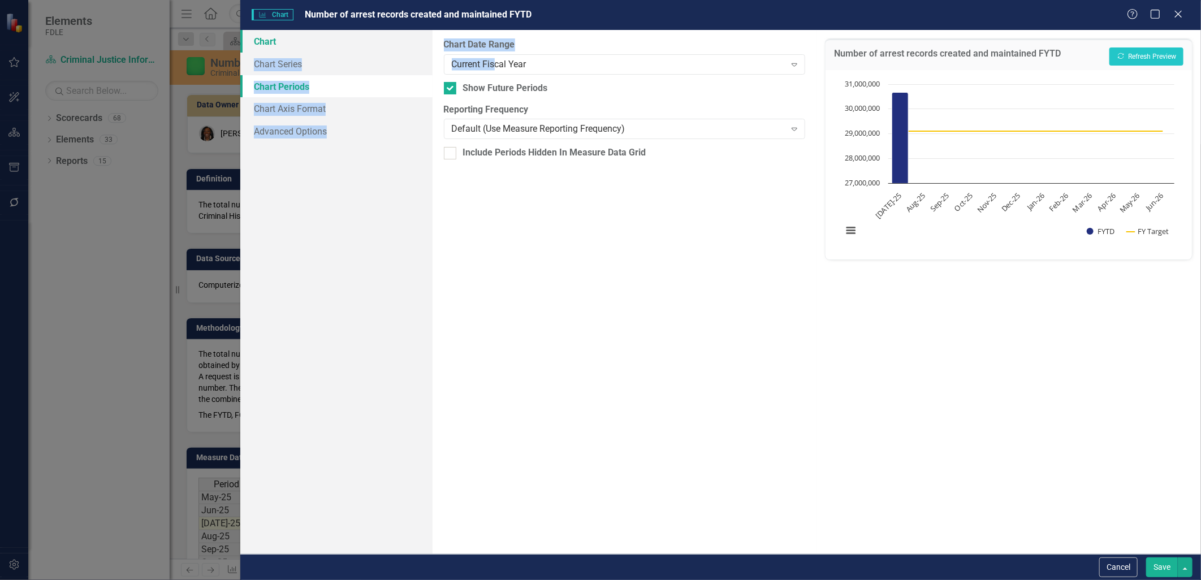
drag, startPoint x: 495, startPoint y: 58, endPoint x: 402, endPoint y: 49, distance: 93.8
click at [402, 49] on div "Chart Chart Series Chart Periods Chart Axis Format Advanced Options From this p…" at bounding box center [720, 292] width 961 height 524
drag, startPoint x: 402, startPoint y: 49, endPoint x: 398, endPoint y: 219, distance: 170.3
click at [396, 229] on div "Chart Chart Series Chart Periods Chart Axis Format Advanced Options" at bounding box center [336, 292] width 192 height 524
click at [446, 88] on input "Show Future Periods" at bounding box center [447, 85] width 7 height 7
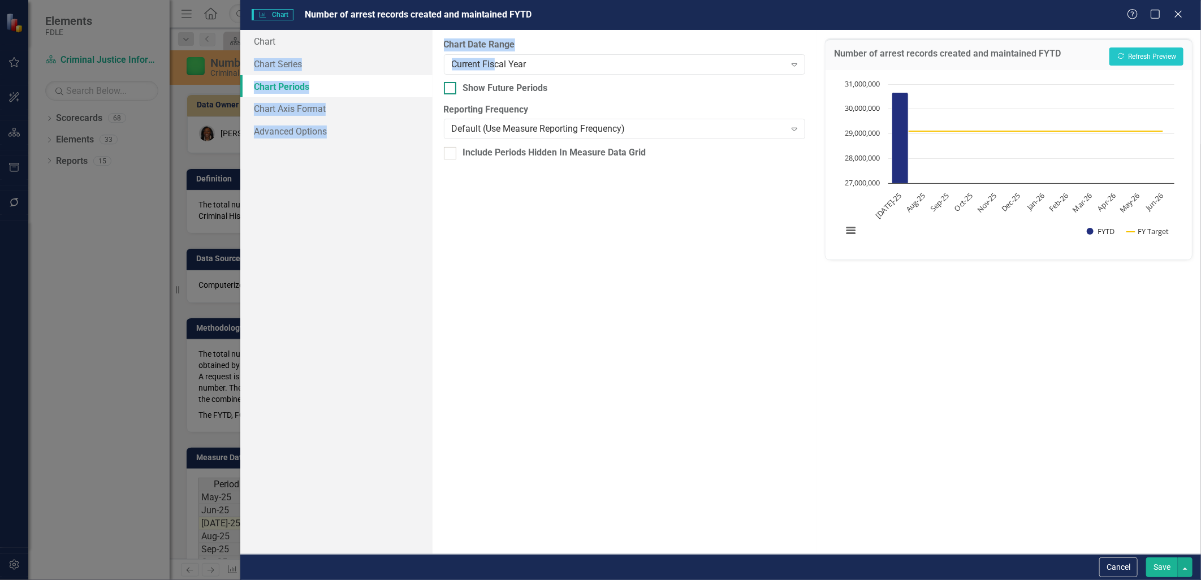
click at [449, 89] on input "Show Future Periods" at bounding box center [447, 85] width 7 height 7
checkbox input "true"
click at [448, 150] on input "Include Periods Hidden In Measure Data Grid" at bounding box center [447, 150] width 7 height 7
checkbox input "true"
click at [450, 88] on input "Show Future Periods" at bounding box center [447, 85] width 7 height 7
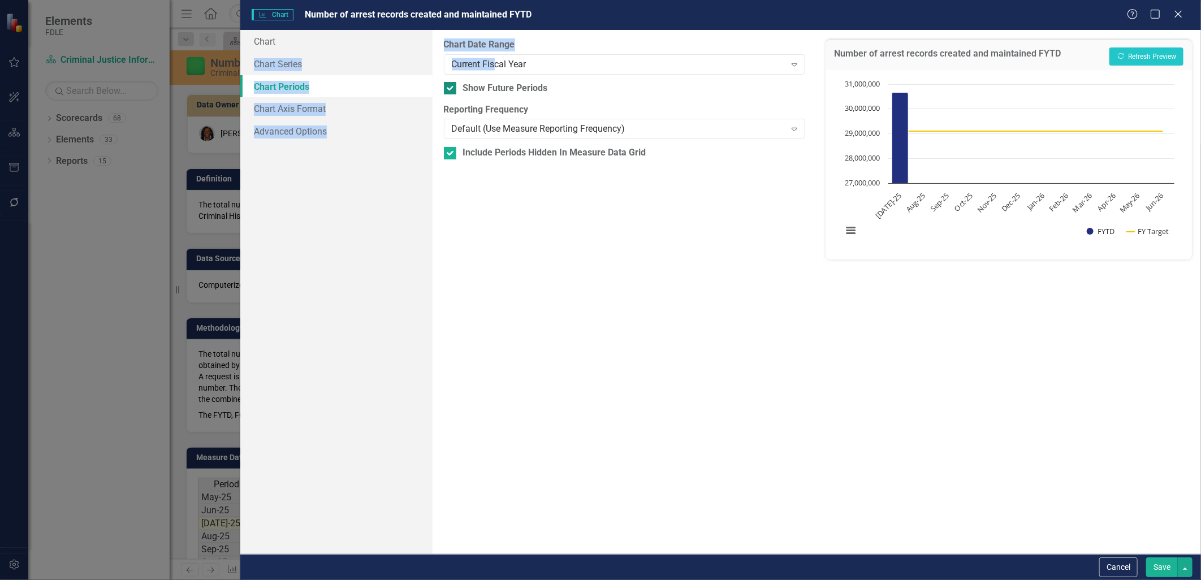
checkbox input "false"
click at [1152, 563] on button "Save" at bounding box center [1162, 568] width 32 height 20
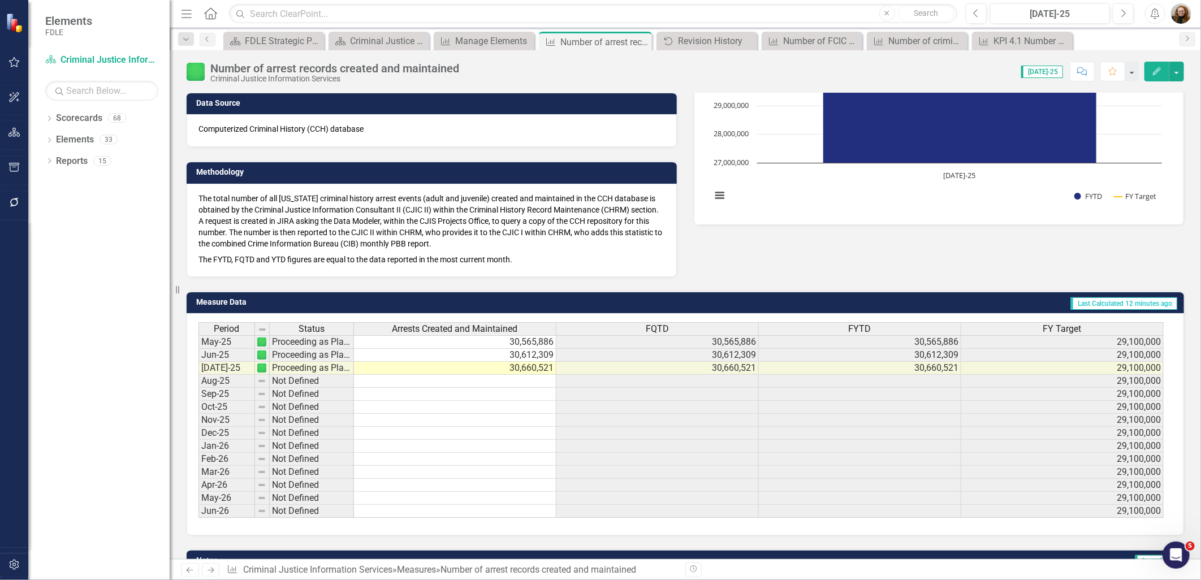
scroll to position [217, 0]
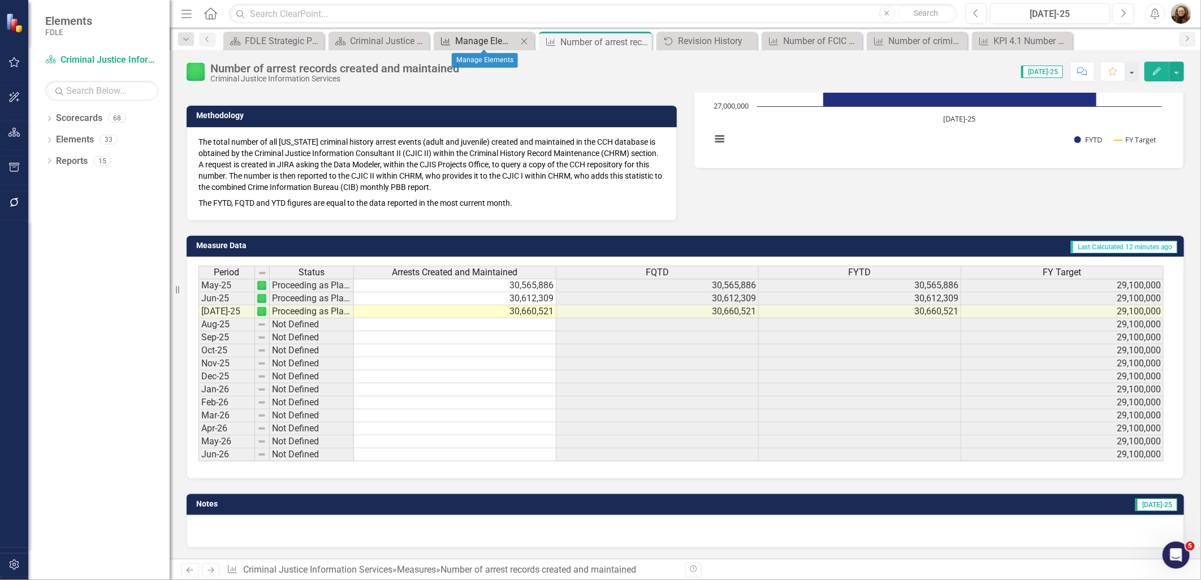
click at [474, 41] on div "Manage Elements" at bounding box center [486, 41] width 62 height 14
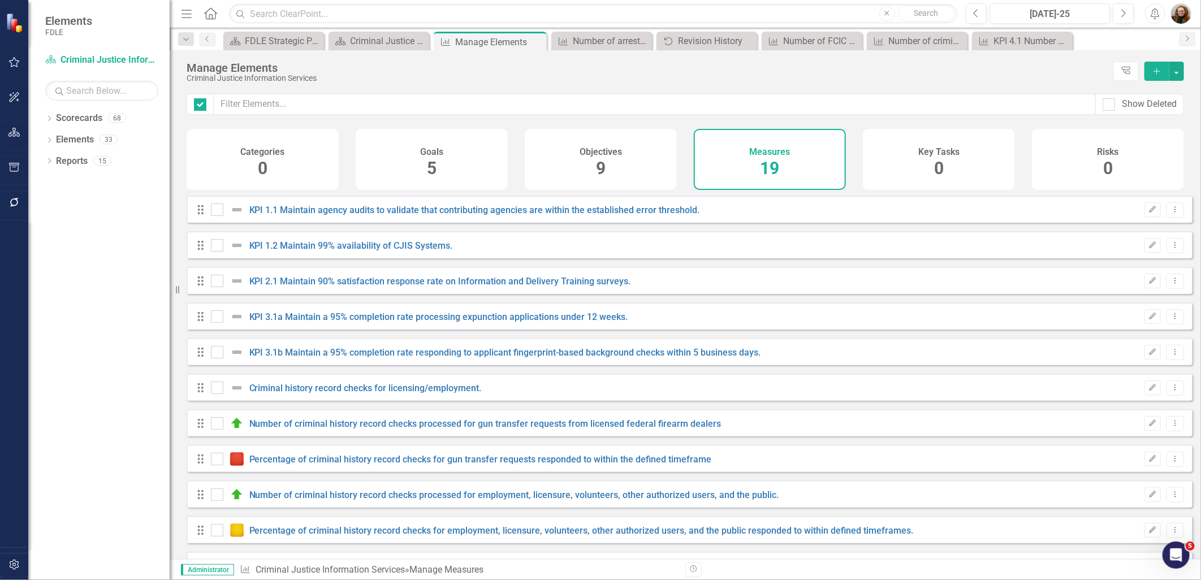
checkbox input "false"
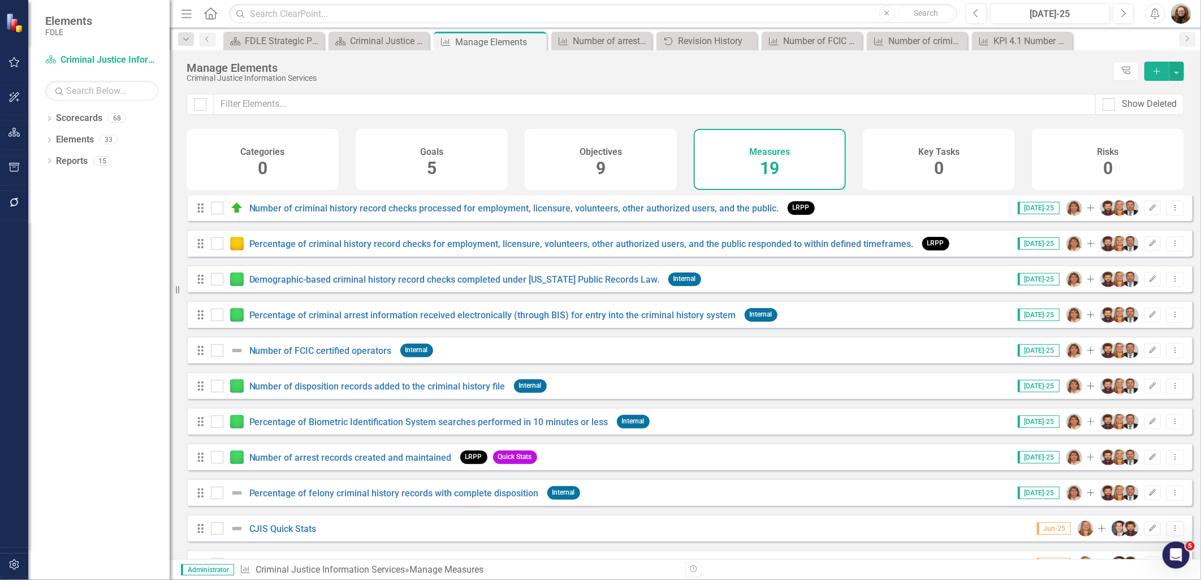
scroll to position [321, 0]
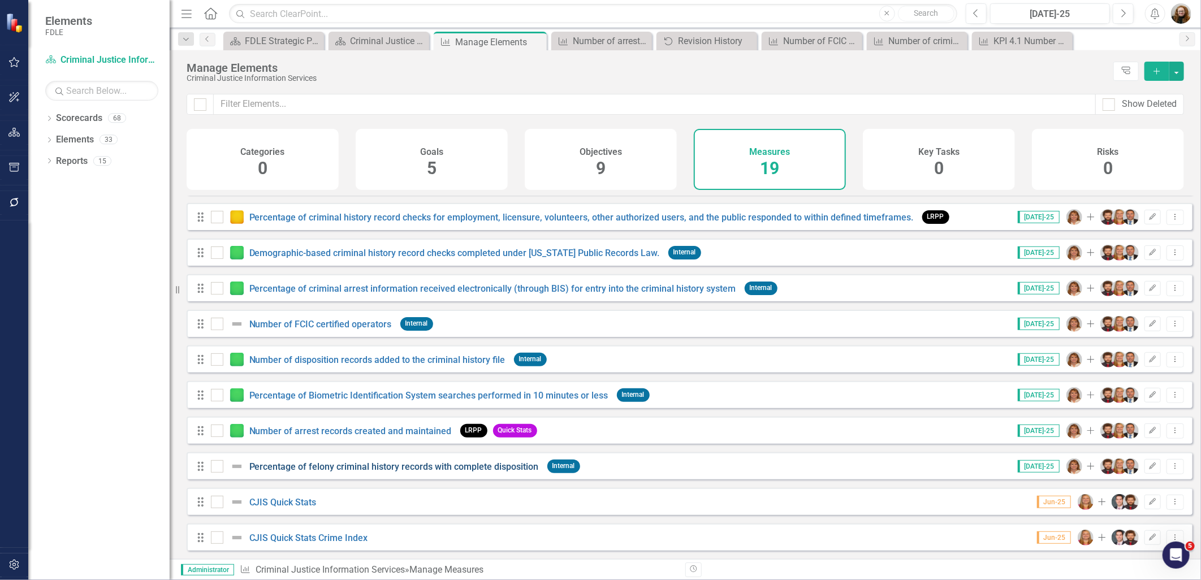
click at [448, 466] on link "Percentage of felony criminal history records with complete disposition" at bounding box center [394, 466] width 290 height 11
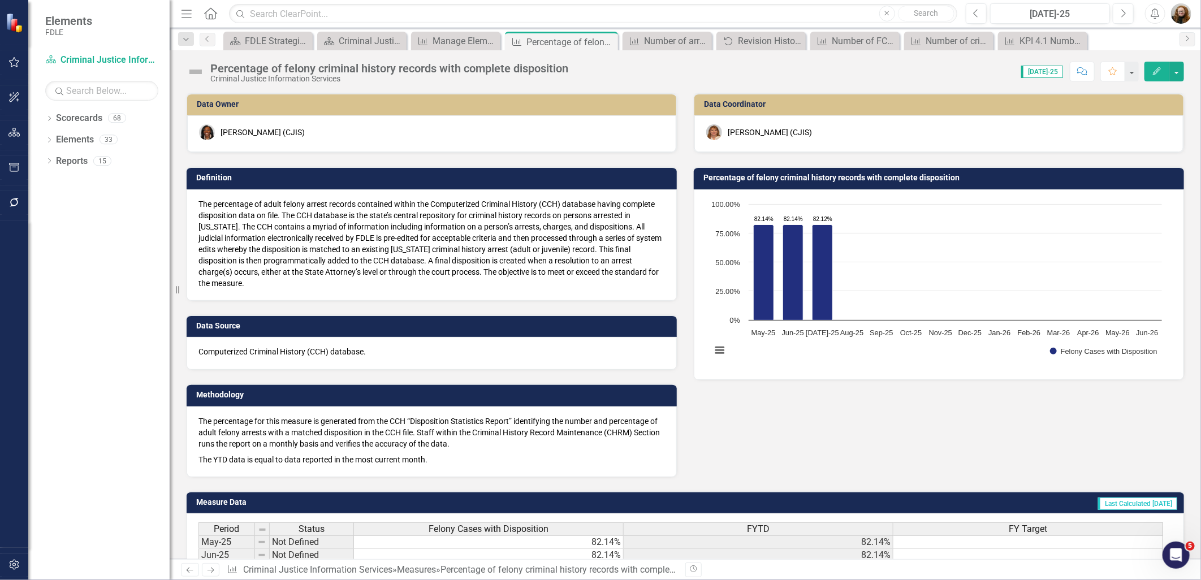
click at [1154, 72] on icon "Edit" at bounding box center [1157, 71] width 10 height 8
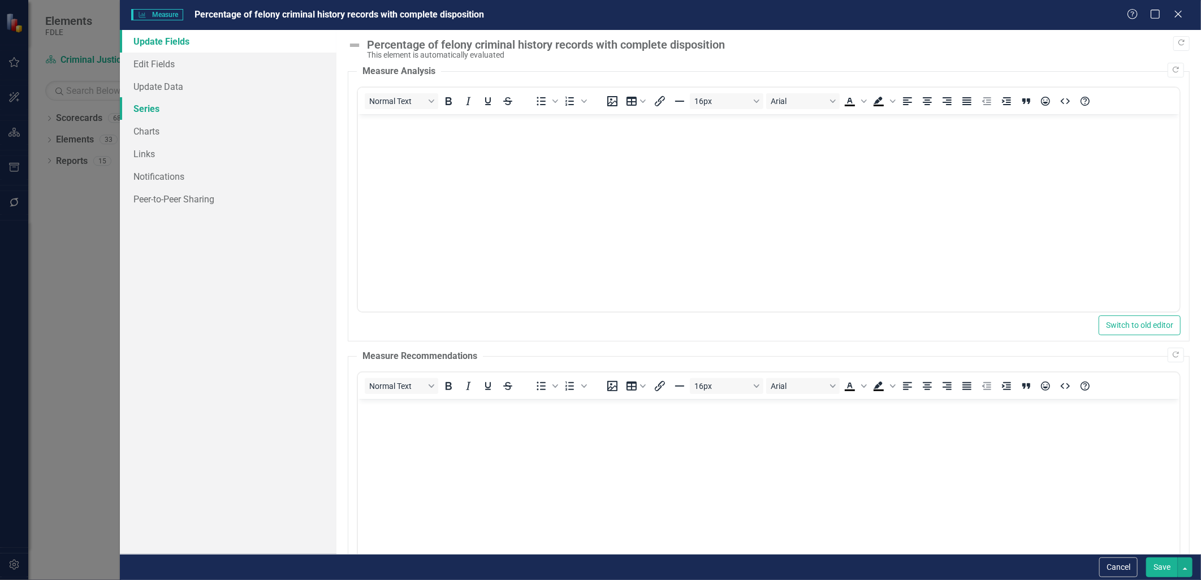
click at [185, 110] on link "Series" at bounding box center [228, 108] width 216 height 23
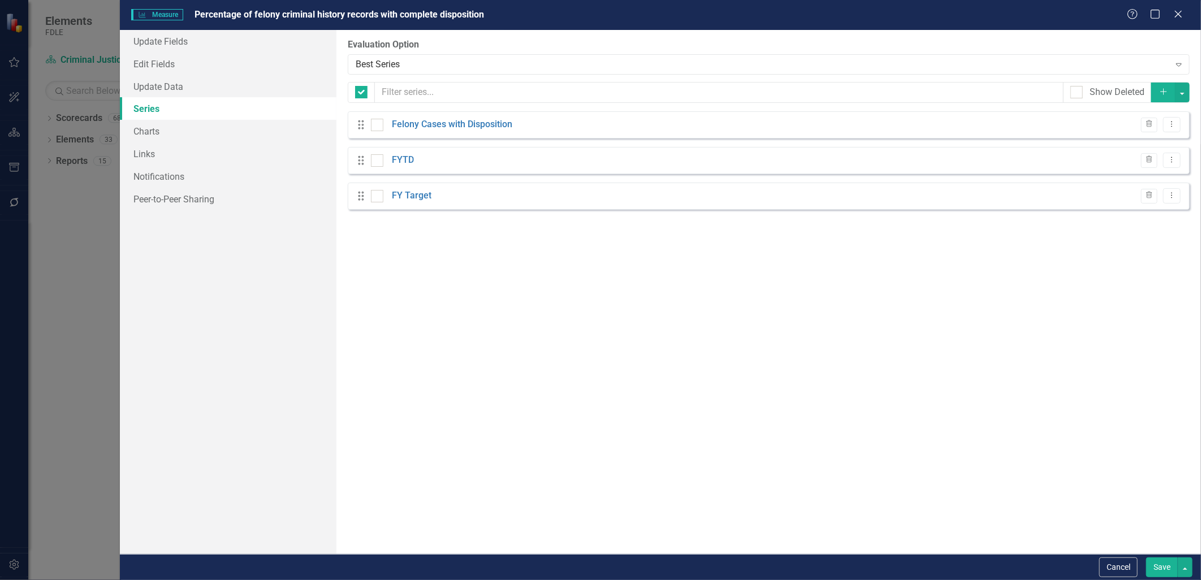
checkbox input "false"
click at [408, 192] on link "FY Target" at bounding box center [412, 195] width 40 height 13
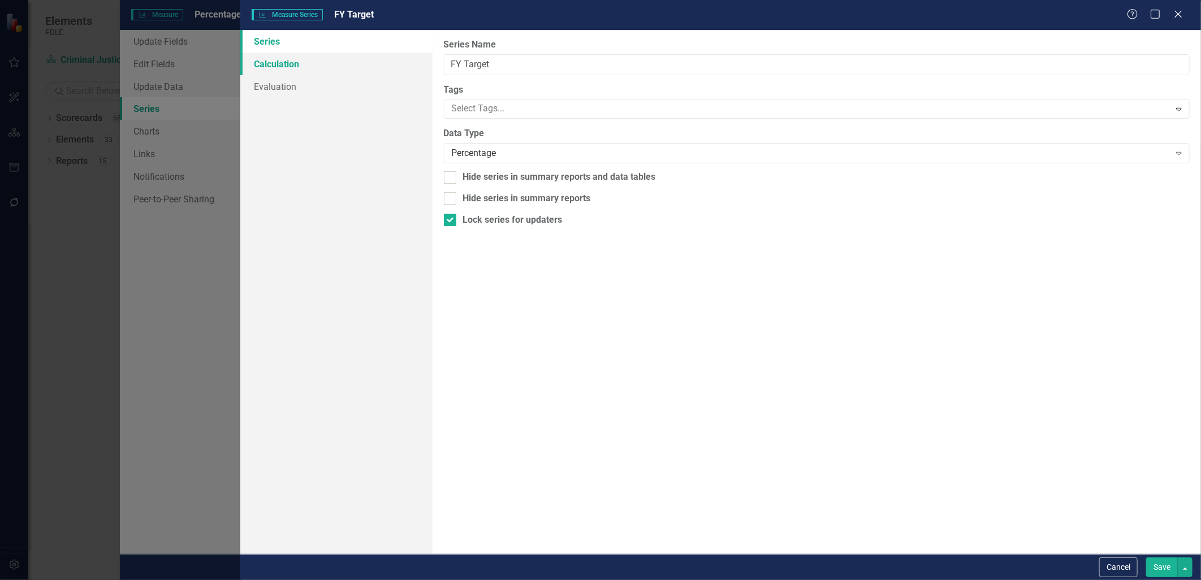
click at [295, 64] on link "Calculation" at bounding box center [336, 64] width 192 height 23
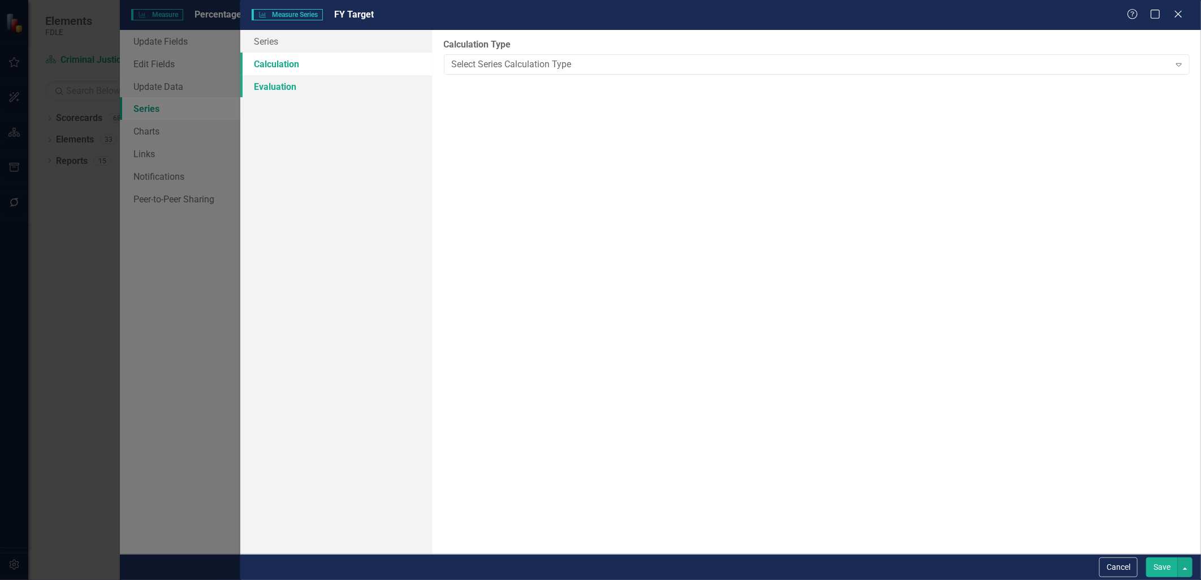
click at [278, 81] on link "Evaluation" at bounding box center [336, 86] width 192 height 23
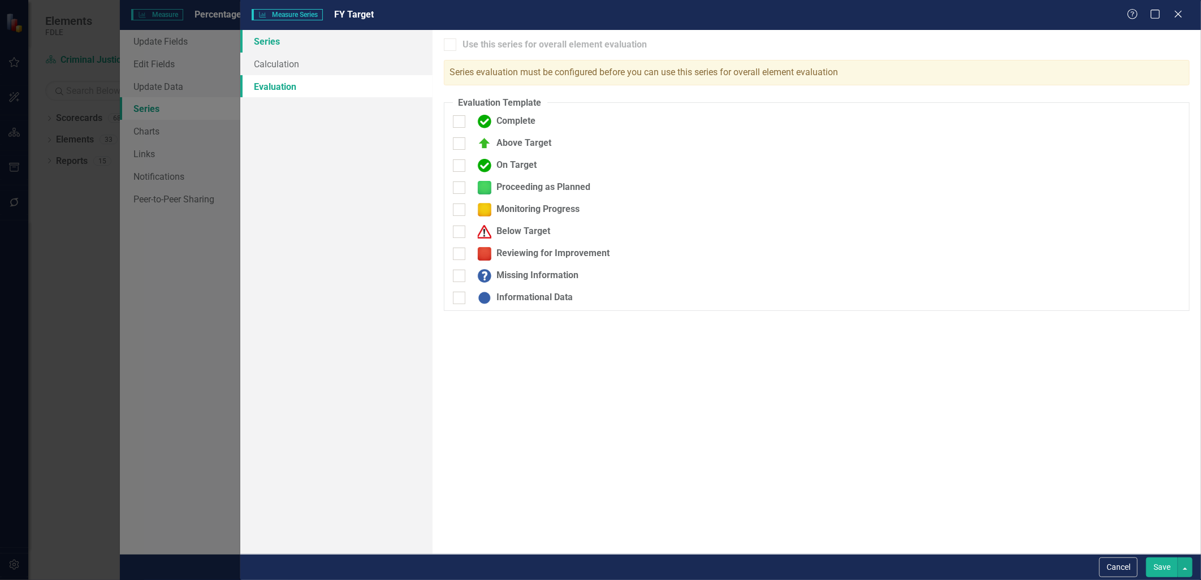
click at [267, 38] on link "Series" at bounding box center [336, 41] width 192 height 23
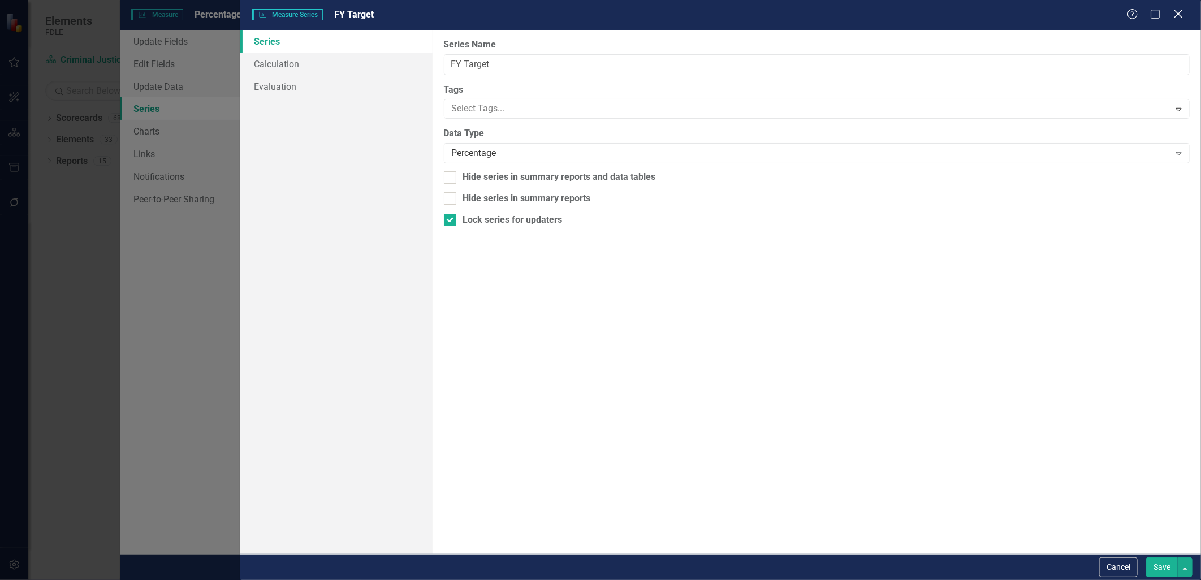
click at [1183, 15] on icon "Close" at bounding box center [1178, 13] width 14 height 11
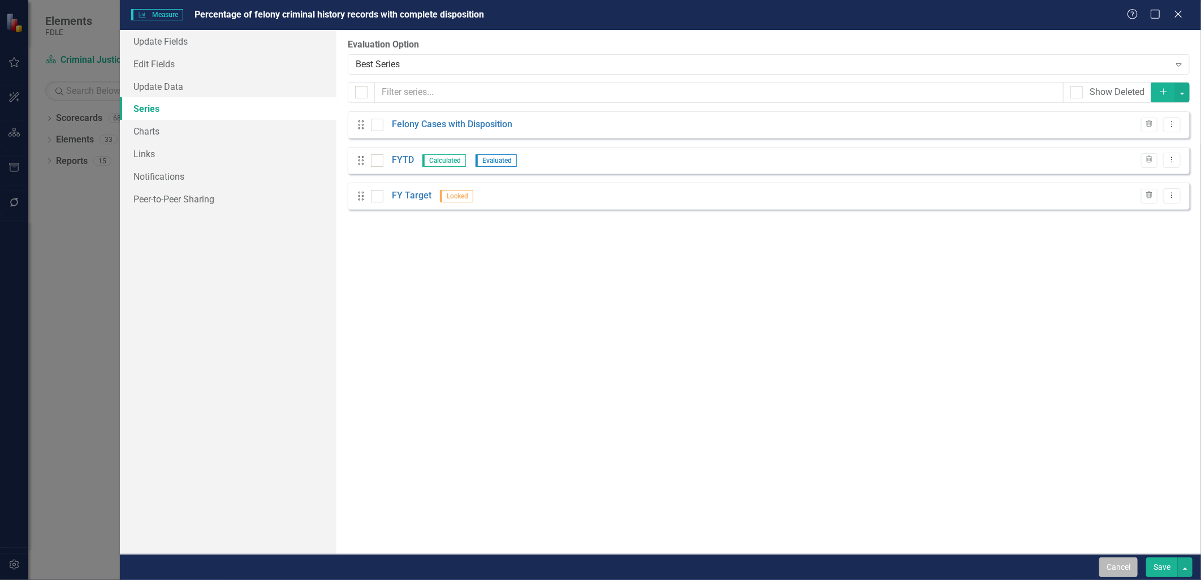
click at [1121, 572] on button "Cancel" at bounding box center [1118, 568] width 38 height 20
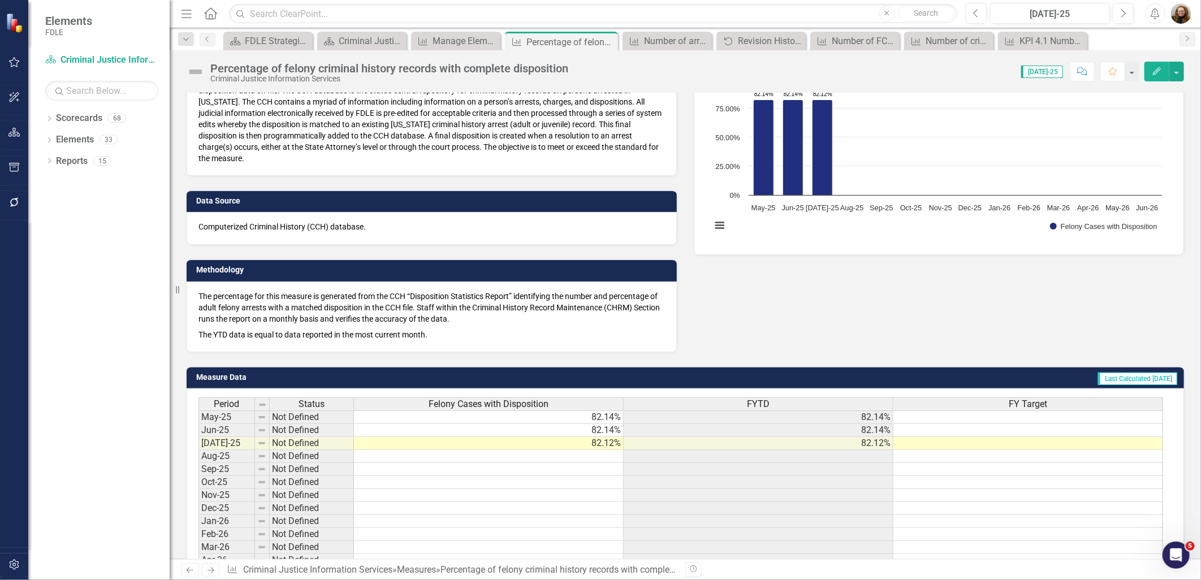
scroll to position [62, 0]
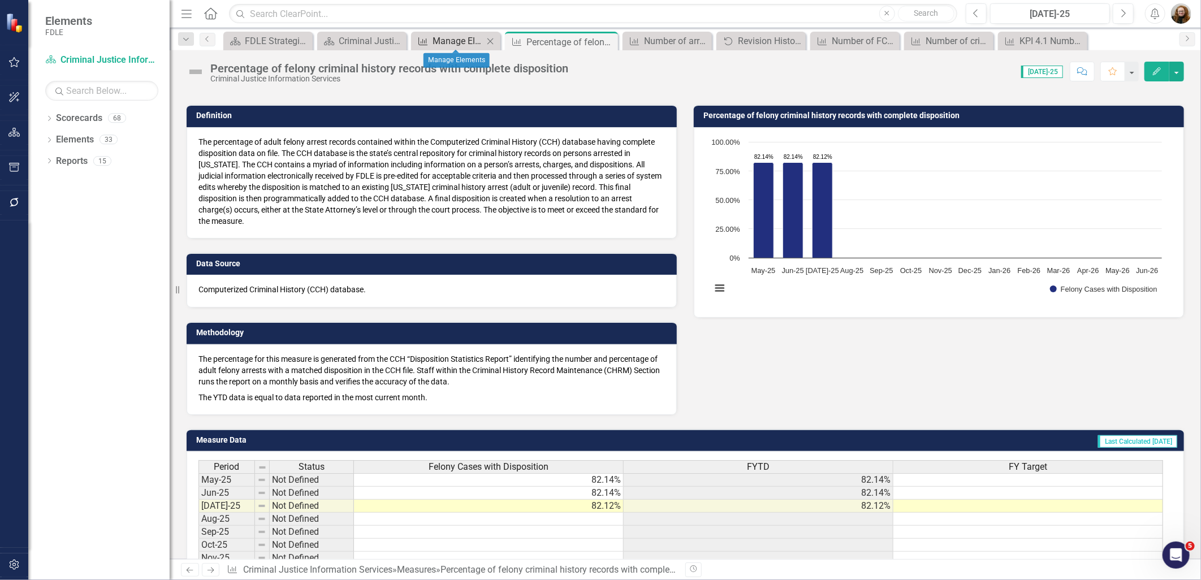
click at [442, 42] on div "Manage Elements" at bounding box center [458, 41] width 51 height 14
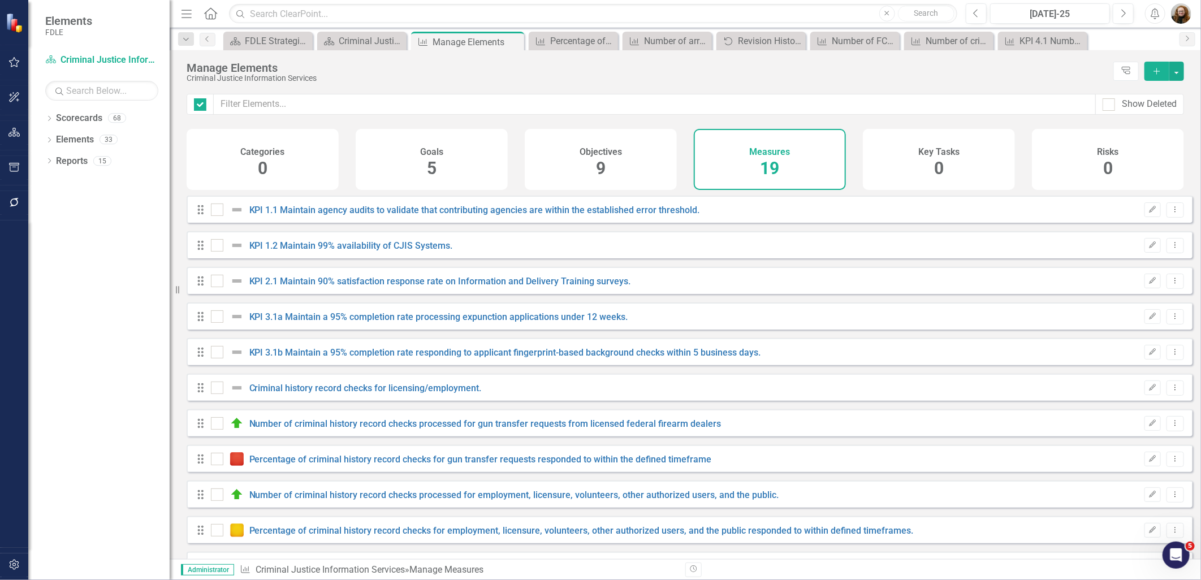
checkbox input "false"
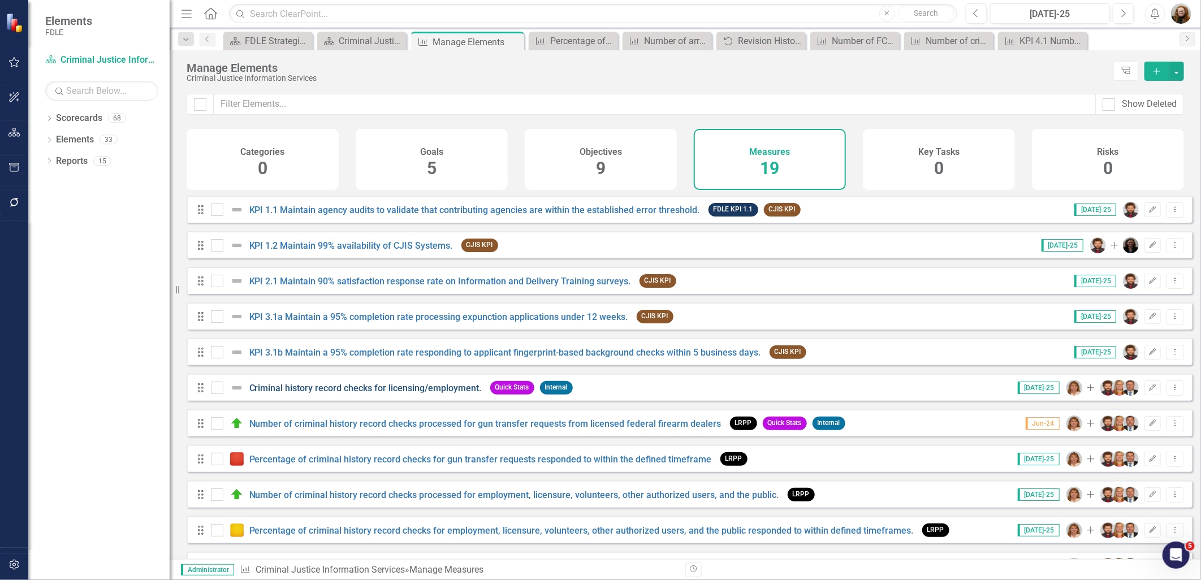
click at [379, 392] on link "Criminal history record checks for licensing/employment." at bounding box center [365, 388] width 232 height 11
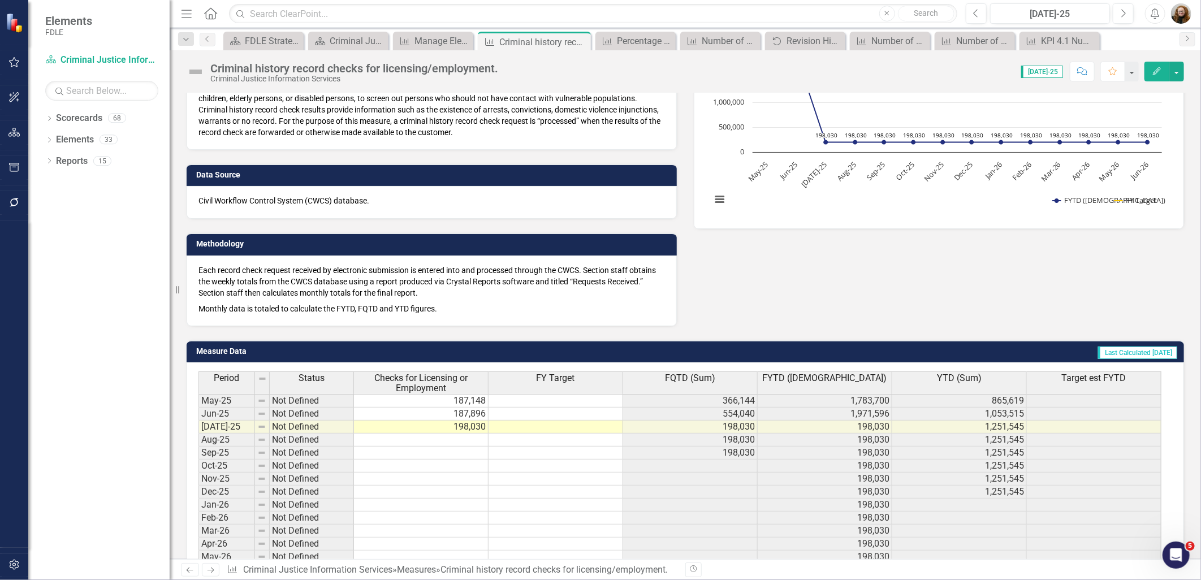
scroll to position [251, 0]
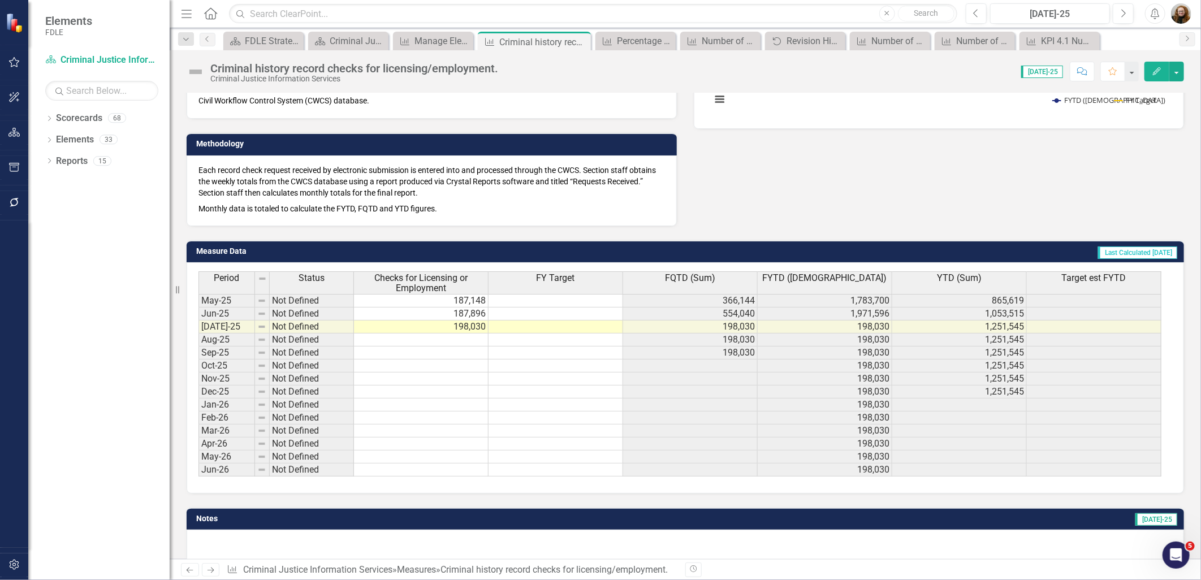
click at [556, 279] on span "FY Target" at bounding box center [556, 278] width 38 height 10
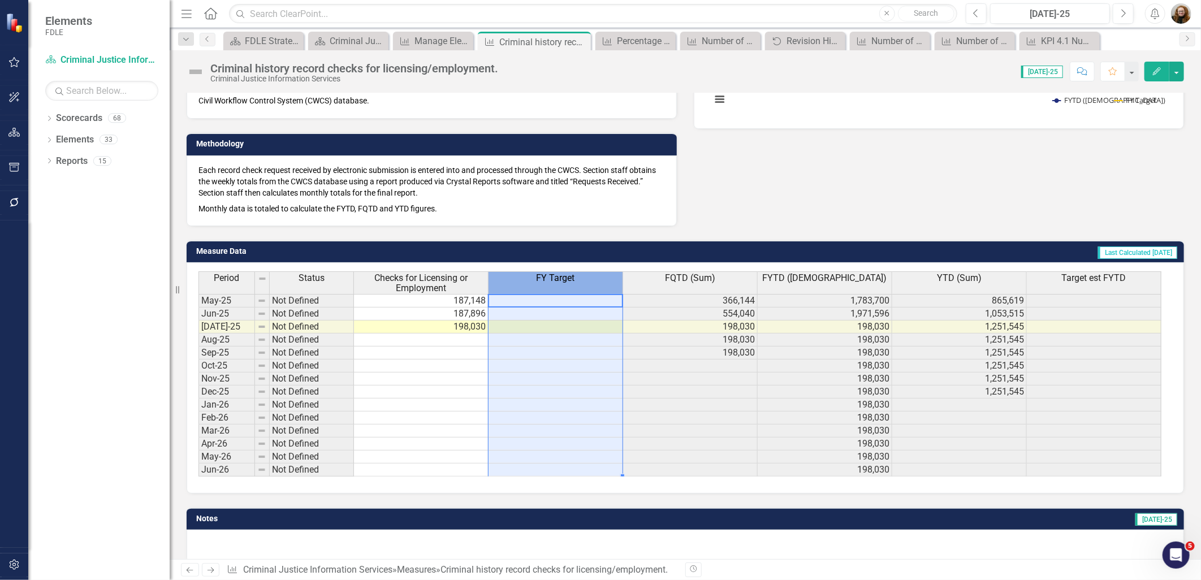
click at [556, 279] on span "FY Target" at bounding box center [556, 278] width 38 height 10
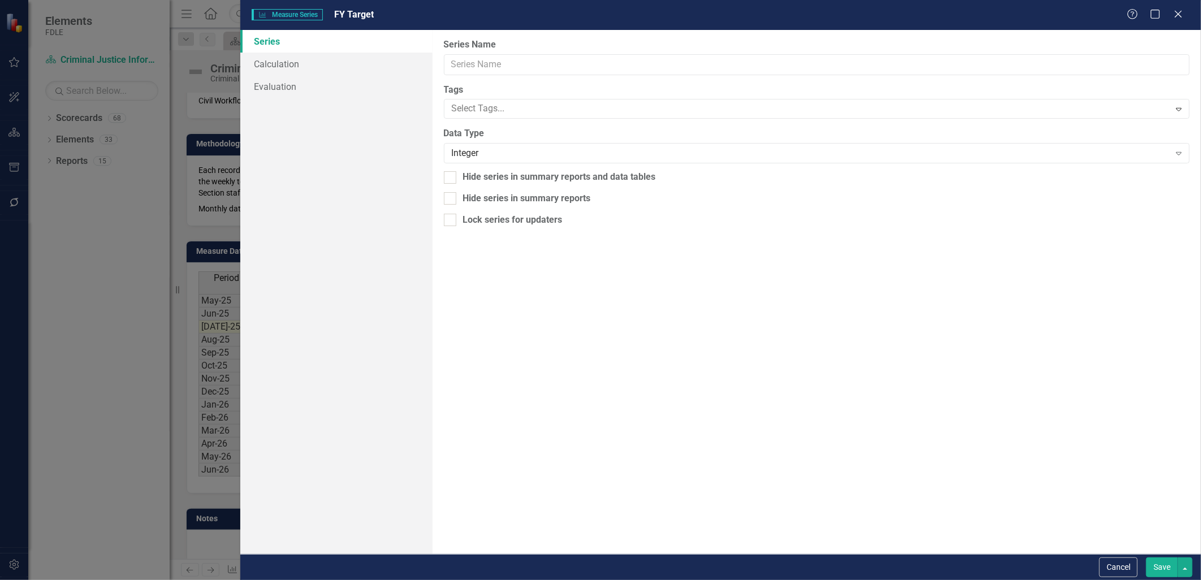
type input "FY Target"
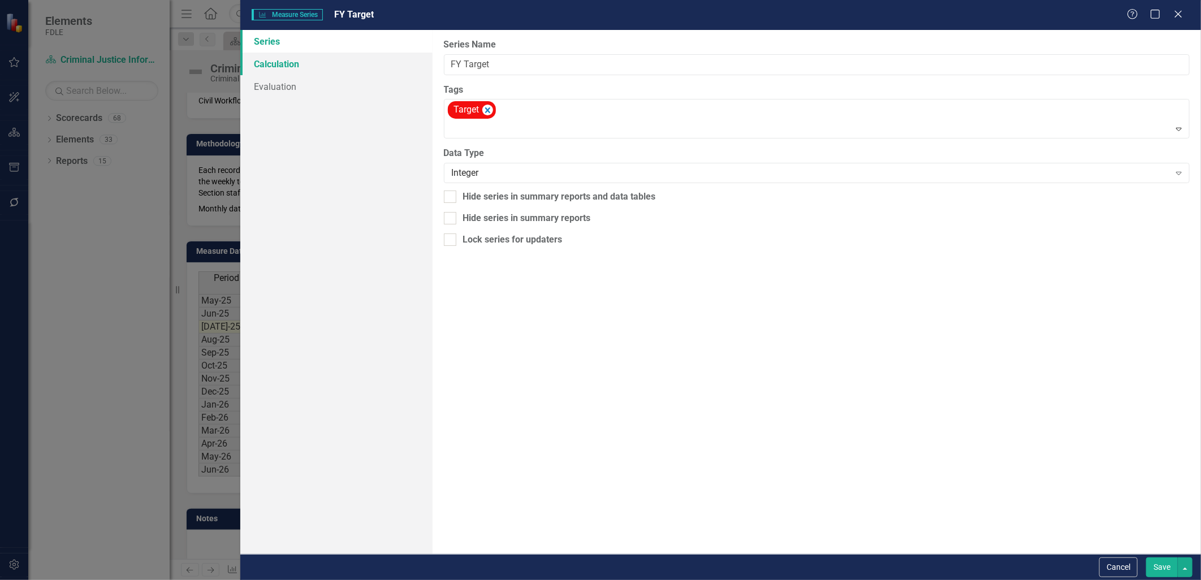
click at [317, 72] on link "Calculation" at bounding box center [336, 64] width 192 height 23
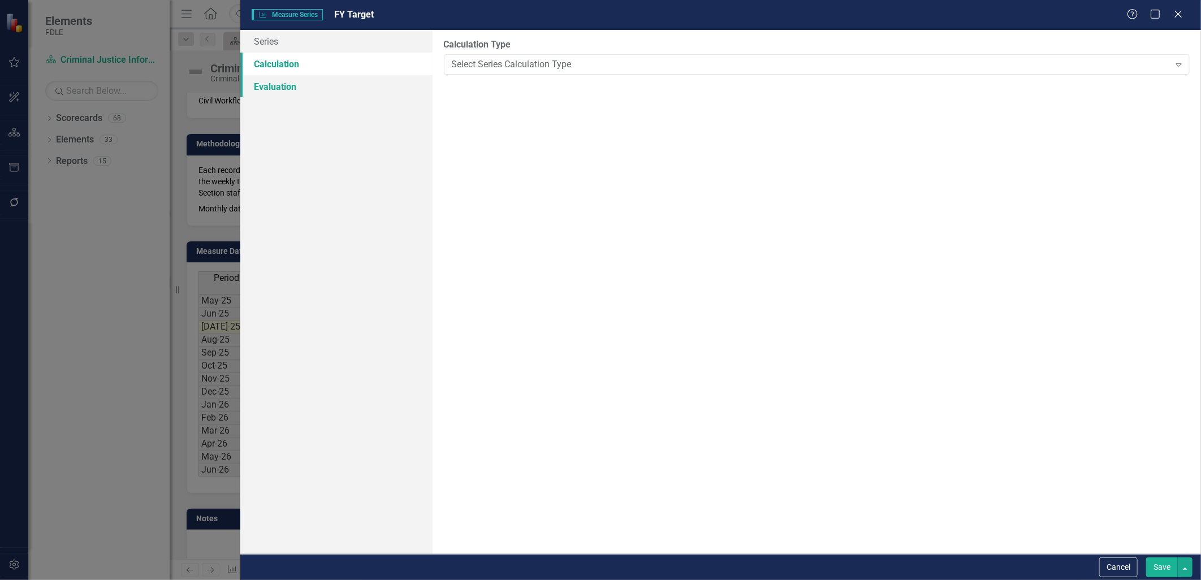
click at [296, 91] on link "Evaluation" at bounding box center [336, 86] width 192 height 23
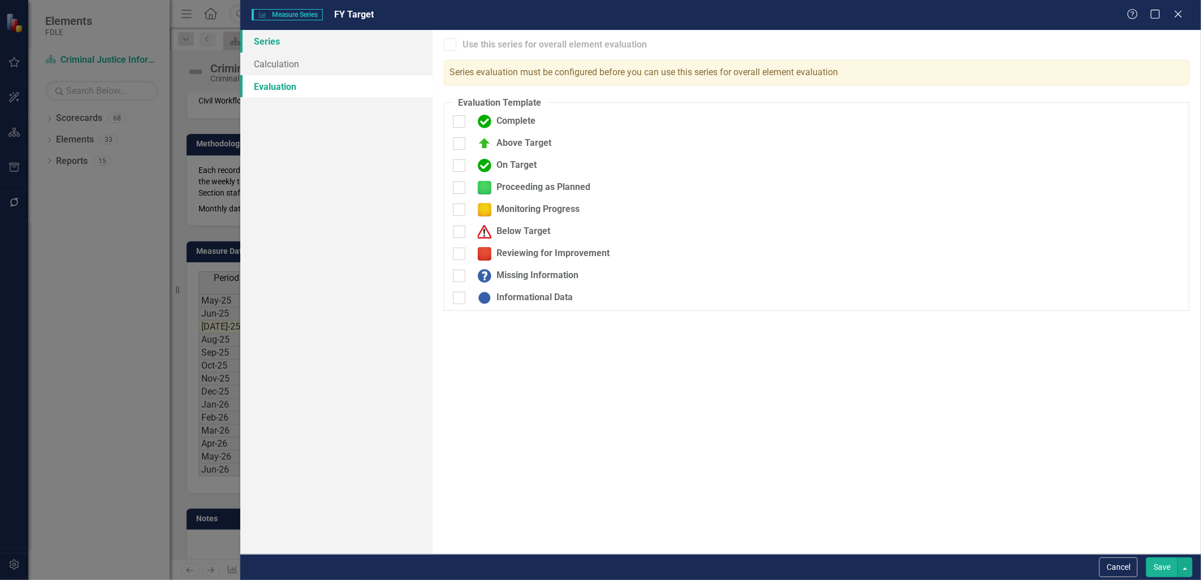
click at [281, 44] on link "Series" at bounding box center [336, 41] width 192 height 23
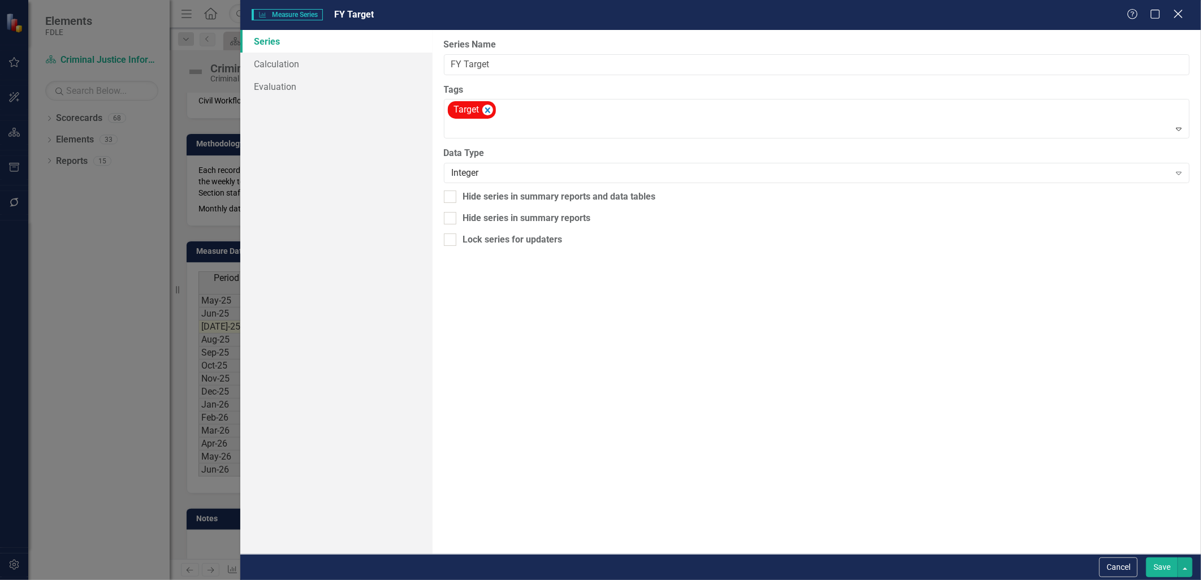
click at [1175, 14] on icon "Close" at bounding box center [1178, 13] width 14 height 11
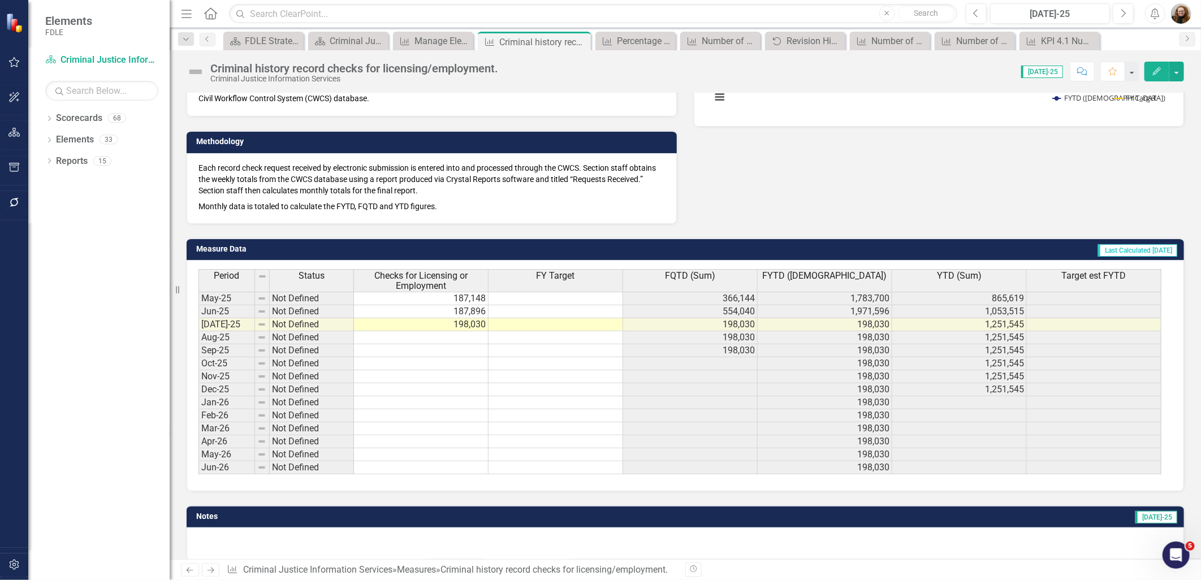
scroll to position [271, 0]
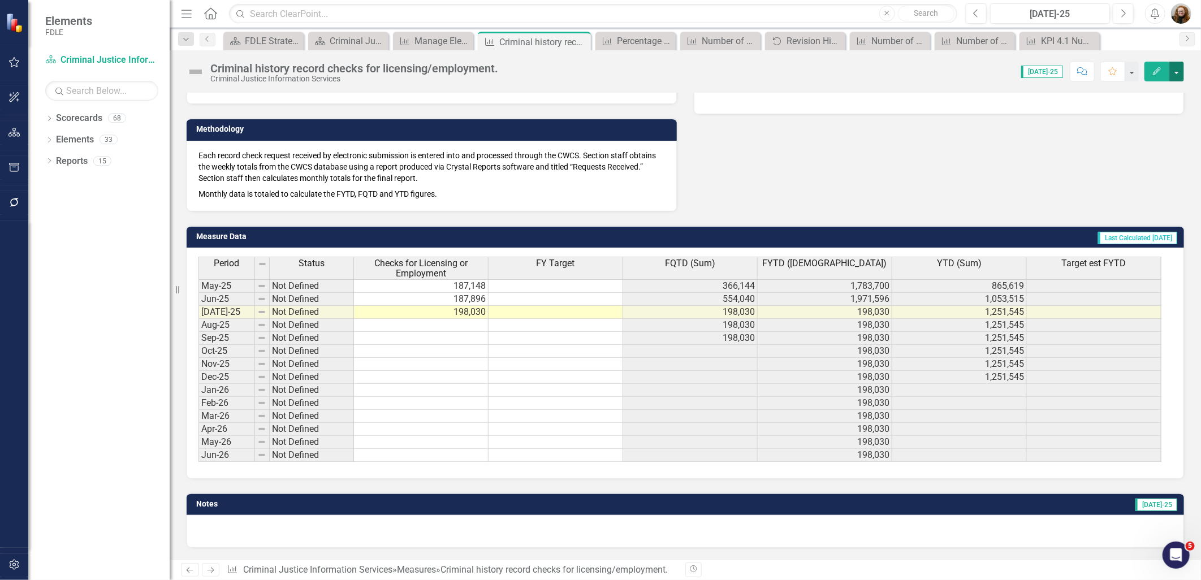
click at [1174, 71] on button "button" at bounding box center [1177, 72] width 15 height 20
click at [1121, 89] on link "Edit Edit Measure" at bounding box center [1128, 92] width 110 height 21
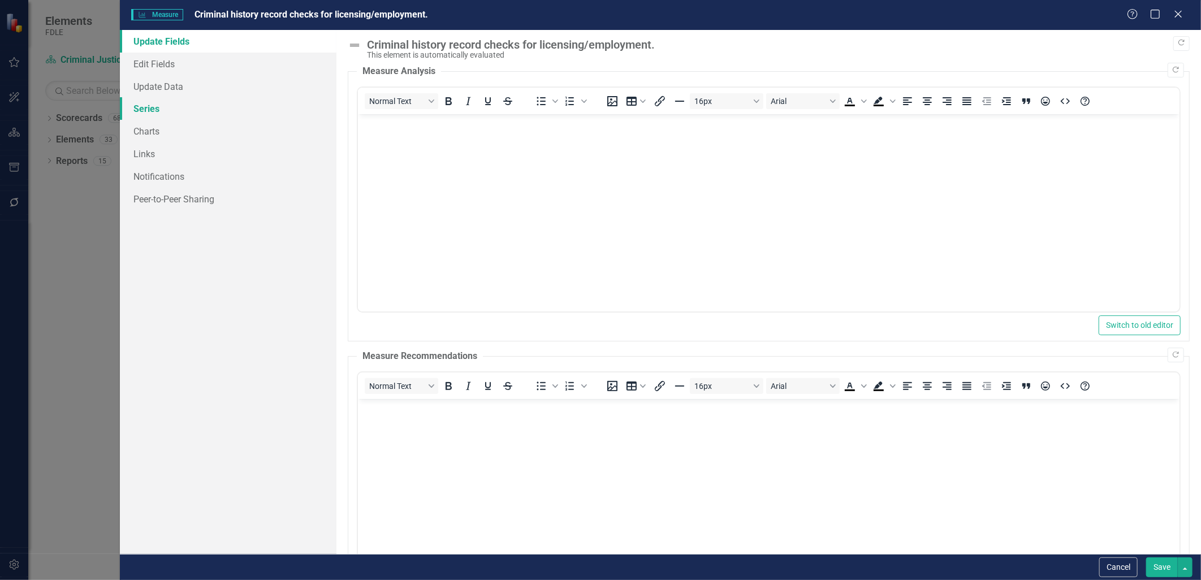
scroll to position [0, 0]
click at [145, 110] on link "Series" at bounding box center [228, 108] width 216 height 23
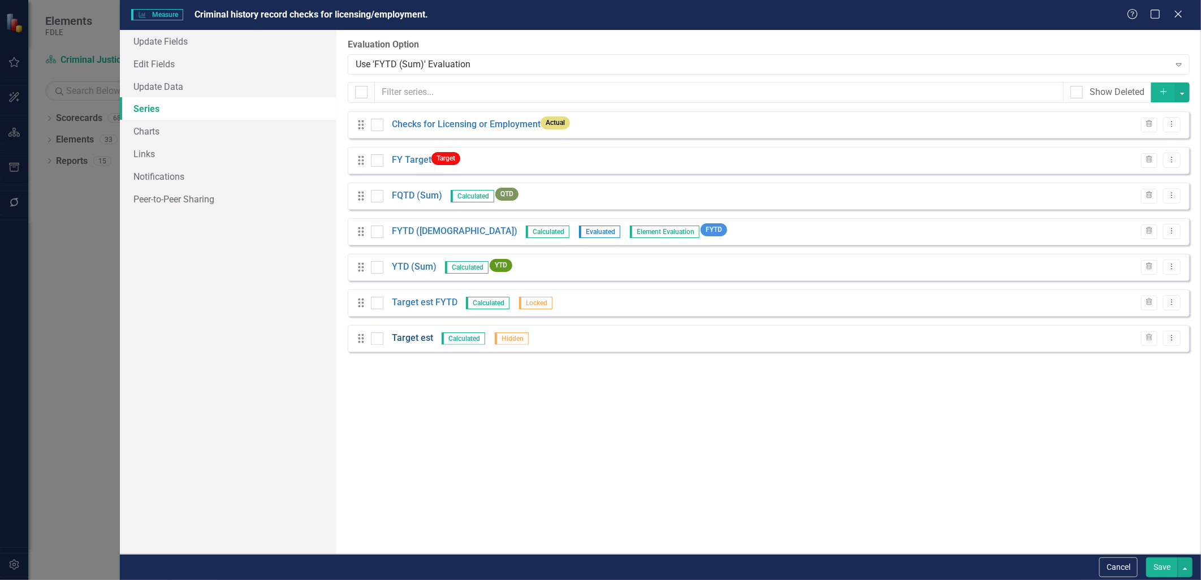
click at [419, 339] on link "Target est" at bounding box center [412, 338] width 41 height 13
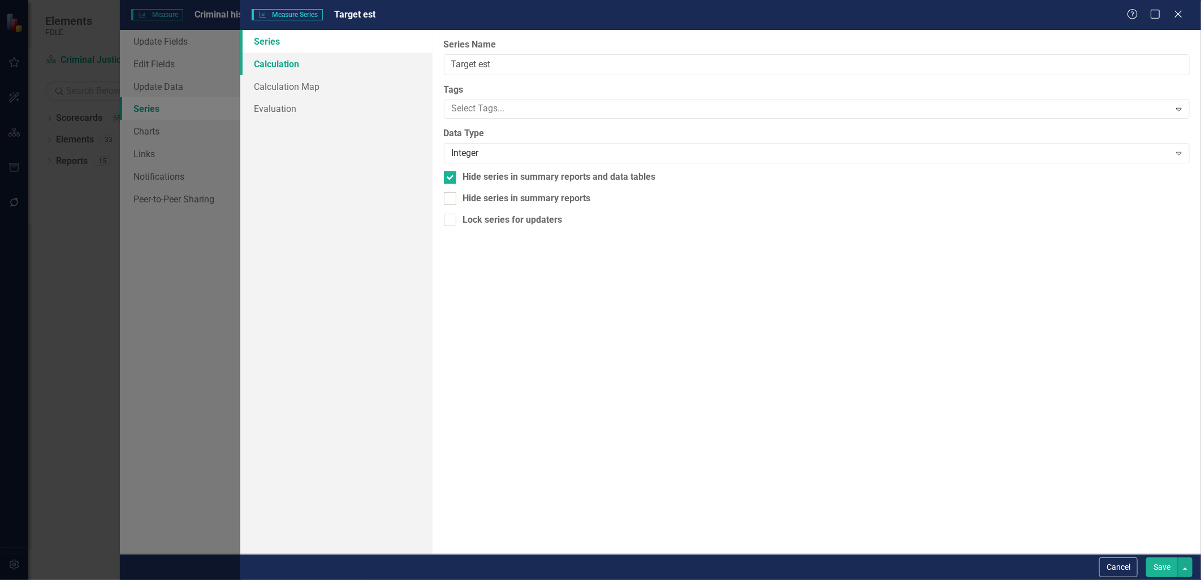
click at [275, 55] on link "Calculation" at bounding box center [336, 64] width 192 height 23
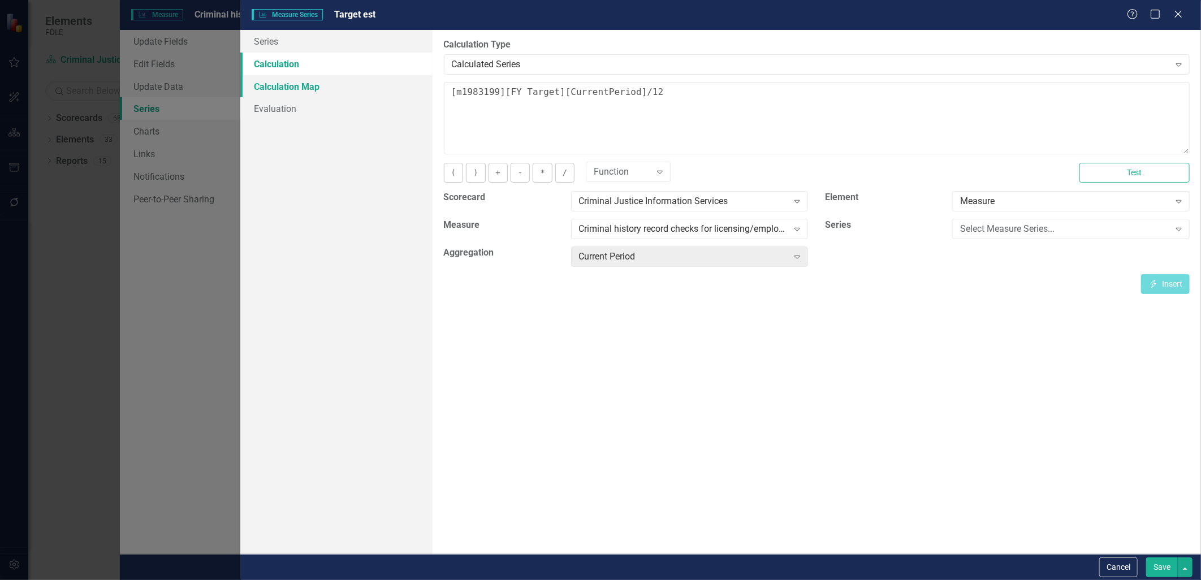
click at [291, 76] on link "Calculation Map" at bounding box center [336, 86] width 192 height 23
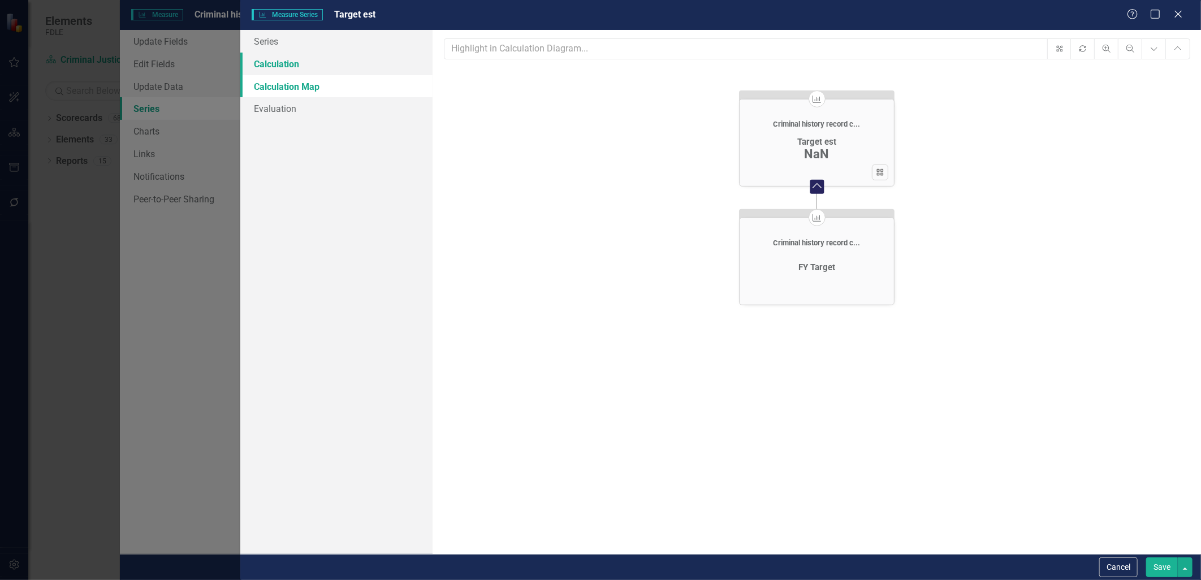
click at [277, 63] on link "Calculation" at bounding box center [336, 64] width 192 height 23
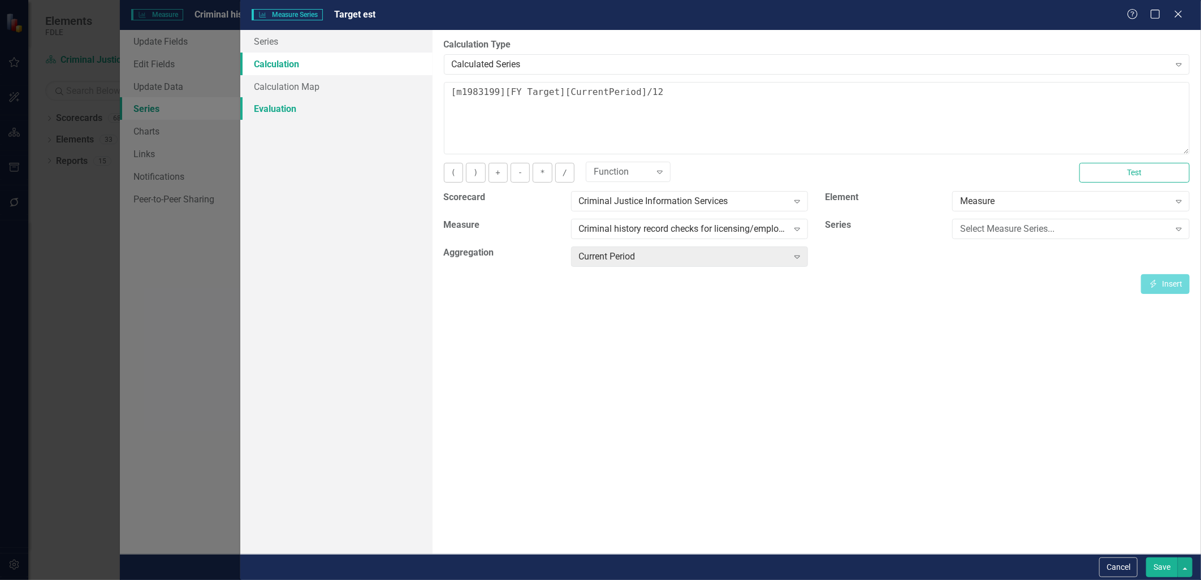
click at [259, 109] on link "Evaluation" at bounding box center [336, 108] width 192 height 23
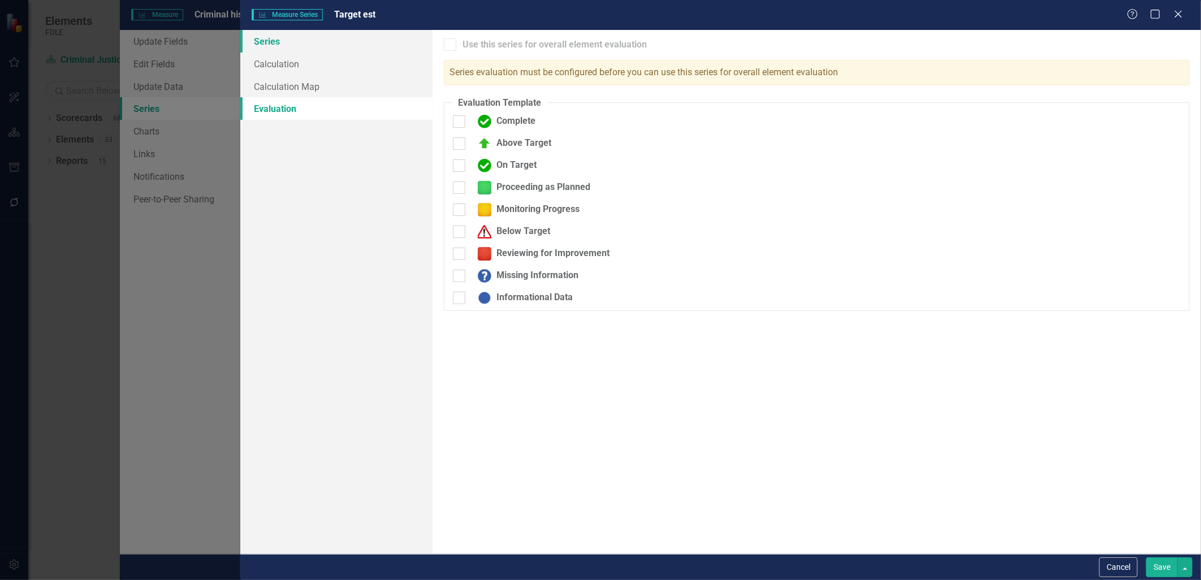
click at [268, 48] on link "Series" at bounding box center [336, 41] width 192 height 23
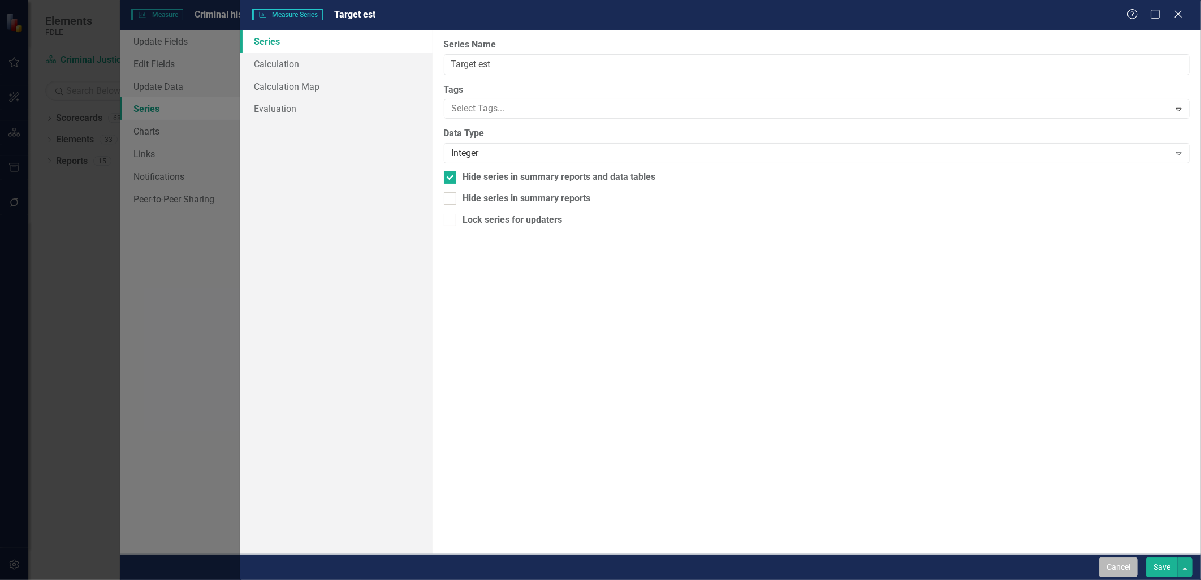
click at [1118, 566] on button "Cancel" at bounding box center [1118, 568] width 38 height 20
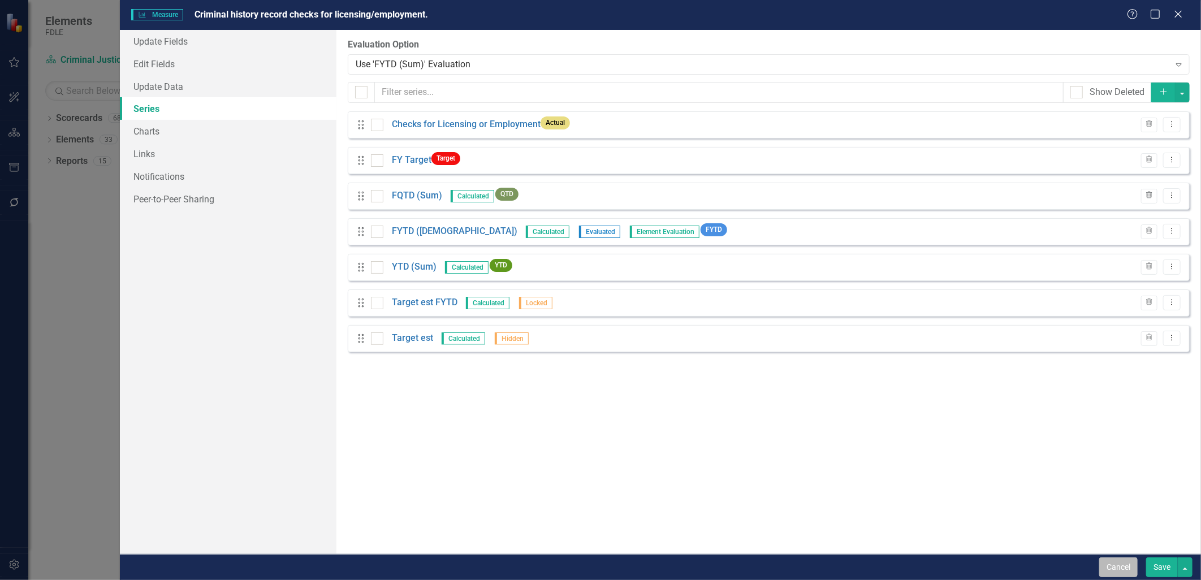
click at [1117, 567] on button "Cancel" at bounding box center [1118, 568] width 38 height 20
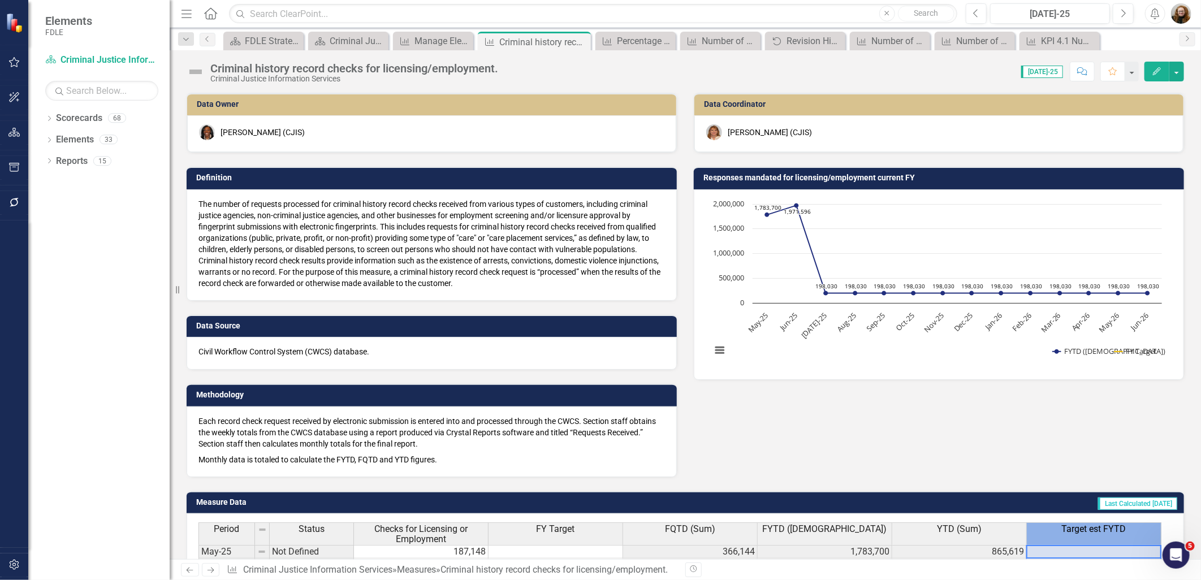
click at [1098, 529] on span "Target est FYTD" at bounding box center [1094, 529] width 64 height 10
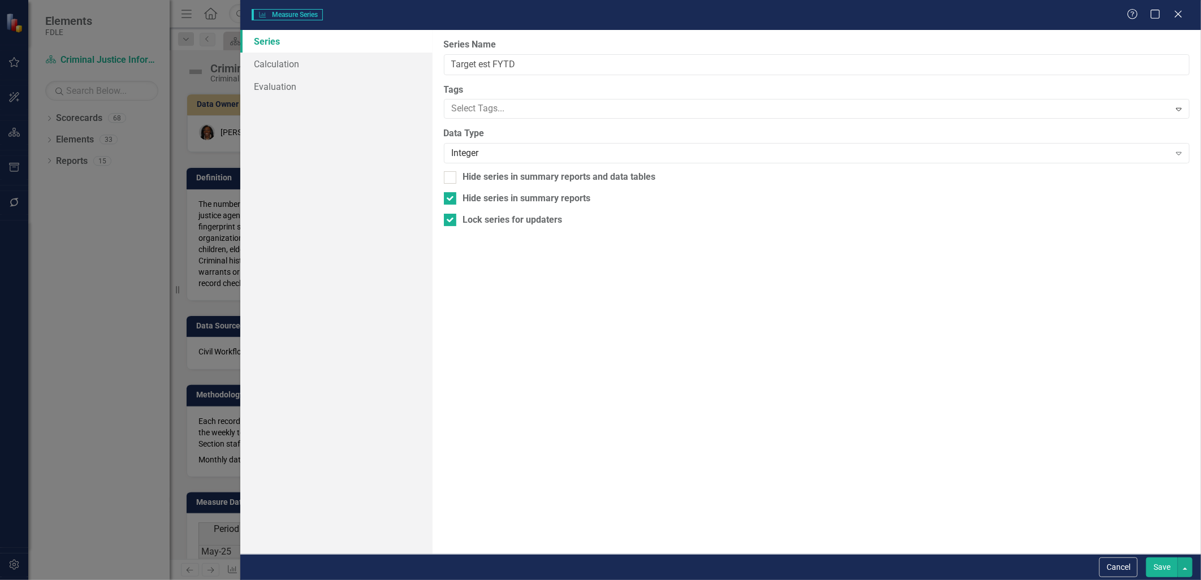
type input "Target est FYTD"
checkbox input "true"
click at [274, 61] on link "Calculation" at bounding box center [336, 64] width 192 height 23
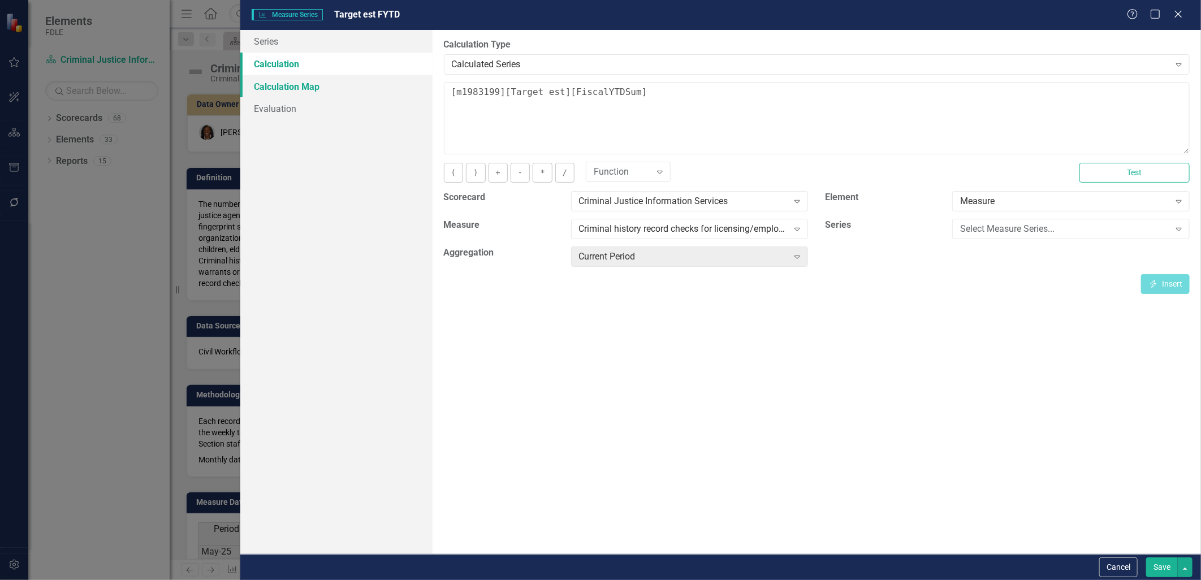
click at [278, 81] on link "Calculation Map" at bounding box center [336, 86] width 192 height 23
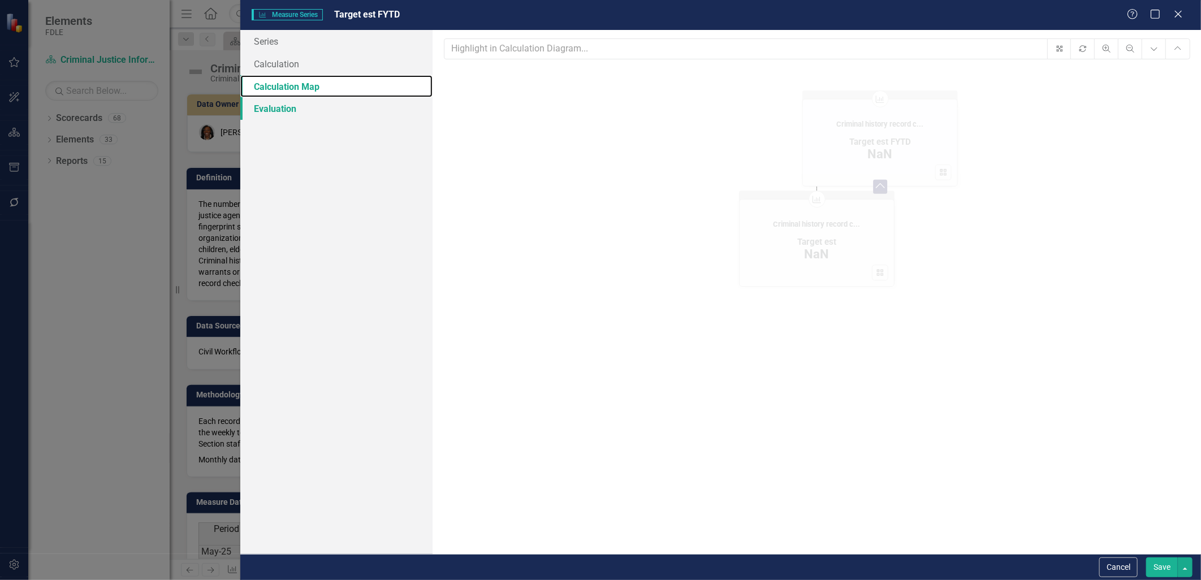
scroll to position [0, 0]
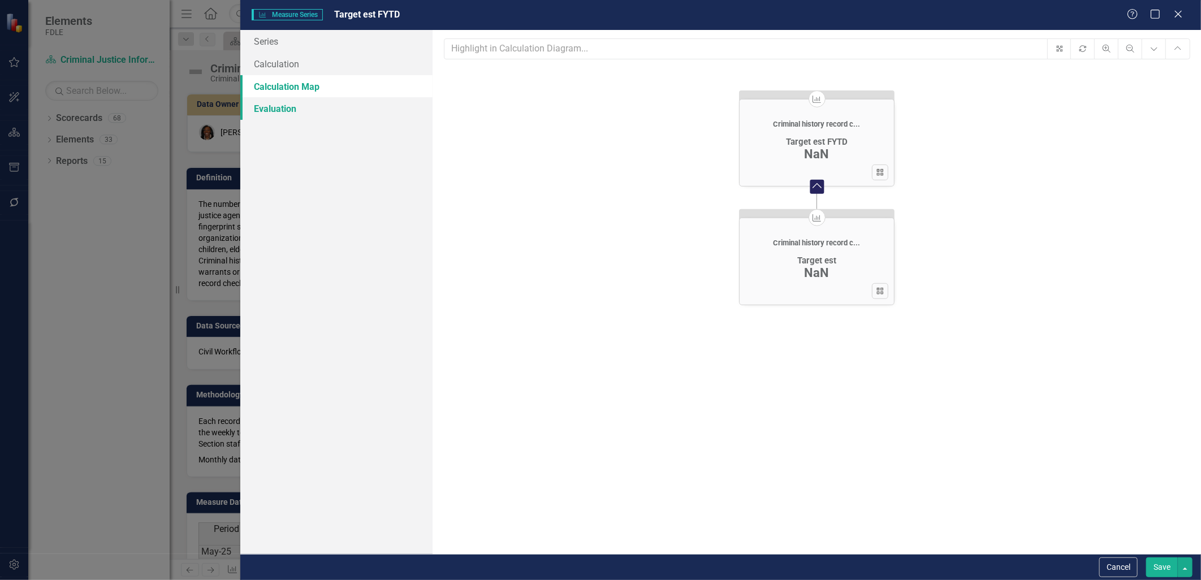
click at [275, 108] on link "Evaluation" at bounding box center [336, 108] width 192 height 23
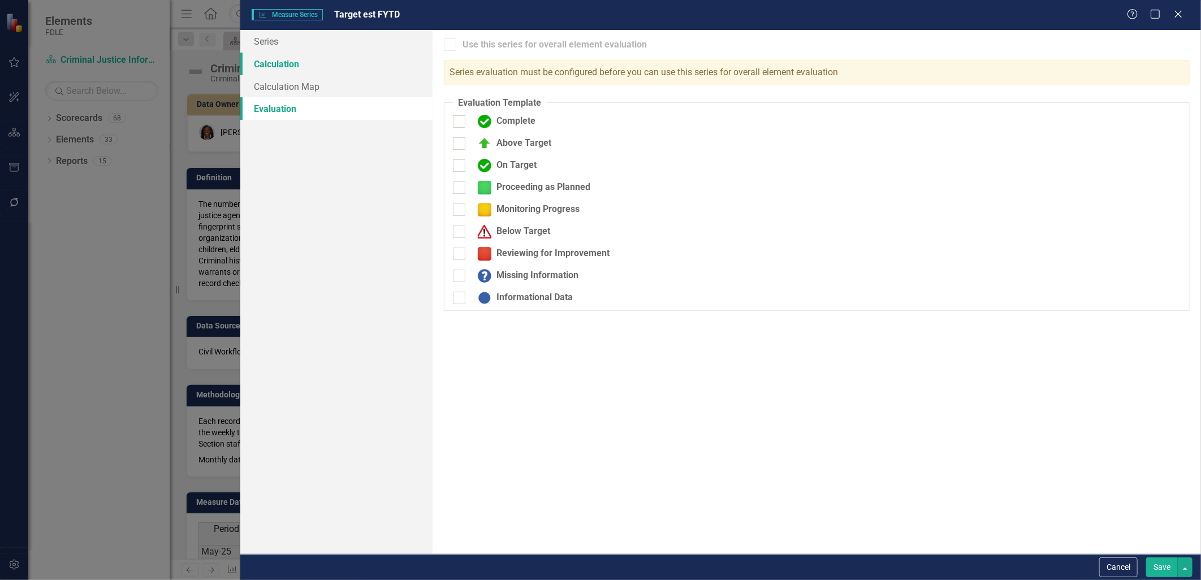
click at [268, 58] on link "Calculation" at bounding box center [336, 64] width 192 height 23
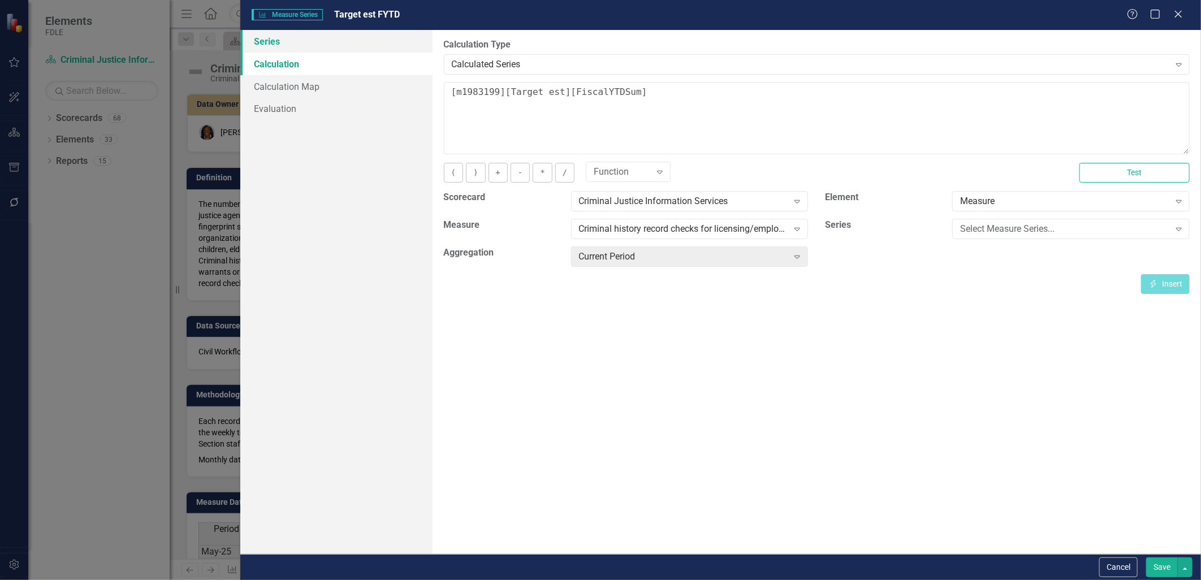
click at [282, 40] on link "Series" at bounding box center [336, 41] width 192 height 23
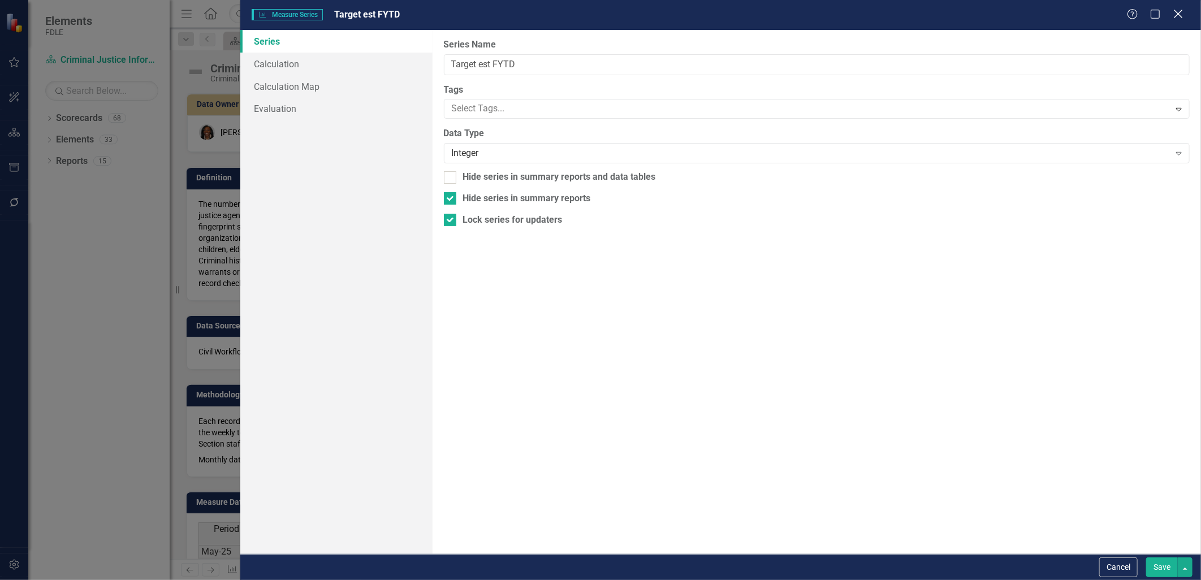
click at [1177, 10] on icon "Close" at bounding box center [1178, 13] width 14 height 11
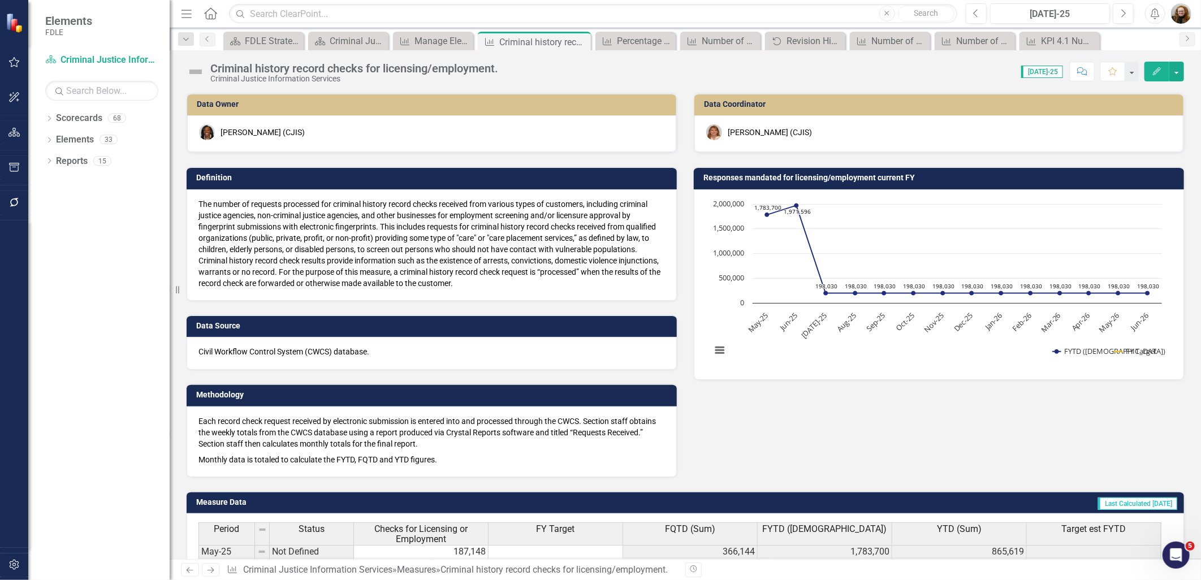
click at [1153, 67] on icon "Edit" at bounding box center [1157, 71] width 10 height 8
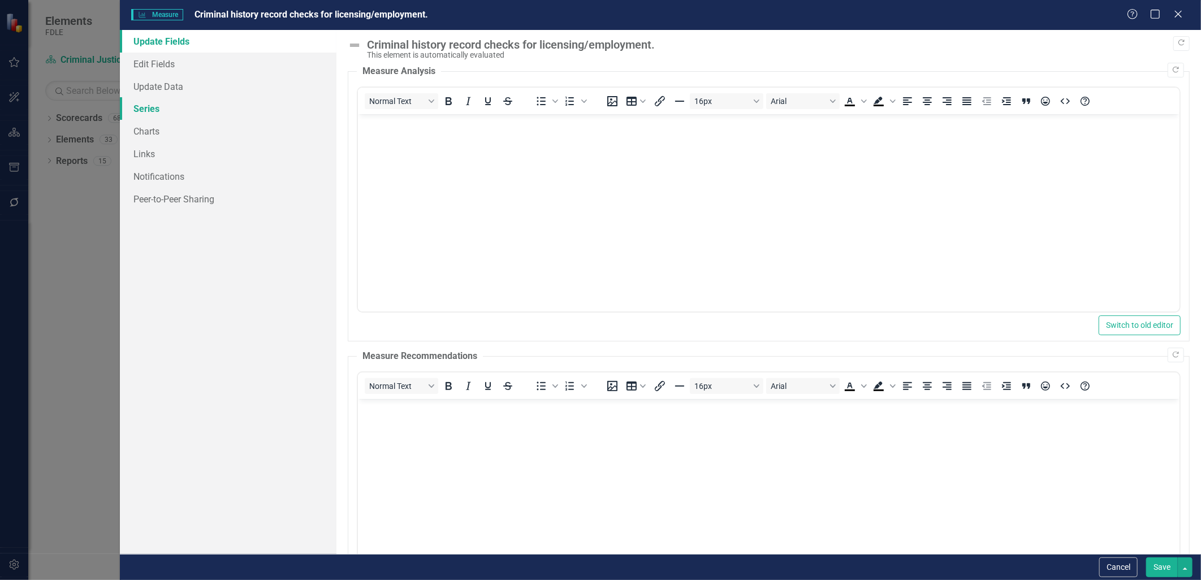
click at [150, 110] on link "Series" at bounding box center [228, 108] width 216 height 23
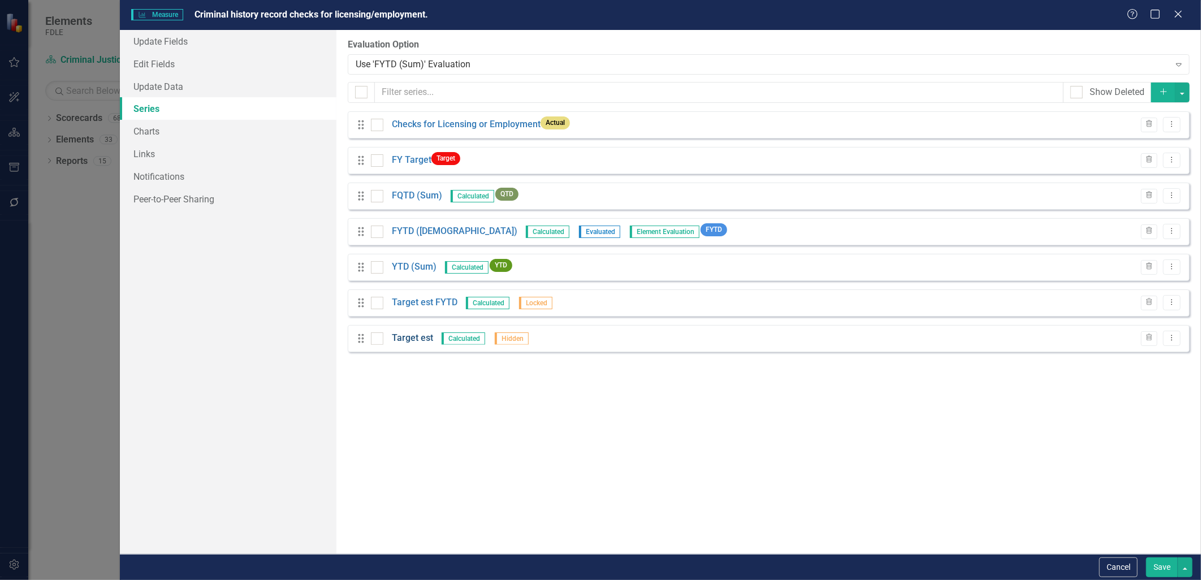
click at [420, 337] on link "Target est" at bounding box center [412, 338] width 41 height 13
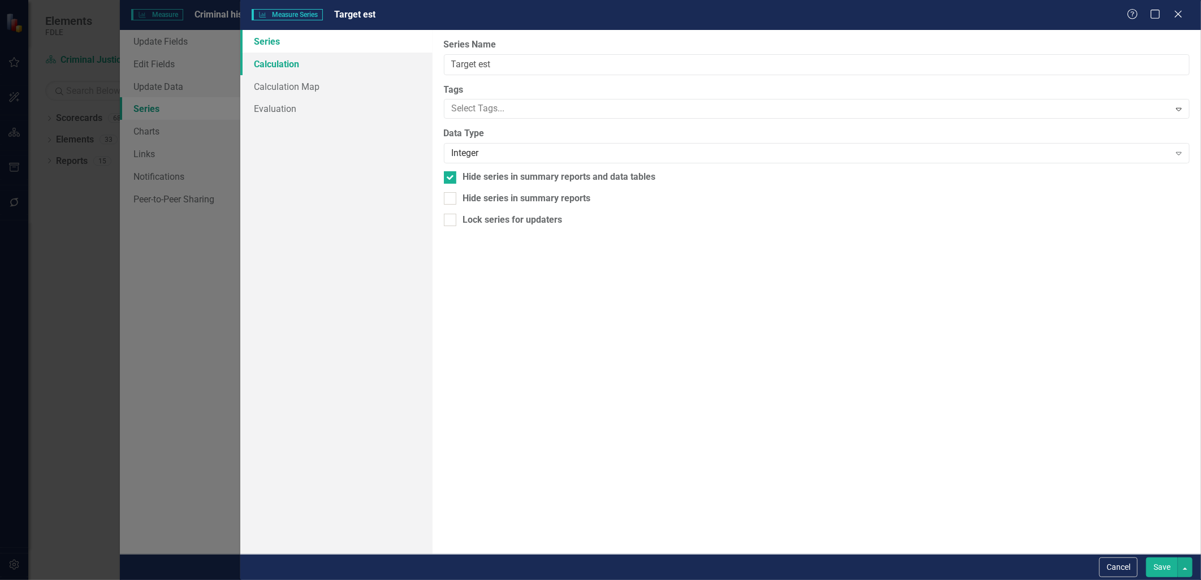
click at [275, 70] on link "Calculation" at bounding box center [336, 64] width 192 height 23
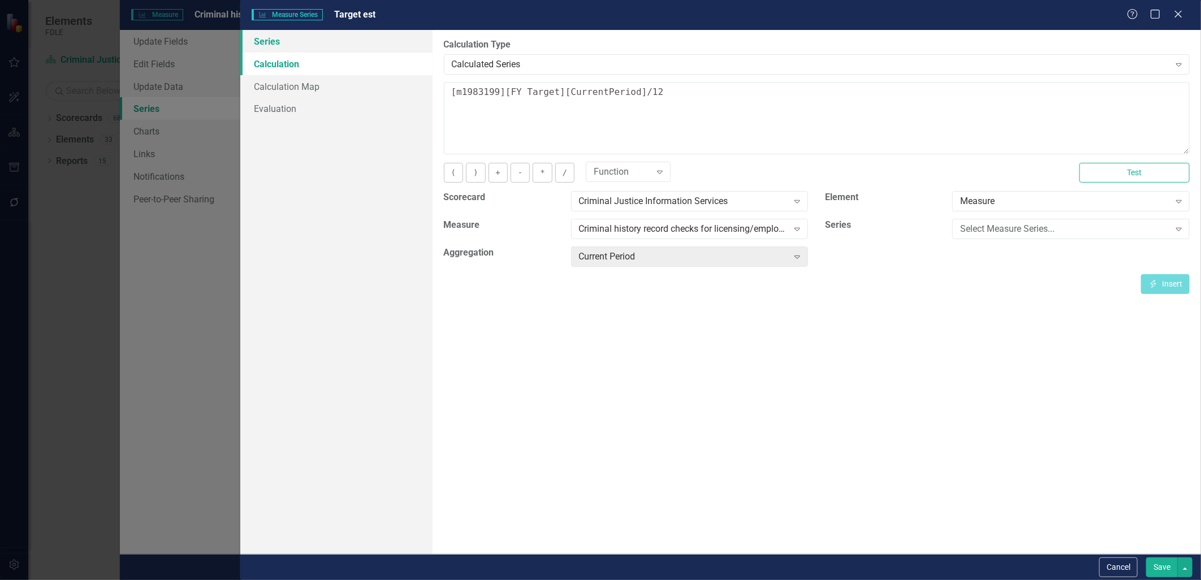
click at [274, 43] on link "Series" at bounding box center [336, 41] width 192 height 23
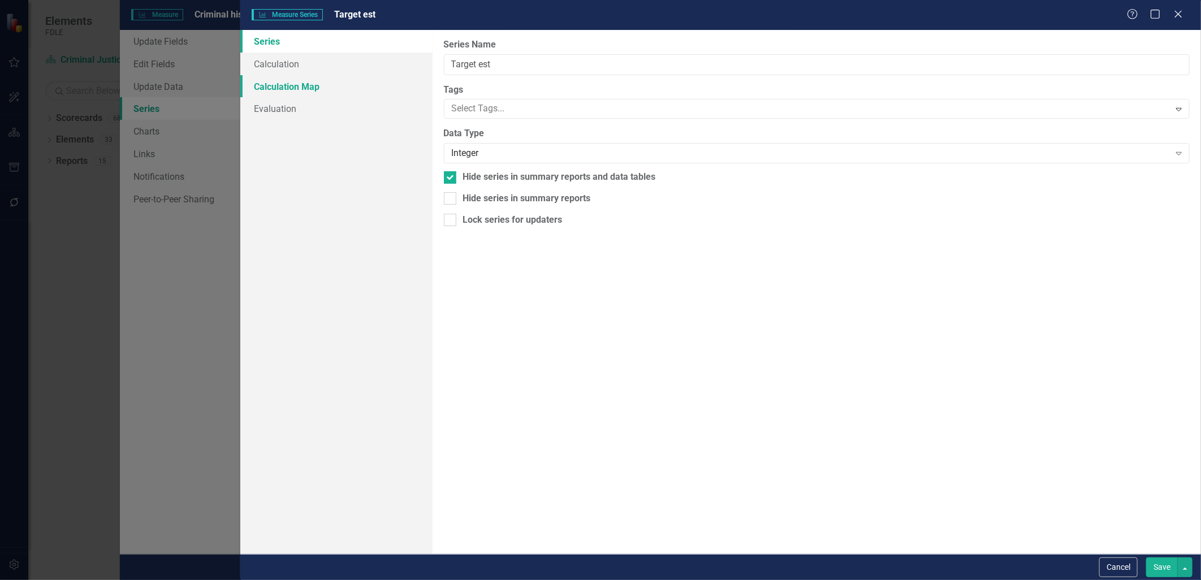
click at [278, 88] on link "Calculation Map" at bounding box center [336, 86] width 192 height 23
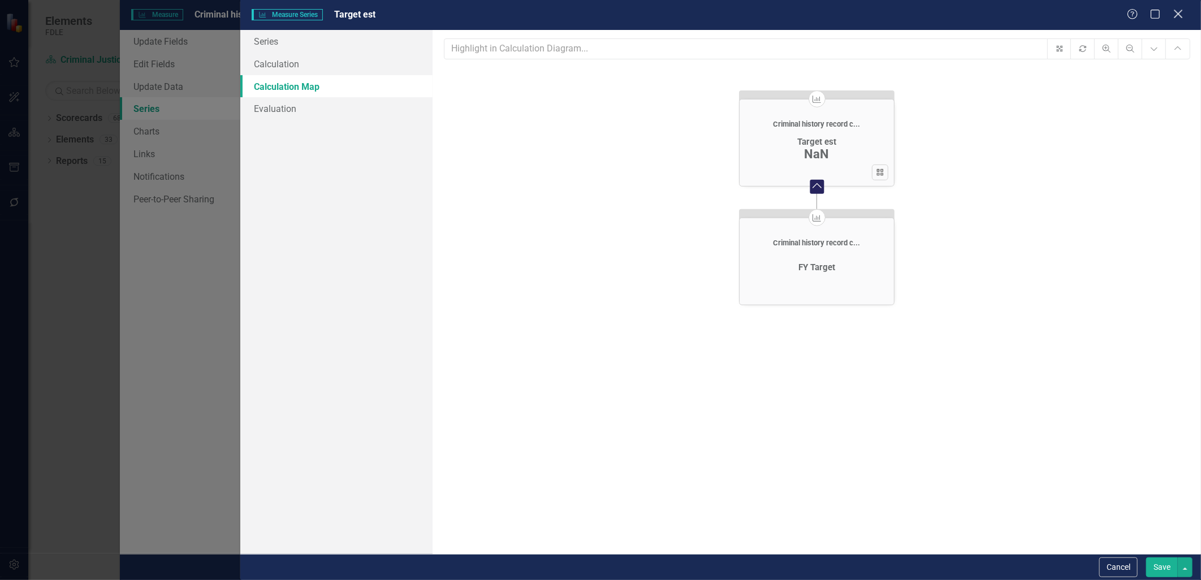
click at [1176, 17] on icon at bounding box center [1178, 14] width 8 height 8
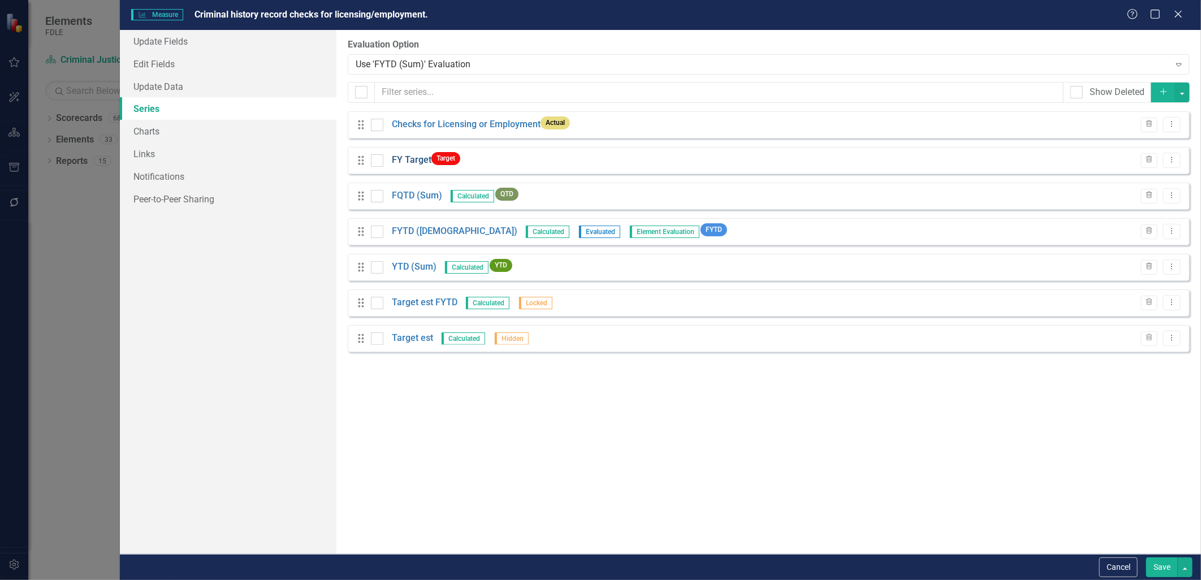
click at [419, 157] on link "FY Target" at bounding box center [412, 160] width 40 height 13
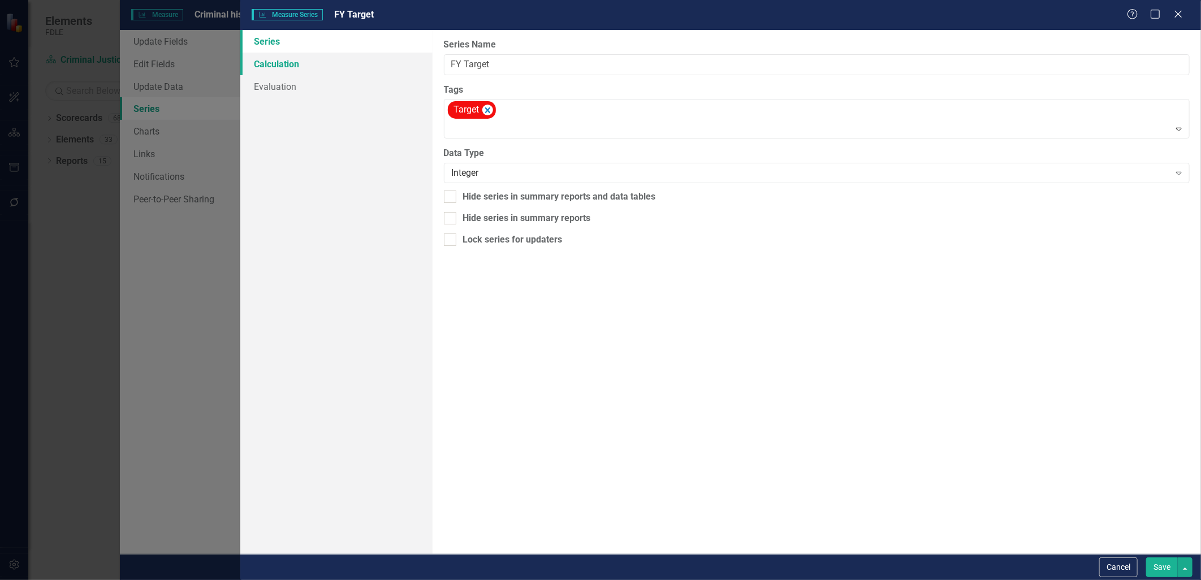
click at [266, 64] on link "Calculation" at bounding box center [336, 64] width 192 height 23
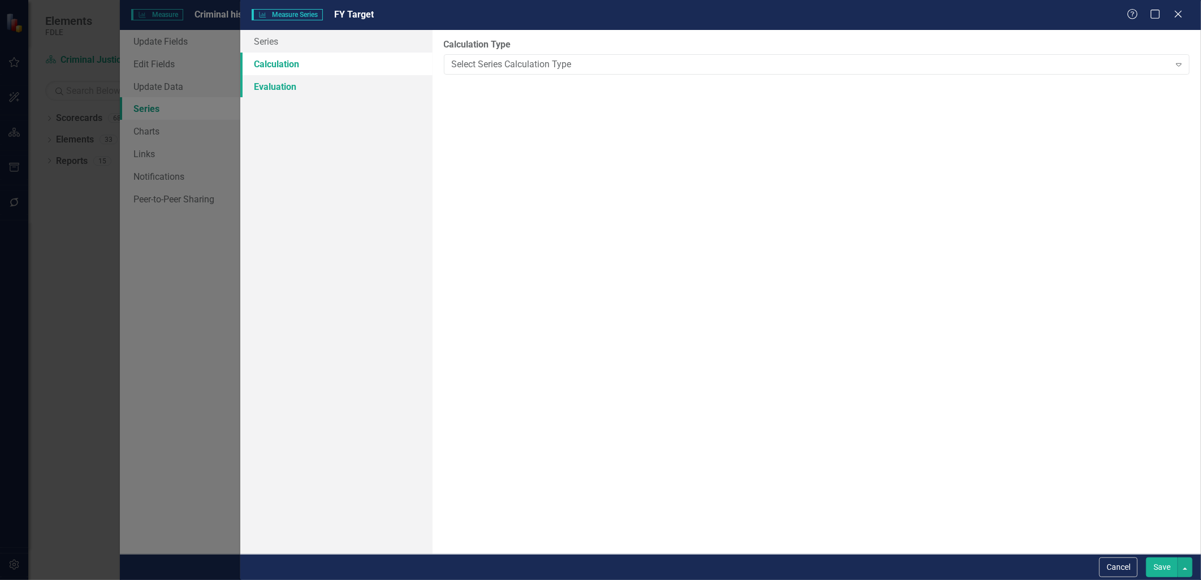
click at [266, 88] on link "Evaluation" at bounding box center [336, 86] width 192 height 23
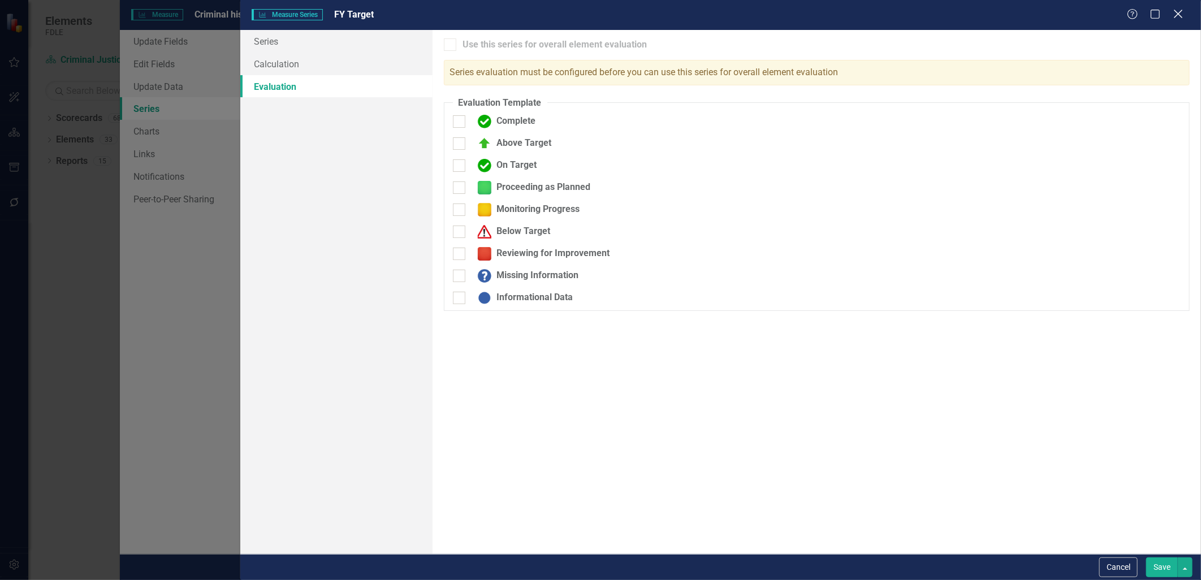
click at [1174, 14] on icon "Close" at bounding box center [1178, 13] width 14 height 11
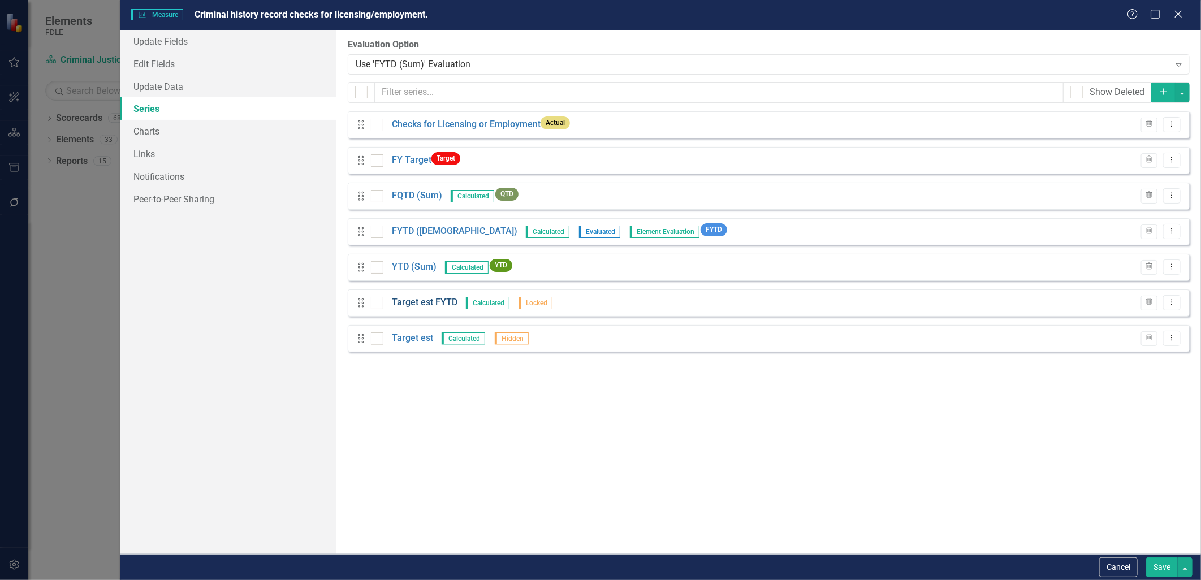
click at [419, 301] on link "Target est FYTD" at bounding box center [425, 302] width 66 height 13
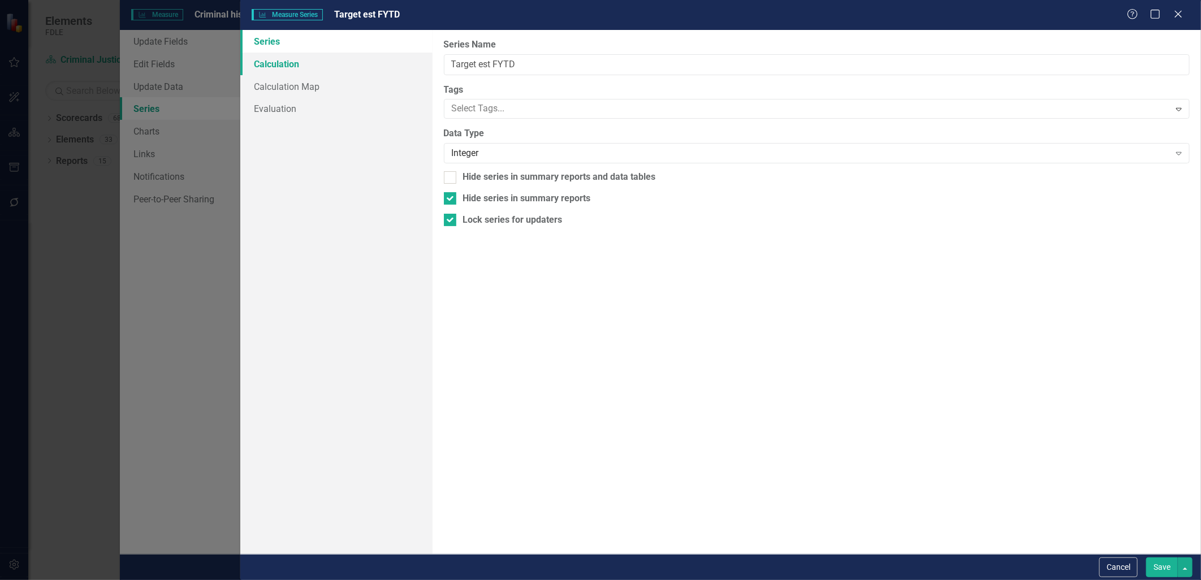
click at [270, 57] on link "Calculation" at bounding box center [336, 64] width 192 height 23
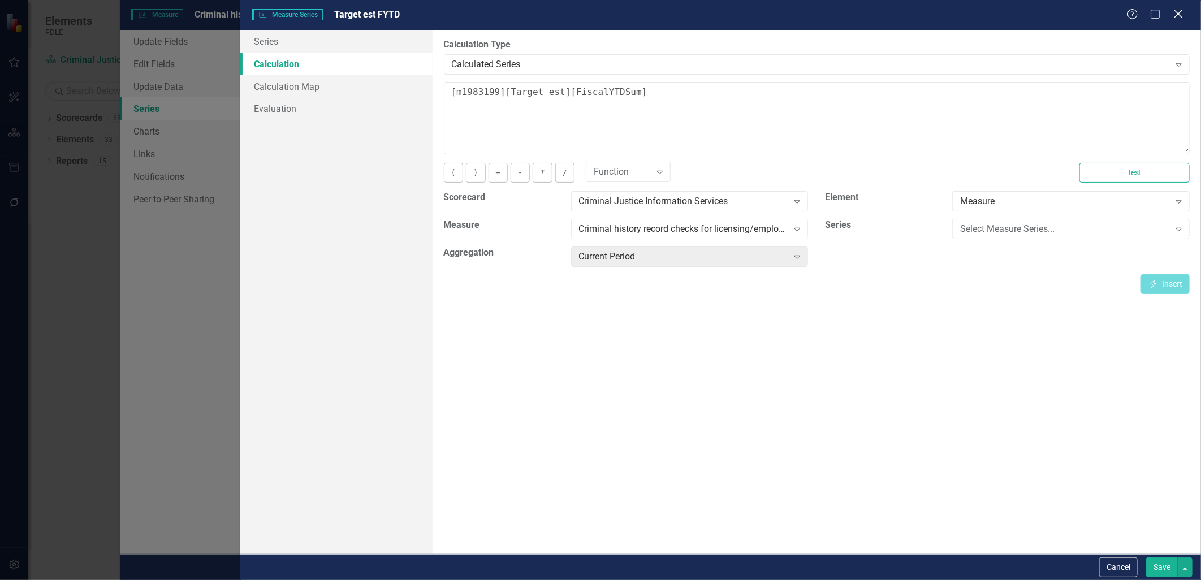
click at [1179, 16] on icon "Close" at bounding box center [1178, 13] width 14 height 11
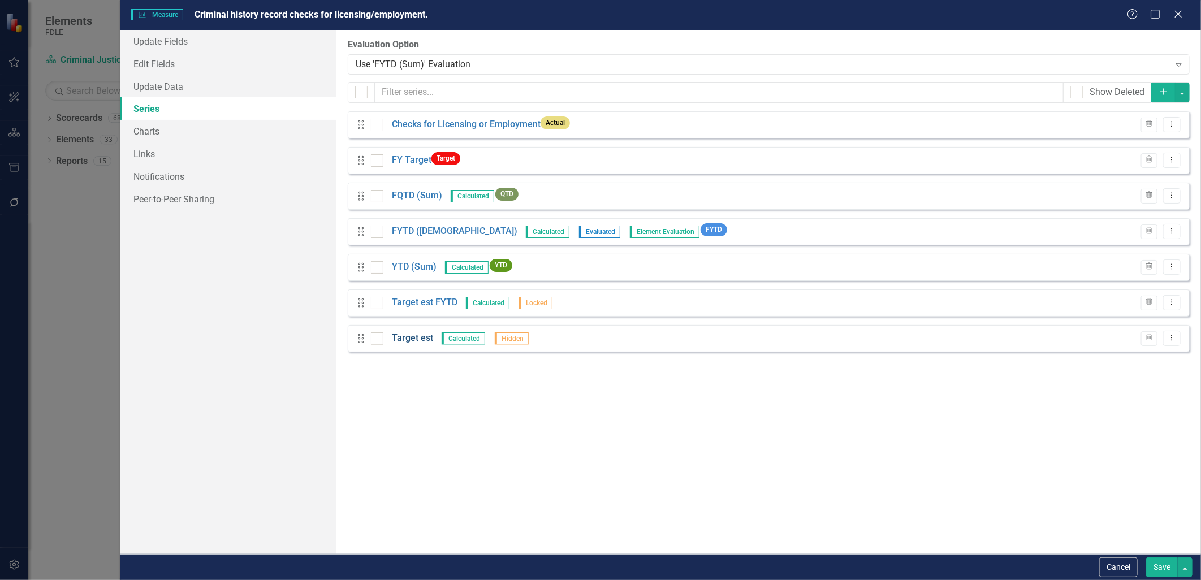
click at [423, 341] on link "Target est" at bounding box center [412, 338] width 41 height 13
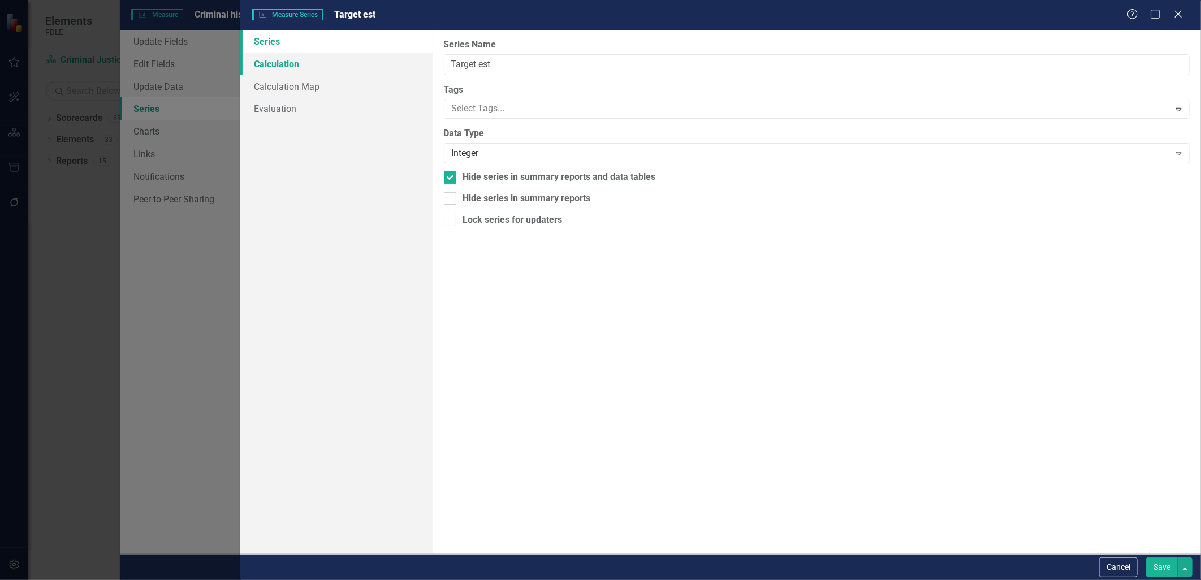
click at [266, 61] on link "Calculation" at bounding box center [336, 64] width 192 height 23
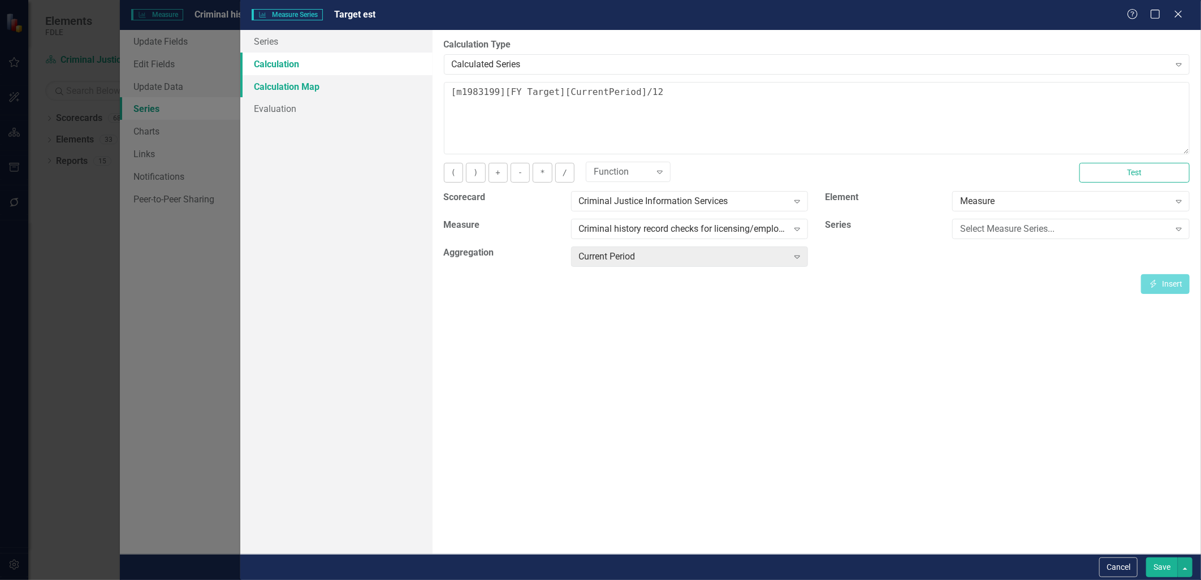
click at [284, 80] on link "Calculation Map" at bounding box center [336, 86] width 192 height 23
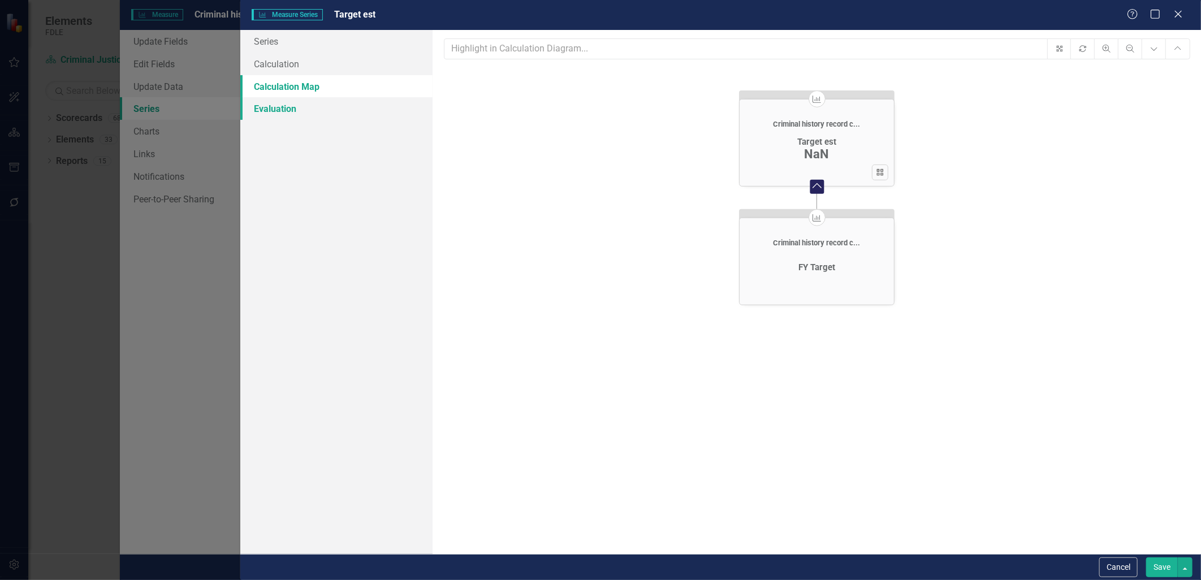
click at [286, 109] on link "Evaluation" at bounding box center [336, 108] width 192 height 23
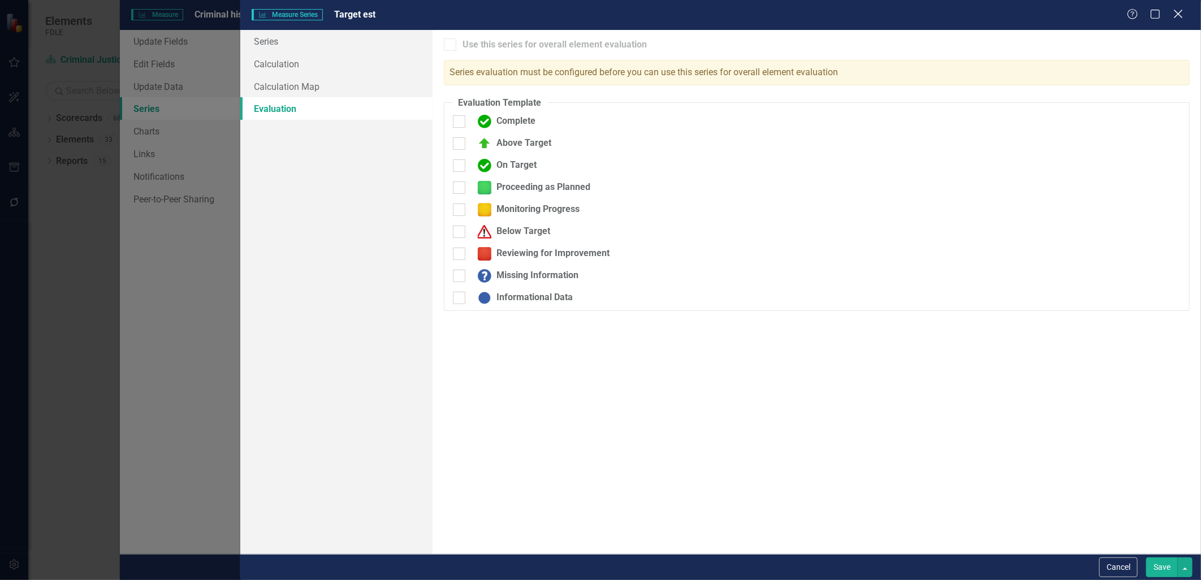
click at [1179, 15] on icon at bounding box center [1178, 14] width 8 height 8
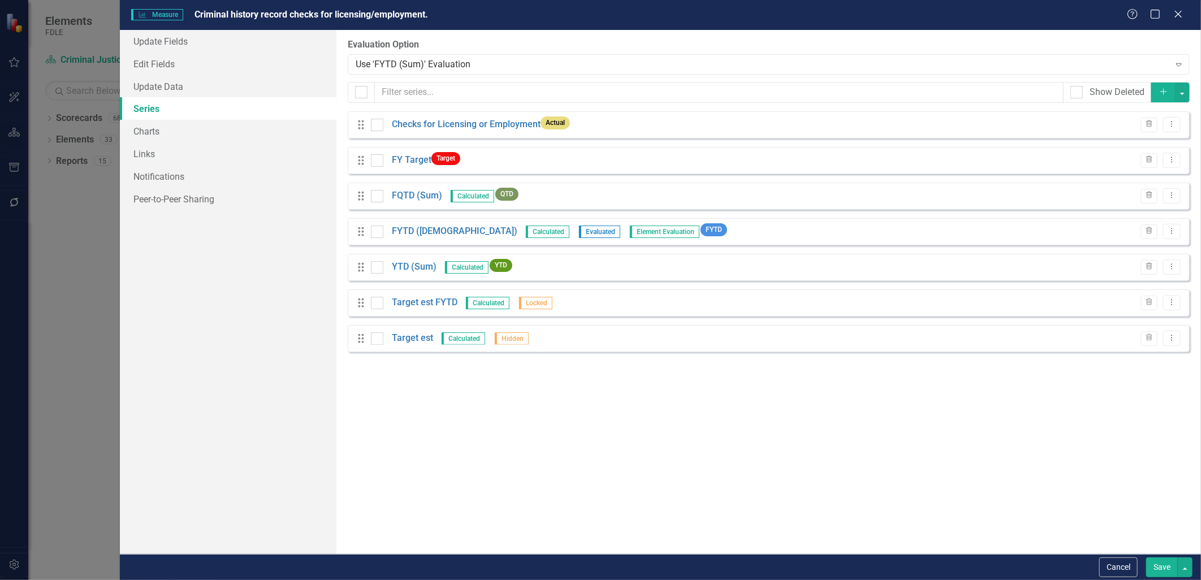
click at [1179, 16] on icon "Close" at bounding box center [1178, 14] width 11 height 9
